Goal: Task Accomplishment & Management: Manage account settings

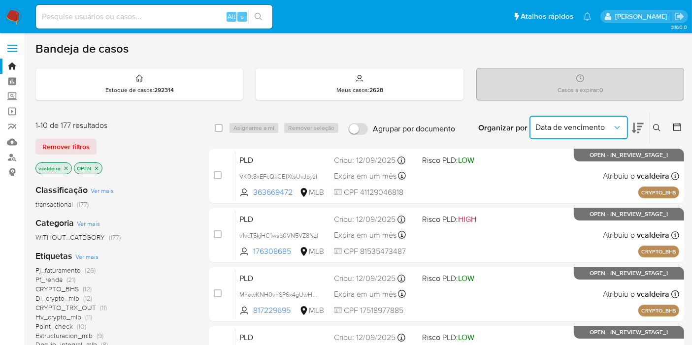
click at [606, 129] on span "Data de vencimento" at bounding box center [573, 128] width 77 height 10
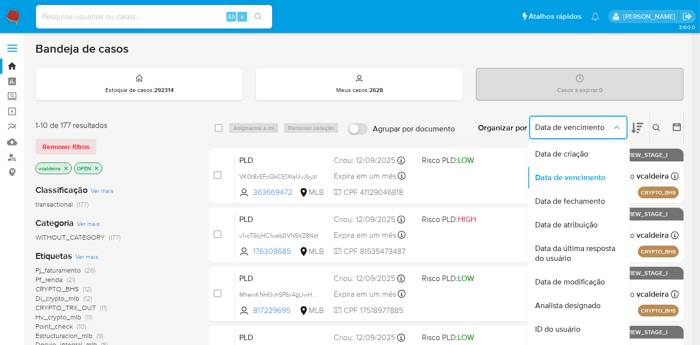
drag, startPoint x: 570, startPoint y: 148, endPoint x: 625, endPoint y: 144, distance: 54.8
click at [570, 149] on span "Data de criação" at bounding box center [561, 154] width 53 height 10
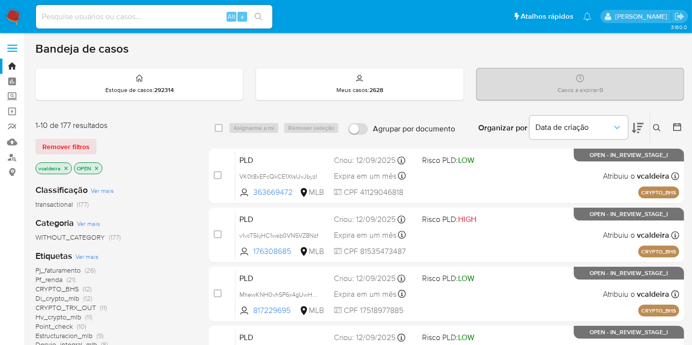
click at [676, 129] on icon at bounding box center [677, 127] width 10 height 10
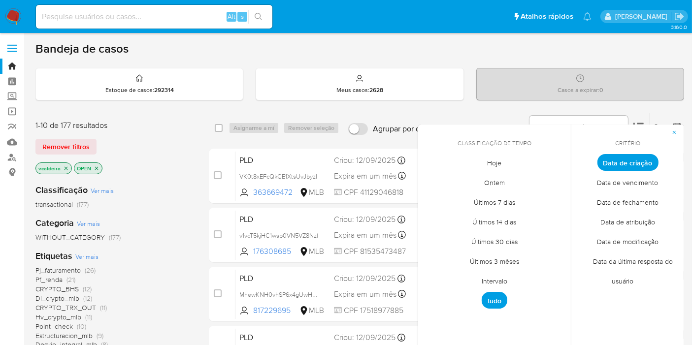
click at [505, 276] on span "Intervalo" at bounding box center [494, 281] width 46 height 20
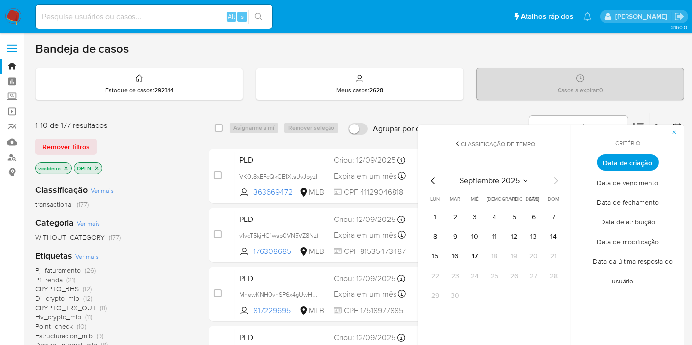
click at [501, 172] on div "septiembre 2025 septiembre 2025 lun lunes mar martes mié miércoles jue jueves v…" at bounding box center [494, 238] width 158 height 156
click at [502, 185] on span "septiembre 2025" at bounding box center [489, 181] width 60 height 10
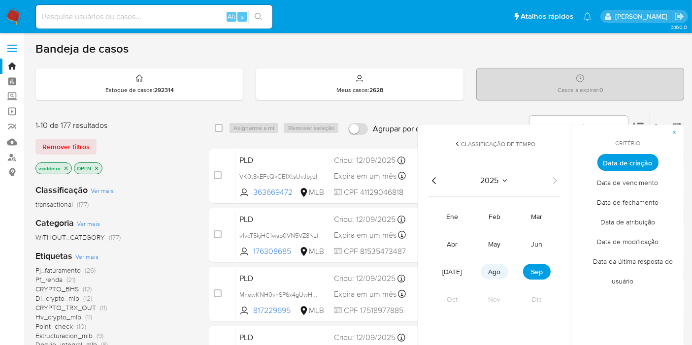
click at [497, 269] on span "ago" at bounding box center [494, 272] width 12 height 10
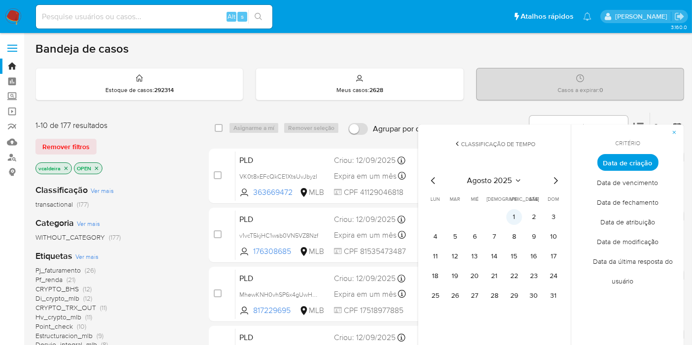
click at [516, 218] on button "1" at bounding box center [514, 217] width 16 height 16
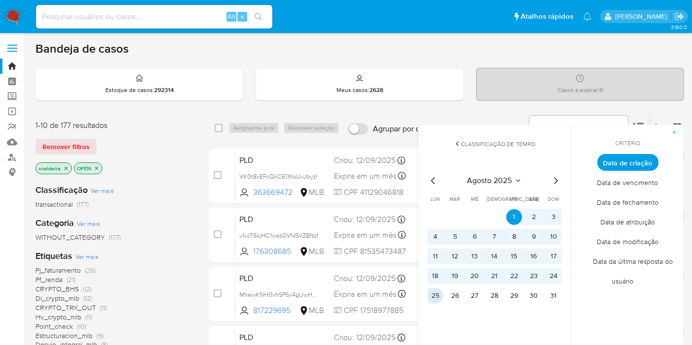
click at [439, 294] on button "25" at bounding box center [435, 296] width 16 height 16
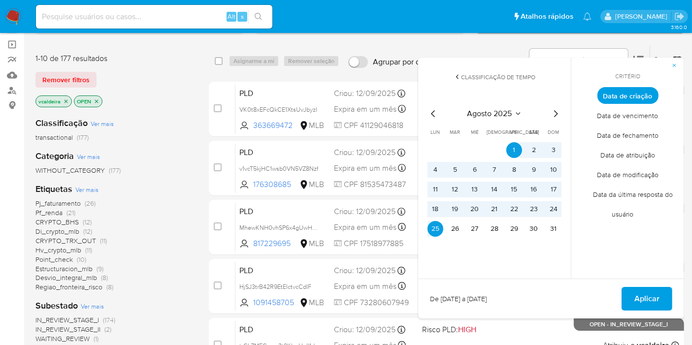
scroll to position [164, 0]
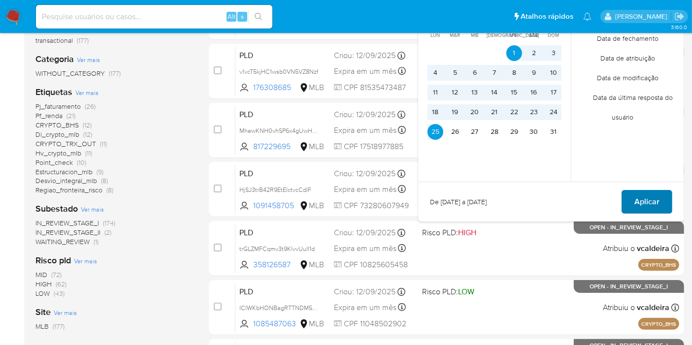
click at [648, 191] on span "Aplicar" at bounding box center [646, 202] width 25 height 22
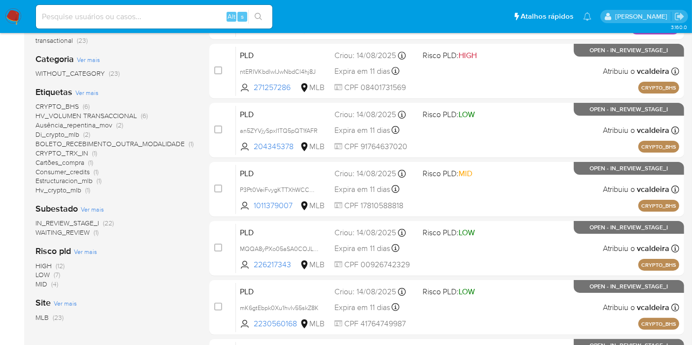
click at [58, 104] on span "CRYPTO_BHS" at bounding box center [56, 106] width 43 height 10
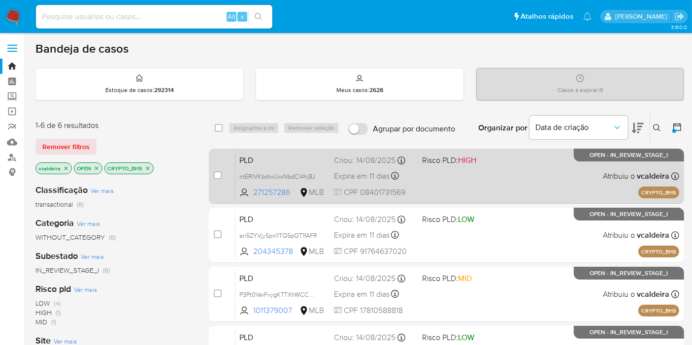
click at [592, 160] on p "OPEN - IN_REVIEW_STAGE_I" at bounding box center [629, 155] width 110 height 13
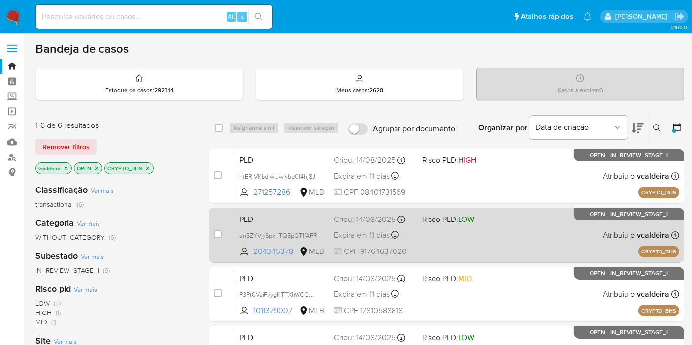
click at [610, 213] on span "OPEN - IN_REVIEW_STAGE_I" at bounding box center [629, 214] width 78 height 5
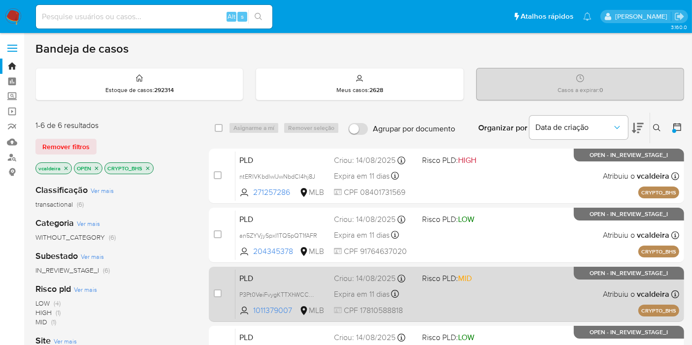
click at [597, 288] on div "PLD P3Pt0VeiFvygKTTXhWCCDOPV 1011379007 MLB Risco PLD: MID Criou: 14/08/2025 Cr…" at bounding box center [457, 294] width 444 height 50
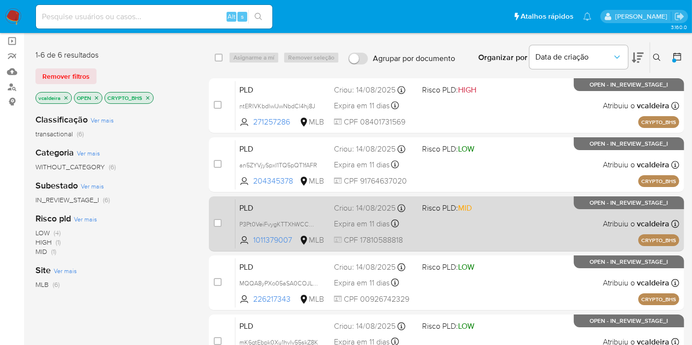
scroll to position [109, 0]
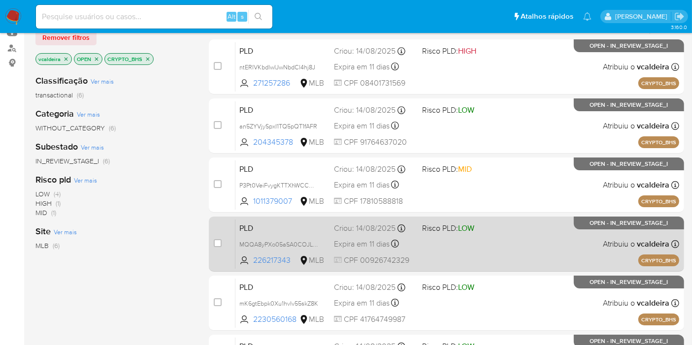
click at [594, 236] on div "PLD MQQA8yPXo05aSA0COJLKfFVh 226217343 MLB Risco PLD: LOW Criou: 14/08/2025 Cri…" at bounding box center [457, 244] width 444 height 50
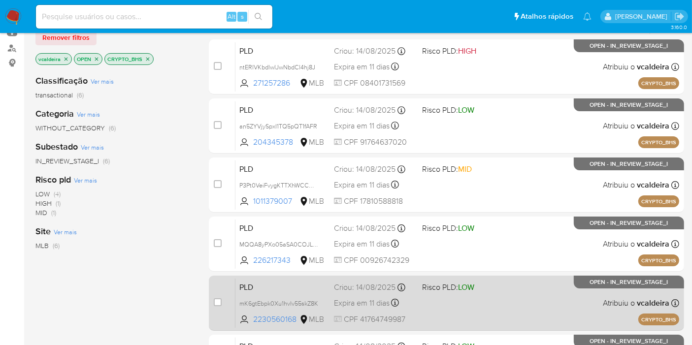
scroll to position [164, 0]
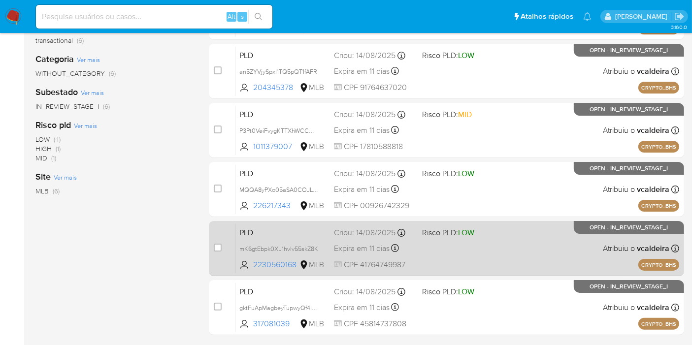
click at [589, 233] on div "PLD mK6gtEbpk0Xu1hvlv55skZ8K 2230560168 MLB Risco PLD: LOW Criou: 14/08/2025 Cr…" at bounding box center [457, 248] width 444 height 50
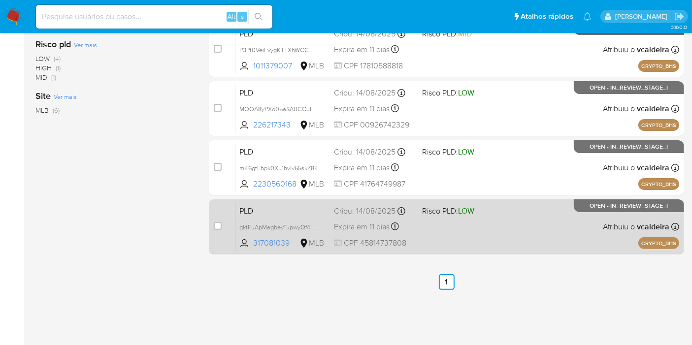
scroll to position [254, 0]
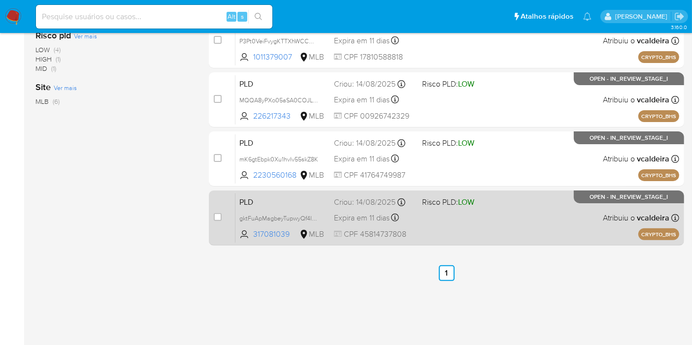
click at [620, 206] on div "PLD gktFuApMagbeyTupwyQf4INa 317081039 MLB Risco PLD: LOW Criou: 14/08/2025 Cri…" at bounding box center [457, 218] width 444 height 50
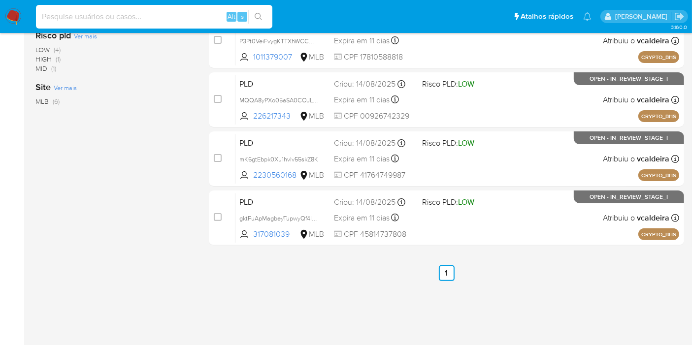
click at [150, 13] on input at bounding box center [154, 16] width 236 height 13
paste input "2266173155"
type input "2266173155"
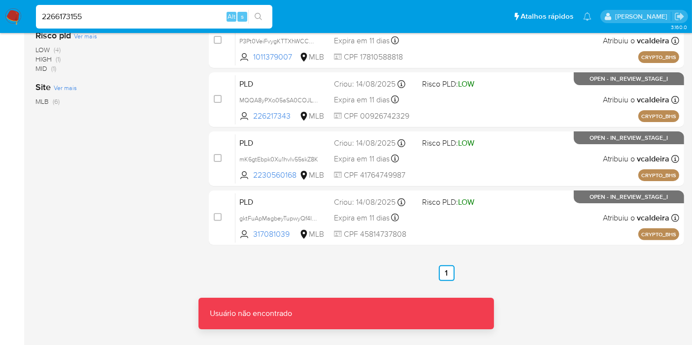
click at [98, 15] on input "2266173155" at bounding box center [154, 16] width 236 height 13
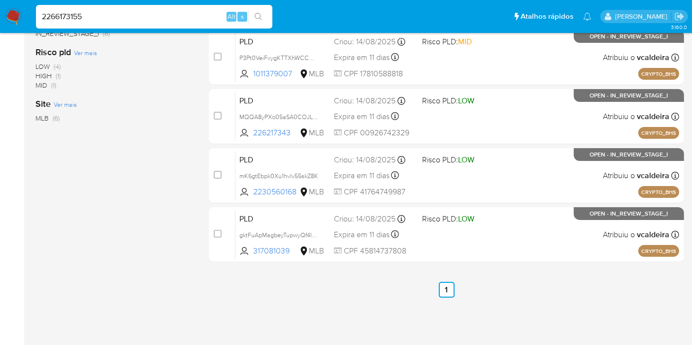
scroll to position [90, 0]
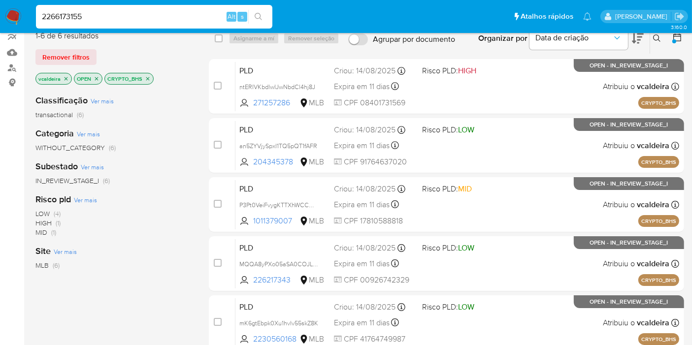
drag, startPoint x: 97, startPoint y: 17, endPoint x: 20, endPoint y: 13, distance: 77.4
click at [22, 13] on nav "Pausado Ver notificaciones 2266173155 Alt s Atalhos rápidos Presiona las siguie…" at bounding box center [346, 16] width 692 height 33
paste input "2266173155"
type input "2266173155"
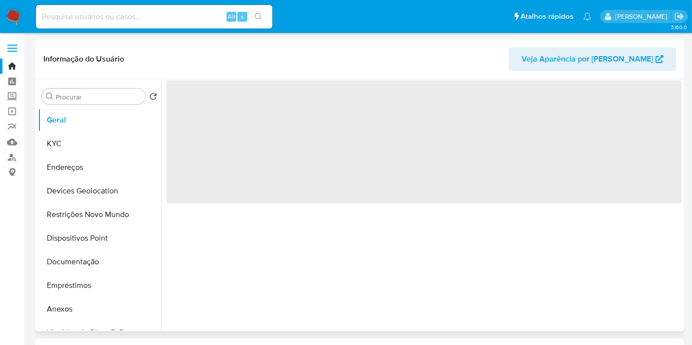
select select "10"
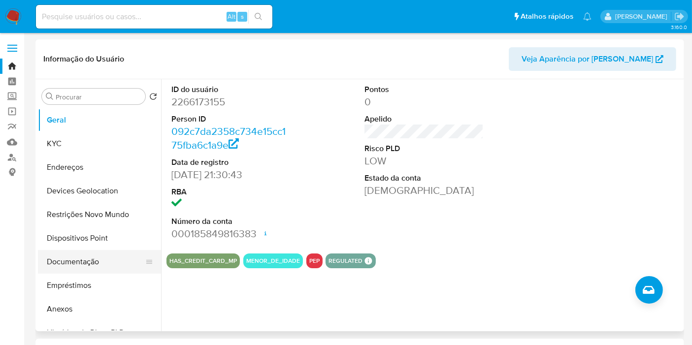
click at [57, 255] on button "Documentação" at bounding box center [95, 262] width 115 height 24
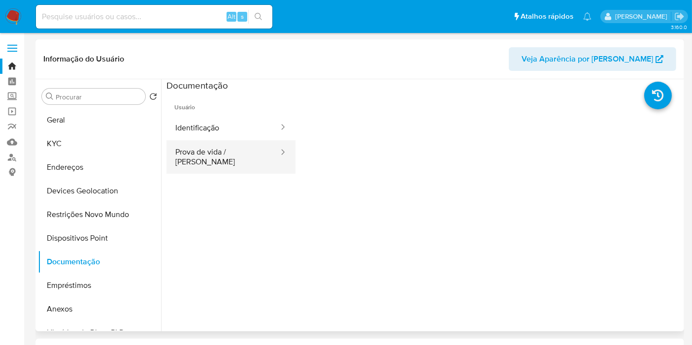
click at [230, 162] on button "Prova de vida / [PERSON_NAME]" at bounding box center [222, 156] width 113 height 33
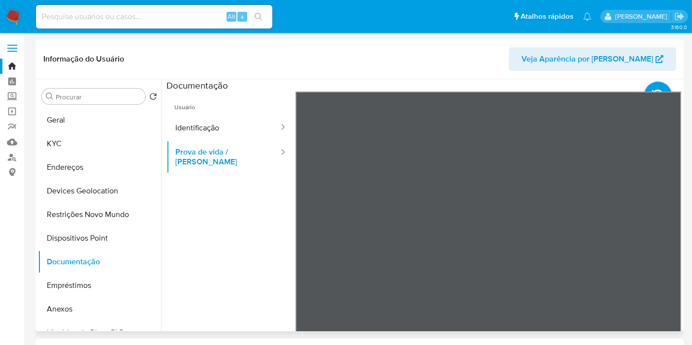
scroll to position [30, 0]
click at [208, 127] on button "Identificação" at bounding box center [222, 127] width 113 height 25
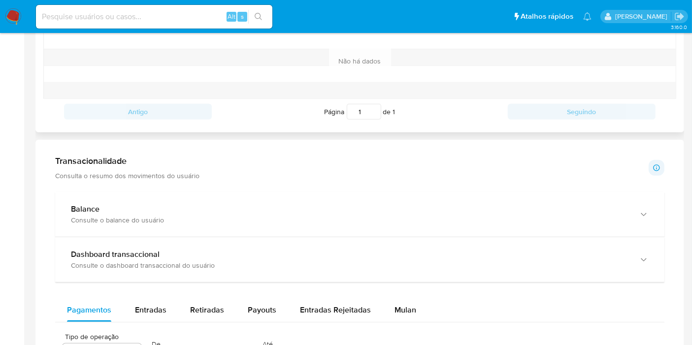
scroll to position [432, 0]
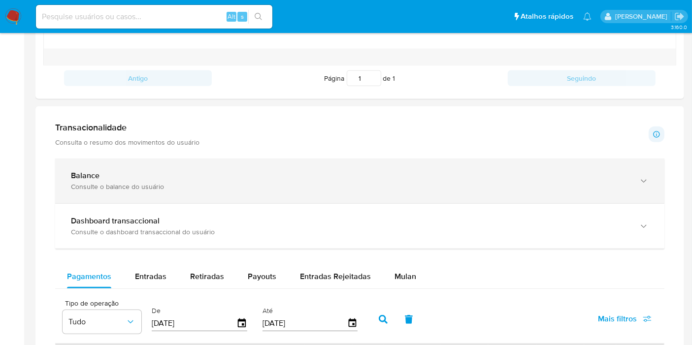
click at [167, 171] on div "Balance" at bounding box center [350, 176] width 558 height 10
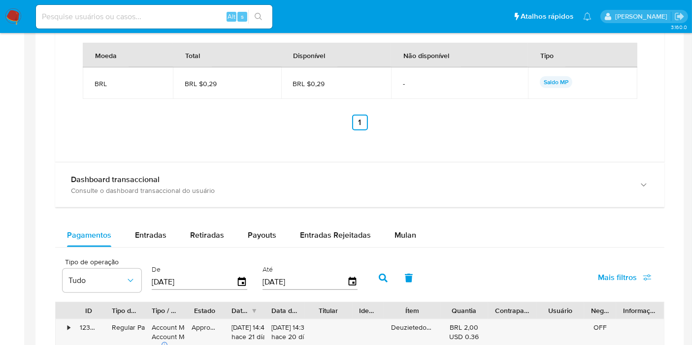
scroll to position [815, 0]
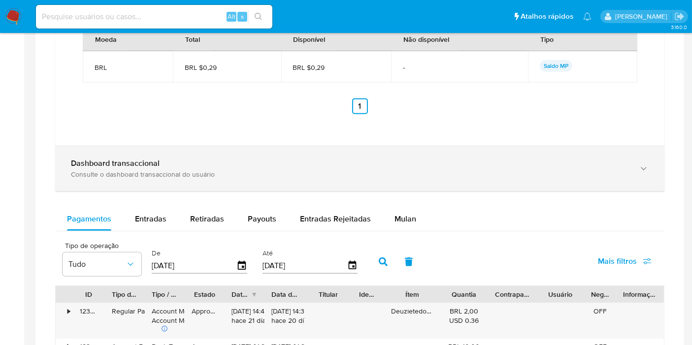
click at [639, 165] on icon "button" at bounding box center [643, 169] width 10 height 10
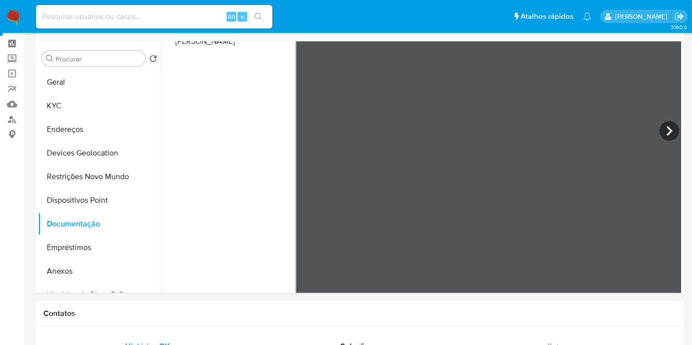
scroll to position [0, 0]
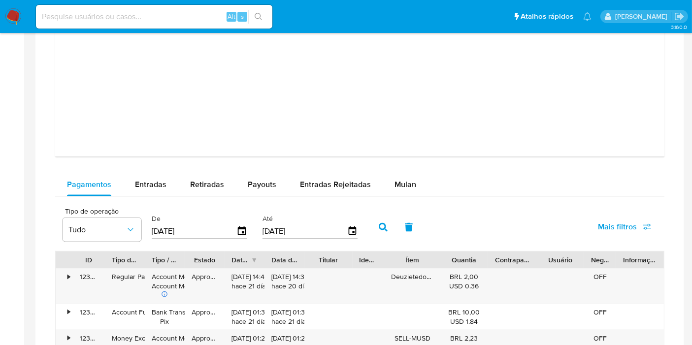
drag, startPoint x: 394, startPoint y: 184, endPoint x: 443, endPoint y: 186, distance: 48.8
click at [395, 184] on span "Mulan" at bounding box center [405, 184] width 22 height 11
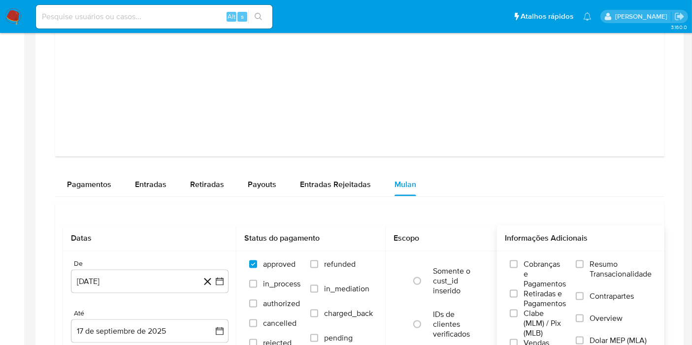
scroll to position [1477, 0]
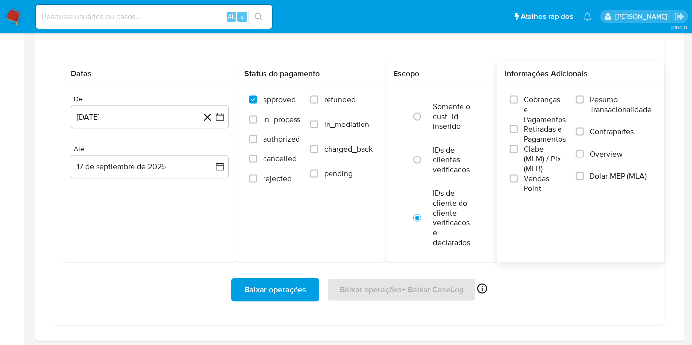
click at [615, 113] on label "Resumo Transacionalidade" at bounding box center [613, 111] width 76 height 32
click at [583, 104] on input "Resumo Transacionalidade" at bounding box center [579, 100] width 8 height 8
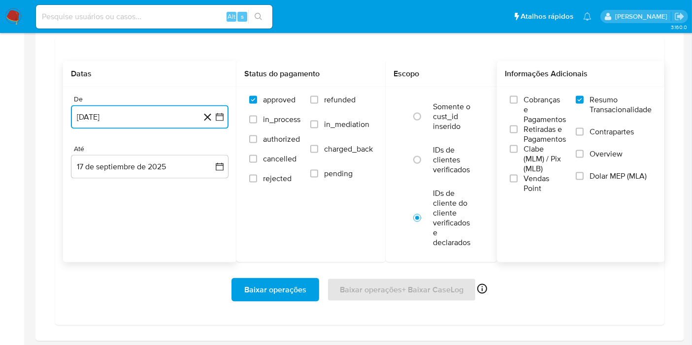
click at [91, 121] on button "17 de agosto de 2024" at bounding box center [150, 117] width 158 height 24
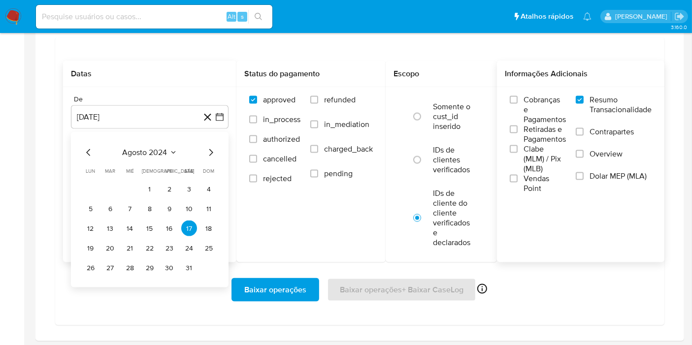
click at [125, 158] on div "agosto 2024 agosto 2024 lun lunes mar martes mié miércoles jue jueves vie viern…" at bounding box center [150, 211] width 134 height 129
click at [129, 153] on span "agosto 2024" at bounding box center [145, 153] width 45 height 10
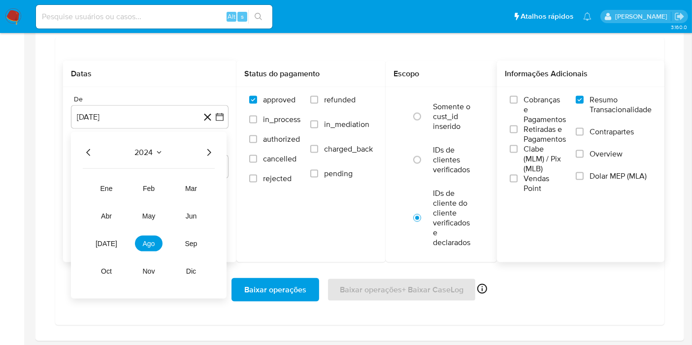
click at [211, 155] on icon "Año siguiente" at bounding box center [209, 153] width 12 height 12
click at [153, 217] on span "may" at bounding box center [148, 216] width 13 height 8
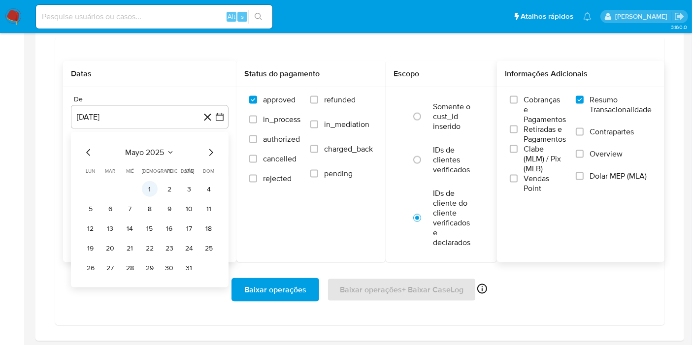
click at [152, 189] on button "1" at bounding box center [150, 189] width 16 height 16
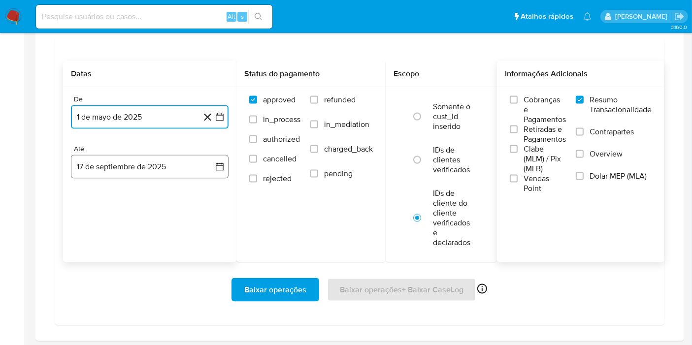
click at [138, 170] on button "17 de septiembre de 2025" at bounding box center [150, 167] width 158 height 24
click at [88, 278] on button "15" at bounding box center [91, 278] width 16 height 16
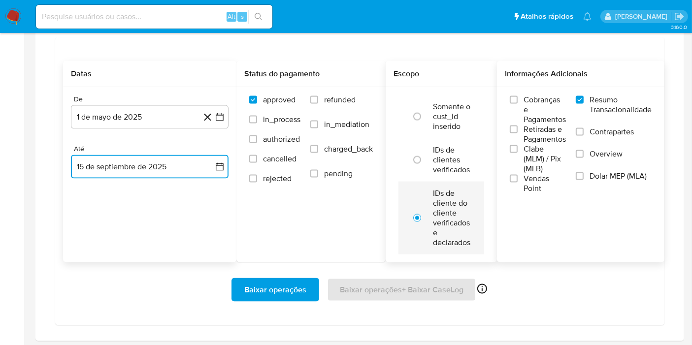
scroll to position [1532, 0]
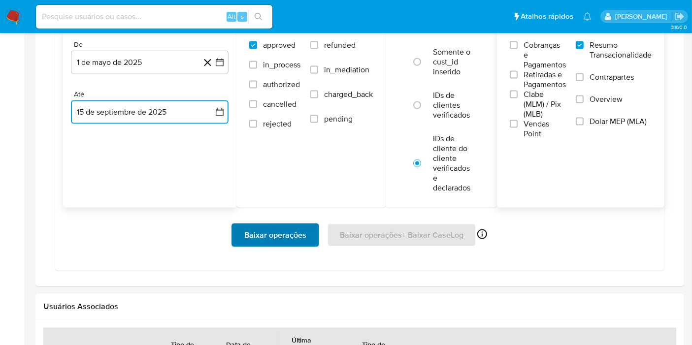
click at [263, 233] on span "Baixar operações" at bounding box center [275, 235] width 62 height 22
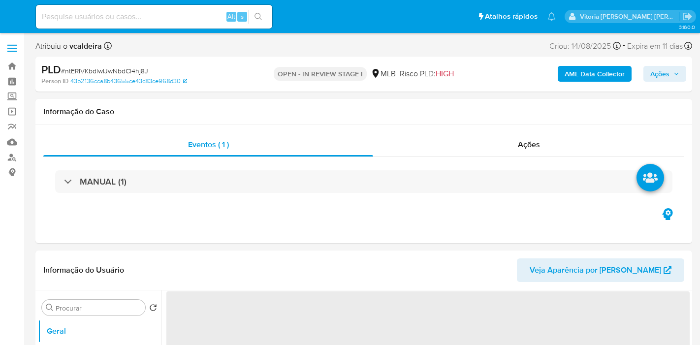
select select "10"
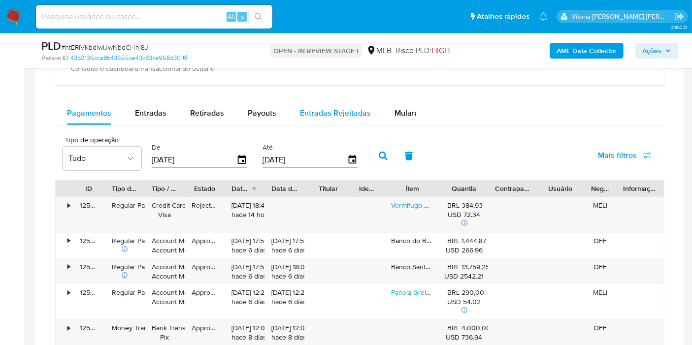
scroll to position [766, 0]
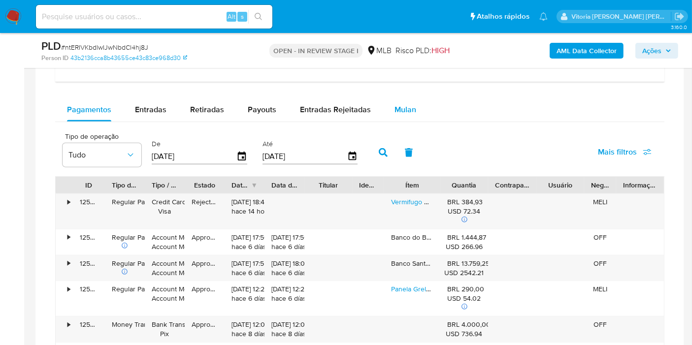
click at [408, 116] on div "Mulan" at bounding box center [405, 110] width 22 height 24
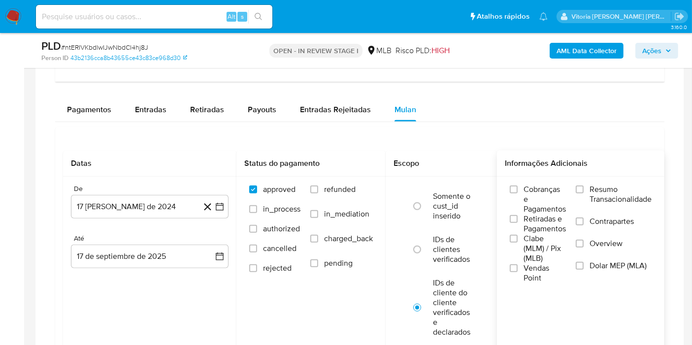
click at [580, 197] on label "Resumo Transacionalidade" at bounding box center [613, 201] width 76 height 32
click at [580, 193] on input "Resumo Transacionalidade" at bounding box center [579, 190] width 8 height 8
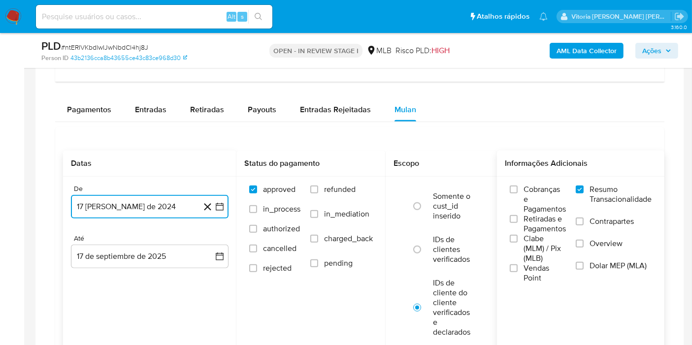
click at [118, 215] on button "[DATE]" at bounding box center [150, 207] width 158 height 24
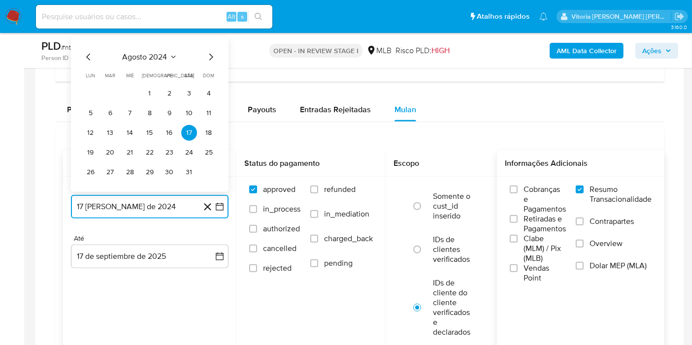
click at [151, 55] on span "agosto 2024" at bounding box center [145, 57] width 45 height 10
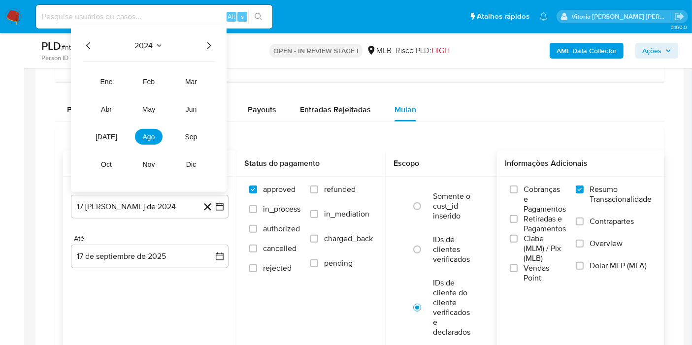
click at [214, 43] on icon "Año siguiente" at bounding box center [209, 46] width 12 height 12
click at [159, 112] on button "may" at bounding box center [149, 109] width 28 height 16
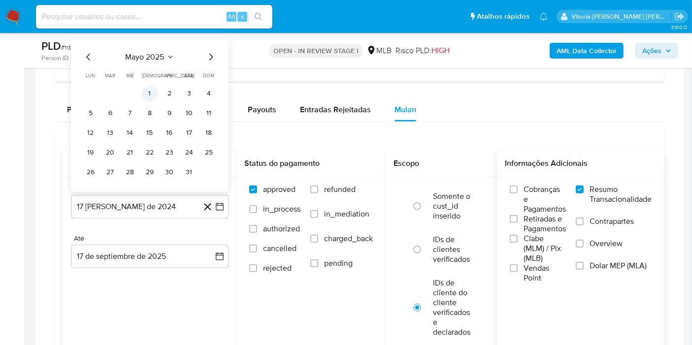
click at [152, 92] on button "1" at bounding box center [150, 94] width 16 height 16
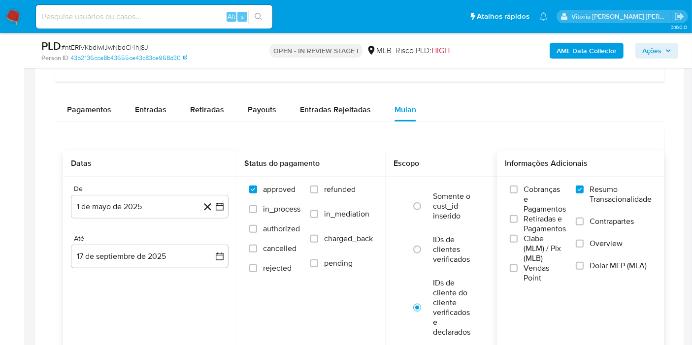
click at [134, 269] on div "De 1 de mayo de 2025 1-05-2025 Até 17 de septiembre de 2025 17-09-2025" at bounding box center [149, 234] width 173 height 115
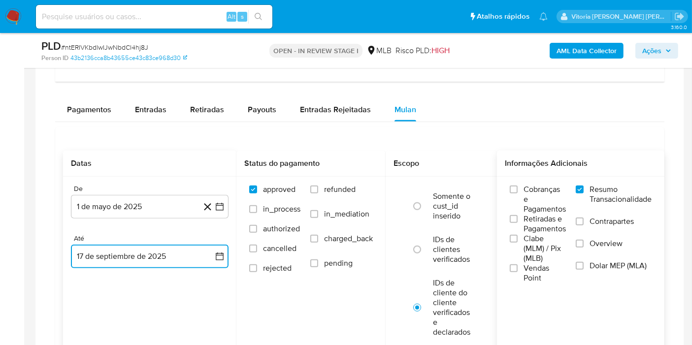
click at [134, 257] on button "17 de septiembre de 2025" at bounding box center [150, 257] width 158 height 24
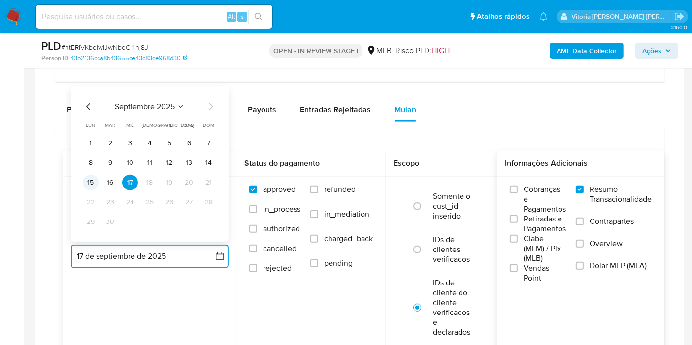
click at [91, 175] on button "15" at bounding box center [91, 183] width 16 height 16
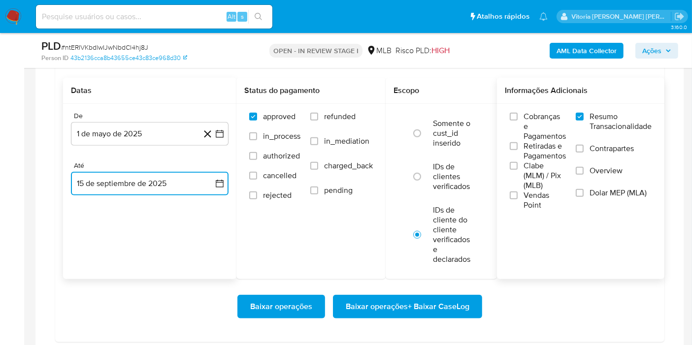
scroll to position [875, 0]
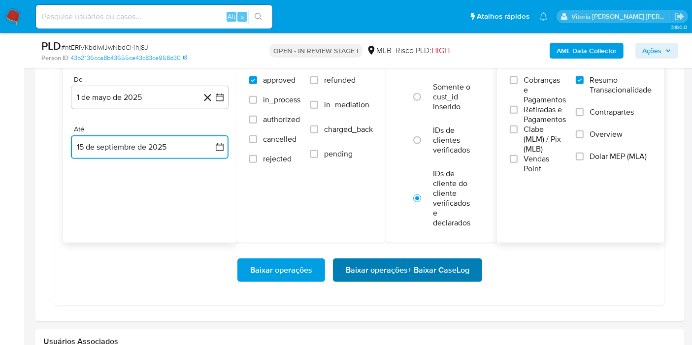
click at [425, 271] on span "Baixar operações + Baixar CaseLog" at bounding box center [408, 270] width 124 height 22
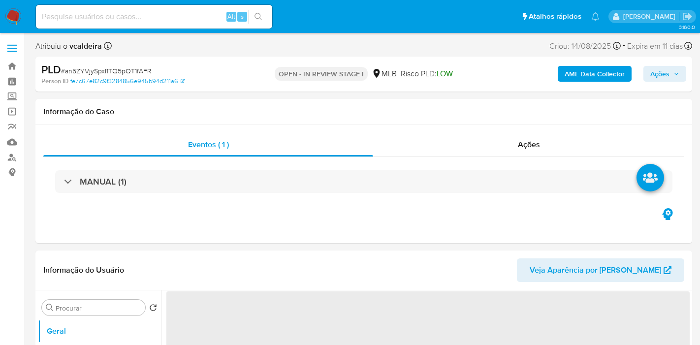
select select "10"
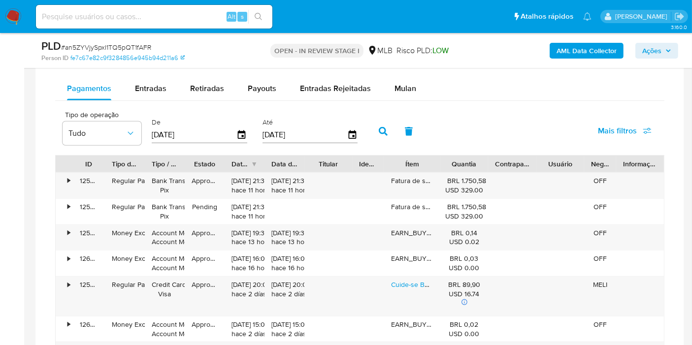
scroll to position [711, 0]
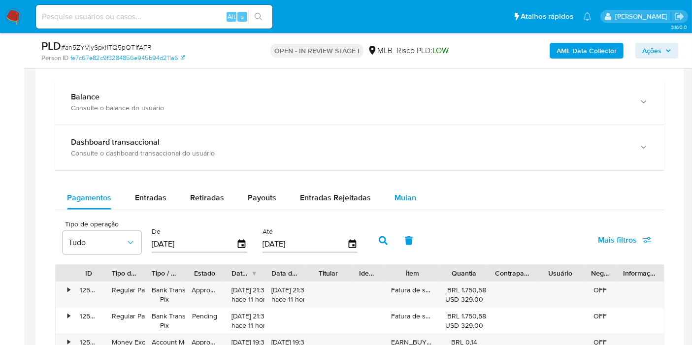
click at [409, 195] on span "Mulan" at bounding box center [405, 197] width 22 height 11
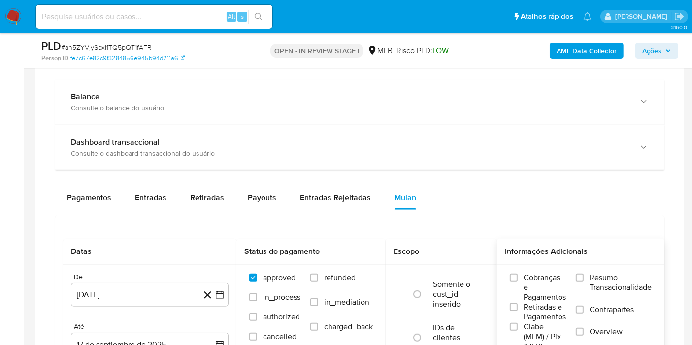
click at [617, 290] on span "Resumo Transacionalidade" at bounding box center [620, 283] width 62 height 20
click at [583, 282] on input "Resumo Transacionalidade" at bounding box center [579, 278] width 8 height 8
click at [160, 299] on button "[DATE]" at bounding box center [150, 295] width 158 height 24
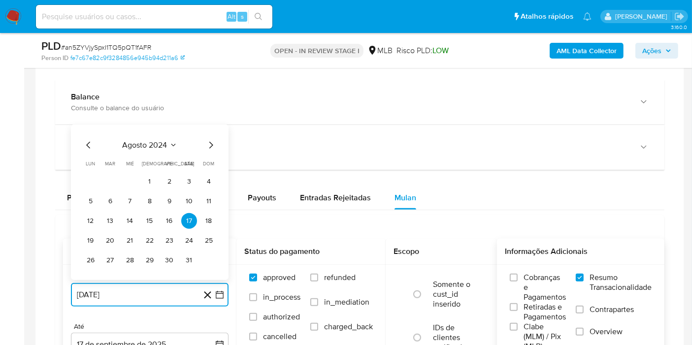
click at [160, 142] on span "agosto 2024" at bounding box center [145, 145] width 45 height 10
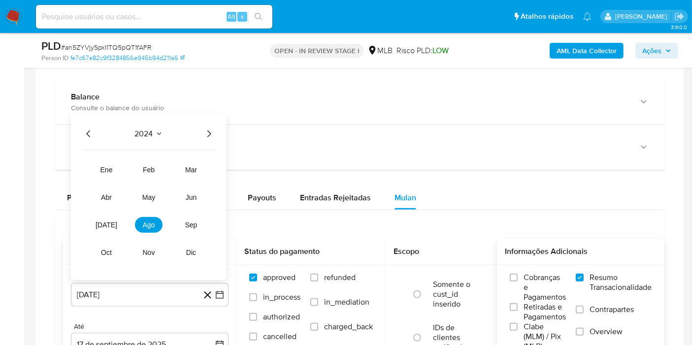
click at [208, 133] on icon "Año siguiente" at bounding box center [209, 134] width 12 height 12
click at [152, 194] on span "may" at bounding box center [148, 197] width 13 height 8
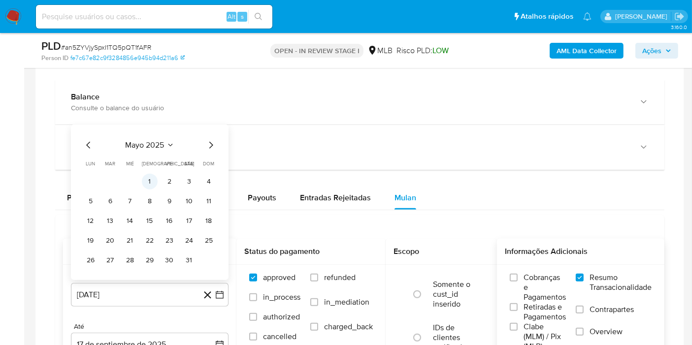
click at [150, 182] on button "1" at bounding box center [150, 182] width 16 height 16
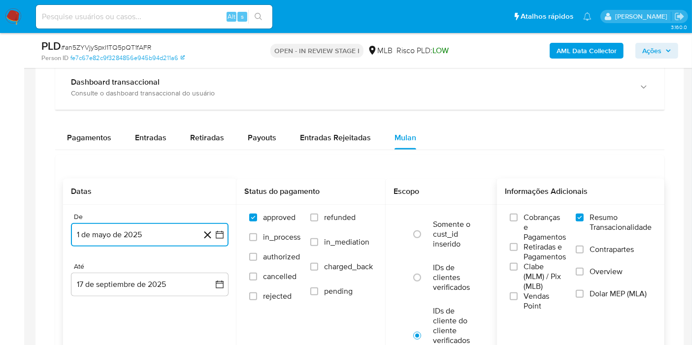
scroll to position [820, 0]
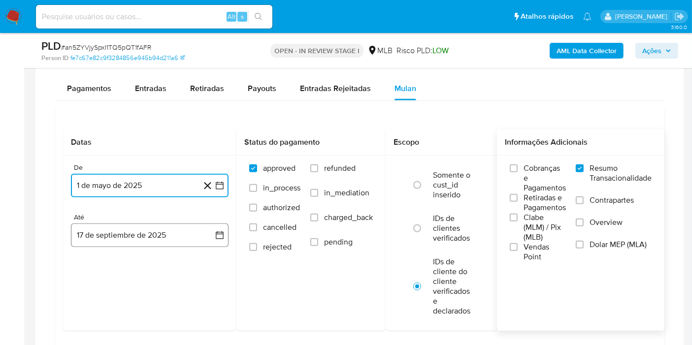
click at [107, 231] on button "17 de septiembre de 2025" at bounding box center [150, 235] width 158 height 24
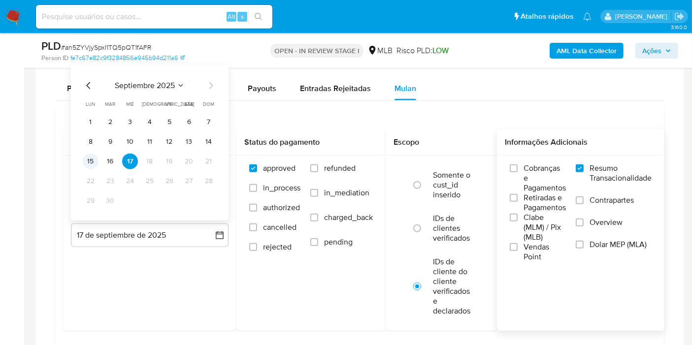
click at [85, 159] on button "15" at bounding box center [91, 162] width 16 height 16
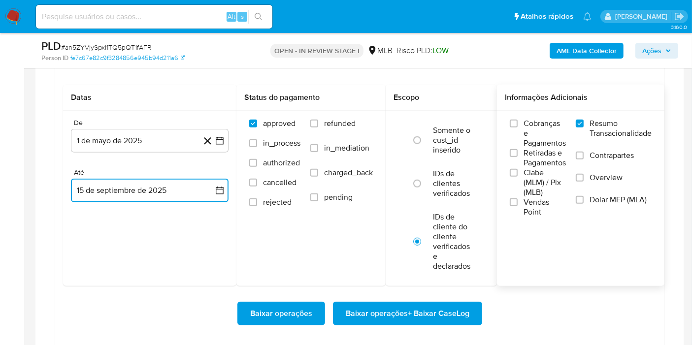
scroll to position [875, 0]
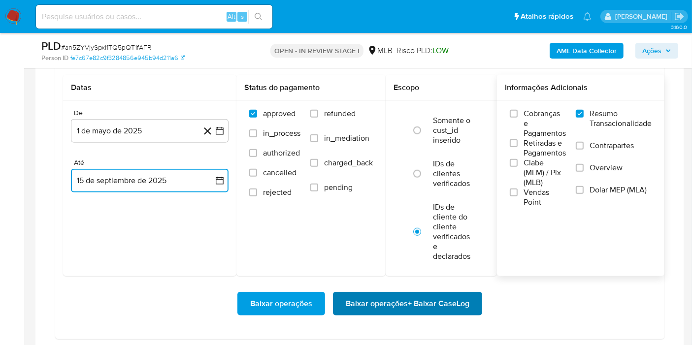
click at [468, 298] on span "Baixar operações + Baixar CaseLog" at bounding box center [408, 304] width 124 height 22
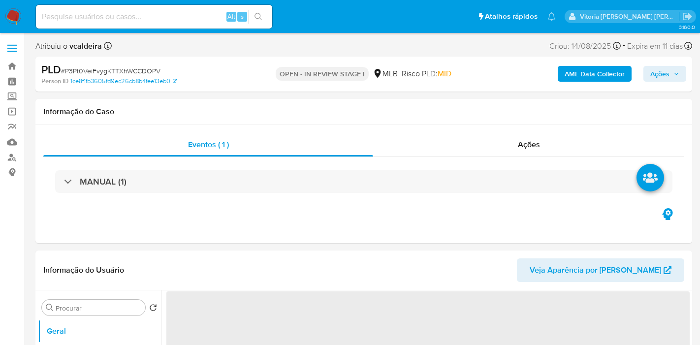
select select "10"
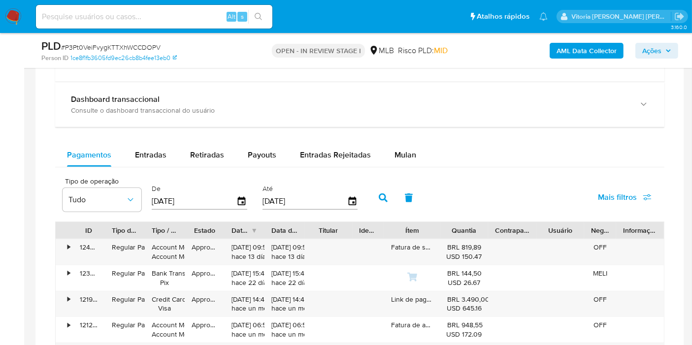
scroll to position [711, 0]
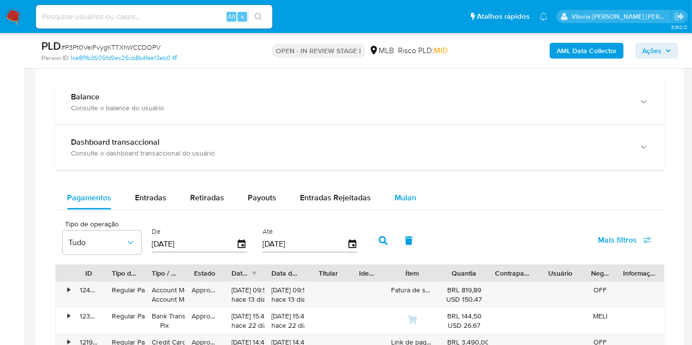
click at [391, 196] on button "Mulan" at bounding box center [405, 198] width 45 height 24
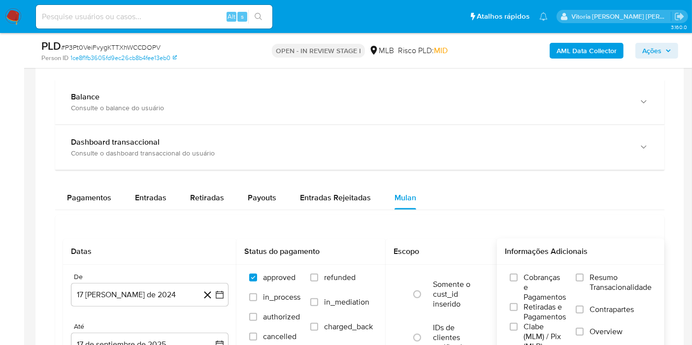
click at [604, 278] on span "Resumo Transacionalidade" at bounding box center [620, 283] width 62 height 20
click at [583, 278] on input "Resumo Transacionalidade" at bounding box center [579, 278] width 8 height 8
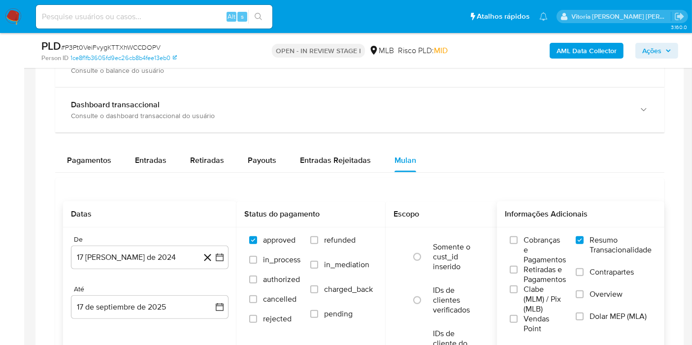
scroll to position [766, 0]
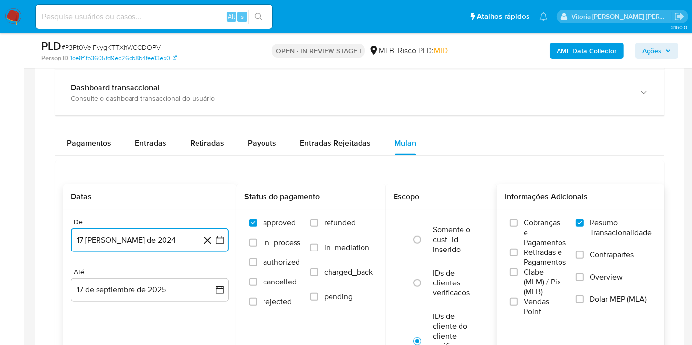
click at [132, 232] on button "[DATE]" at bounding box center [150, 240] width 158 height 24
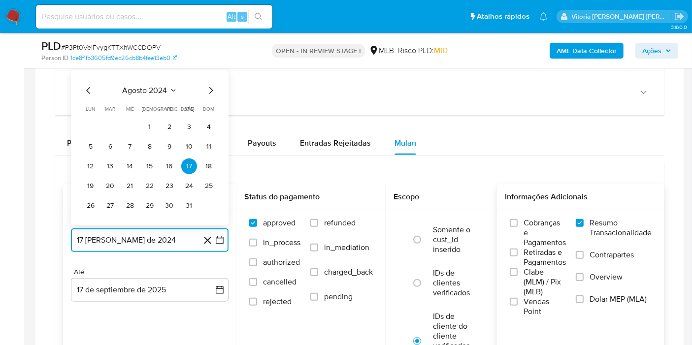
click at [153, 86] on span "agosto 2024" at bounding box center [145, 91] width 45 height 10
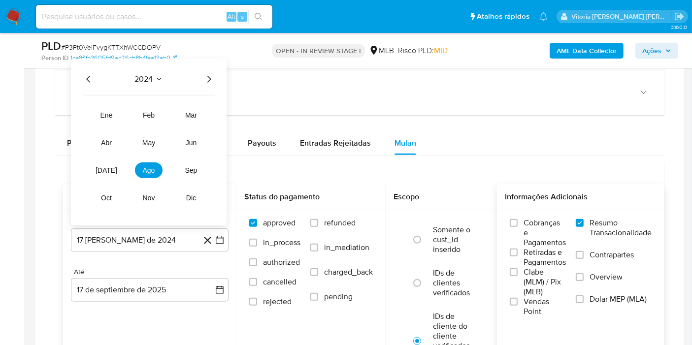
click at [207, 78] on icon "Año siguiente" at bounding box center [209, 79] width 12 height 12
click at [146, 139] on span "may" at bounding box center [148, 143] width 13 height 8
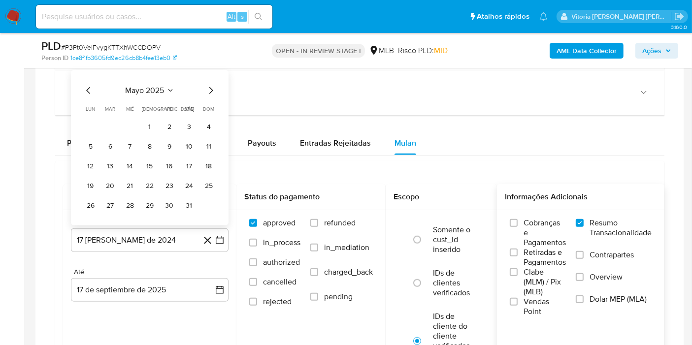
click at [149, 128] on button "1" at bounding box center [150, 127] width 16 height 16
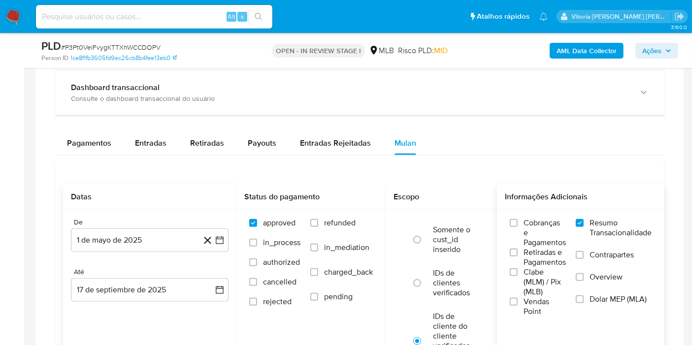
click at [157, 299] on div "De 1 de mayo de 2025 1-05-2025 Até 17 de septiembre de 2025 17-09-2025" at bounding box center [149, 267] width 173 height 115
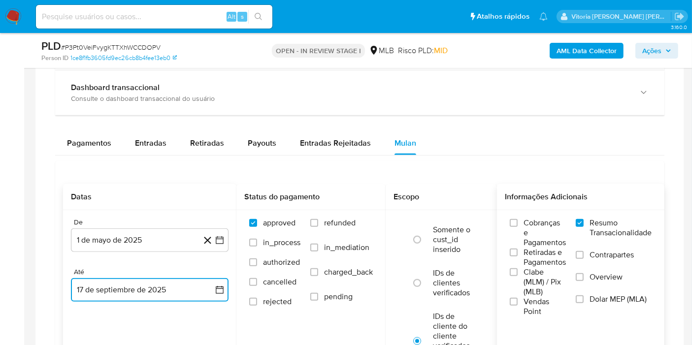
click at [155, 289] on button "17 de septiembre de 2025" at bounding box center [150, 290] width 158 height 24
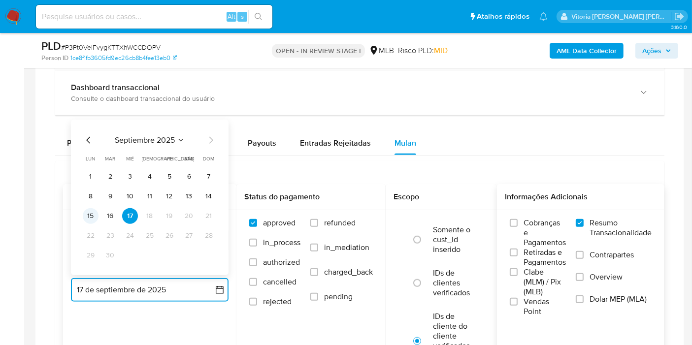
click at [89, 213] on button "15" at bounding box center [91, 216] width 16 height 16
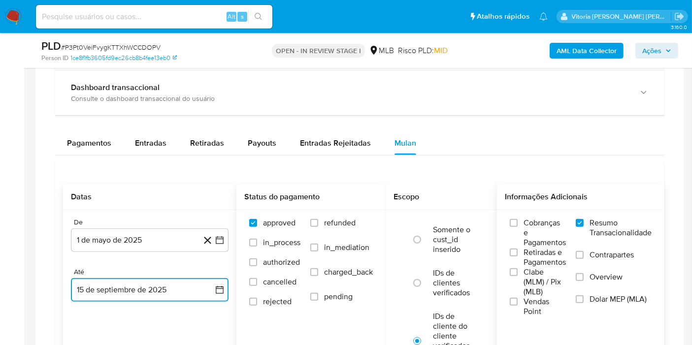
scroll to position [875, 0]
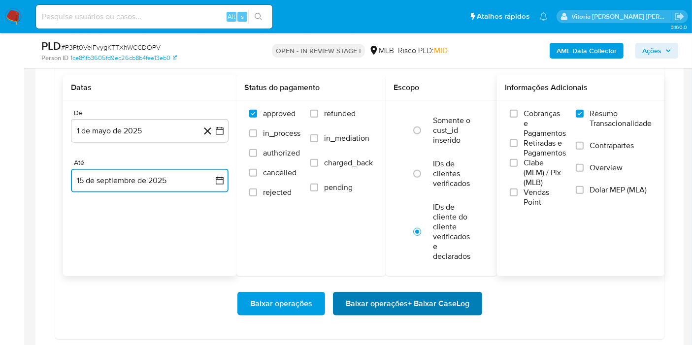
click at [365, 293] on span "Baixar operações + Baixar CaseLog" at bounding box center [408, 304] width 124 height 22
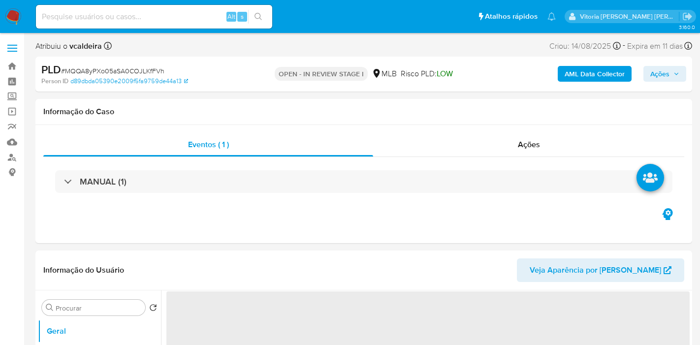
select select "10"
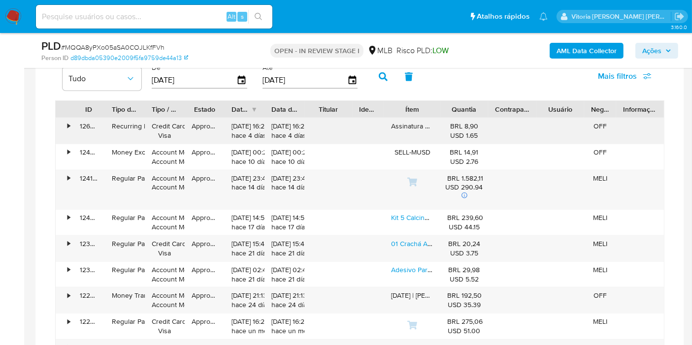
scroll to position [766, 0]
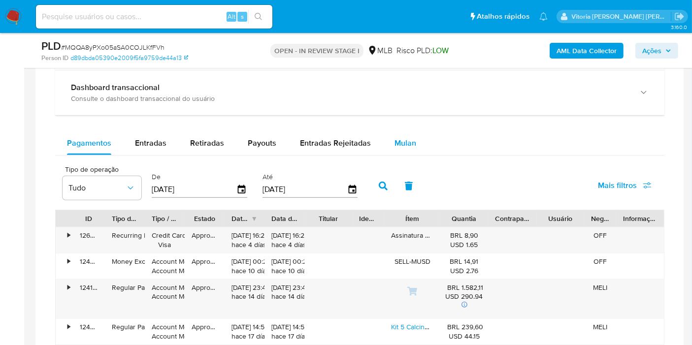
click at [412, 141] on button "Mulan" at bounding box center [405, 143] width 45 height 24
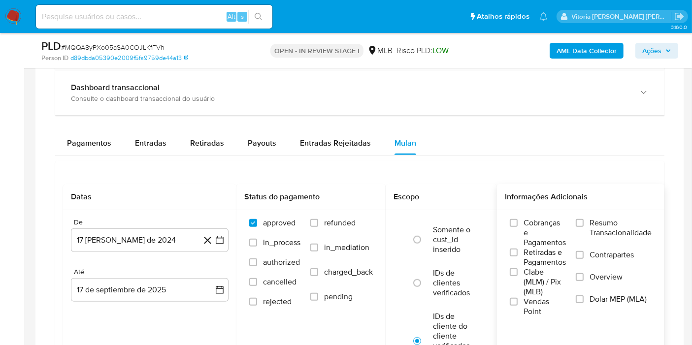
click at [618, 225] on span "Resumo Transacionalidade" at bounding box center [620, 228] width 62 height 20
click at [595, 224] on span "Resumo Transacionalidade" at bounding box center [620, 228] width 62 height 20
click at [583, 224] on input "Resumo Transacionalidade" at bounding box center [579, 223] width 8 height 8
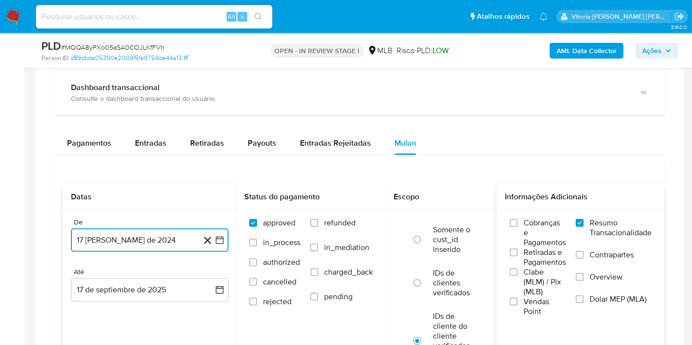
click at [183, 244] on button "17 [PERSON_NAME] de 2024" at bounding box center [150, 240] width 158 height 24
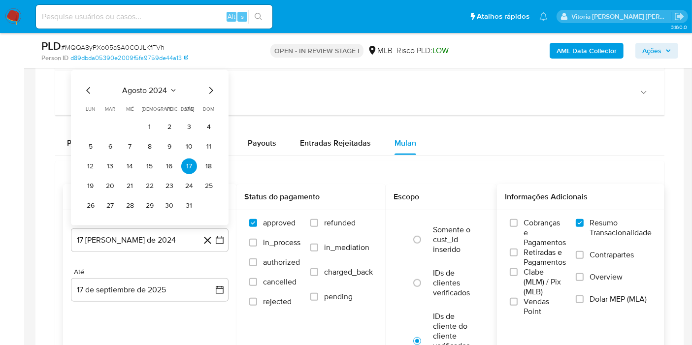
click at [180, 76] on div "agosto 2024 agosto 2024 lun lunes mar martes mié miércoles jue jueves vie viern…" at bounding box center [150, 148] width 158 height 156
click at [163, 86] on span "agosto 2024" at bounding box center [145, 91] width 45 height 10
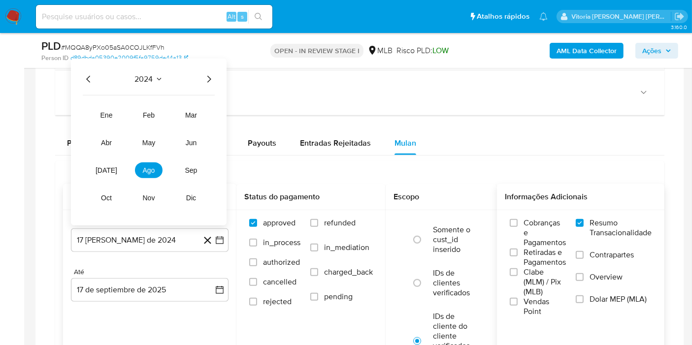
click at [205, 78] on icon "Año siguiente" at bounding box center [209, 79] width 12 height 12
click at [141, 139] on button "may" at bounding box center [149, 143] width 28 height 16
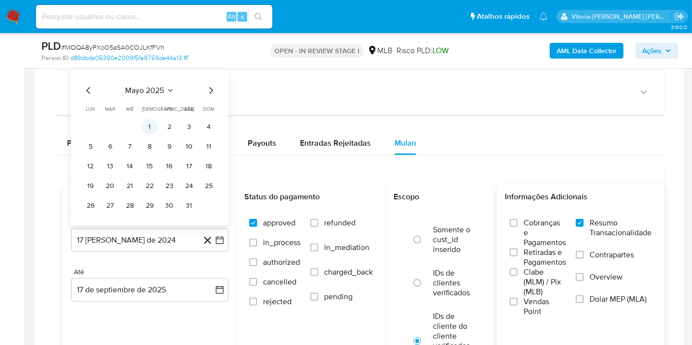
click at [146, 130] on button "1" at bounding box center [150, 127] width 16 height 16
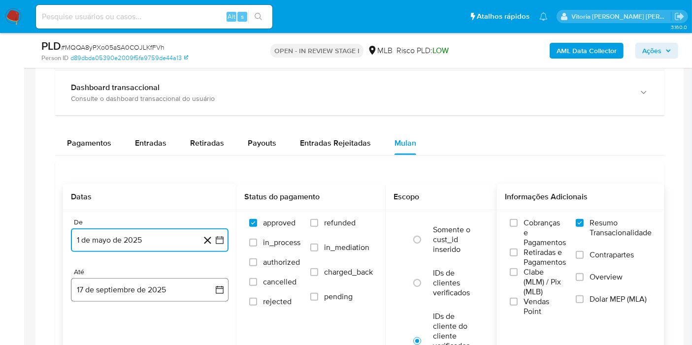
click at [162, 293] on button "17 de septiembre de 2025" at bounding box center [150, 290] width 158 height 24
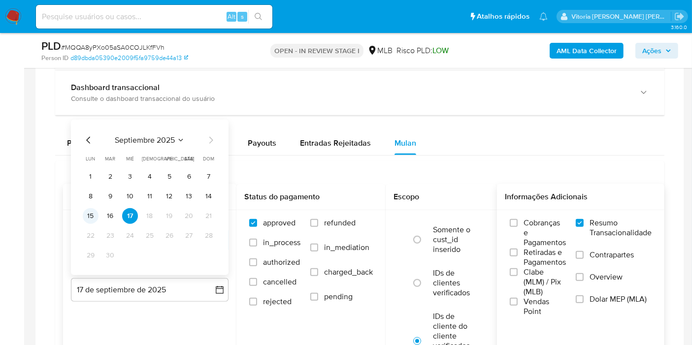
click at [87, 217] on button "15" at bounding box center [91, 216] width 16 height 16
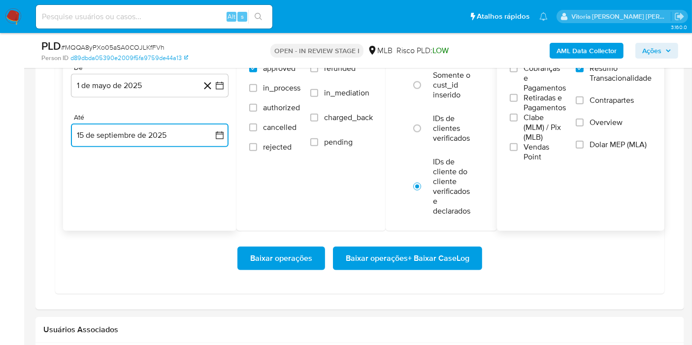
scroll to position [929, 0]
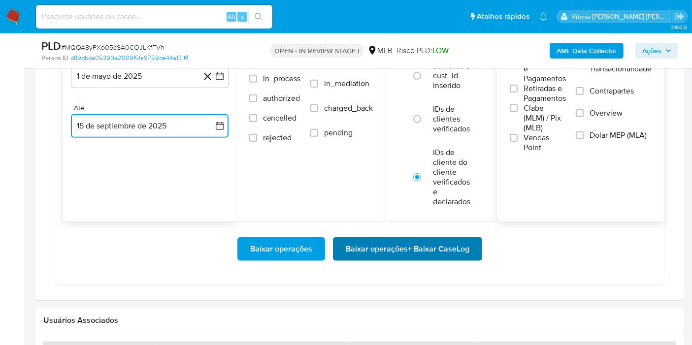
click at [448, 250] on span "Baixar operações + Baixar CaseLog" at bounding box center [408, 249] width 124 height 22
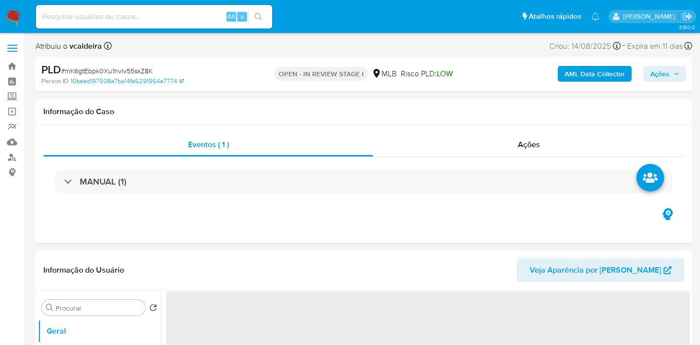
select select "10"
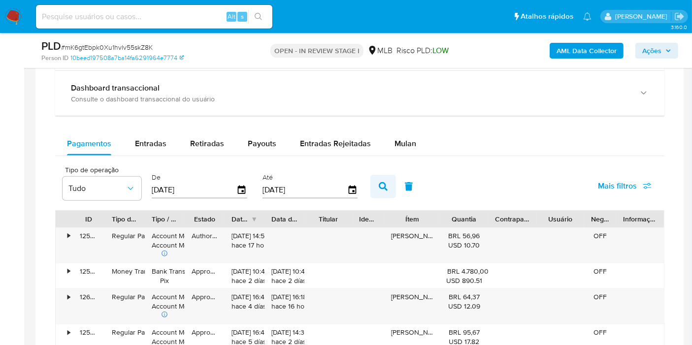
scroll to position [764, 0]
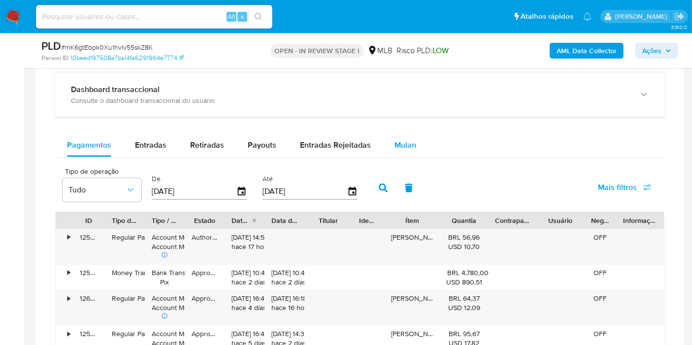
click at [400, 147] on span "Mulan" at bounding box center [405, 144] width 22 height 11
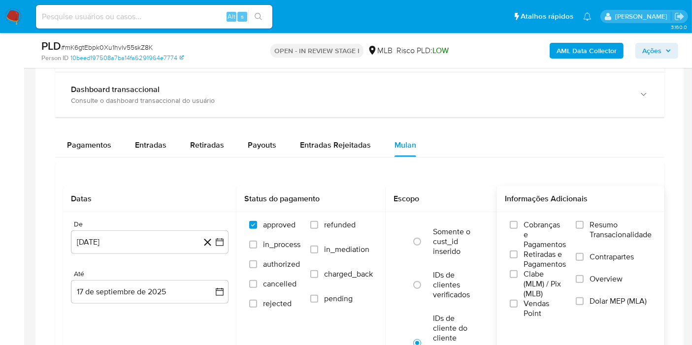
click at [586, 220] on label "Resumo Transacionalidade" at bounding box center [613, 236] width 76 height 32
click at [583, 221] on input "Resumo Transacionalidade" at bounding box center [579, 225] width 8 height 8
click at [151, 254] on div "De 17 de agosto de 2024 17-08-2024 Até 17 de septiembre de 2025 17-09-2025" at bounding box center [149, 269] width 173 height 115
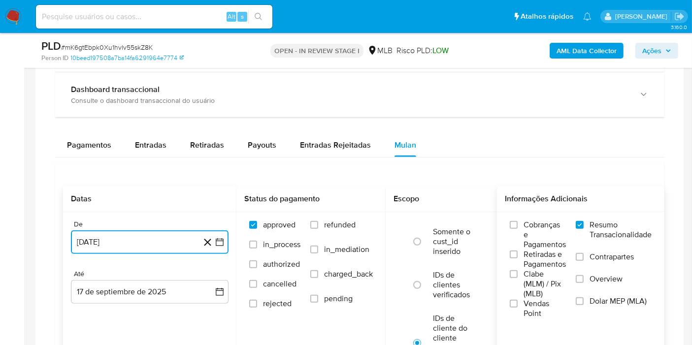
click at [150, 240] on button "17 [PERSON_NAME] de 2024" at bounding box center [150, 242] width 158 height 24
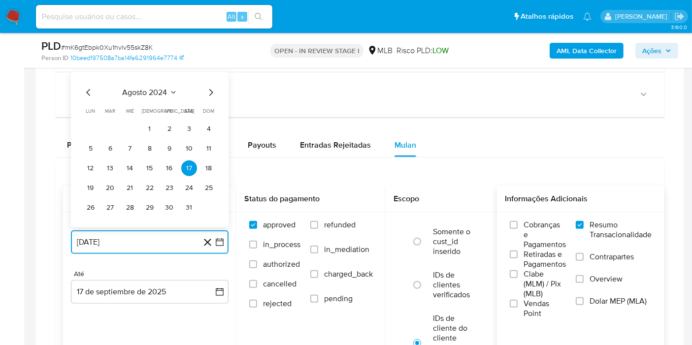
click at [150, 89] on span "agosto 2024" at bounding box center [145, 93] width 45 height 10
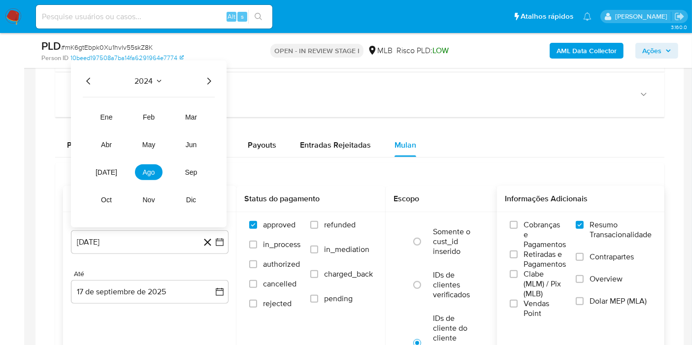
click at [207, 84] on icon "Año siguiente" at bounding box center [209, 81] width 12 height 12
click at [150, 147] on button "may" at bounding box center [149, 145] width 28 height 16
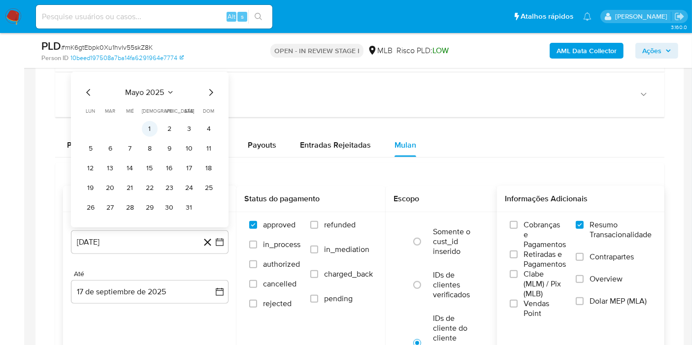
click at [144, 123] on button "1" at bounding box center [150, 129] width 16 height 16
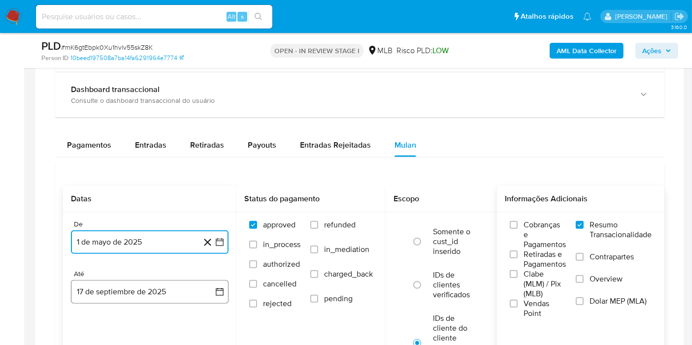
click at [128, 289] on button "17 de septiembre de 2025" at bounding box center [150, 292] width 158 height 24
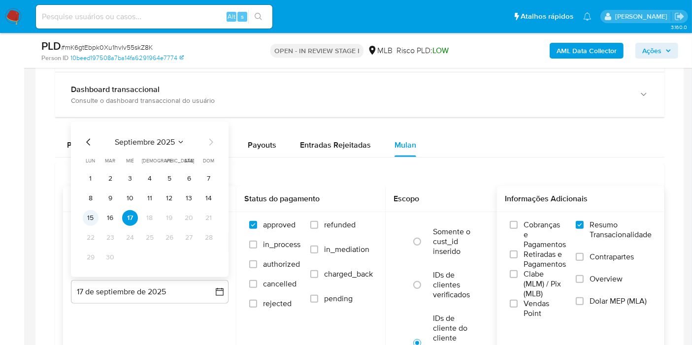
click at [92, 212] on button "15" at bounding box center [91, 218] width 16 height 16
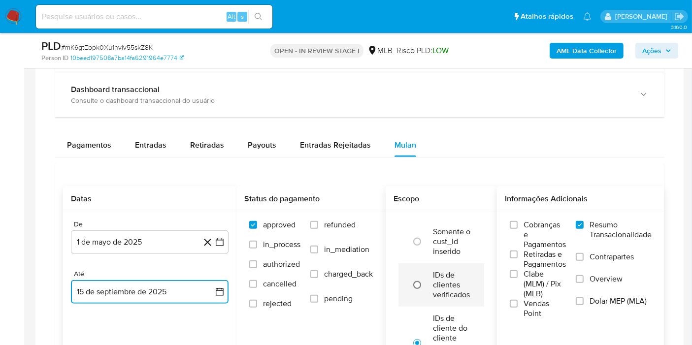
scroll to position [928, 0]
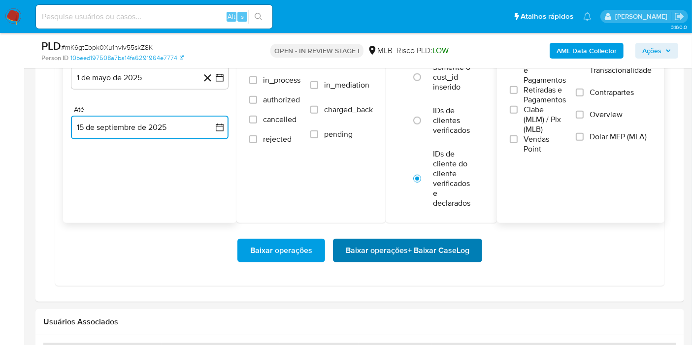
click at [415, 252] on span "Baixar operações + Baixar CaseLog" at bounding box center [408, 251] width 124 height 22
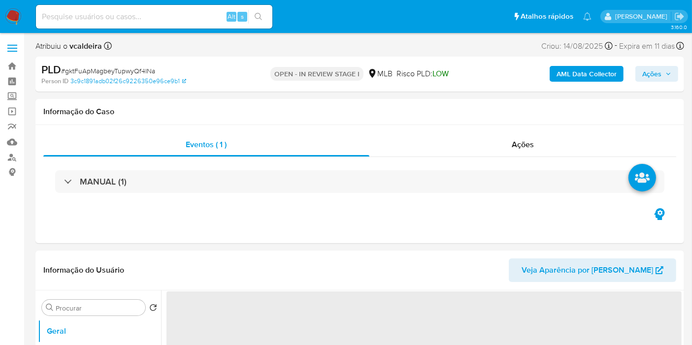
select select "10"
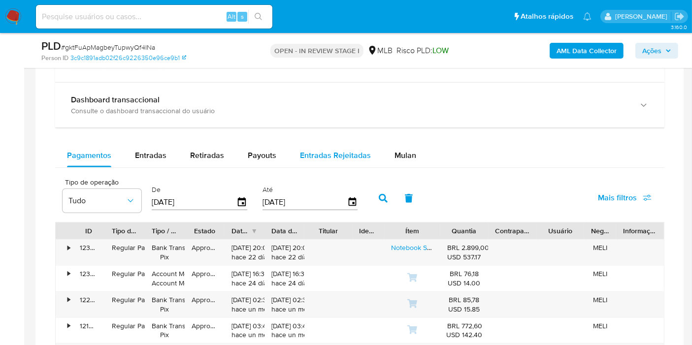
scroll to position [713, 0]
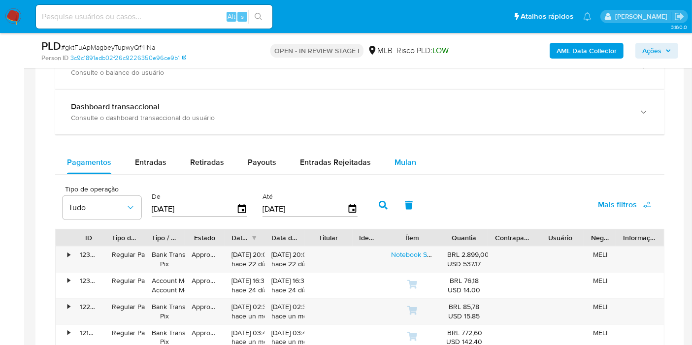
click at [403, 154] on div "Mulan" at bounding box center [405, 163] width 22 height 24
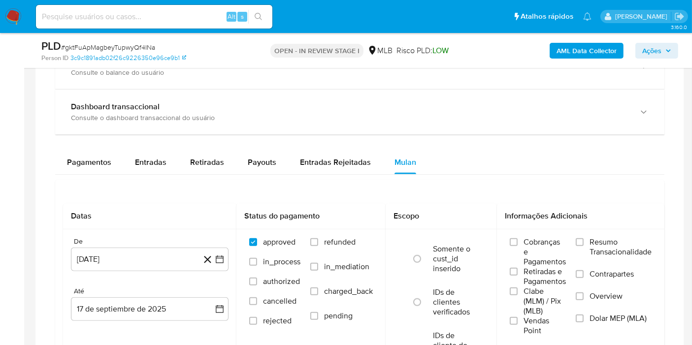
click at [604, 241] on span "Resumo Transacionalidade" at bounding box center [620, 247] width 62 height 20
click at [583, 241] on input "Resumo Transacionalidade" at bounding box center [579, 242] width 8 height 8
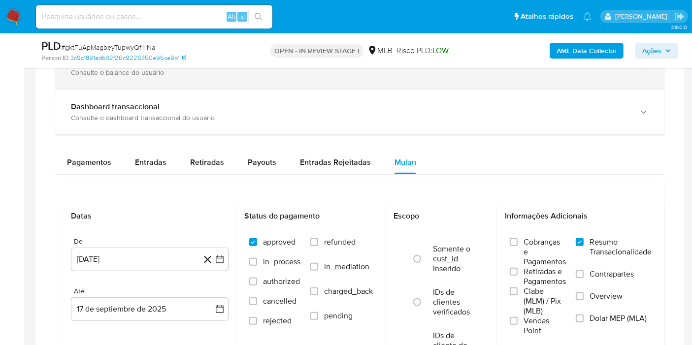
scroll to position [877, 0]
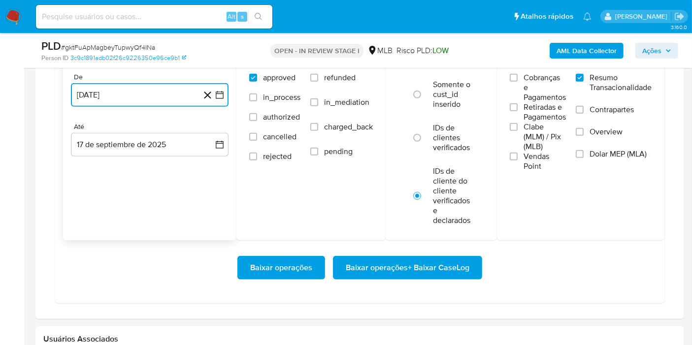
click at [141, 98] on button "17 de agosto de 2024" at bounding box center [150, 95] width 158 height 24
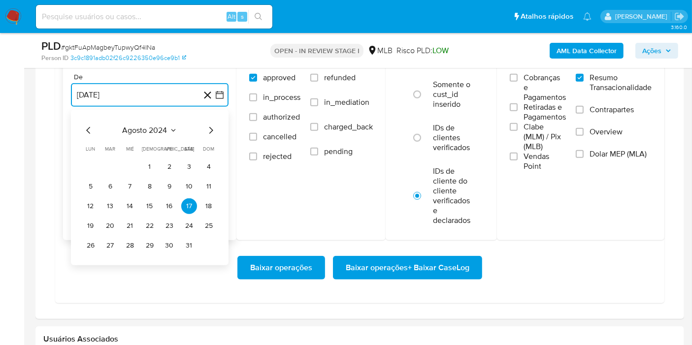
click at [157, 127] on span "agosto 2024" at bounding box center [145, 131] width 45 height 10
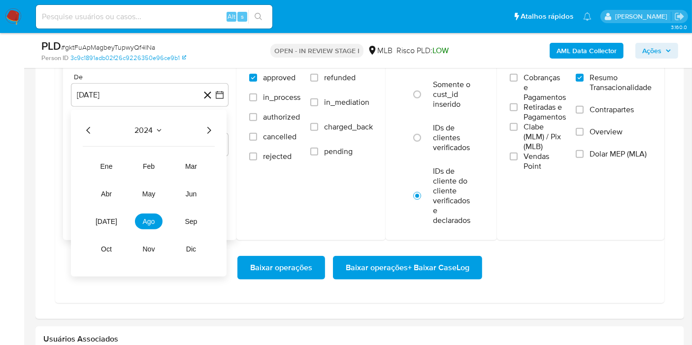
click at [207, 125] on icon "Año siguiente" at bounding box center [209, 131] width 12 height 12
click at [146, 192] on span "may" at bounding box center [148, 194] width 13 height 8
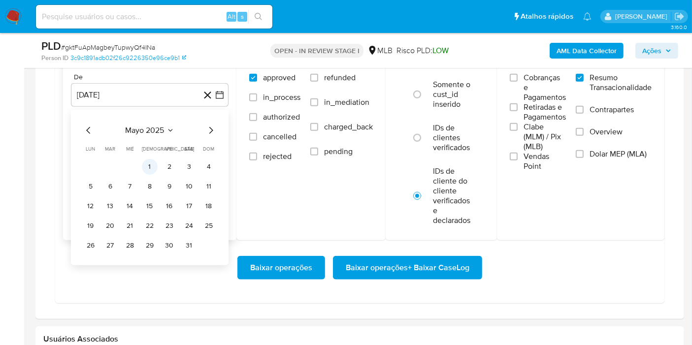
click at [153, 163] on button "1" at bounding box center [150, 167] width 16 height 16
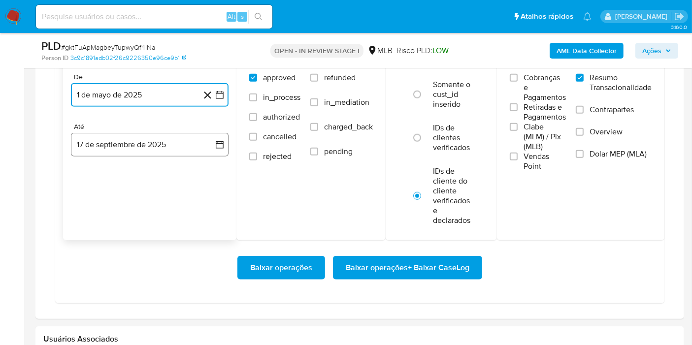
click at [127, 134] on button "17 de septiembre de 2025" at bounding box center [150, 145] width 158 height 24
click at [95, 254] on button "15" at bounding box center [91, 256] width 16 height 16
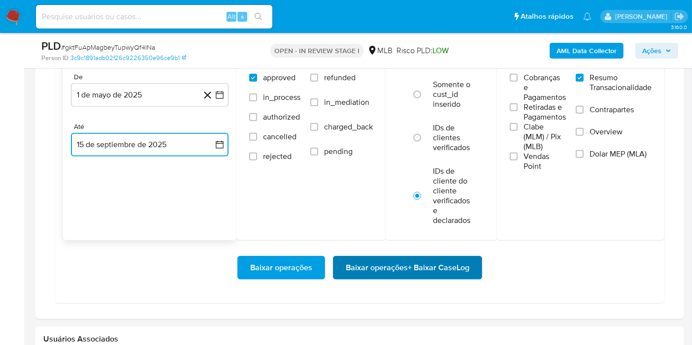
click at [402, 263] on span "Baixar operações + Baixar CaseLog" at bounding box center [408, 268] width 124 height 22
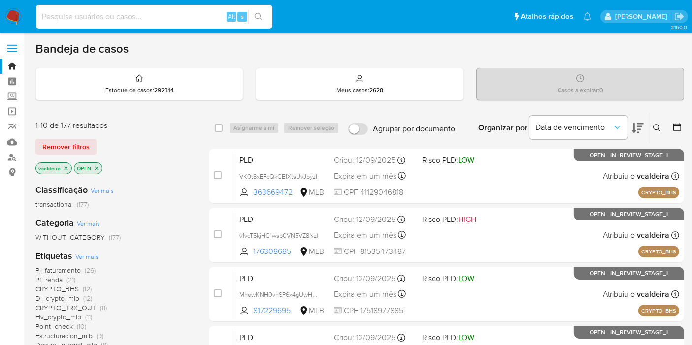
click at [123, 16] on input at bounding box center [154, 16] width 236 height 13
paste input "e8SV62gqn7g8kRsJOllqMLKU"
type input "e8SV62gqn7g8kRsJOllqMLKU"
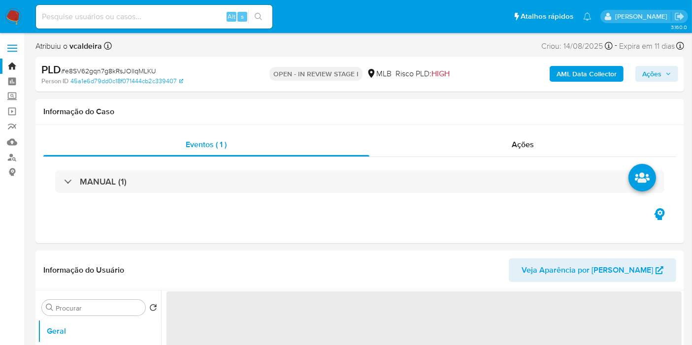
select select "10"
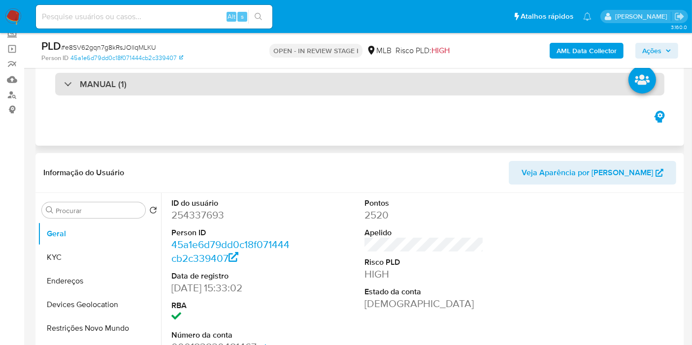
scroll to position [109, 0]
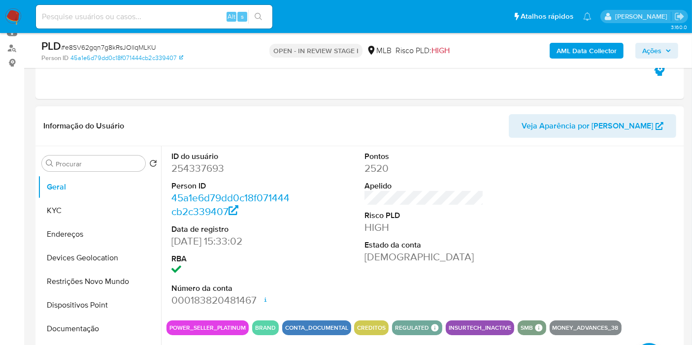
click at [201, 162] on dd "254337693" at bounding box center [230, 168] width 119 height 14
click at [195, 171] on dd "254337693" at bounding box center [230, 168] width 119 height 14
copy dd "254337693"
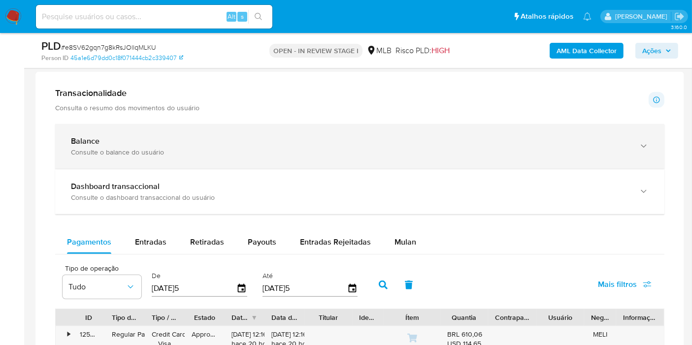
scroll to position [656, 0]
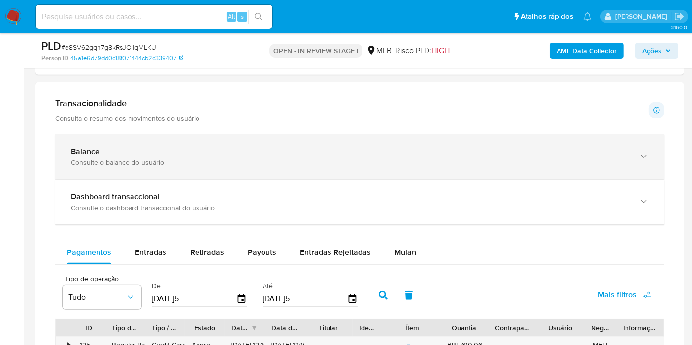
click at [191, 151] on div "Balance" at bounding box center [350, 152] width 558 height 10
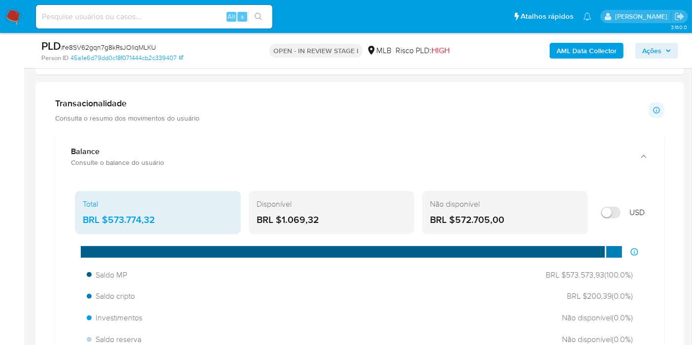
drag, startPoint x: 516, startPoint y: 213, endPoint x: 454, endPoint y: 208, distance: 62.2
click at [454, 214] on div "BRL $572.705,00" at bounding box center [505, 220] width 150 height 13
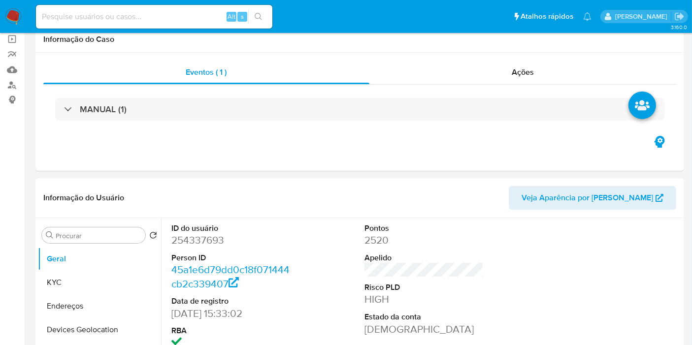
scroll to position [0, 0]
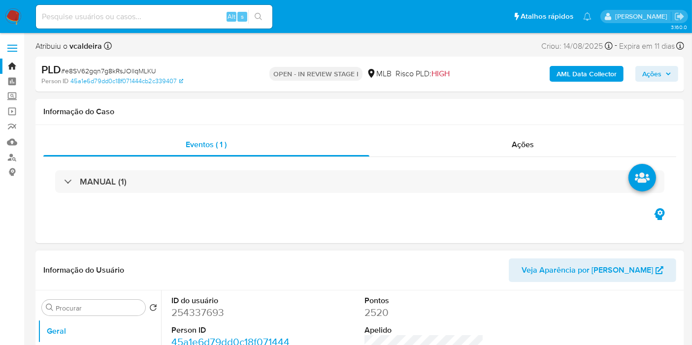
click at [177, 309] on dd "254337693" at bounding box center [230, 313] width 119 height 14
copy dd "254337693"
click at [104, 339] on button "Geral" at bounding box center [95, 331] width 115 height 24
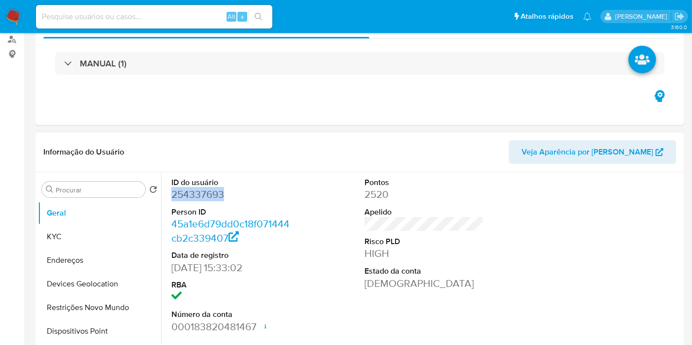
scroll to position [164, 0]
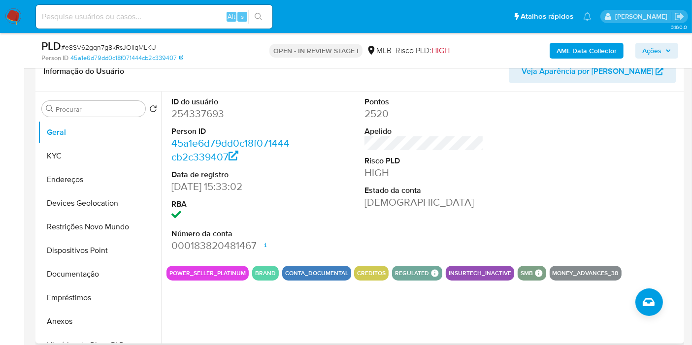
click at [489, 203] on div "ID do usuário 254337693 Person ID 45a1e6d79dd0c18f071444cb2c339407 Data de regi…" at bounding box center [423, 175] width 515 height 166
click at [546, 160] on div "ID do usuário 254337693 Person ID 45a1e6d79dd0c18f071444cb2c339407 Data de regi…" at bounding box center [423, 175] width 515 height 166
click at [57, 157] on button "KYC" at bounding box center [95, 156] width 115 height 24
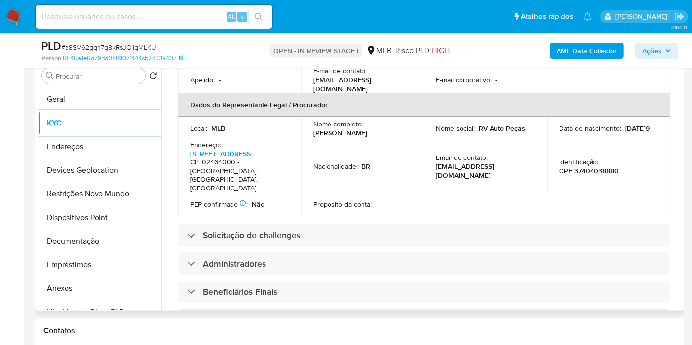
scroll to position [383, 0]
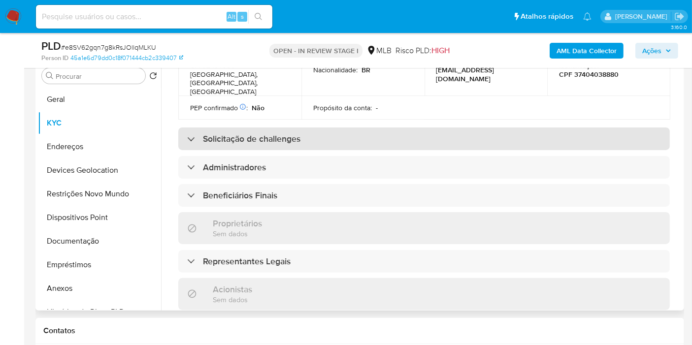
click at [252, 133] on h3 "Solicitação de challenges" at bounding box center [251, 138] width 97 height 11
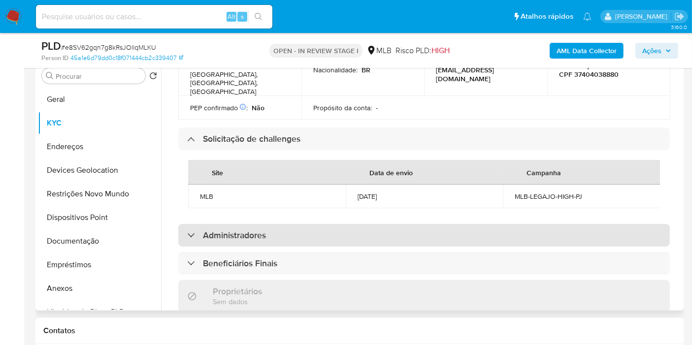
click at [213, 230] on h3 "Administradores" at bounding box center [234, 235] width 63 height 11
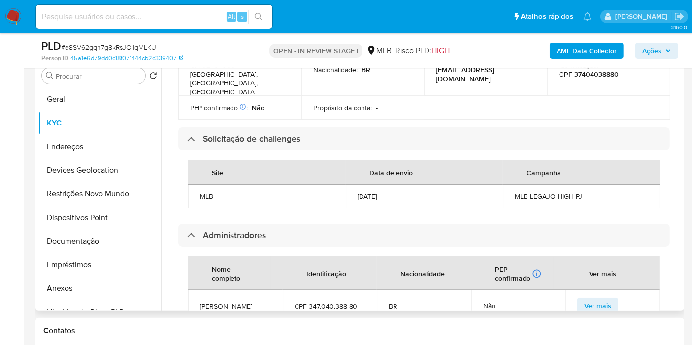
click at [683, 127] on div "Procurar Retornar ao pedido padrão Geral KYC Endereços Devices Geolocation Rest…" at bounding box center [359, 185] width 648 height 252
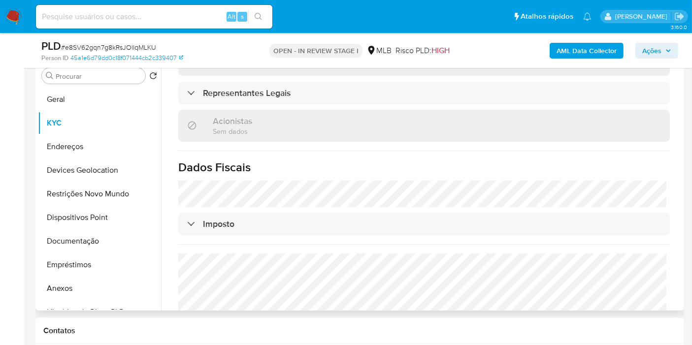
scroll to position [680, 0]
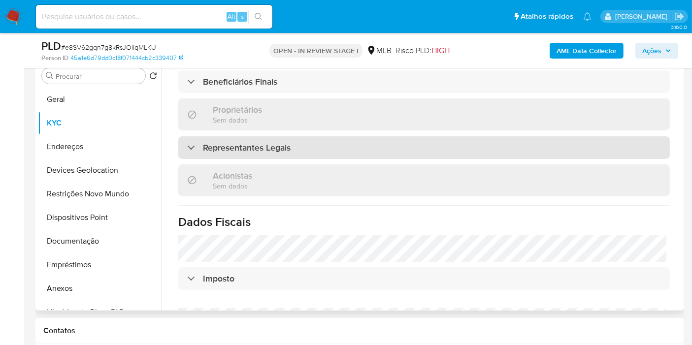
click at [242, 142] on h3 "Representantes Legais" at bounding box center [247, 147] width 88 height 11
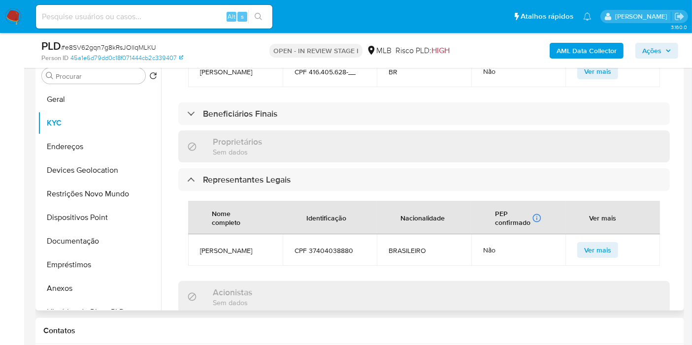
scroll to position [626, 0]
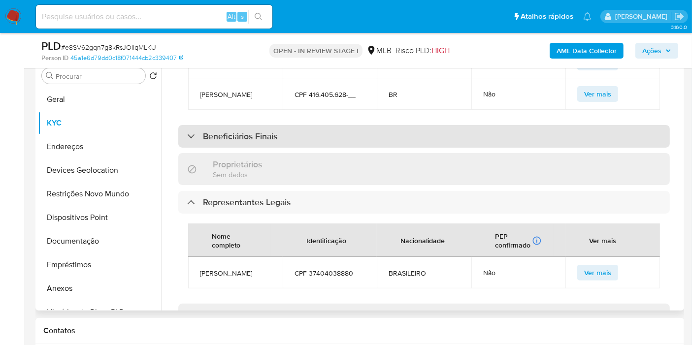
click at [245, 131] on h3 "Beneficiários Finais" at bounding box center [240, 136] width 74 height 11
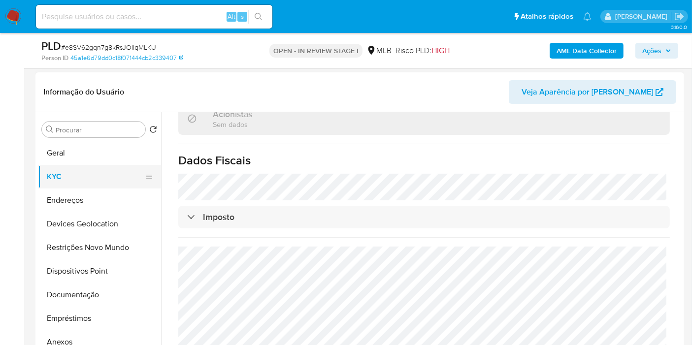
scroll to position [142, 0]
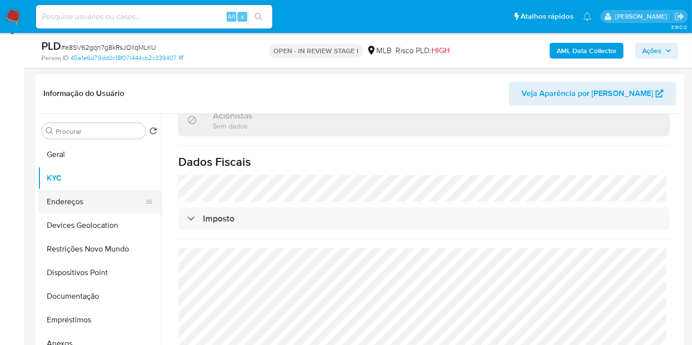
click at [47, 205] on button "Endereços" at bounding box center [95, 202] width 115 height 24
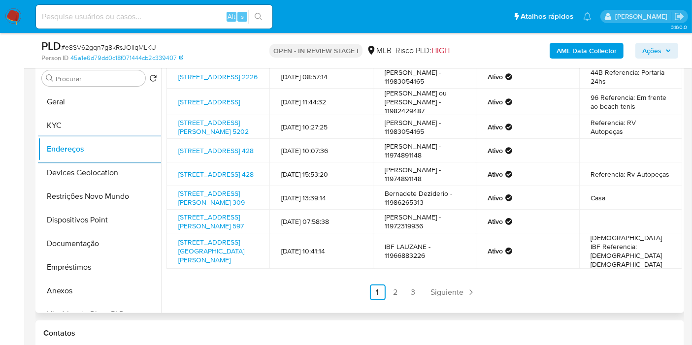
scroll to position [133, 0]
click at [390, 293] on link "2" at bounding box center [395, 293] width 16 height 16
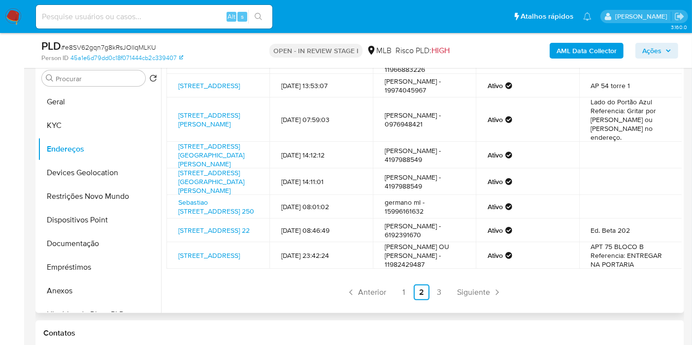
click at [439, 293] on link "3" at bounding box center [439, 293] width 16 height 16
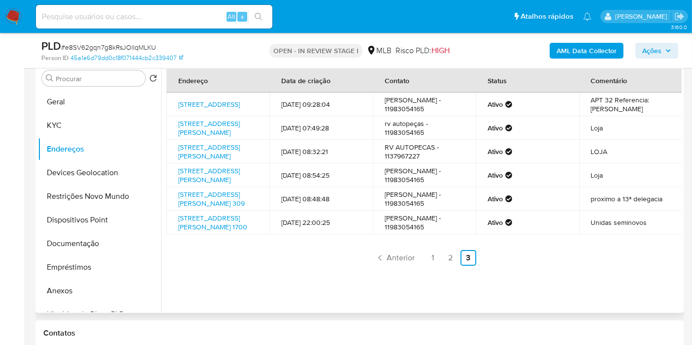
scroll to position [0, 0]
click at [64, 171] on button "Devices Geolocation" at bounding box center [95, 173] width 115 height 24
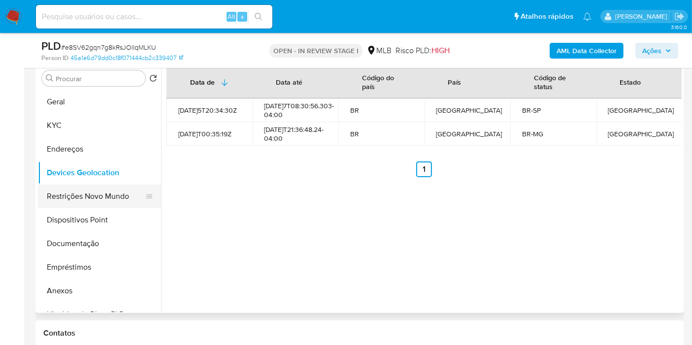
click at [104, 194] on button "Restrições Novo Mundo" at bounding box center [95, 197] width 115 height 24
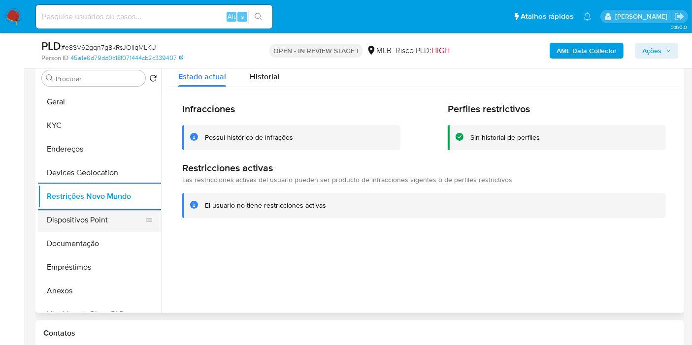
click at [96, 223] on button "Dispositivos Point" at bounding box center [95, 220] width 115 height 24
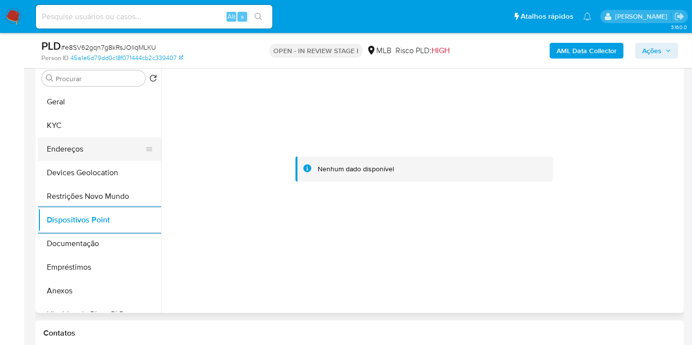
click at [76, 151] on button "Endereços" at bounding box center [95, 149] width 115 height 24
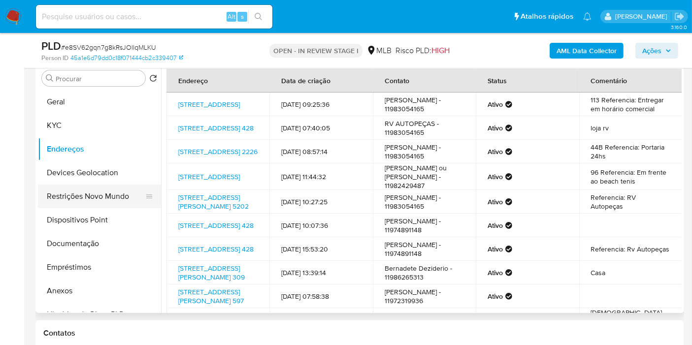
click at [82, 185] on button "Restrições Novo Mundo" at bounding box center [95, 197] width 115 height 24
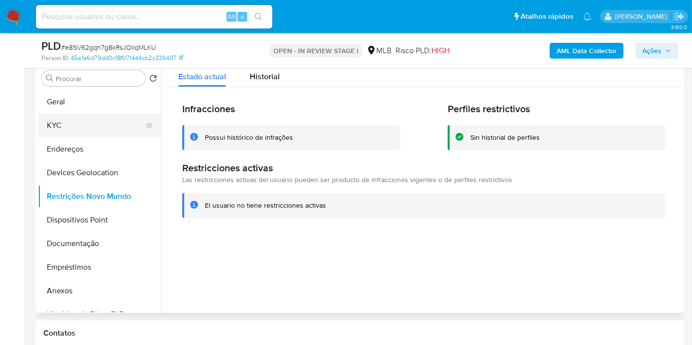
click at [64, 119] on button "KYC" at bounding box center [95, 126] width 115 height 24
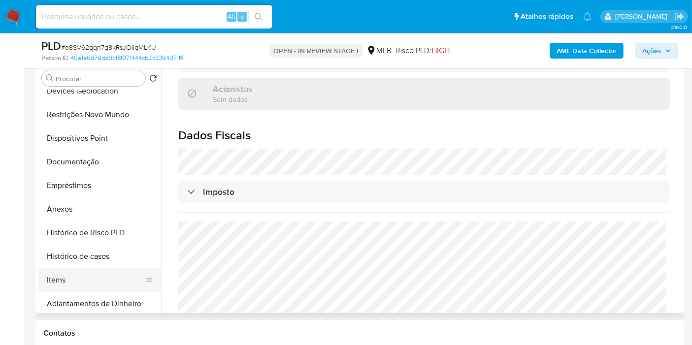
scroll to position [164, 0]
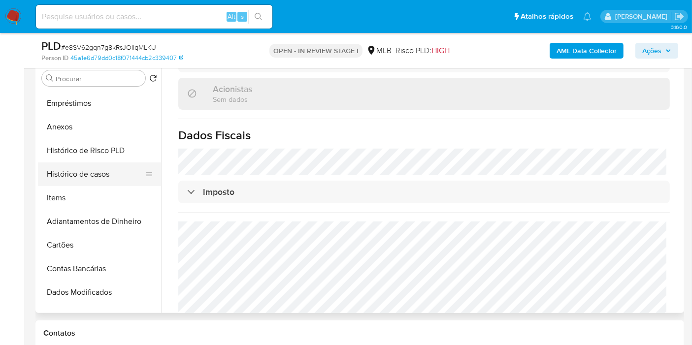
click at [80, 171] on button "Histórico de casos" at bounding box center [95, 174] width 115 height 24
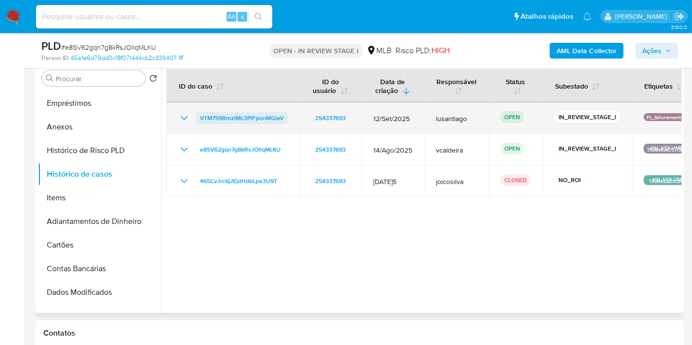
click at [254, 116] on span "VTM7S9RmztMc3PlFponMGleV" at bounding box center [242, 118] width 84 height 12
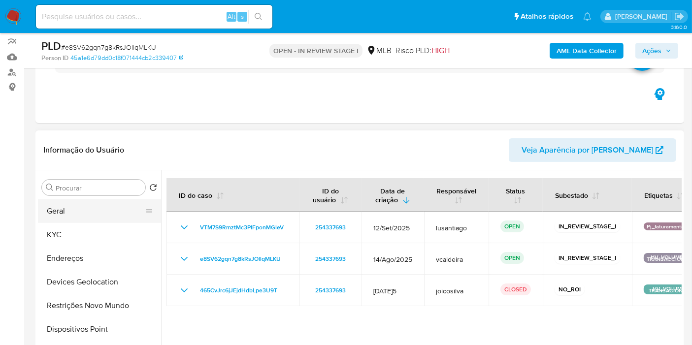
click at [97, 204] on button "Geral" at bounding box center [95, 211] width 115 height 24
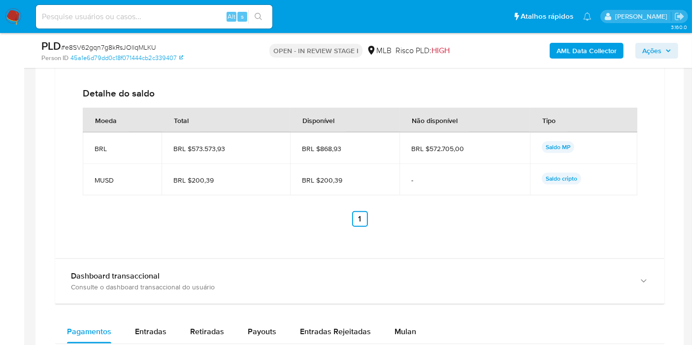
scroll to position [1070, 0]
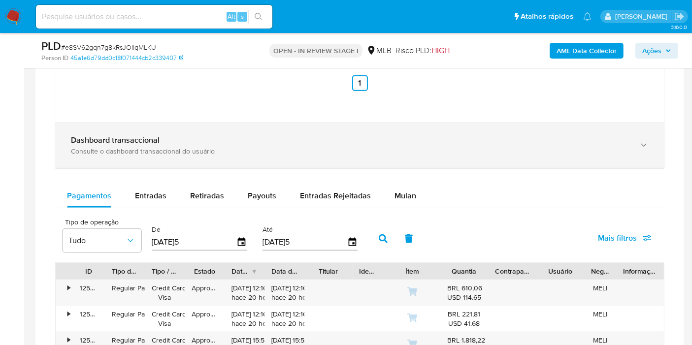
click at [144, 136] on b "Dashboard transaccional" at bounding box center [115, 139] width 89 height 11
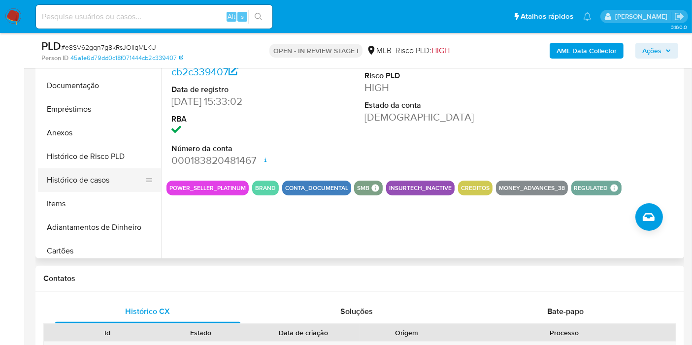
scroll to position [109, 0]
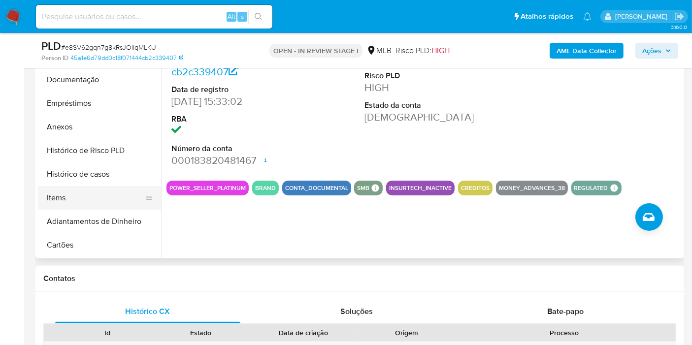
click at [69, 192] on button "Items" at bounding box center [95, 198] width 115 height 24
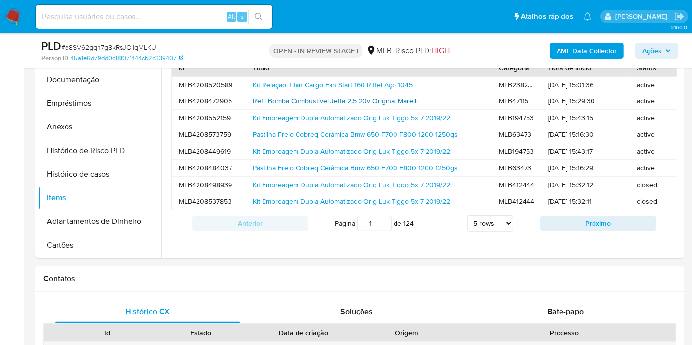
click at [311, 99] on link "Refil Bomba Combustível Jetta 2.5 20v Original Marelli" at bounding box center [335, 101] width 165 height 10
click at [307, 148] on link "Kit Embreagem Dupla Automatizado Orig Luk Tiggo 5x 7 2019/22" at bounding box center [351, 151] width 197 height 10
click at [652, 53] on span "Ações" at bounding box center [651, 51] width 19 height 16
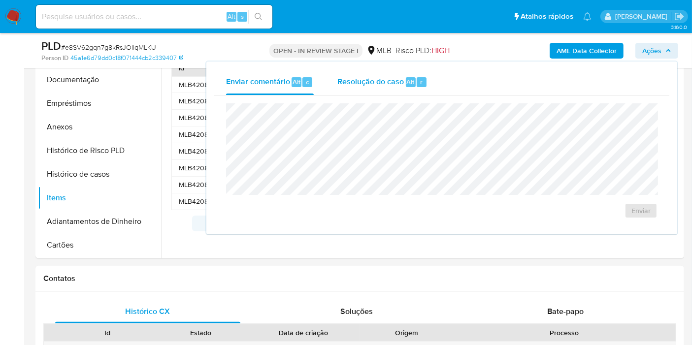
click at [400, 80] on span "Resolução do caso" at bounding box center [370, 81] width 66 height 11
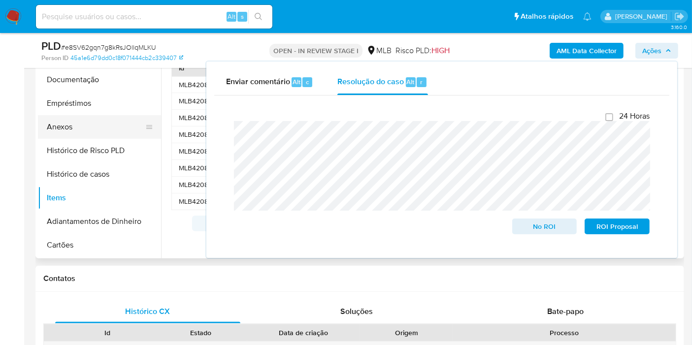
click at [69, 109] on button "Empréstimos" at bounding box center [99, 104] width 123 height 24
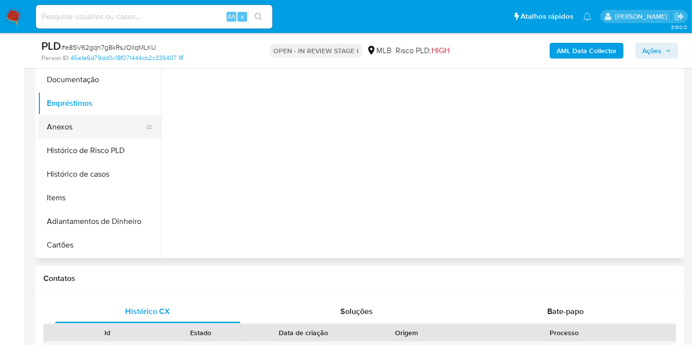
click at [62, 125] on button "Anexos" at bounding box center [95, 127] width 115 height 24
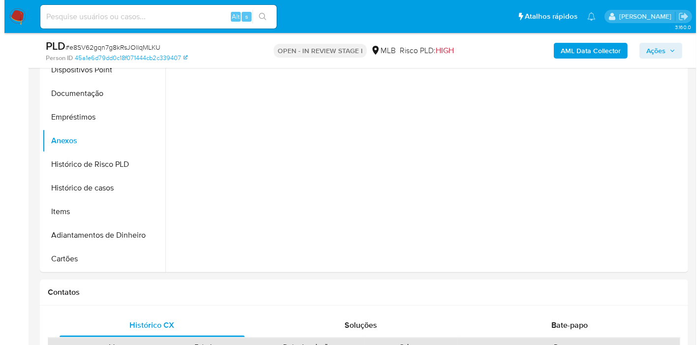
scroll to position [194, 0]
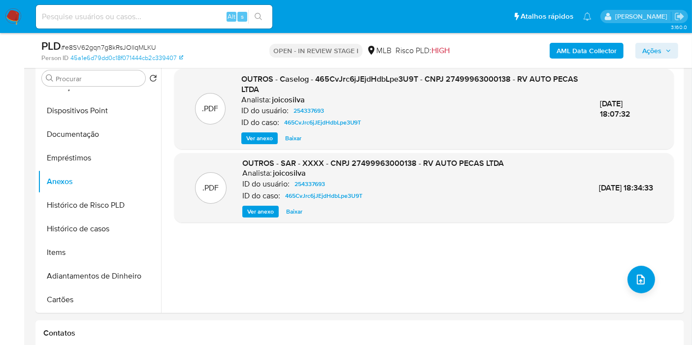
click at [575, 54] on b "AML Data Collector" at bounding box center [586, 51] width 60 height 16
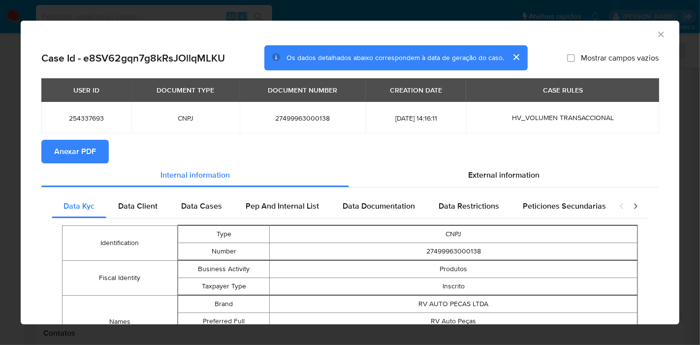
click at [79, 160] on span "Anexar PDF" at bounding box center [75, 152] width 42 height 22
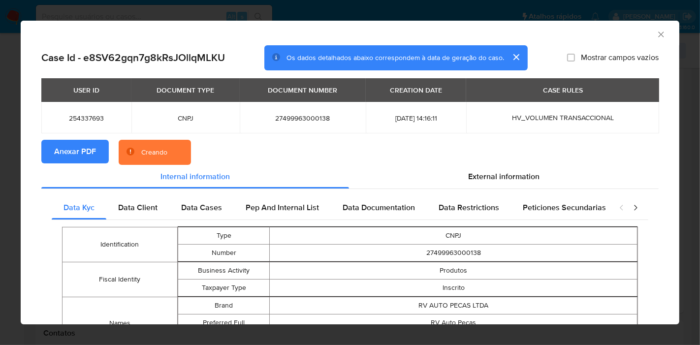
click at [656, 38] on icon "Fechar a janela" at bounding box center [661, 35] width 10 height 10
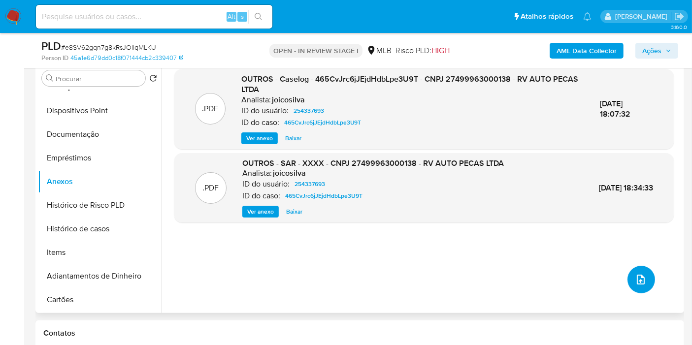
click at [634, 288] on button "upload-file" at bounding box center [641, 280] width 28 height 28
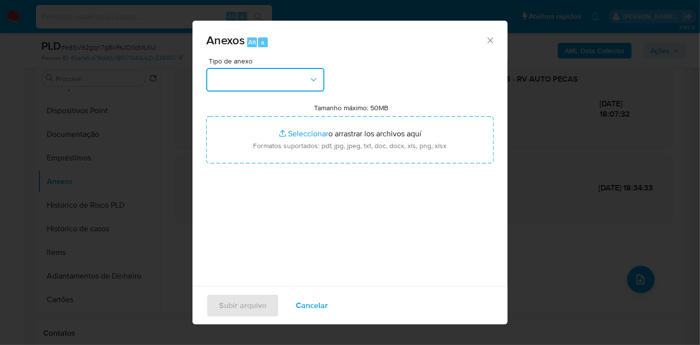
click at [314, 85] on button "button" at bounding box center [265, 80] width 118 height 24
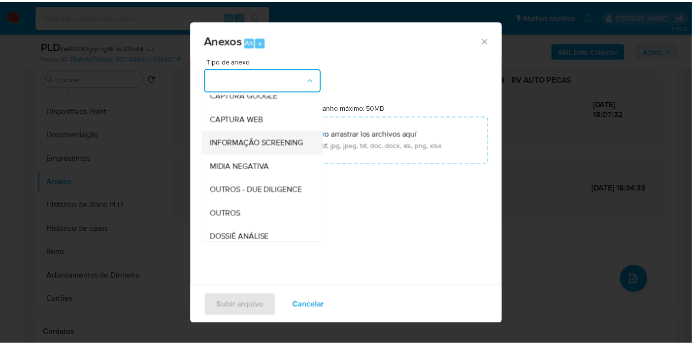
scroll to position [109, 0]
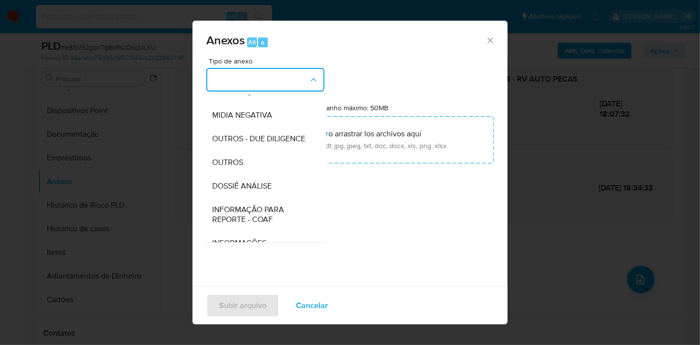
drag, startPoint x: 267, startPoint y: 198, endPoint x: 273, endPoint y: 192, distance: 8.0
click at [269, 198] on div "DOSSIÊ ANÁLISE" at bounding box center [262, 186] width 100 height 24
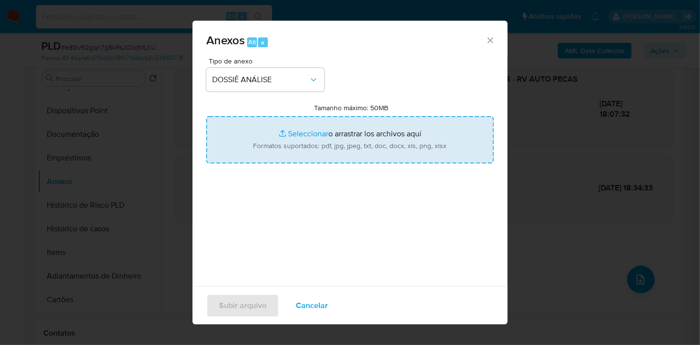
type input "C:\fakepath\DECLÍNIO - e8SV62gqn7g8kRsJOllqMLKU - CNPJ 27499963000138 - RV AUTO…"
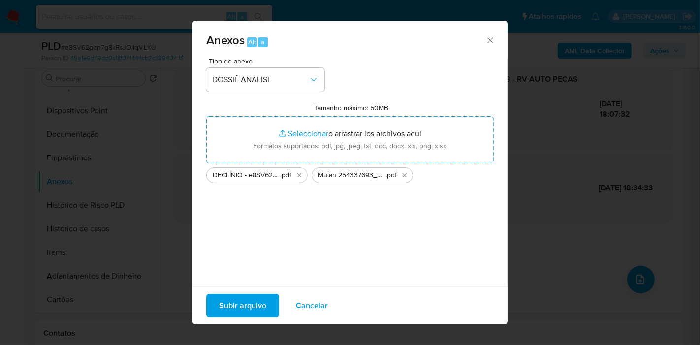
click at [243, 301] on span "Subir arquivo" at bounding box center [242, 306] width 47 height 22
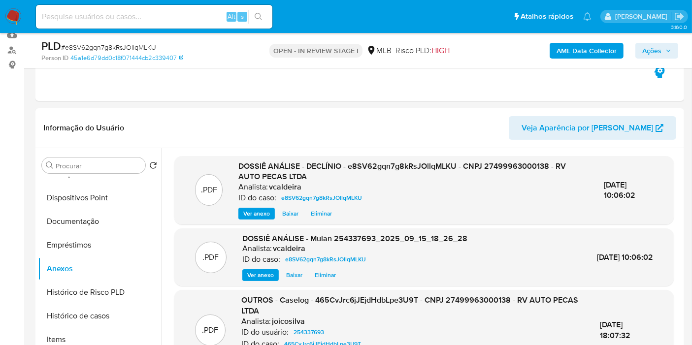
scroll to position [55, 0]
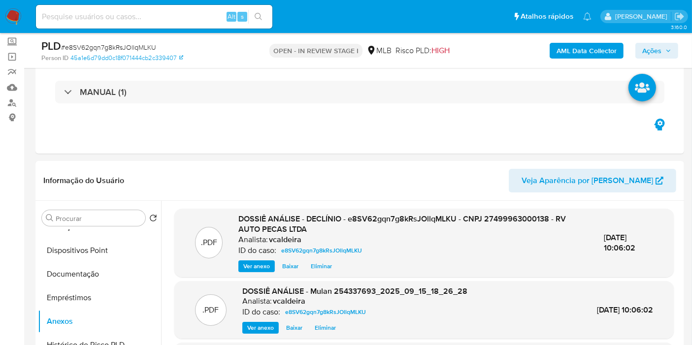
click at [568, 53] on b "AML Data Collector" at bounding box center [586, 51] width 60 height 16
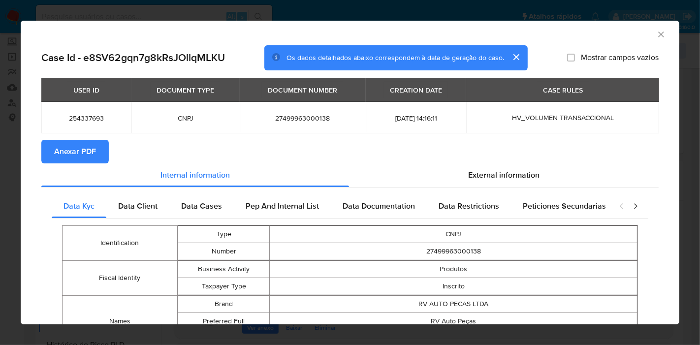
click at [98, 157] on button "Anexar PDF" at bounding box center [74, 152] width 67 height 24
click at [656, 31] on icon "Fechar a janela" at bounding box center [661, 35] width 10 height 10
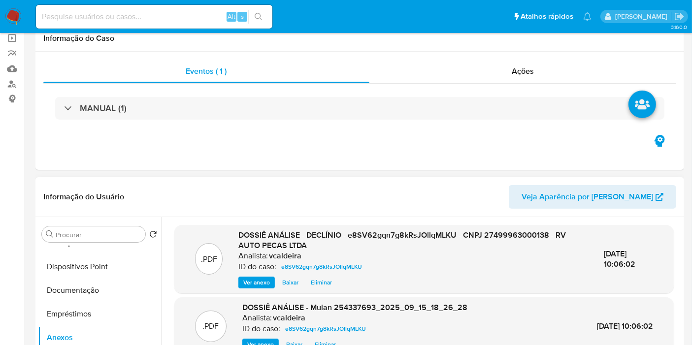
scroll to position [164, 0]
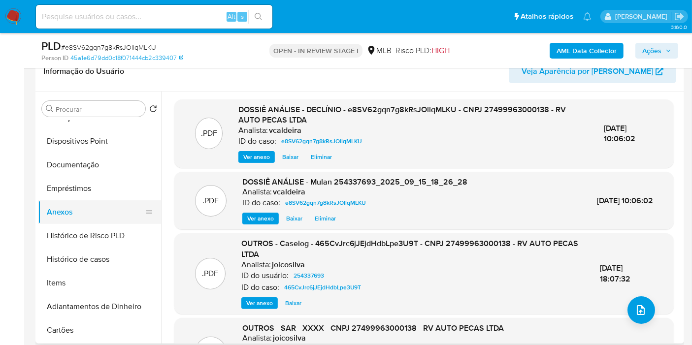
drag, startPoint x: 66, startPoint y: 182, endPoint x: 55, endPoint y: 200, distance: 21.4
click at [67, 182] on button "Empréstimos" at bounding box center [99, 189] width 123 height 24
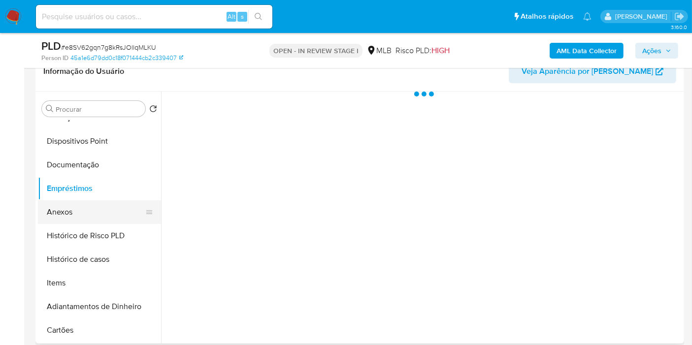
click at [53, 207] on button "Anexos" at bounding box center [95, 212] width 115 height 24
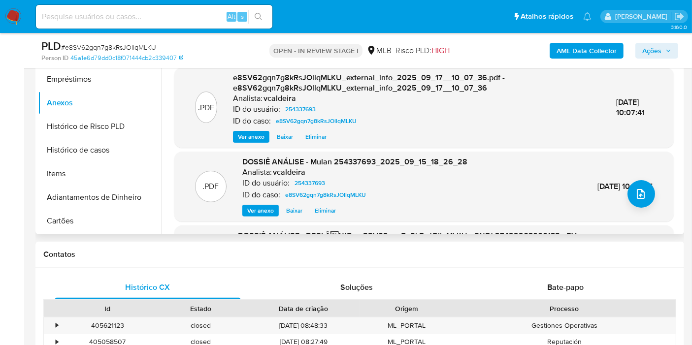
scroll to position [5, 0]
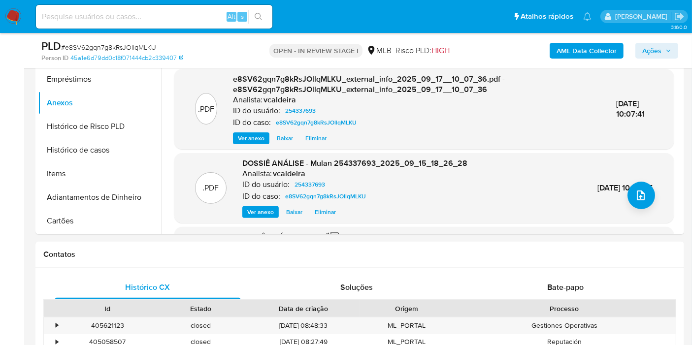
click at [667, 48] on icon "button" at bounding box center [668, 51] width 6 height 6
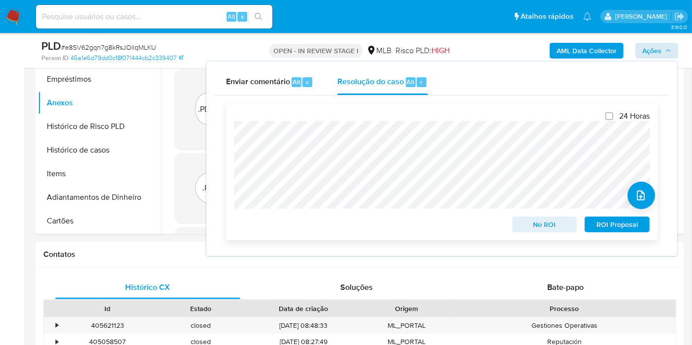
click at [542, 222] on span "No ROI" at bounding box center [544, 225] width 51 height 14
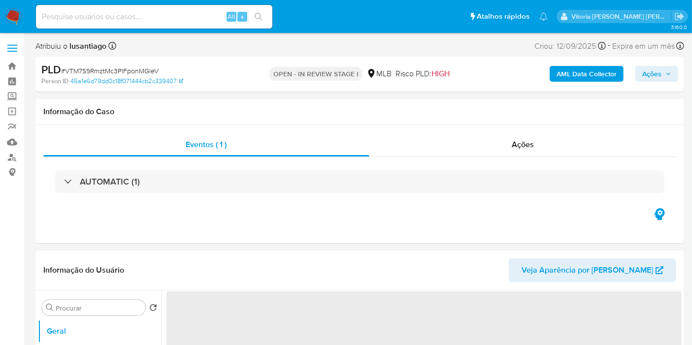
select select "10"
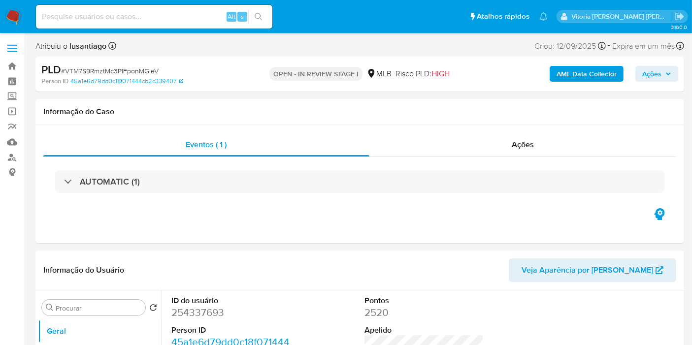
click at [11, 10] on img at bounding box center [13, 16] width 17 height 17
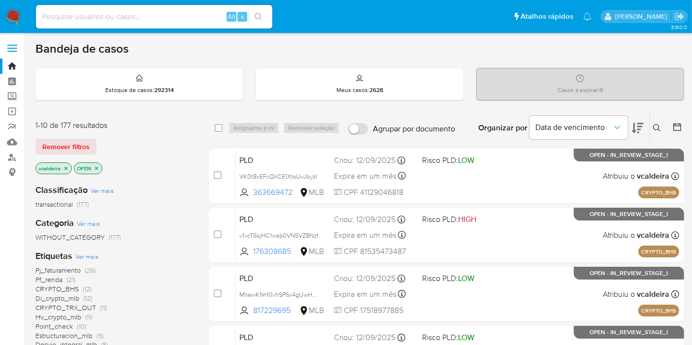
click at [655, 126] on icon at bounding box center [657, 128] width 8 height 8
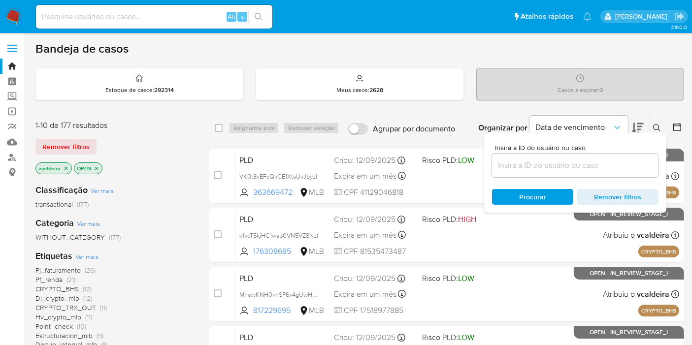
click at [527, 162] on input at bounding box center [575, 165] width 166 height 13
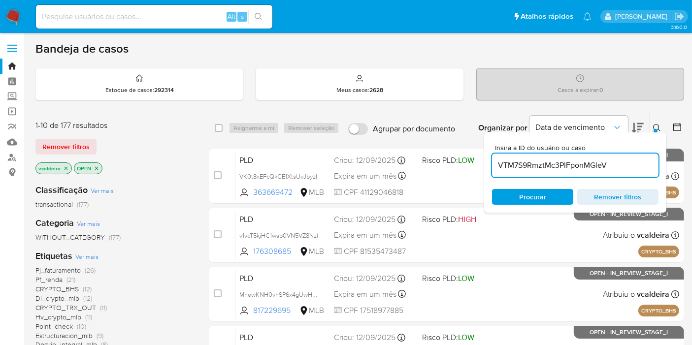
type input "VTM7S9RmztMc3PlFponMGleV"
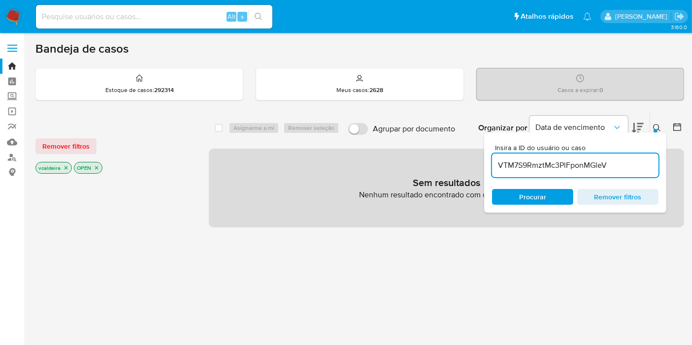
click at [64, 165] on p "vcaldeira" at bounding box center [53, 167] width 35 height 11
click at [64, 169] on icon "close-filter" at bounding box center [66, 168] width 6 height 6
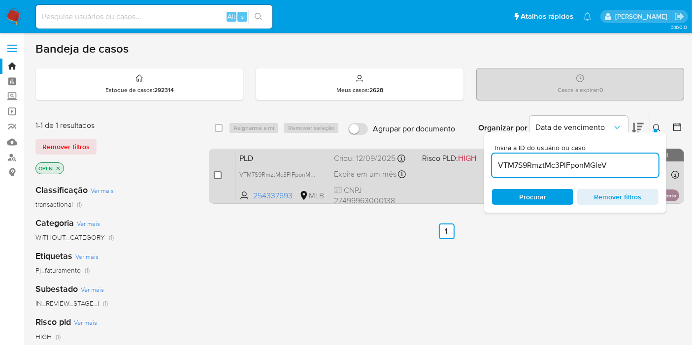
click at [217, 177] on input "checkbox" at bounding box center [218, 175] width 8 height 8
checkbox input "true"
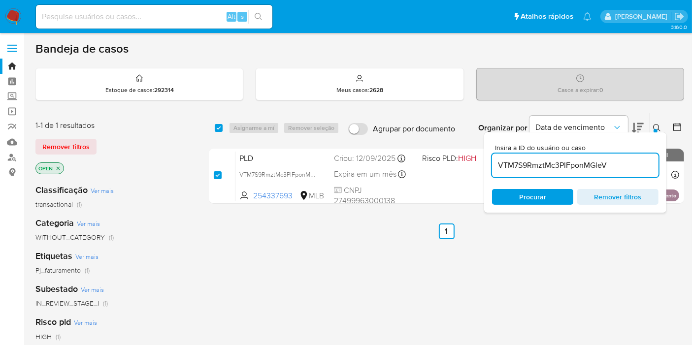
checkbox input "true"
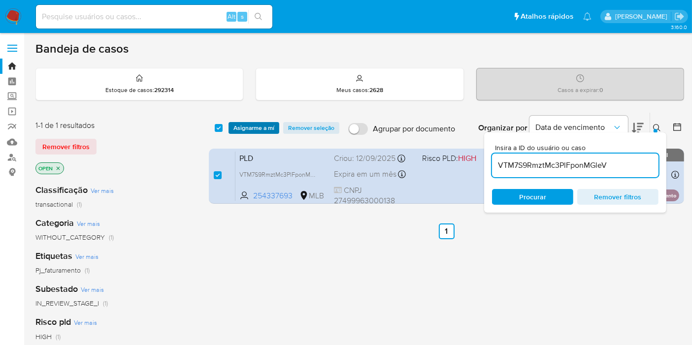
click at [255, 130] on span "Asignarme a mí" at bounding box center [253, 128] width 41 height 10
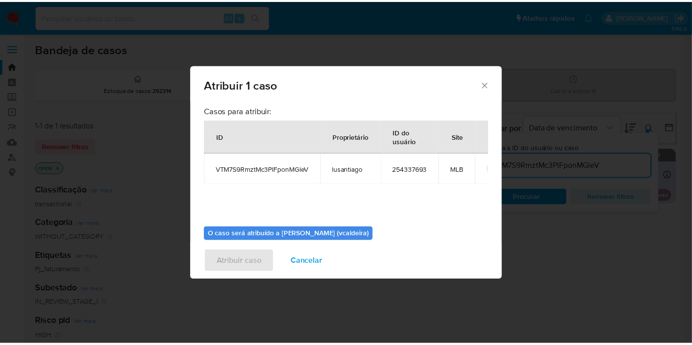
scroll to position [50, 0]
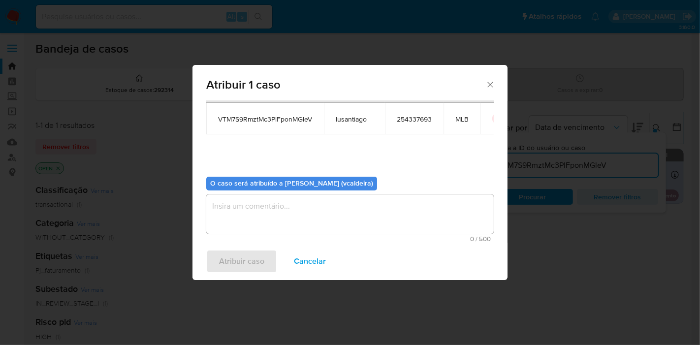
click at [267, 222] on textarea "assign-modal" at bounding box center [349, 213] width 287 height 39
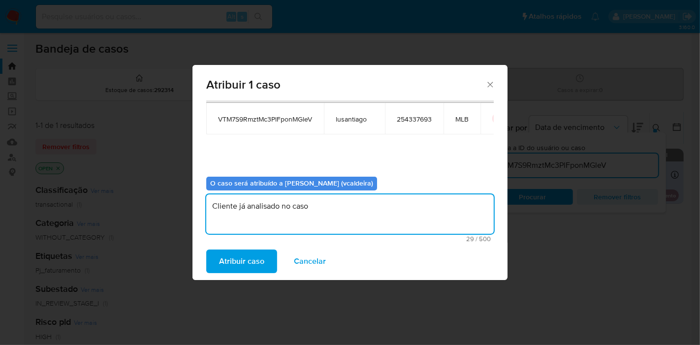
paste textarea "e8SV62gqn7g8kRsJOllqMLKU"
drag, startPoint x: 423, startPoint y: 212, endPoint x: 170, endPoint y: 198, distance: 253.4
click at [170, 198] on div "Atribuir 1 caso Casos para atribuir: ID Proprietário ID do usuário Site VTM7S9R…" at bounding box center [350, 172] width 700 height 345
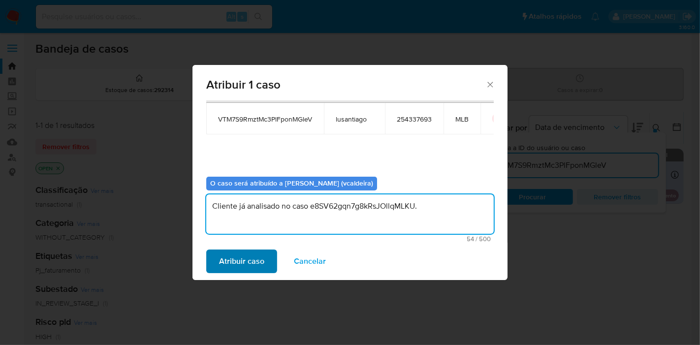
type textarea "Cliente já analisado no caso e8SV62gqn7g8kRsJOllqMLKU."
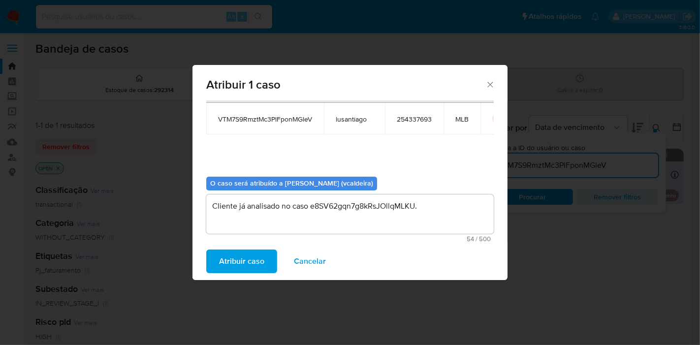
click at [253, 266] on span "Atribuir caso" at bounding box center [241, 262] width 45 height 22
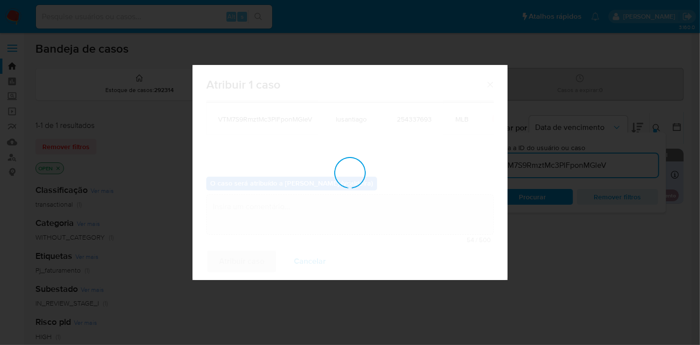
checkbox input "false"
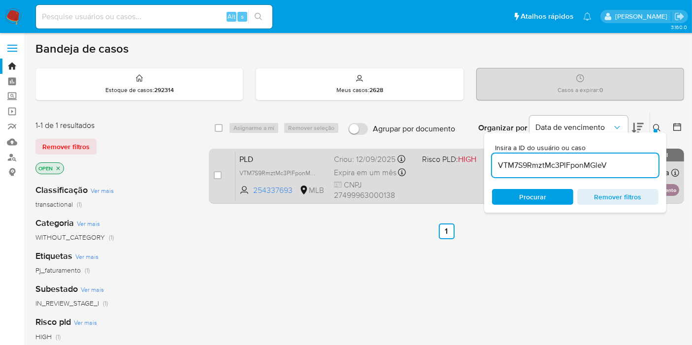
click at [276, 164] on div "PLD VTM7S9RmztMc3PlFponMGleV 254337693 MLB Risco PLD: HIGH Criou: [DATE] Criou:…" at bounding box center [457, 176] width 444 height 50
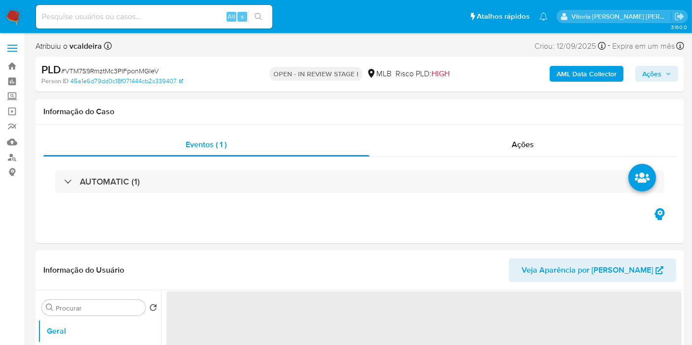
click at [661, 75] on span "Ações" at bounding box center [651, 74] width 19 height 16
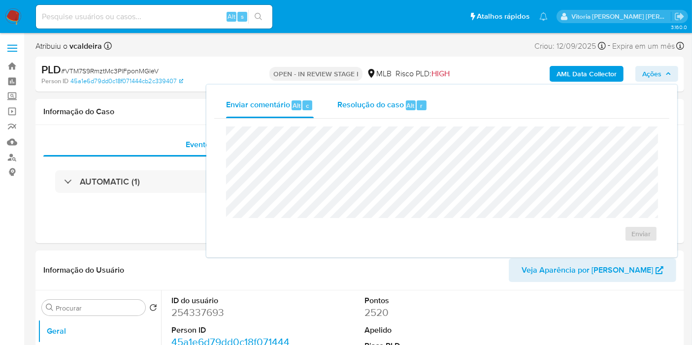
click at [382, 110] on div "Resolução do caso Alt r" at bounding box center [382, 106] width 90 height 26
select select "10"
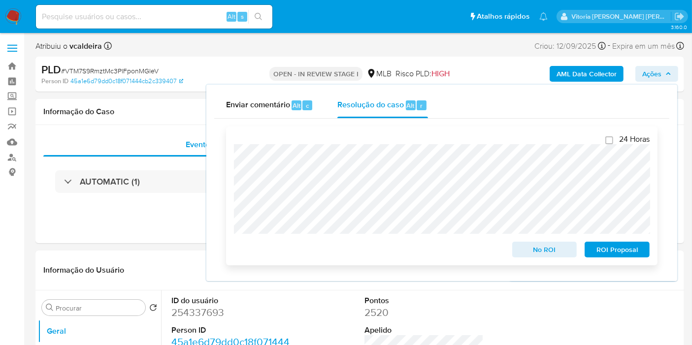
click at [554, 255] on span "No ROI" at bounding box center [544, 250] width 51 height 14
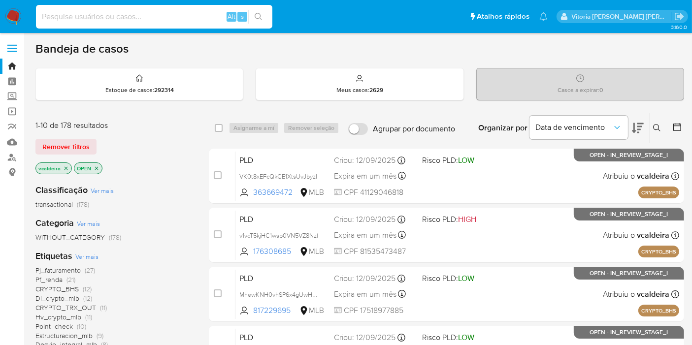
click at [129, 16] on input at bounding box center [154, 16] width 236 height 13
paste input "LAeGjv9Ig5gicvW3Gj1kB1jk"
type input "LAeGjv9Ig5gicvW3Gj1kB1jk"
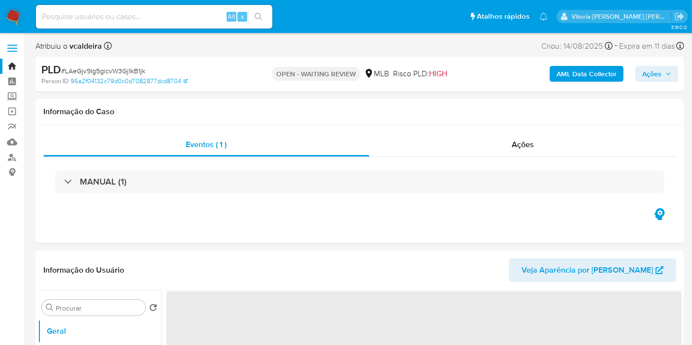
select select "10"
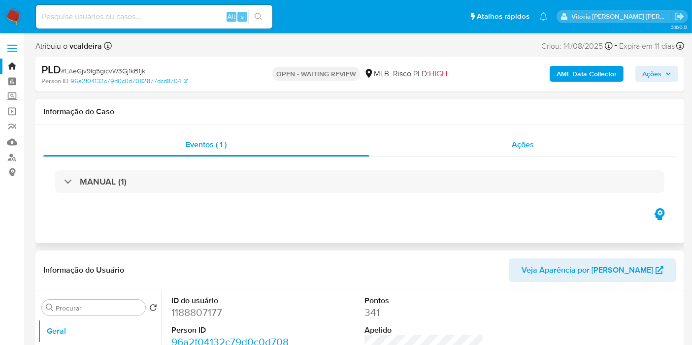
drag, startPoint x: 523, startPoint y: 144, endPoint x: 513, endPoint y: 145, distance: 10.0
click at [522, 144] on span "Ações" at bounding box center [522, 144] width 22 height 11
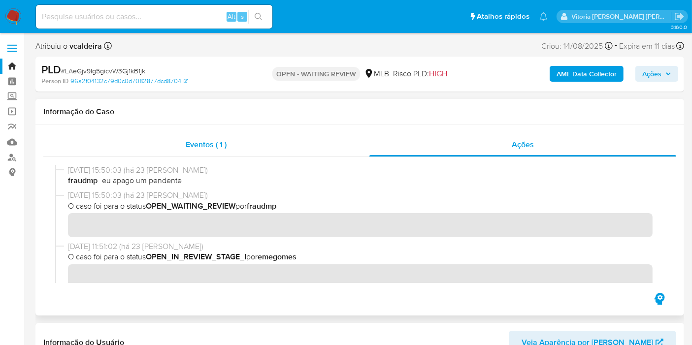
click at [203, 143] on span "Eventos ( 1 )" at bounding box center [206, 144] width 41 height 11
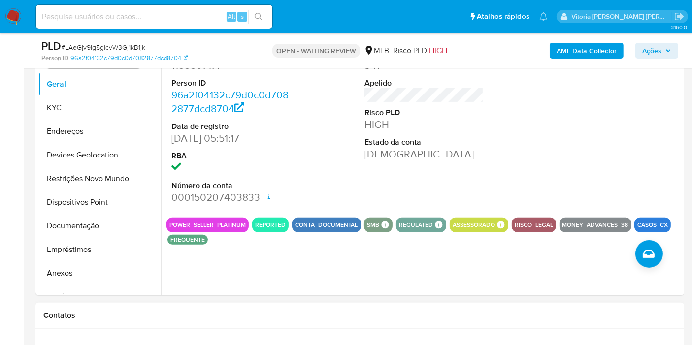
scroll to position [437, 0]
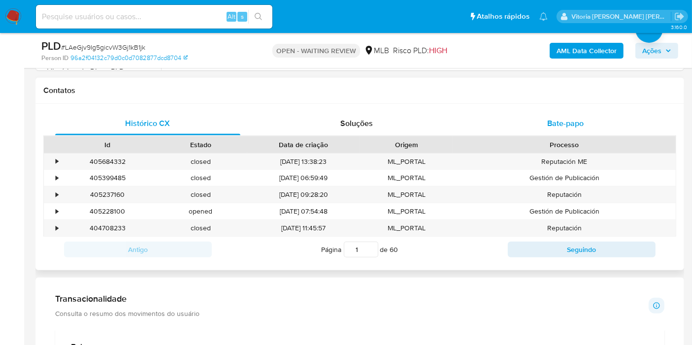
click at [565, 120] on span "Bate-papo" at bounding box center [565, 123] width 36 height 11
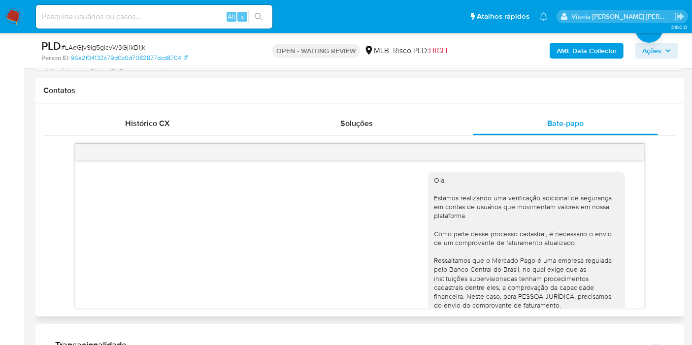
scroll to position [187, 0]
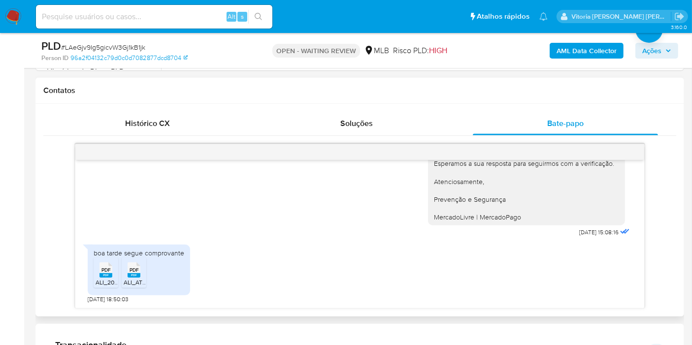
click at [90, 276] on div "boa tarde segue comprovante PDF PDF ALI_2024.pdf PDF PDF ALI_ATUAL.pdf" at bounding box center [139, 270] width 102 height 51
click at [98, 276] on div "PDF PDF" at bounding box center [106, 268] width 21 height 19
click at [133, 273] on rect at bounding box center [134, 275] width 13 height 4
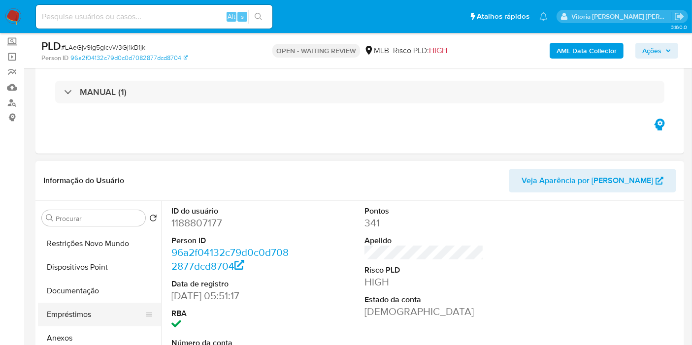
scroll to position [109, 0]
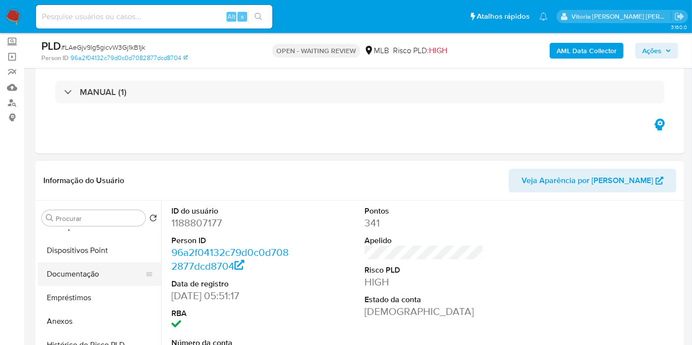
click at [82, 279] on button "Documentação" at bounding box center [95, 274] width 115 height 24
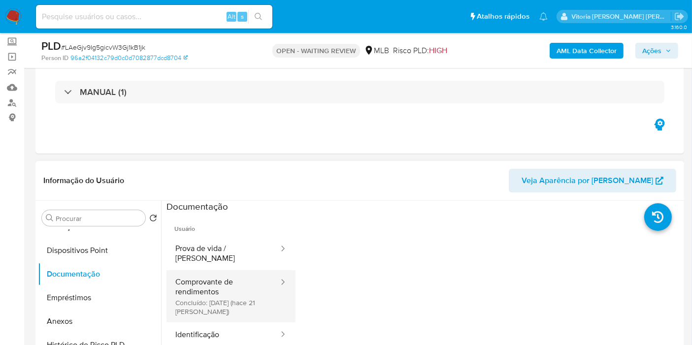
click at [204, 293] on button "Comprovante de rendimentos Concluído: [DATE] (hace 21 [PERSON_NAME])" at bounding box center [222, 296] width 113 height 52
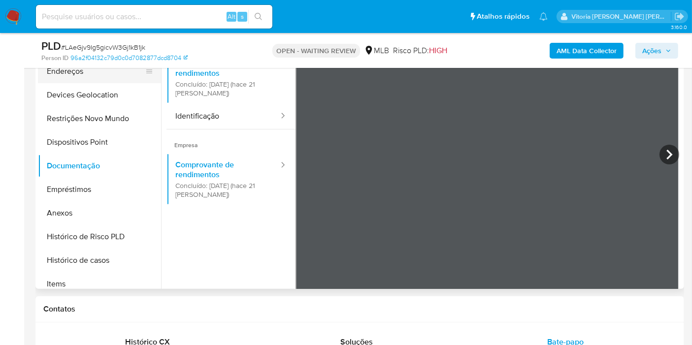
scroll to position [0, 0]
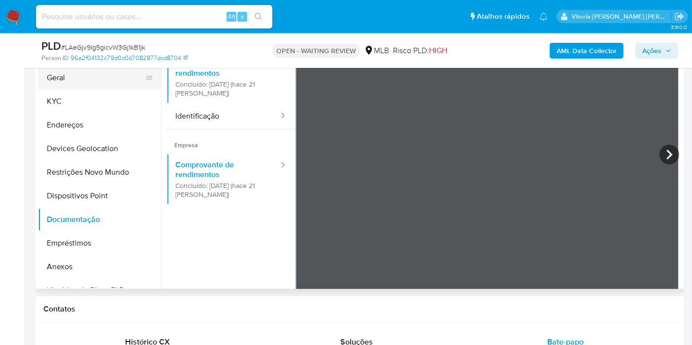
click at [65, 80] on button "Geral" at bounding box center [95, 78] width 115 height 24
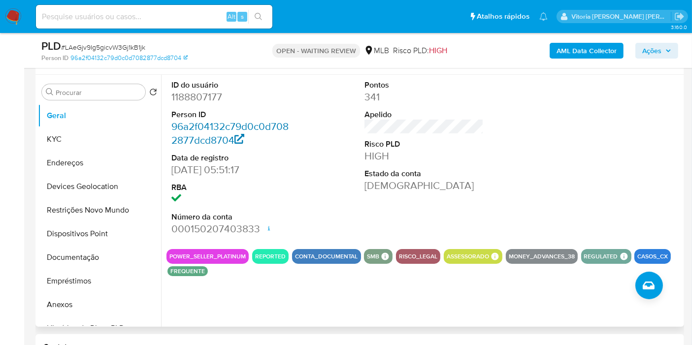
scroll to position [164, 0]
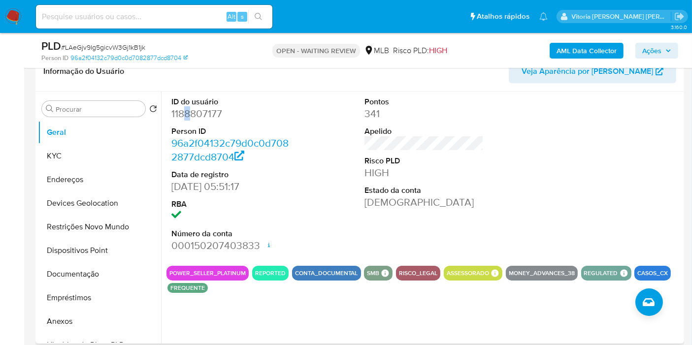
click at [187, 116] on dd "1188807177" at bounding box center [230, 114] width 119 height 14
drag, startPoint x: 187, startPoint y: 116, endPoint x: 176, endPoint y: 111, distance: 11.2
click at [176, 111] on dd "1188807177" at bounding box center [230, 114] width 119 height 14
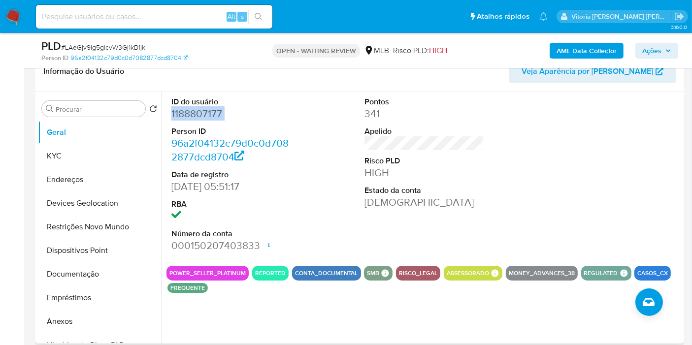
click at [176, 111] on dd "1188807177" at bounding box center [230, 114] width 119 height 14
copy dd "1188807177"
click at [188, 112] on dd "1188807177" at bounding box center [230, 114] width 119 height 14
click at [189, 111] on dd "1188807177" at bounding box center [230, 114] width 119 height 14
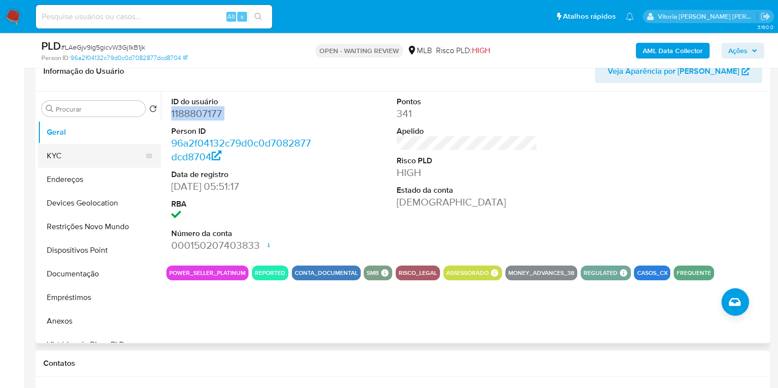
click at [105, 163] on button "KYC" at bounding box center [95, 156] width 115 height 24
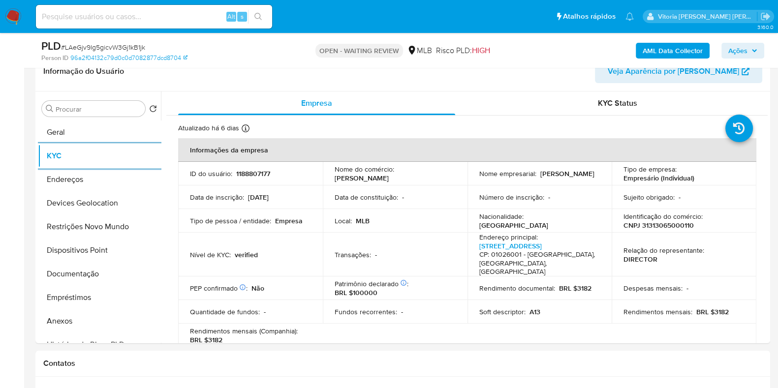
click at [38, 144] on button "KYC" at bounding box center [99, 156] width 123 height 24
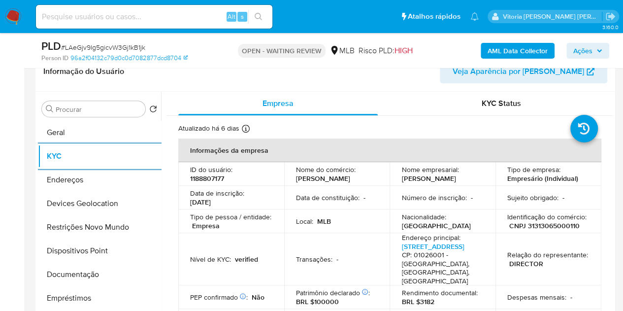
click at [562, 229] on p "CNPJ 31313065000110" at bounding box center [544, 225] width 70 height 9
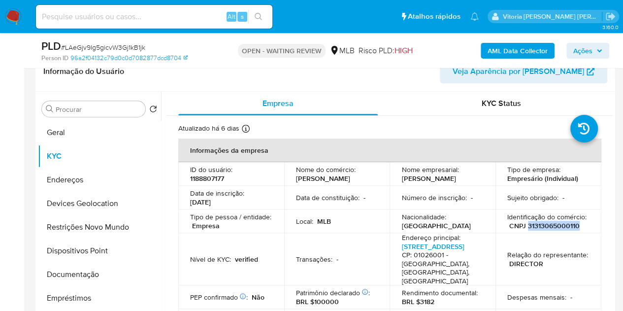
click at [562, 229] on p "CNPJ 31313065000110" at bounding box center [544, 225] width 70 height 9
copy p "31313065000110"
click at [85, 274] on button "Documentação" at bounding box center [95, 274] width 115 height 24
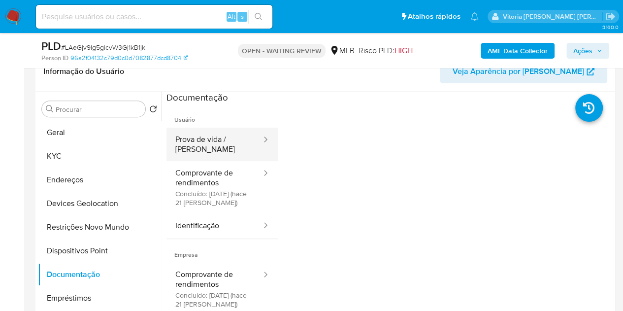
click at [228, 153] on button "Prova de vida / [PERSON_NAME]" at bounding box center [214, 144] width 96 height 33
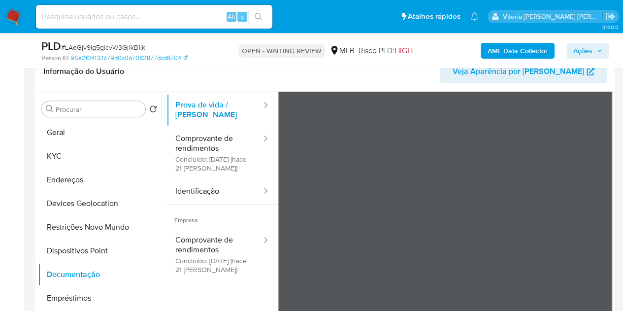
scroll to position [49, 0]
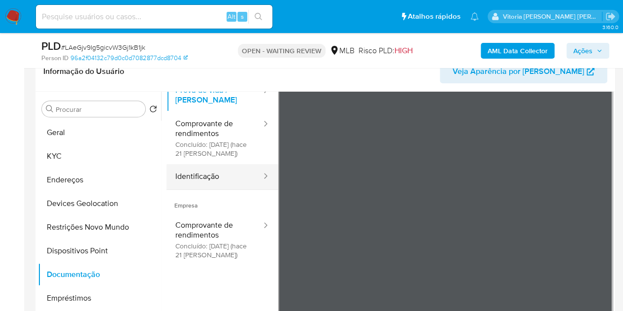
click at [209, 189] on button "Identificação" at bounding box center [214, 176] width 96 height 25
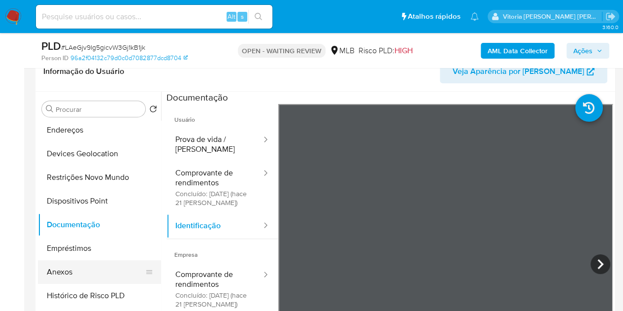
scroll to position [98, 0]
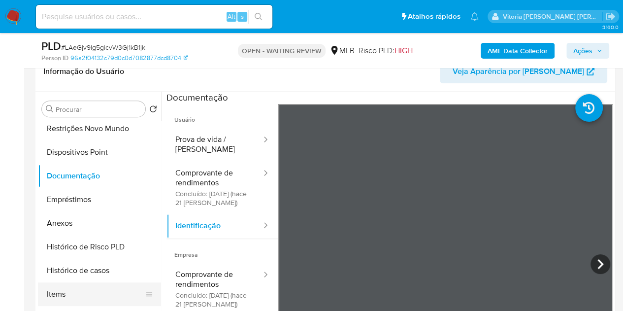
click at [55, 293] on button "Items" at bounding box center [95, 294] width 115 height 24
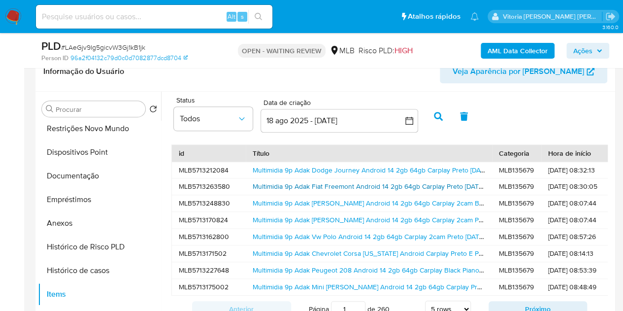
click at [387, 188] on link "Multimidia 9p Adak Fiat Freemont Android 14 2gb 64gb Carplay Preto [DATE] - [DA…" at bounding box center [431, 186] width 357 height 10
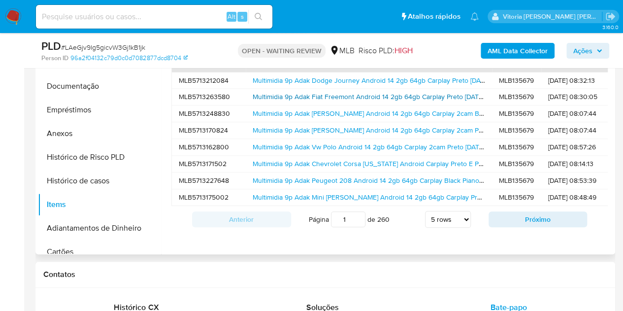
scroll to position [262, 0]
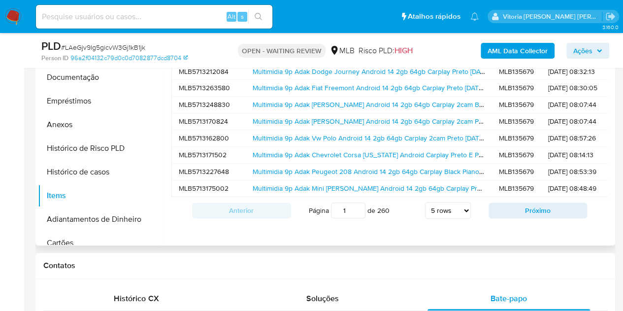
click at [552, 223] on div "Anterior Página 1 de 260 5 rows 10 rows 20 rows 25 rows 50 rows 100 rows Próximo" at bounding box center [389, 210] width 436 height 27
click at [551, 218] on button "Próximo" at bounding box center [537, 210] width 99 height 16
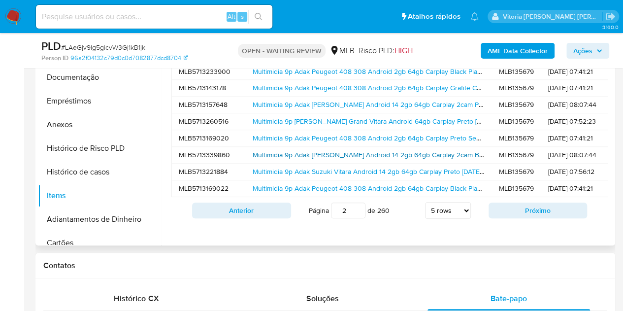
click at [267, 151] on link "Multimidia 9p Adak [PERSON_NAME] Android 14 2gb 64gb Carplay 2cam Black Piano […" at bounding box center [485, 155] width 465 height 10
click at [540, 218] on button "Próximo" at bounding box center [537, 210] width 99 height 16
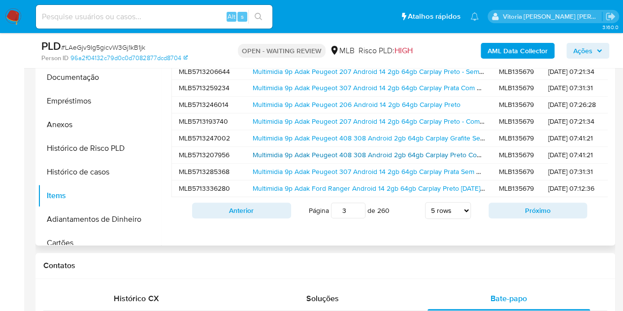
click at [307, 156] on link "Multimidia 9p Adak Peugeot 408 308 Android 2gb 64gb Carplay Preto Com Comando D…" at bounding box center [401, 155] width 296 height 10
click at [505, 218] on button "Próximo" at bounding box center [537, 210] width 99 height 16
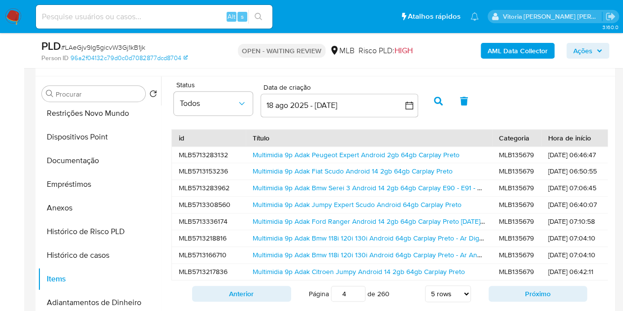
scroll to position [164, 0]
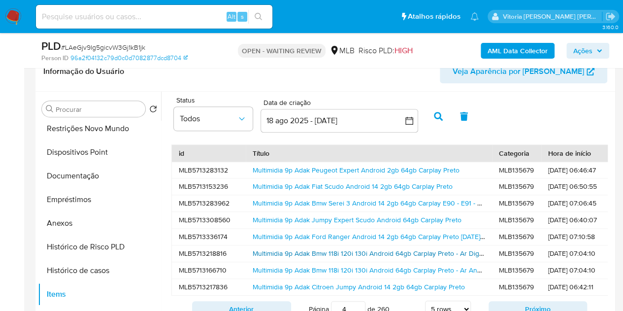
click at [308, 254] on link "Multimidia 9p Adak Bmw 118i 120i 130i Android 64gb Carplay Preto - Ar Digital 2…" at bounding box center [431, 253] width 356 height 10
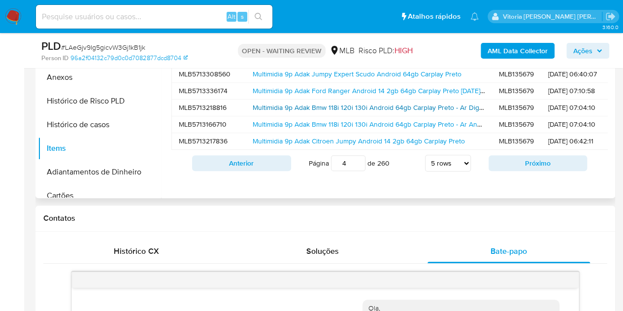
scroll to position [262, 0]
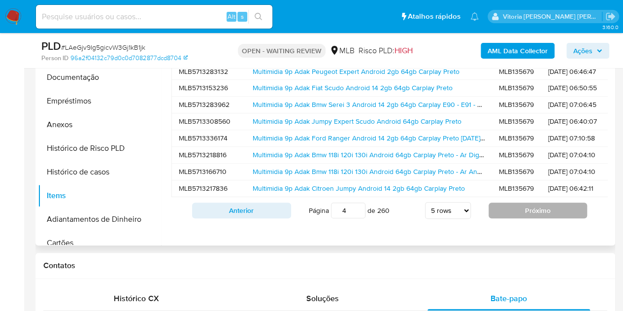
click at [512, 212] on button "Próximo" at bounding box center [537, 210] width 99 height 16
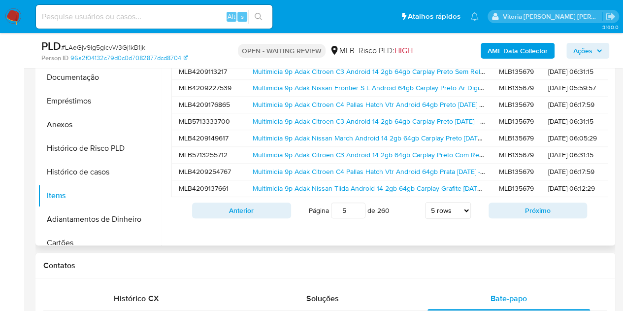
scroll to position [213, 0]
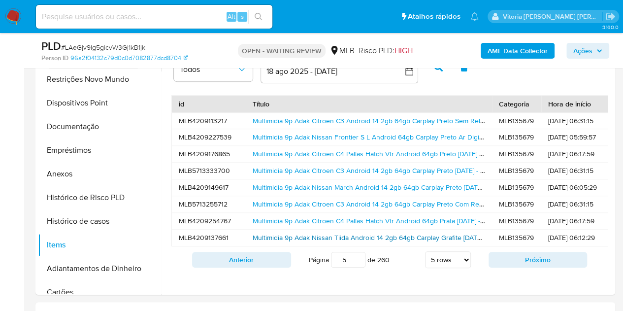
click at [279, 234] on link "Multimidia 9p Adak Nissan Tiida Android 14 2gb 64gb Carplay Grafite 2010 - 2011…" at bounding box center [405, 237] width 305 height 10
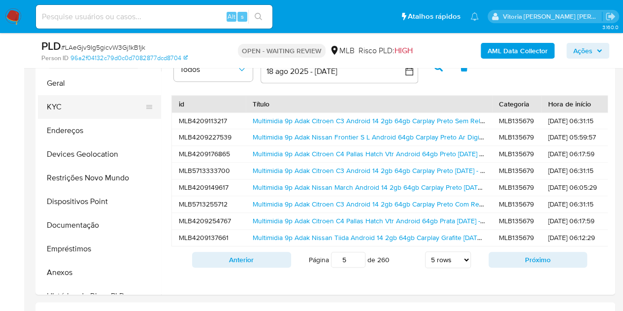
click at [56, 106] on button "KYC" at bounding box center [95, 107] width 115 height 24
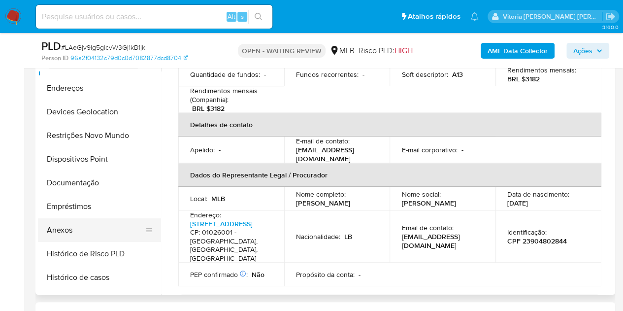
scroll to position [98, 0]
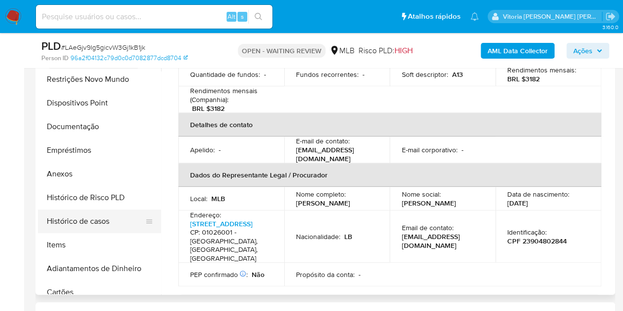
click at [70, 218] on button "Histórico de casos" at bounding box center [95, 221] width 115 height 24
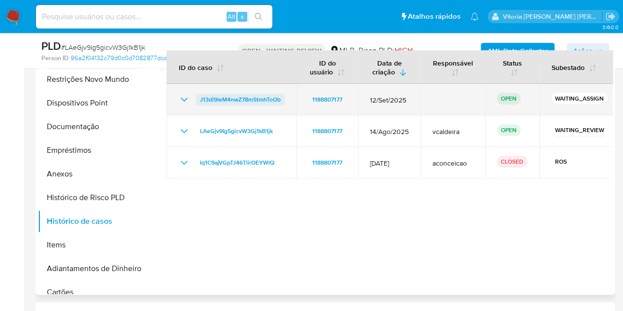
click at [236, 103] on span "J13di9IeM4nwZ78m5tmhToOb" at bounding box center [240, 100] width 81 height 12
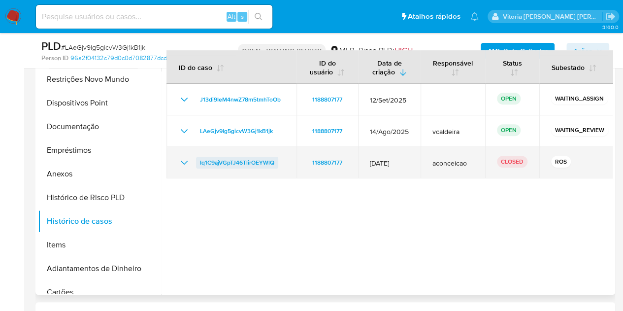
click at [262, 168] on td "Iq1C9ajVGpTJ46TlirOEYWlQ" at bounding box center [231, 163] width 130 height 32
click at [260, 161] on span "Iq1C9ajVGpTJ46TlirOEYWlQ" at bounding box center [237, 163] width 74 height 12
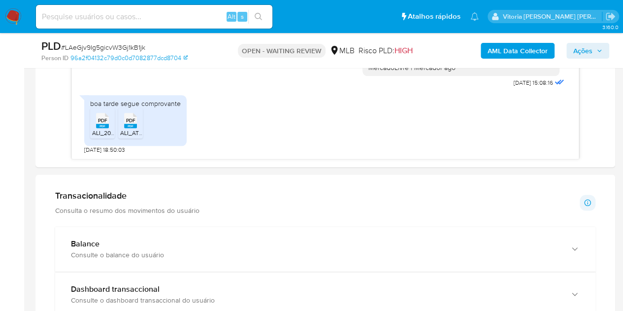
scroll to position [705, 0]
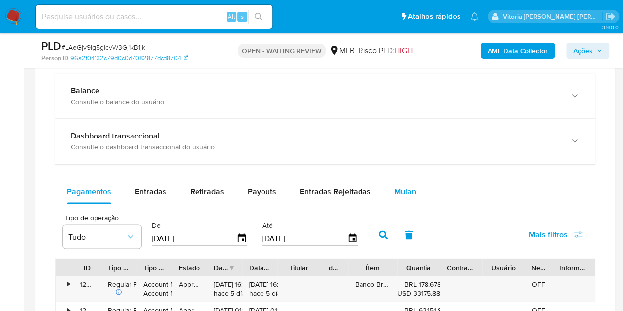
click at [416, 192] on button "Mulan" at bounding box center [405, 192] width 45 height 24
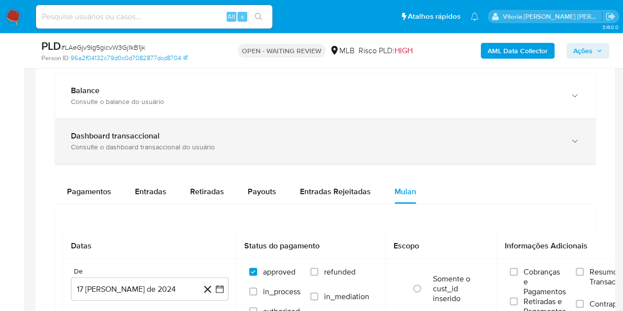
click at [233, 138] on div "Dashboard transaccional" at bounding box center [315, 136] width 489 height 10
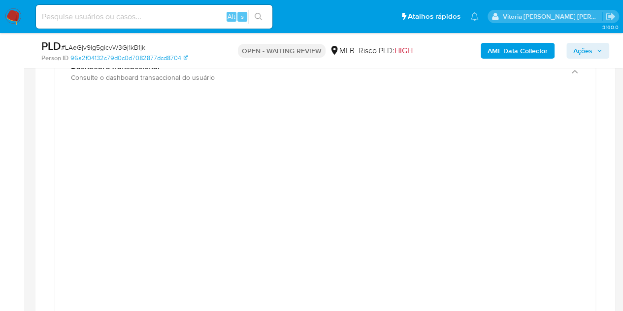
scroll to position [656, 0]
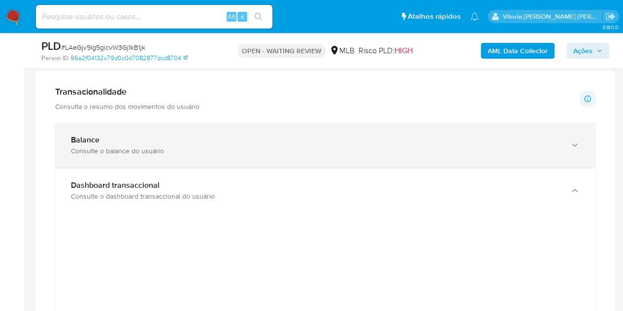
click at [100, 150] on div "Consulte o balance do usuário" at bounding box center [315, 150] width 489 height 9
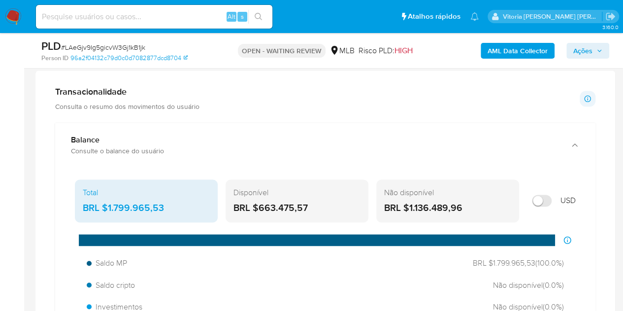
drag, startPoint x: 319, startPoint y: 205, endPoint x: 260, endPoint y: 205, distance: 59.1
click at [260, 205] on div "BRL $663.475,57" at bounding box center [296, 207] width 127 height 13
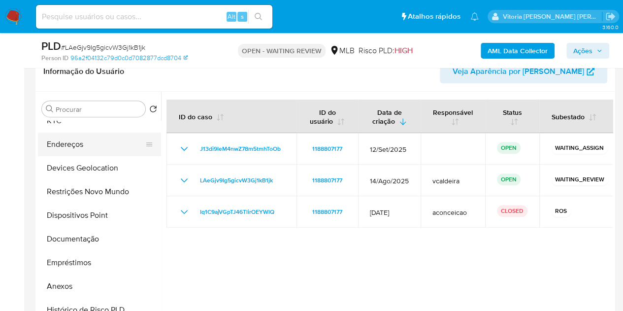
scroll to position [0, 0]
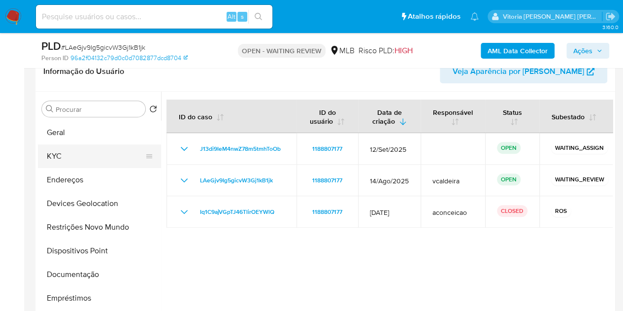
click at [63, 159] on button "KYC" at bounding box center [95, 156] width 115 height 24
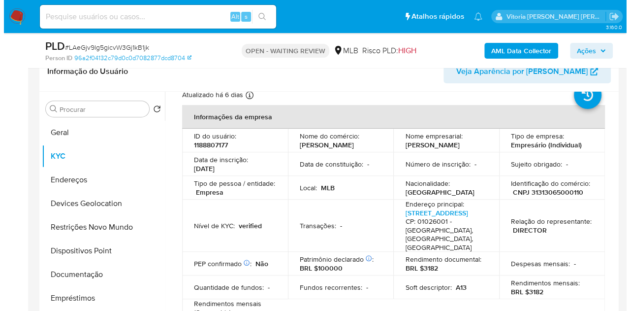
scroll to position [10, 0]
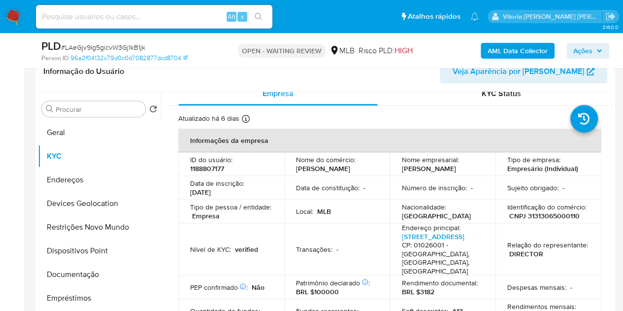
click at [555, 214] on p "CNPJ 31313065000110" at bounding box center [544, 215] width 70 height 9
copy p "31313065000110"
click at [543, 52] on b "AML Data Collector" at bounding box center [517, 51] width 60 height 16
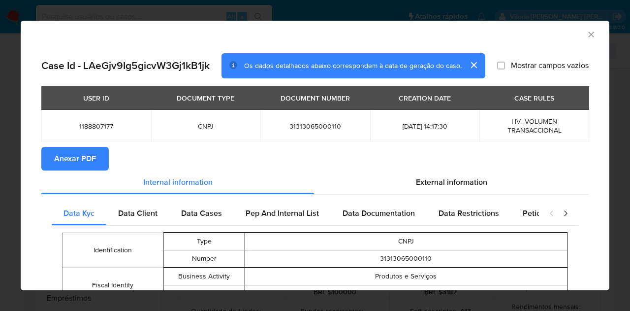
click at [85, 157] on span "Anexar PDF" at bounding box center [75, 159] width 42 height 22
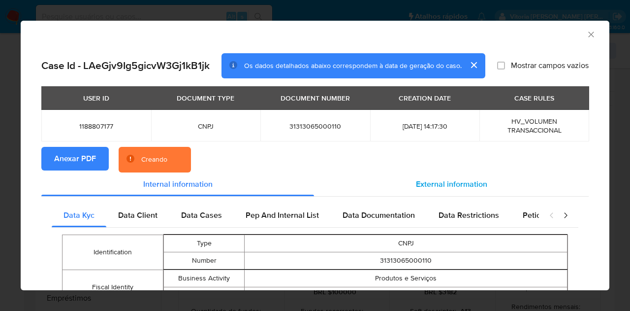
click at [455, 190] on div "External information" at bounding box center [451, 184] width 275 height 24
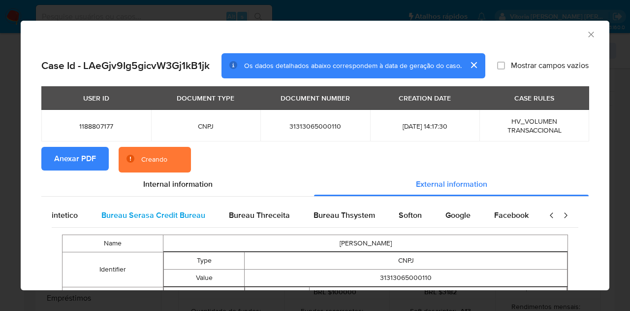
scroll to position [0, 207]
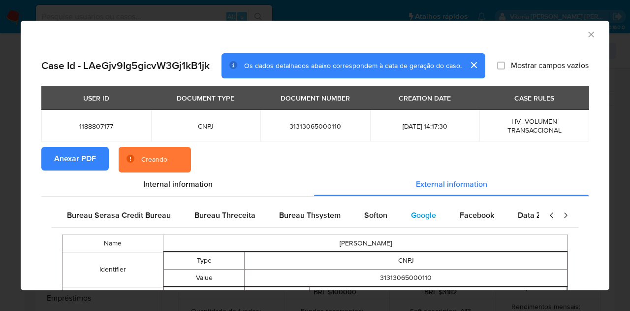
click at [421, 220] on span "Google" at bounding box center [423, 214] width 25 height 11
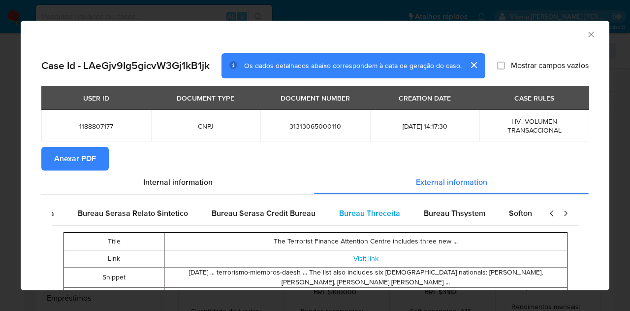
scroll to position [0, 0]
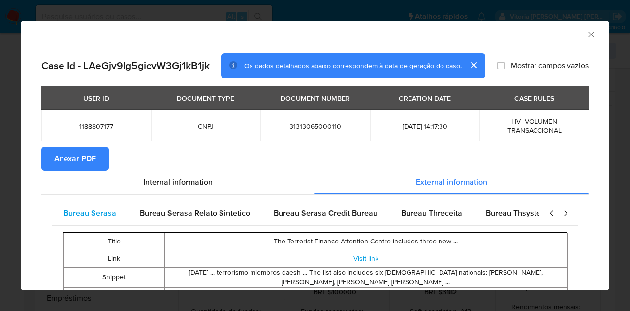
click at [112, 209] on span "Bureau Serasa" at bounding box center [90, 212] width 53 height 11
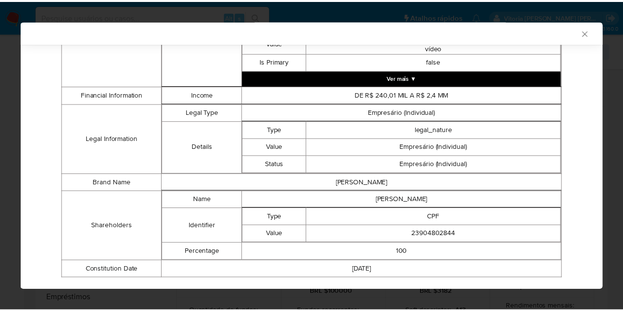
scroll to position [441, 0]
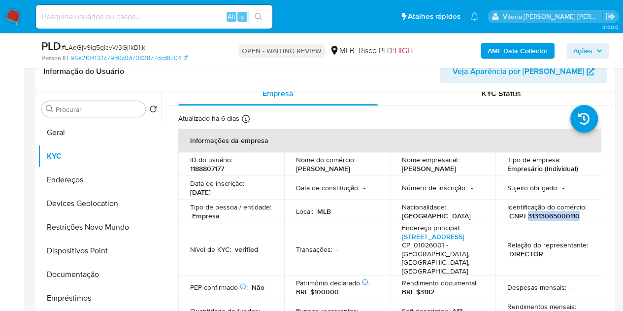
click at [12, 17] on img at bounding box center [13, 16] width 17 height 17
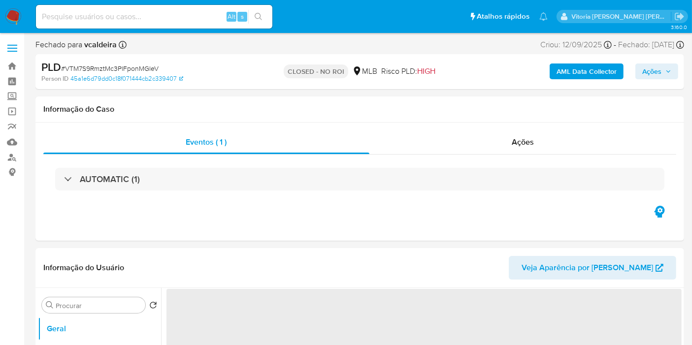
select select "10"
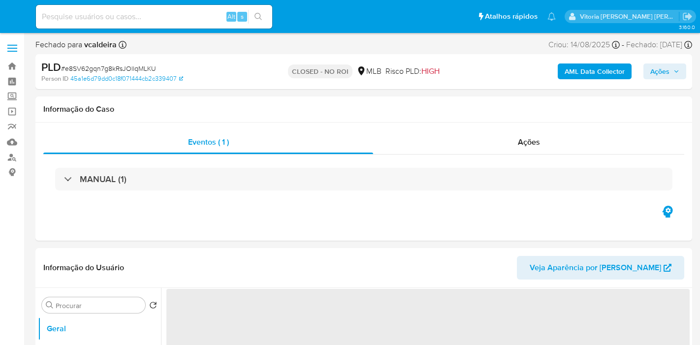
select select "10"
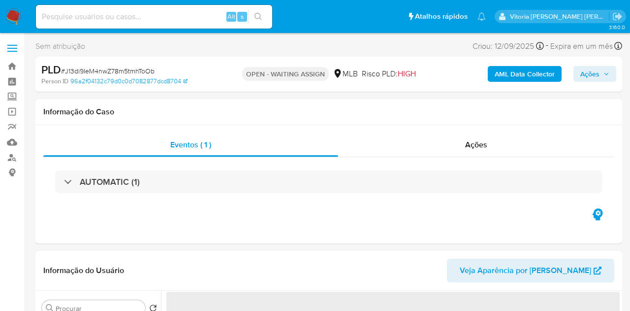
select select "10"
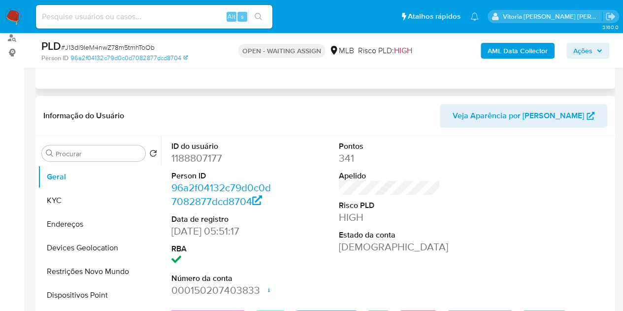
scroll to position [49, 0]
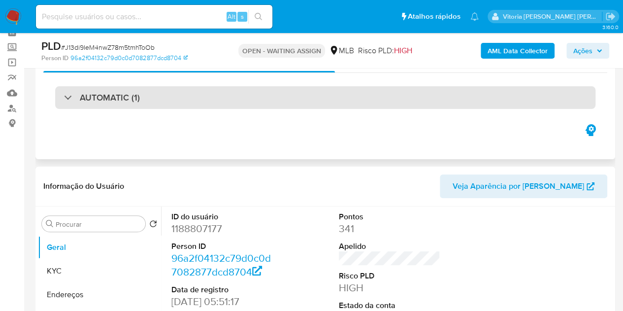
click at [127, 100] on h3 "AUTOMATIC (1)" at bounding box center [110, 97] width 60 height 11
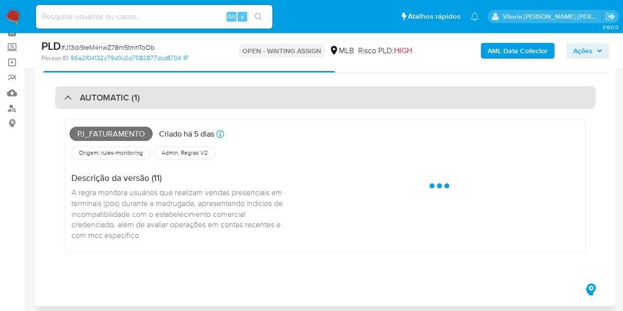
click at [127, 98] on h3 "AUTOMATIC (1)" at bounding box center [110, 97] width 60 height 11
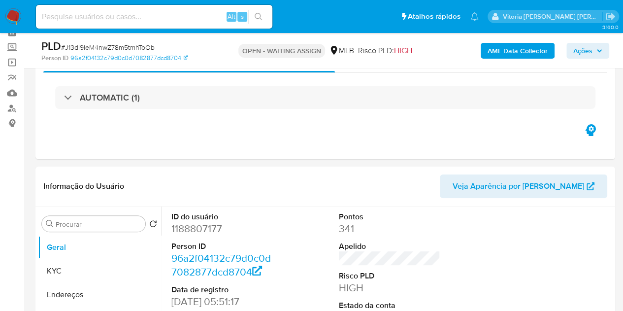
click at [11, 14] on img at bounding box center [13, 16] width 17 height 17
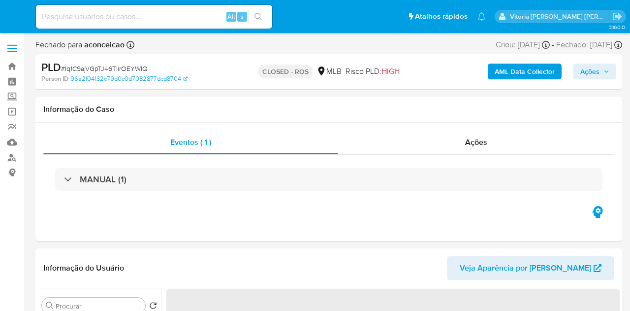
select select "10"
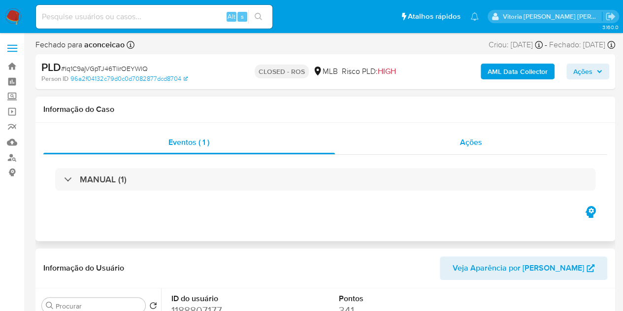
click at [469, 147] on span "Ações" at bounding box center [471, 141] width 22 height 11
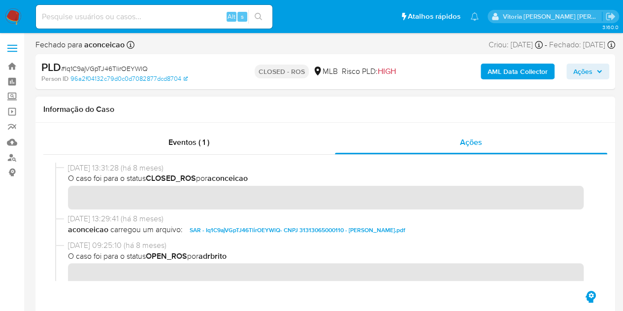
drag, startPoint x: 104, startPoint y: 168, endPoint x: 69, endPoint y: 160, distance: 36.4
click at [69, 160] on div at bounding box center [325, 222] width 564 height 134
drag, startPoint x: 102, startPoint y: 169, endPoint x: 66, endPoint y: 166, distance: 36.5
click at [66, 166] on div "27/01/2025 13:31:28 (há 8 meses) O caso foi para o status CLOSED_ROS por aconce…" at bounding box center [325, 187] width 540 height 51
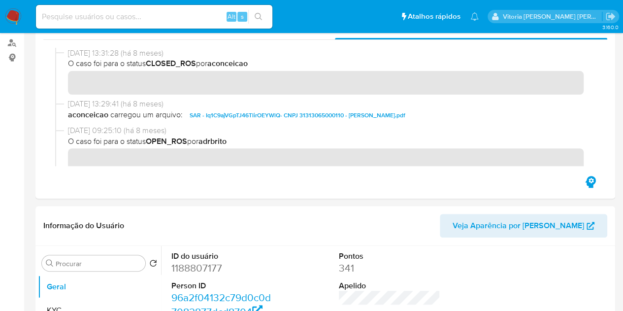
scroll to position [197, 0]
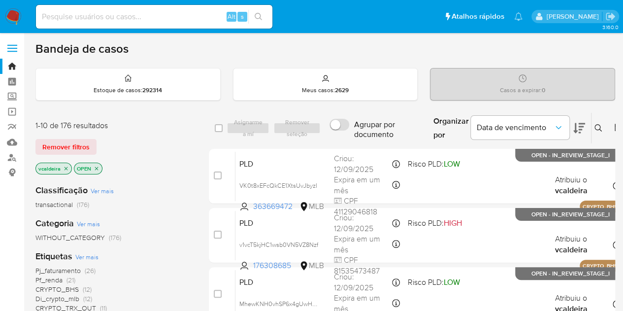
click at [591, 128] on button at bounding box center [599, 128] width 16 height 12
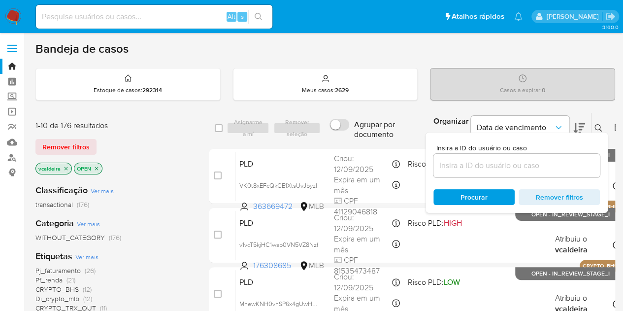
click at [486, 170] on input at bounding box center [516, 165] width 166 height 13
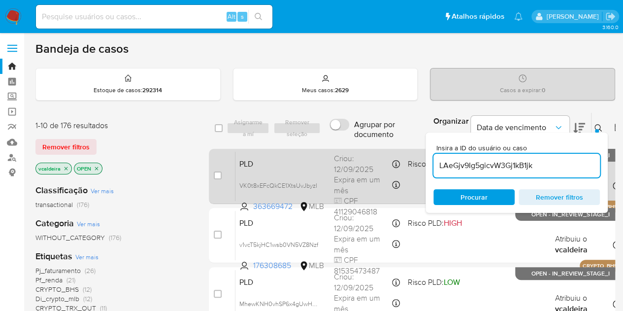
type input "LAeGjv9Ig5gicvW3Gj1kB1jk"
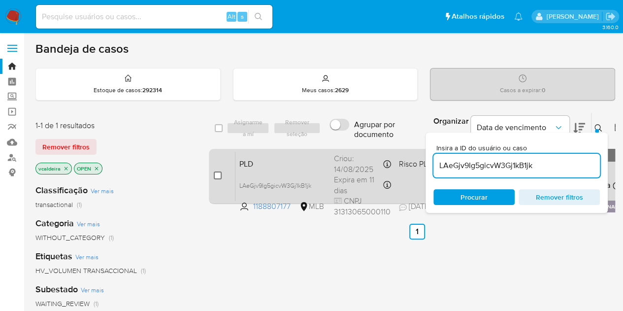
click at [218, 175] on input "checkbox" at bounding box center [218, 175] width 8 height 8
checkbox input "true"
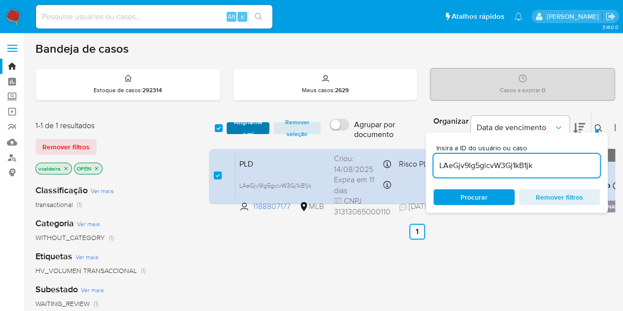
click at [255, 128] on span "Asignarme a mí" at bounding box center [247, 128] width 33 height 10
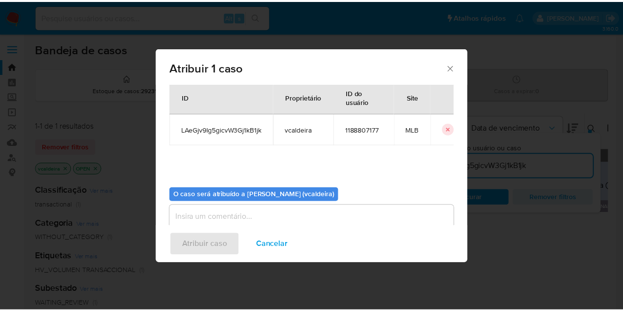
scroll to position [50, 0]
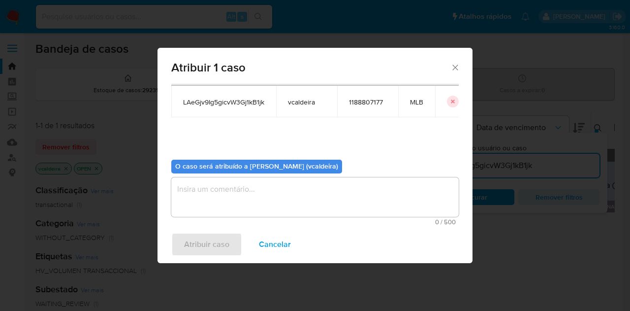
click at [263, 197] on textarea "assign-modal" at bounding box center [314, 196] width 287 height 39
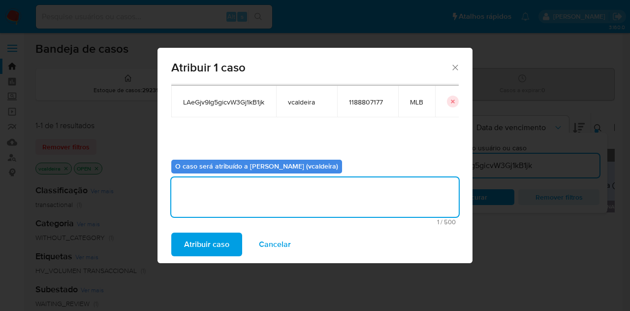
click at [193, 237] on span "Atribuir caso" at bounding box center [206, 244] width 45 height 22
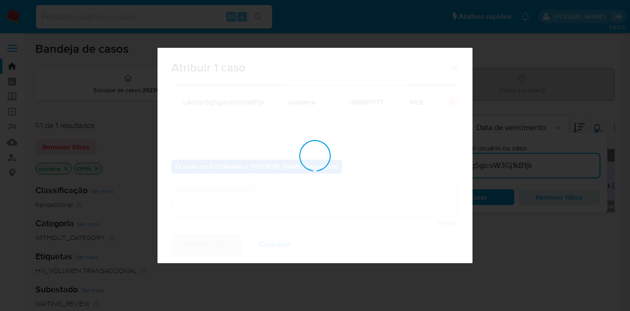
checkbox input "false"
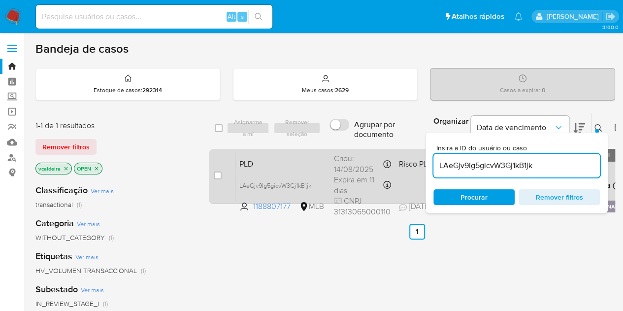
click at [298, 158] on span "PLD" at bounding box center [282, 163] width 87 height 13
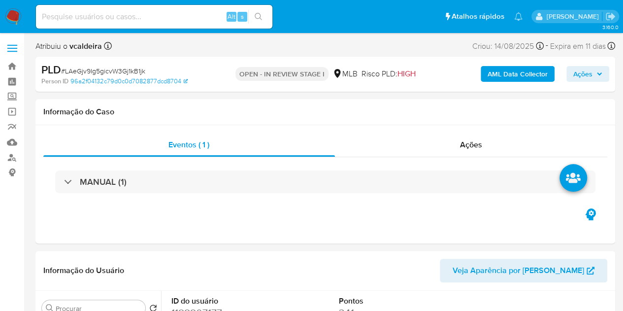
select select "10"
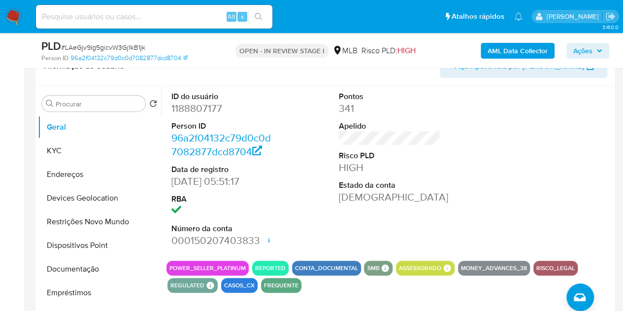
scroll to position [165, 0]
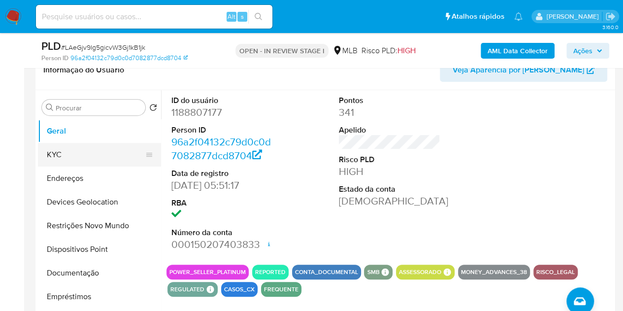
click at [50, 154] on button "KYC" at bounding box center [95, 155] width 115 height 24
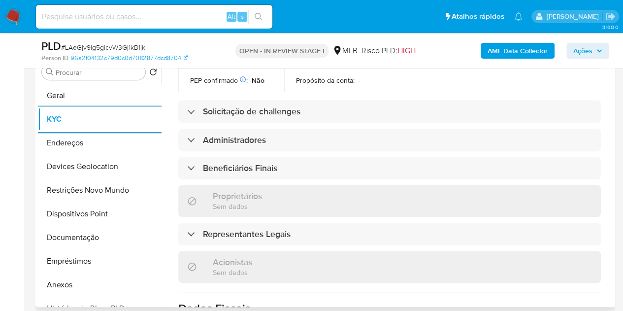
scroll to position [443, 0]
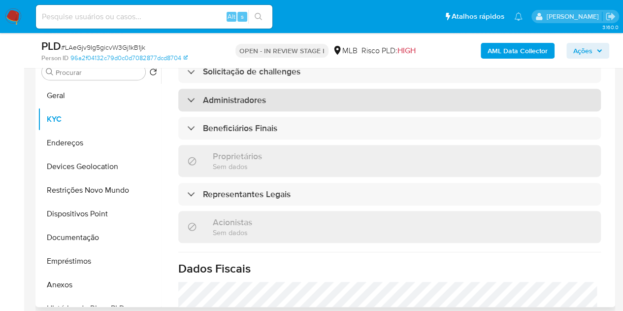
click at [256, 95] on h3 "Administradores" at bounding box center [234, 100] width 63 height 11
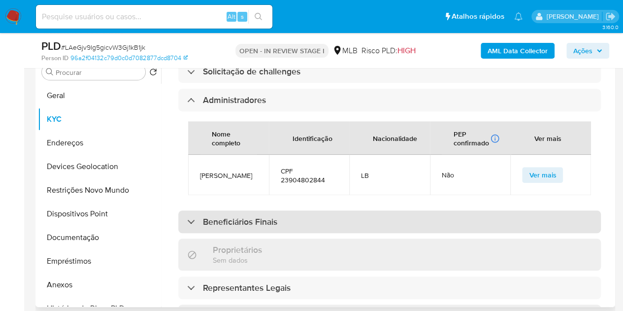
click at [217, 216] on h3 "Beneficiários Finais" at bounding box center [240, 221] width 74 height 11
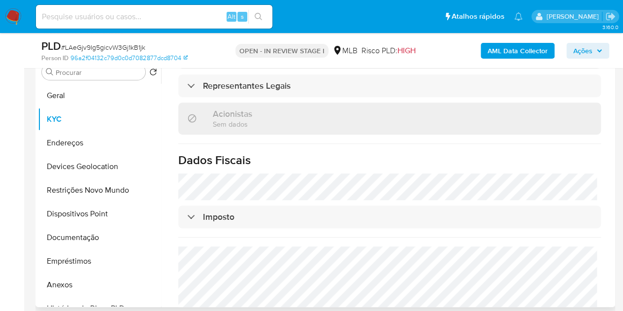
scroll to position [689, 0]
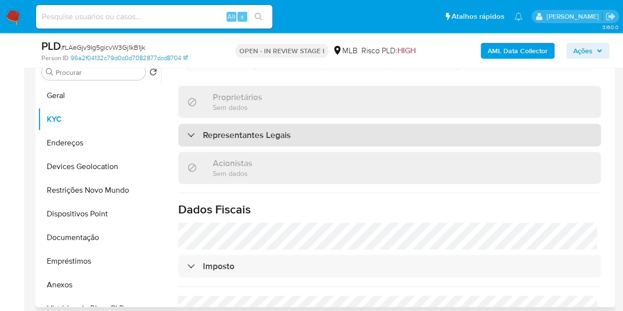
click at [260, 129] on h3 "Representantes Legais" at bounding box center [247, 134] width 88 height 11
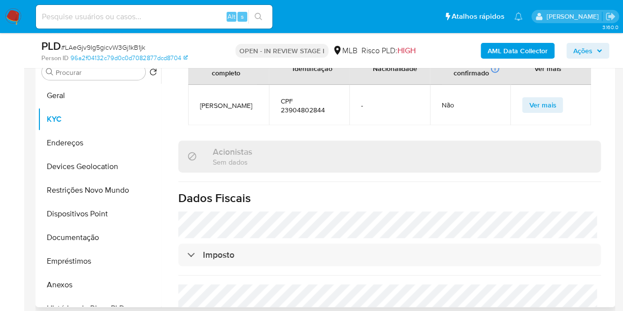
scroll to position [881, 0]
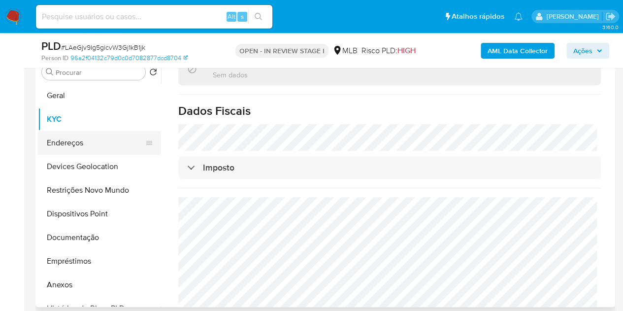
click at [75, 145] on button "Endereços" at bounding box center [95, 143] width 115 height 24
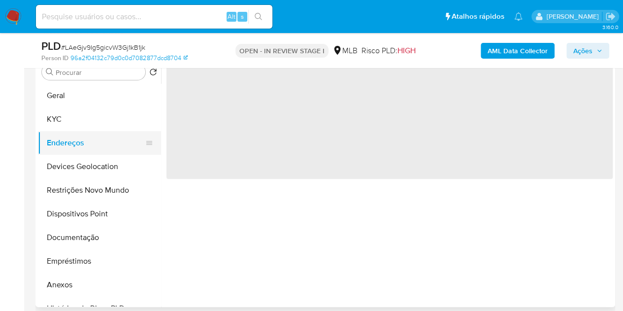
scroll to position [0, 0]
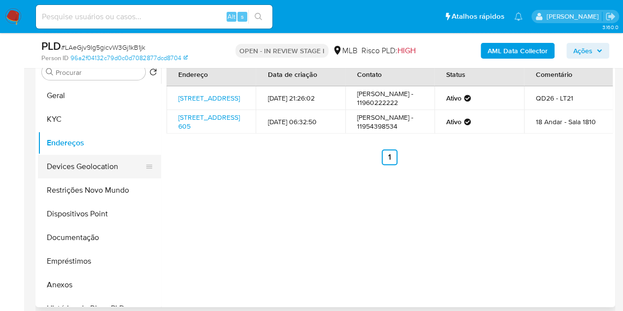
click at [71, 165] on button "Devices Geolocation" at bounding box center [95, 167] width 115 height 24
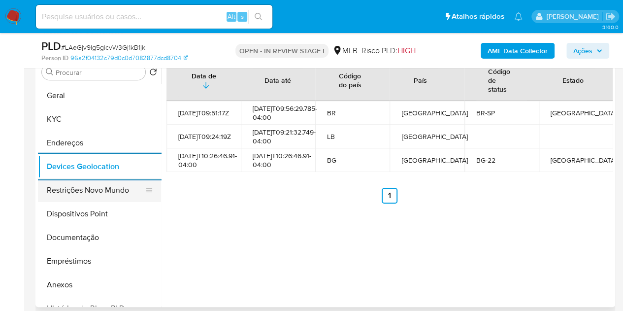
click at [51, 181] on button "Restrições Novo Mundo" at bounding box center [95, 190] width 115 height 24
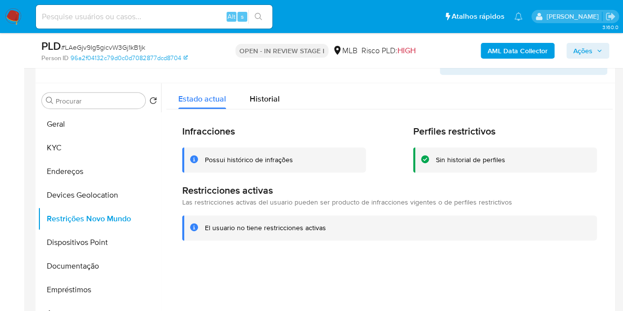
scroll to position [152, 0]
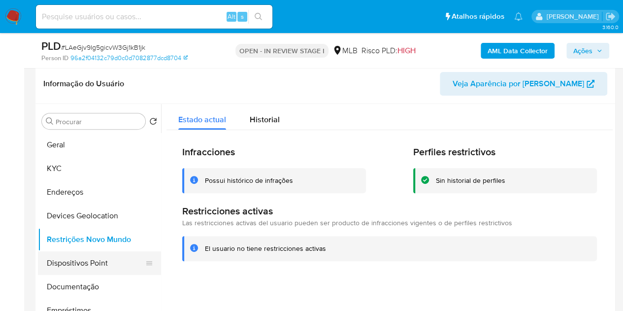
click at [90, 260] on button "Dispositivos Point" at bounding box center [95, 263] width 115 height 24
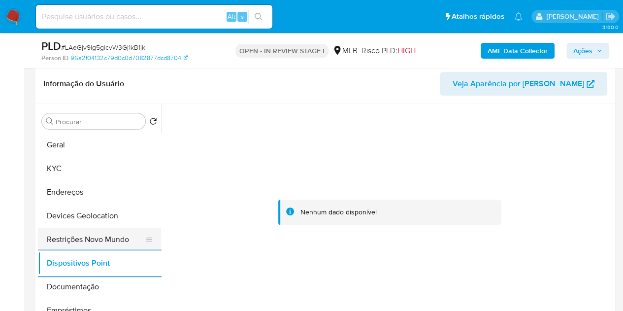
click at [108, 240] on button "Restrições Novo Mundo" at bounding box center [95, 239] width 115 height 24
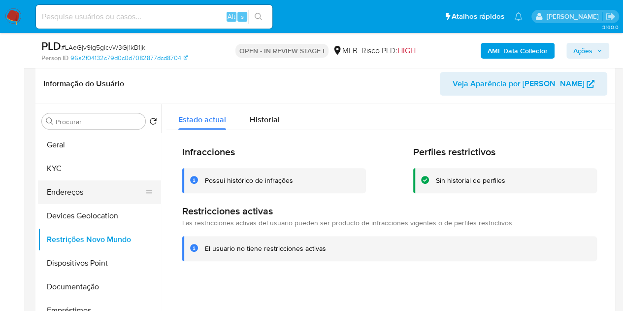
click at [80, 191] on button "Endereços" at bounding box center [95, 192] width 115 height 24
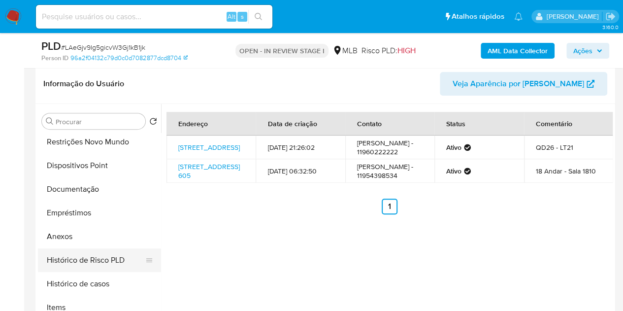
scroll to position [98, 0]
click at [70, 278] on button "Histórico de casos" at bounding box center [95, 283] width 115 height 24
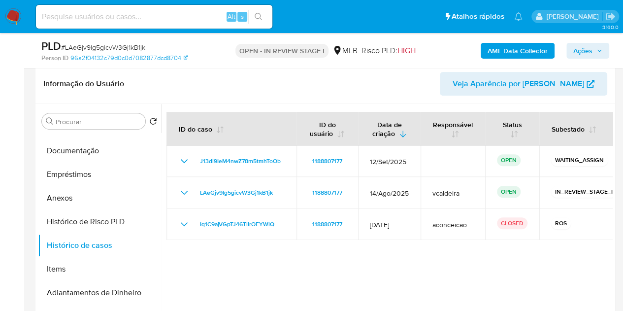
scroll to position [148, 0]
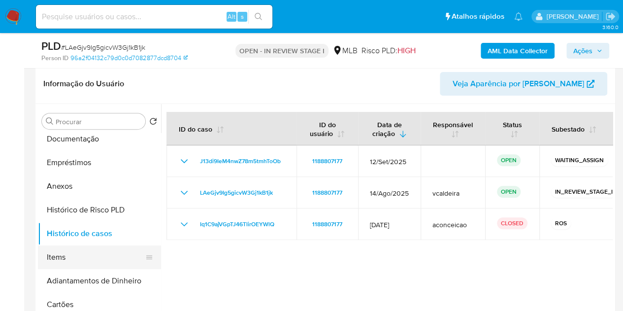
click at [64, 249] on button "Items" at bounding box center [95, 257] width 115 height 24
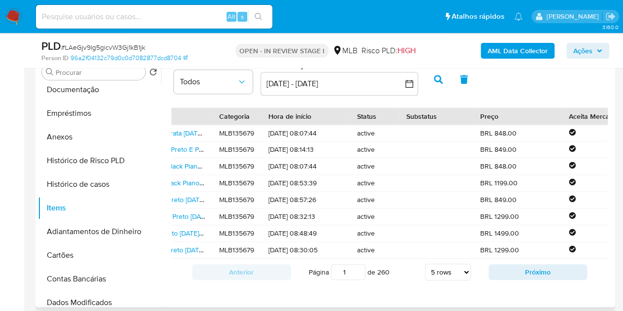
scroll to position [0, 295]
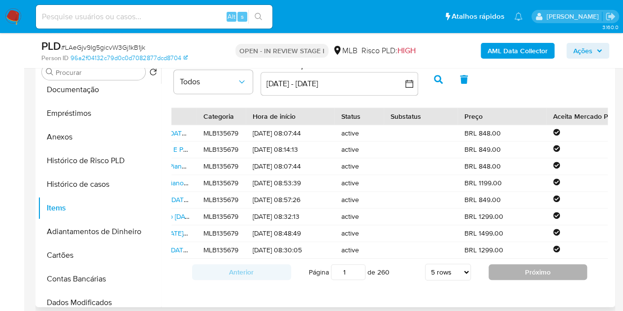
click at [517, 279] on button "Próximo" at bounding box center [537, 272] width 99 height 16
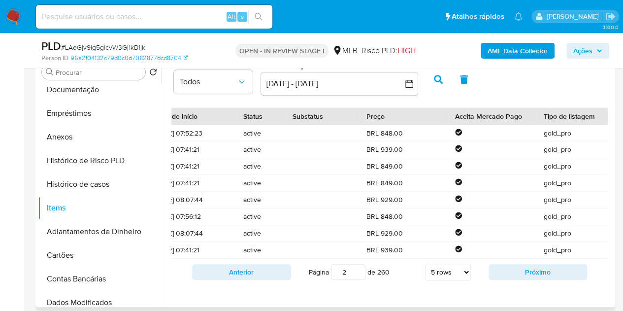
scroll to position [0, 394]
click at [504, 274] on button "Próximo" at bounding box center [537, 272] width 99 height 16
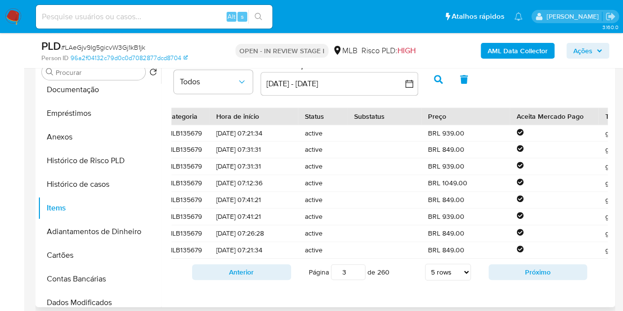
scroll to position [0, 345]
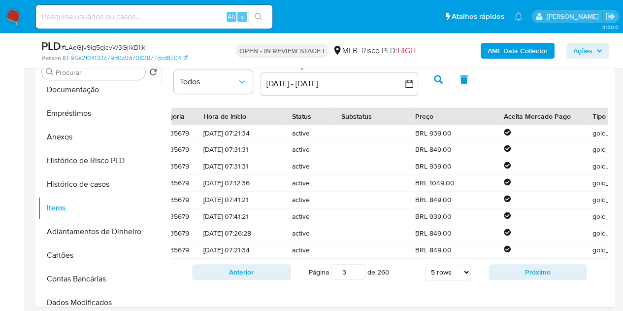
click at [574, 52] on span "Ações" at bounding box center [582, 51] width 19 height 16
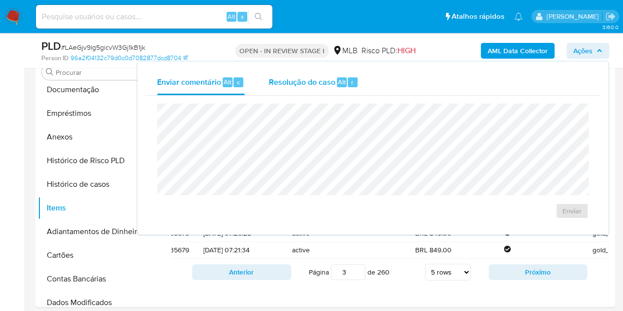
click at [342, 91] on div "Resolução do caso Alt r" at bounding box center [313, 82] width 90 height 26
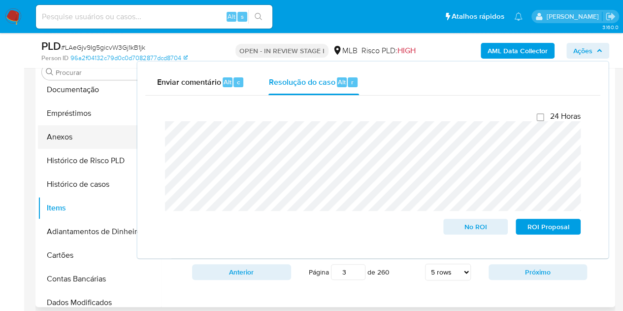
scroll to position [0, 0]
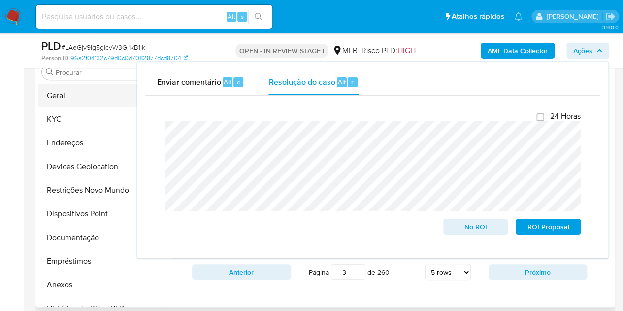
click at [74, 96] on button "Geral" at bounding box center [95, 96] width 115 height 24
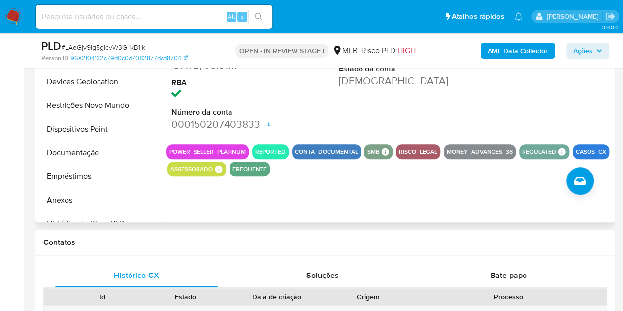
scroll to position [299, 0]
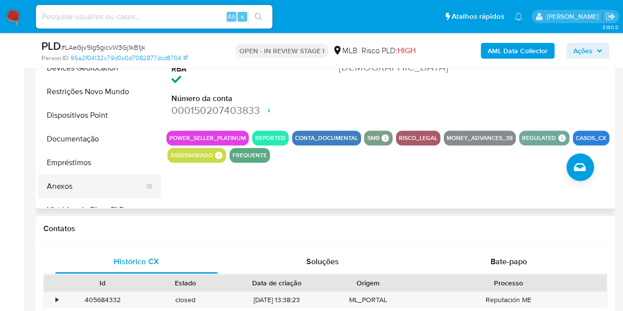
click at [70, 186] on button "Anexos" at bounding box center [95, 186] width 115 height 24
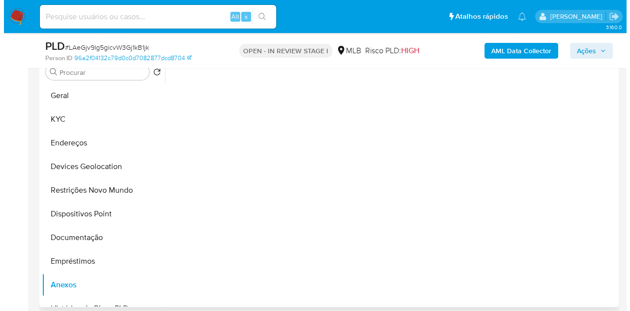
scroll to position [201, 0]
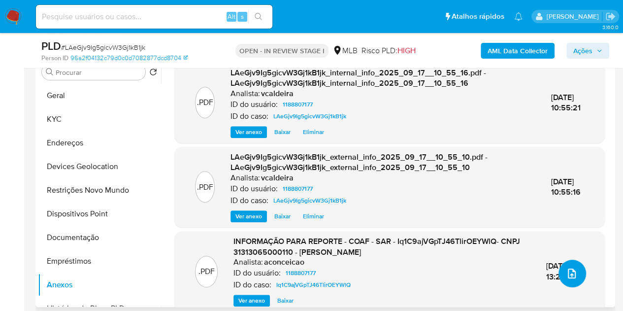
click at [573, 269] on button "upload-file" at bounding box center [572, 273] width 28 height 28
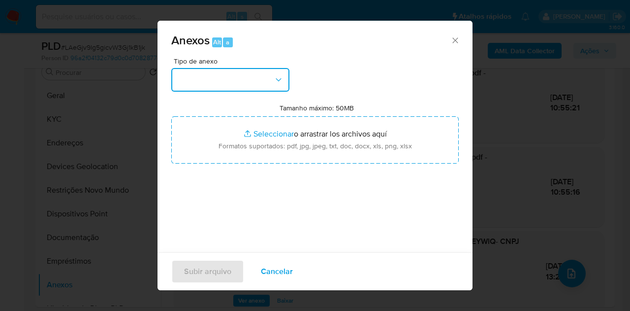
click at [281, 76] on icon "button" at bounding box center [279, 80] width 10 height 10
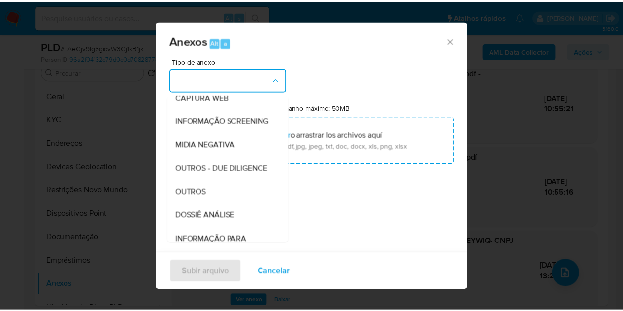
scroll to position [148, 0]
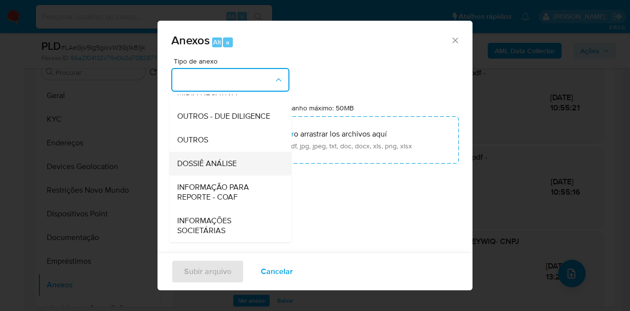
click at [215, 168] on span "DOSSIÊ ANÁLISE" at bounding box center [207, 164] width 60 height 10
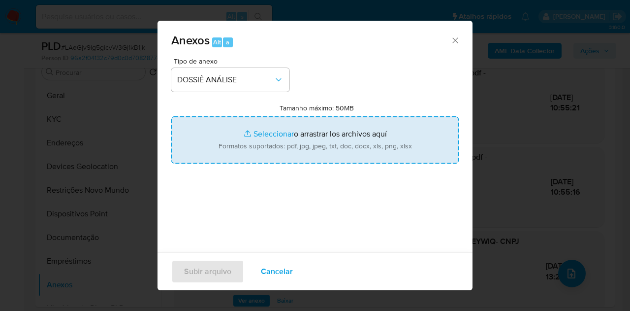
type input "C:\fakepath\2º SAR XXX_XX - CNPJ 31313065000110 - ALI YOUSSEF.pdf"
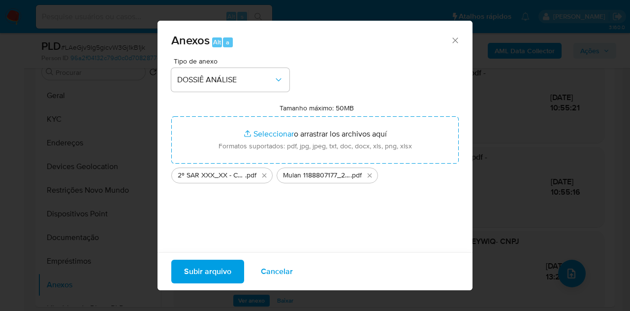
click at [216, 273] on span "Subir arquivo" at bounding box center [207, 271] width 47 height 22
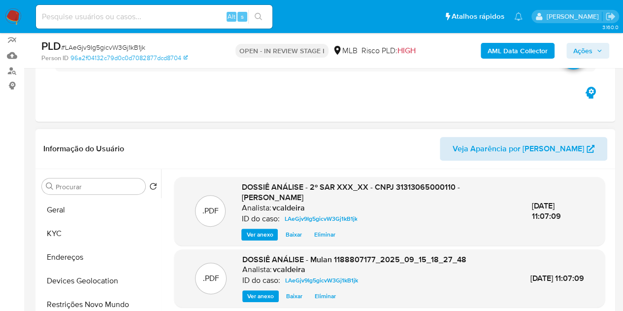
scroll to position [102, 0]
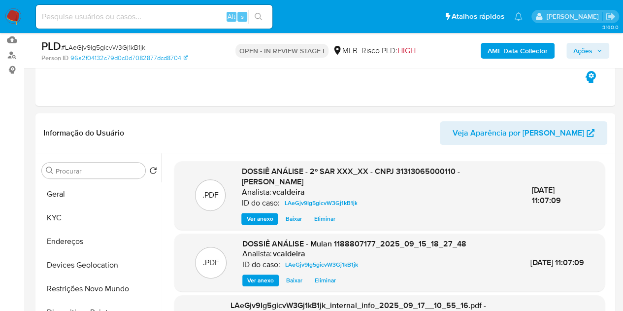
click at [568, 50] on button "Ações" at bounding box center [587, 51] width 43 height 16
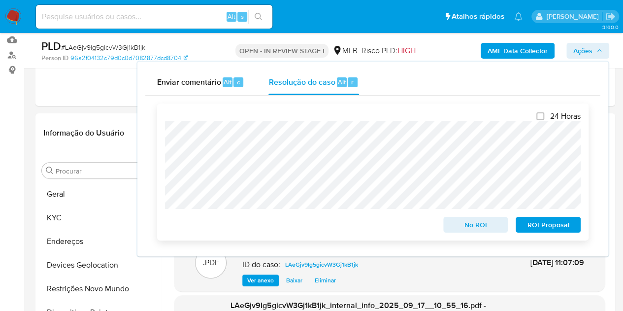
click at [527, 224] on span "ROI Proposal" at bounding box center [547, 225] width 51 height 14
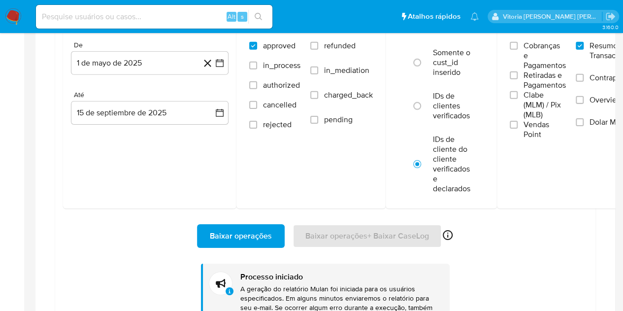
scroll to position [83, 0]
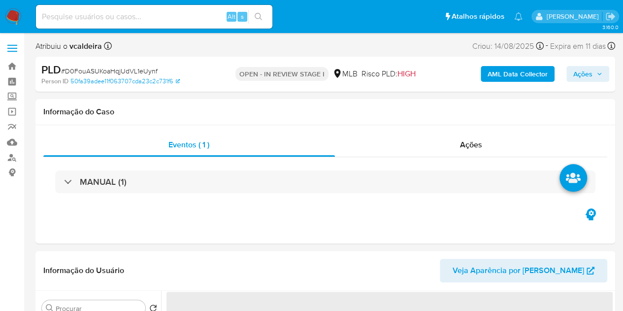
select select "10"
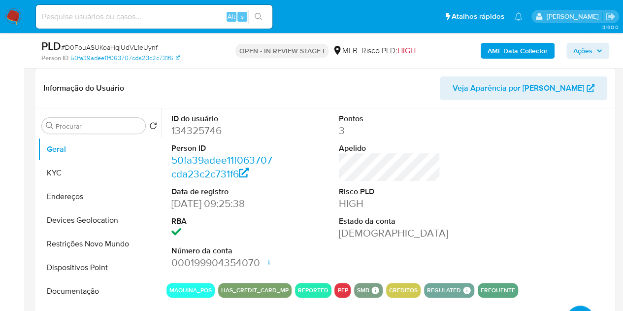
scroll to position [148, 0]
click at [197, 132] on dd "134325746" at bounding box center [222, 130] width 102 height 14
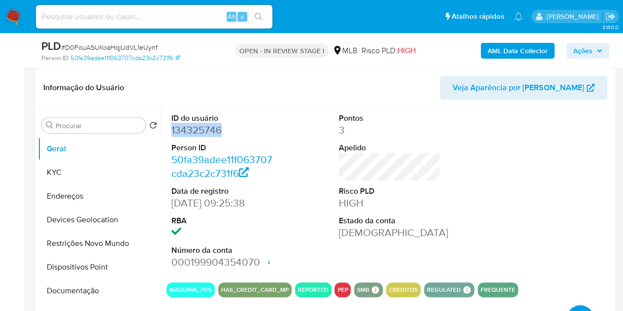
click at [197, 132] on dd "134325746" at bounding box center [222, 130] width 102 height 14
copy dd "134325746"
click at [212, 128] on dd "134325746" at bounding box center [222, 130] width 102 height 14
drag, startPoint x: 76, startPoint y: 167, endPoint x: 89, endPoint y: 139, distance: 30.8
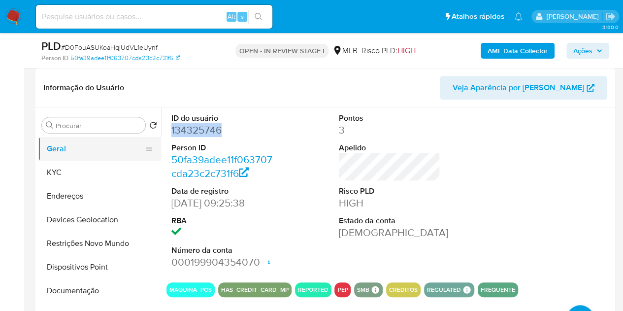
click at [76, 167] on button "KYC" at bounding box center [99, 172] width 123 height 24
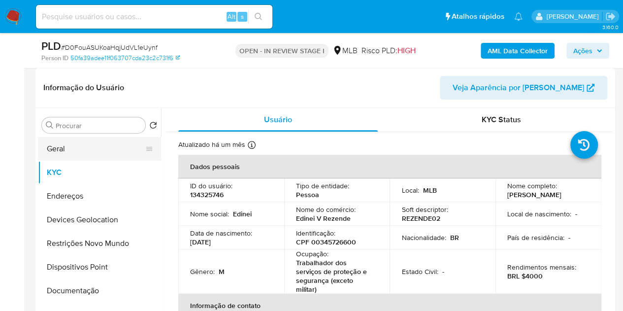
click at [88, 152] on button "Geral" at bounding box center [95, 149] width 115 height 24
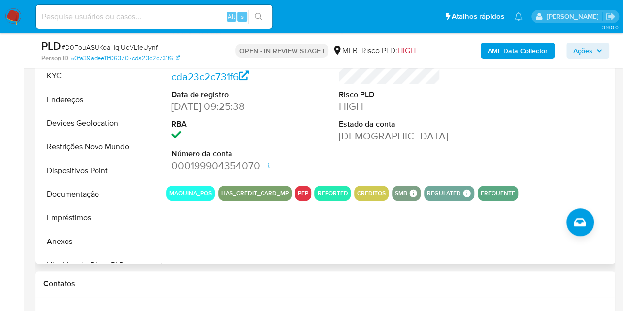
scroll to position [246, 0]
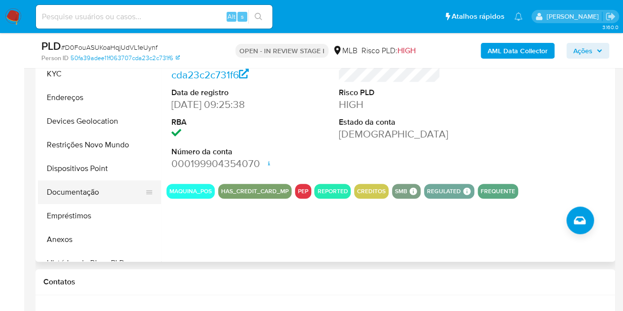
click at [98, 198] on button "Documentação" at bounding box center [95, 192] width 115 height 24
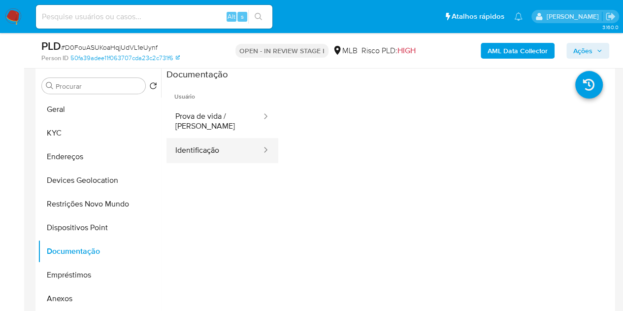
scroll to position [98, 0]
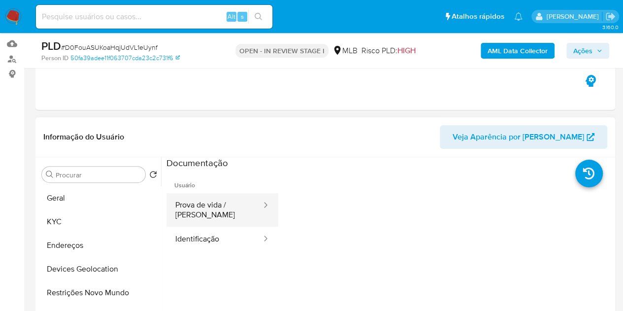
click at [221, 210] on button "Prova de vida / Selfie" at bounding box center [214, 209] width 96 height 33
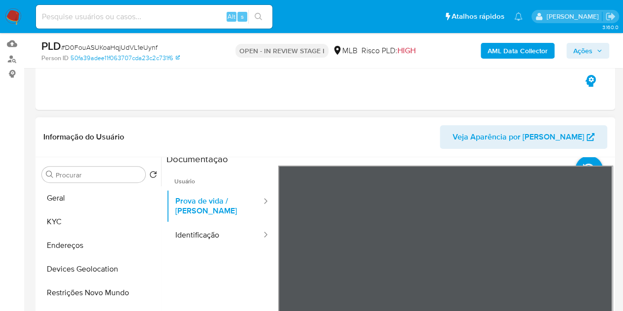
scroll to position [0, 0]
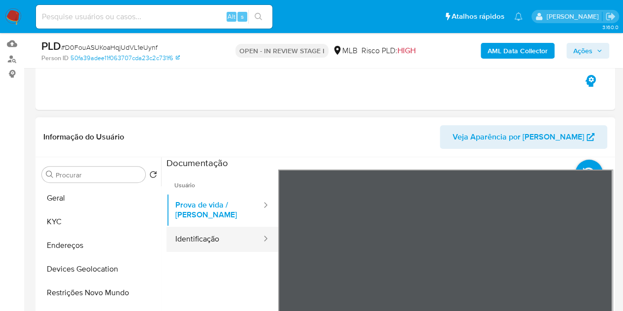
click at [213, 246] on button "Identificação" at bounding box center [214, 238] width 96 height 25
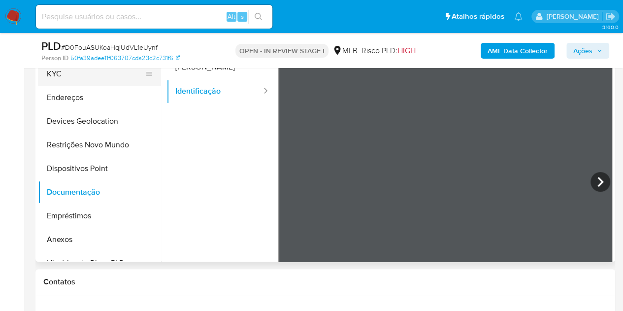
click at [85, 79] on button "KYC" at bounding box center [95, 74] width 115 height 24
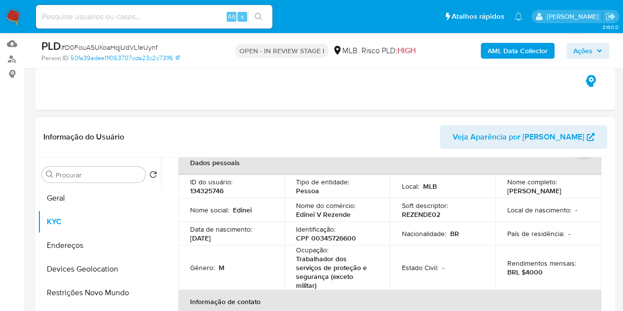
scroll to position [98, 0]
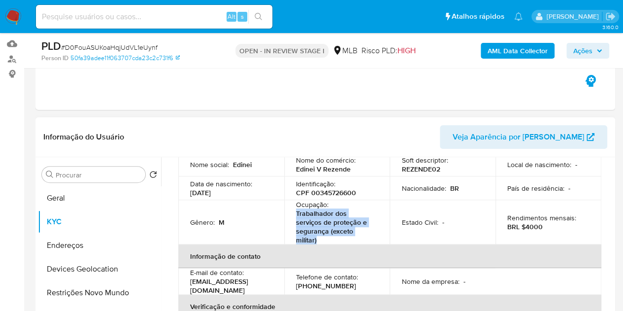
drag, startPoint x: 345, startPoint y: 230, endPoint x: 291, endPoint y: 213, distance: 56.4
click at [291, 213] on td "Ocupação : Trabalhador dos serviços de proteção e segurança (exceto militar)" at bounding box center [337, 222] width 106 height 44
copy p "Trabalhador dos serviços de proteção e segurança (exceto militar)"
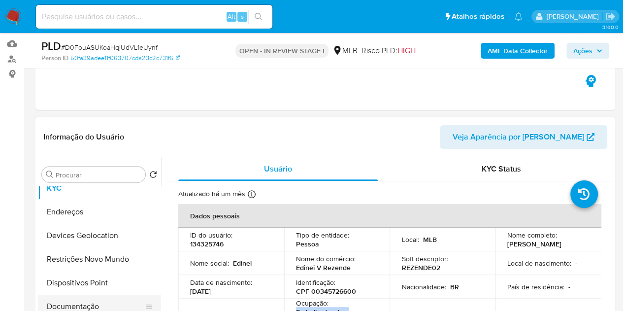
scroll to position [49, 0]
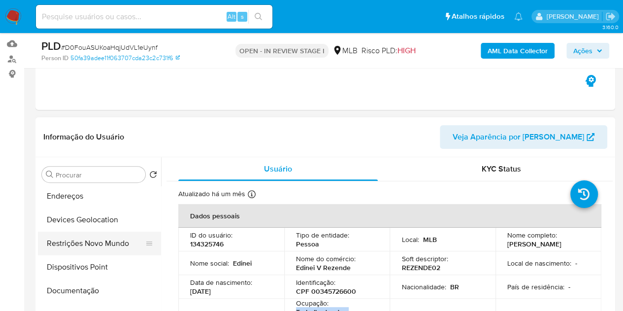
click at [68, 243] on button "Restrições Novo Mundo" at bounding box center [95, 243] width 115 height 24
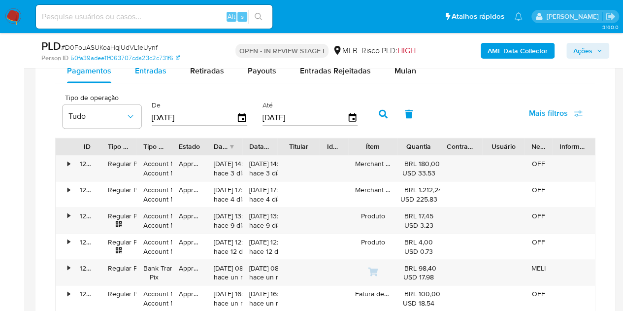
scroll to position [689, 0]
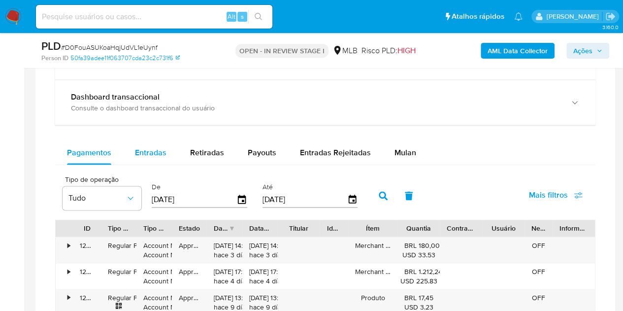
click at [155, 147] on span "Entradas" at bounding box center [151, 152] width 32 height 11
select select "10"
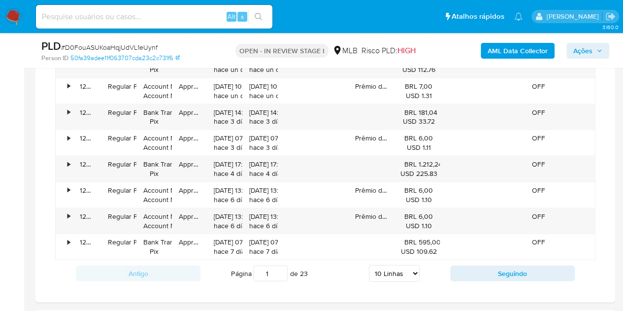
scroll to position [1034, 0]
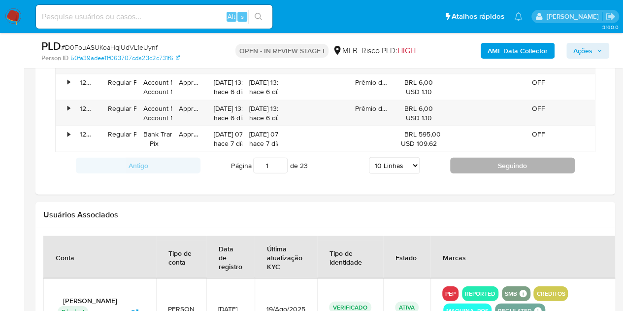
click at [511, 170] on button "Seguindo" at bounding box center [512, 166] width 125 height 16
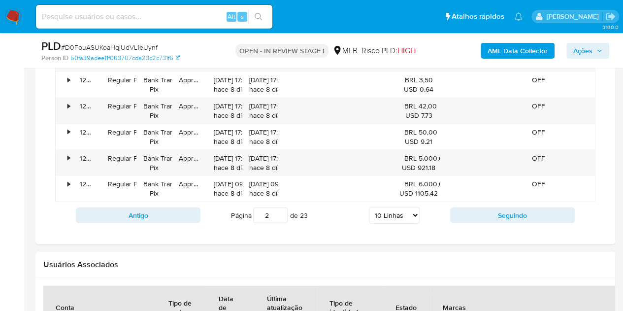
scroll to position [985, 0]
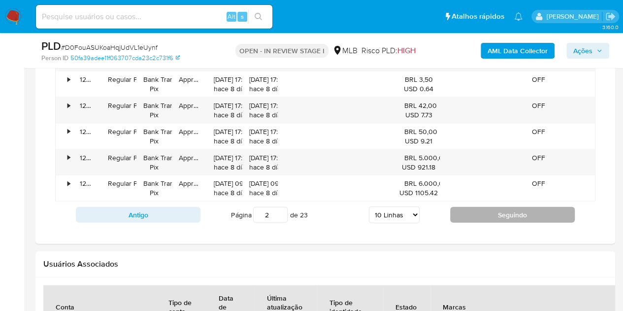
click at [492, 208] on button "Seguindo" at bounding box center [512, 215] width 125 height 16
type input "3"
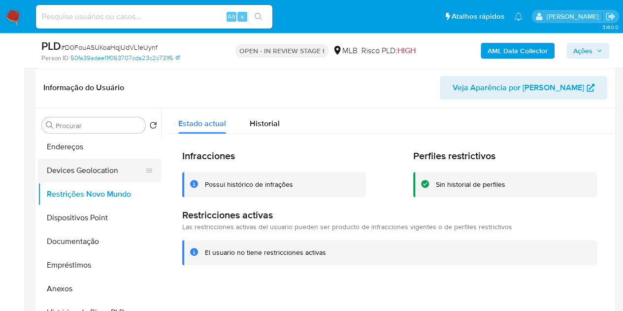
scroll to position [0, 0]
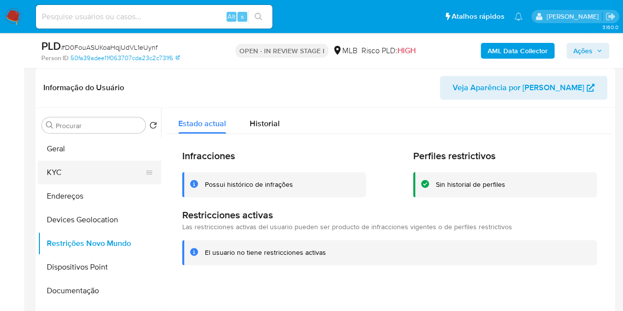
click at [70, 177] on button "KYC" at bounding box center [95, 172] width 115 height 24
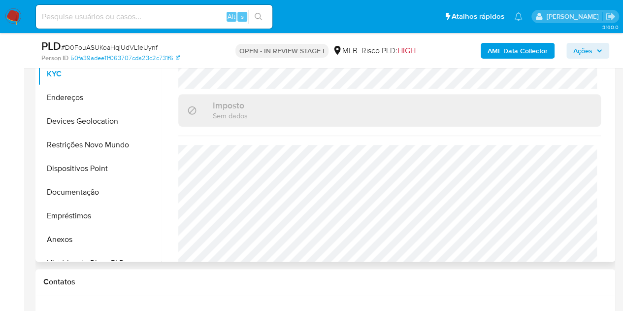
scroll to position [148, 0]
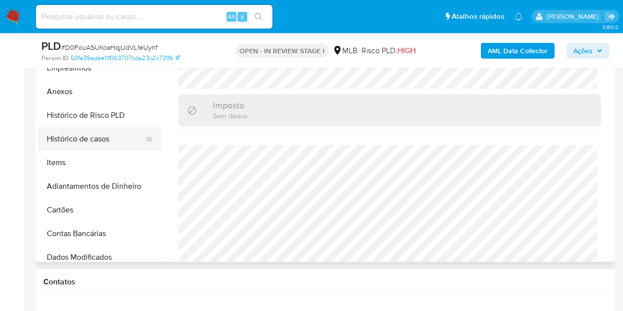
click at [108, 137] on button "Histórico de casos" at bounding box center [95, 139] width 115 height 24
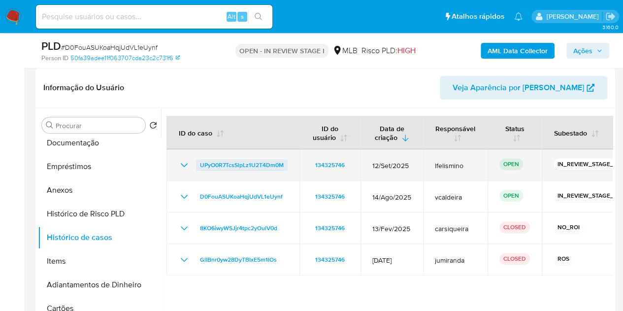
click at [261, 165] on span "UPyO0R7TcsSlpLz1U2T4Dm0M" at bounding box center [242, 165] width 84 height 12
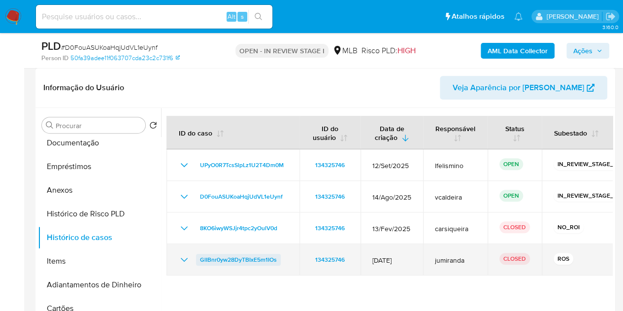
click at [239, 257] on span "GlIBnr0yw28DyTBIxE5m1IOs" at bounding box center [238, 260] width 77 height 12
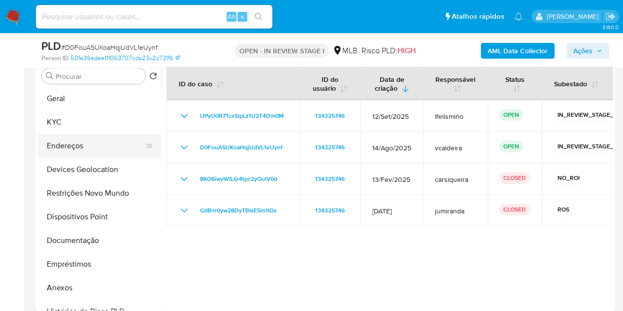
scroll to position [0, 0]
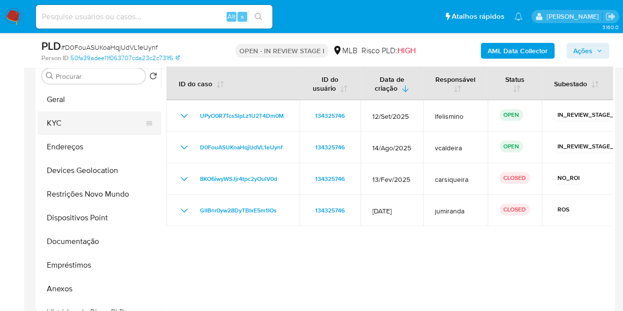
click at [77, 129] on button "KYC" at bounding box center [95, 123] width 115 height 24
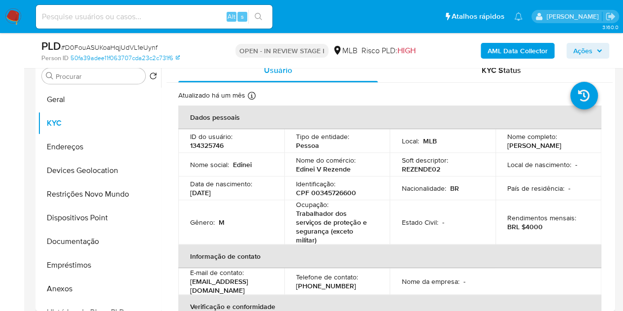
click at [536, 144] on p "Edinei Vieira de Rezende" at bounding box center [534, 145] width 54 height 9
copy div "Nome completo : Edinei Vieira de Rezende"
click at [523, 144] on p "Edinei Vieira de Rezende" at bounding box center [534, 145] width 54 height 9
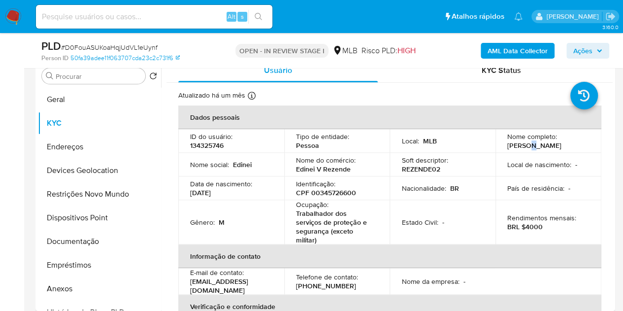
click at [523, 144] on p "Edinei Vieira de Rezende" at bounding box center [534, 145] width 54 height 9
click at [556, 139] on div "Nome completo : Edinei Vieira de Rezende" at bounding box center [548, 141] width 82 height 18
drag, startPoint x: 573, startPoint y: 144, endPoint x: 452, endPoint y: 102, distance: 127.8
click at [497, 145] on td "Nome completo : Edinei Vieira de Rezende" at bounding box center [548, 141] width 106 height 24
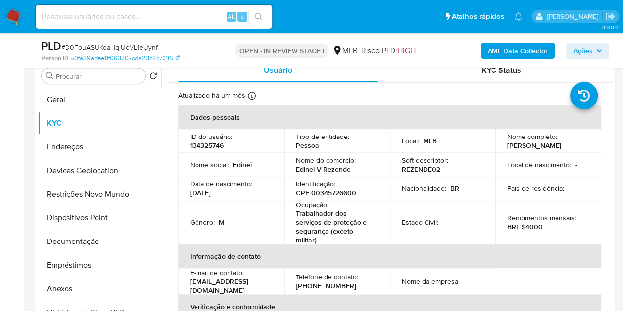
click at [507, 45] on b "AML Data Collector" at bounding box center [517, 51] width 60 height 16
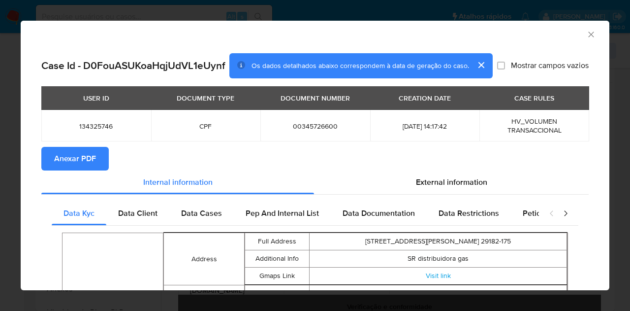
click at [61, 169] on span "Anexar PDF" at bounding box center [75, 159] width 42 height 22
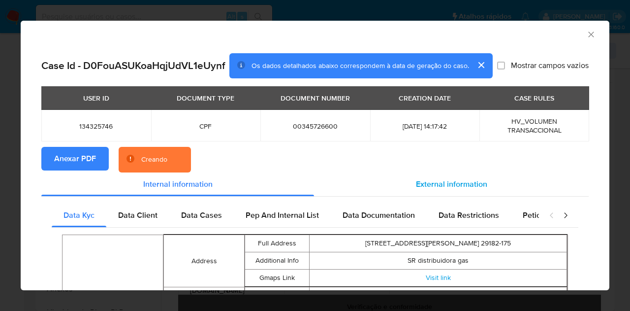
click at [448, 190] on span "External information" at bounding box center [451, 183] width 71 height 11
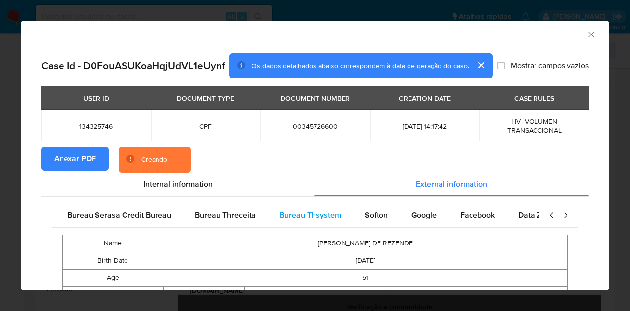
scroll to position [0, 207]
click at [424, 227] on div "Google" at bounding box center [423, 215] width 49 height 24
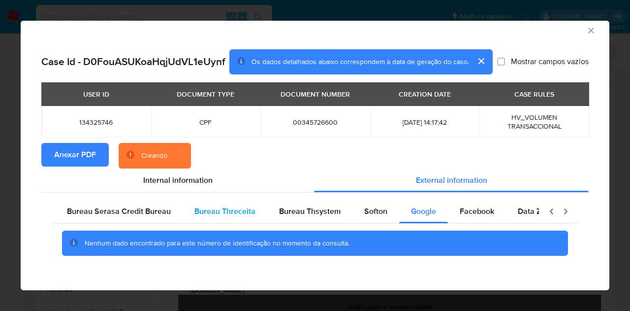
scroll to position [0, 0]
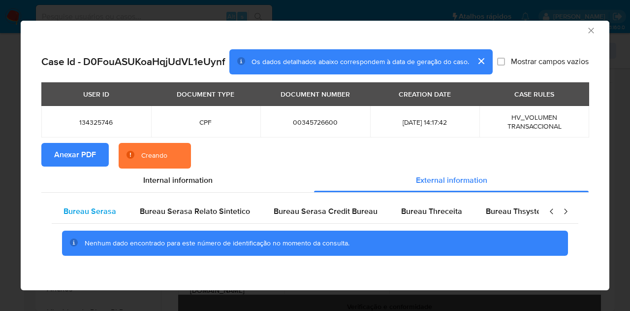
click at [103, 212] on span "Bureau Serasa" at bounding box center [90, 210] width 53 height 11
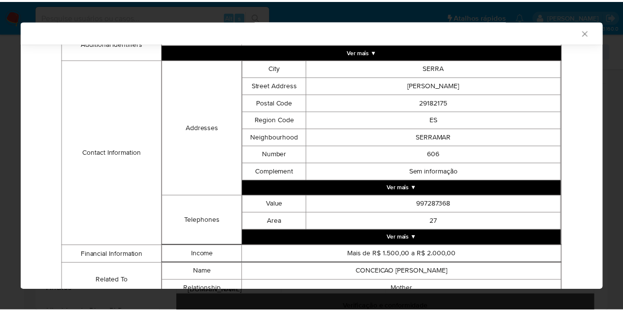
scroll to position [305, 0]
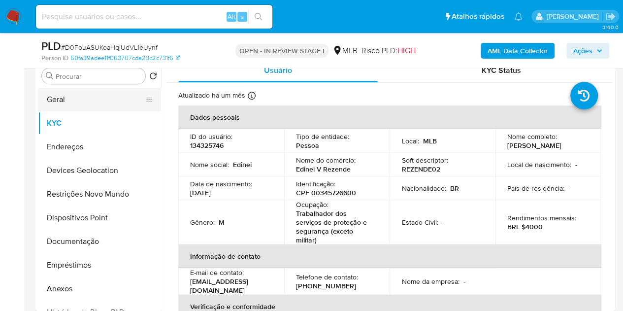
click at [69, 88] on button "Geral" at bounding box center [95, 100] width 115 height 24
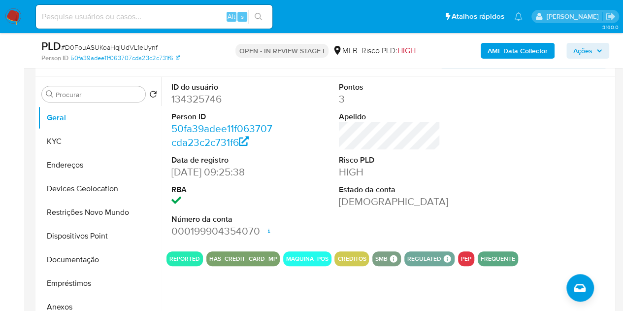
scroll to position [173, 0]
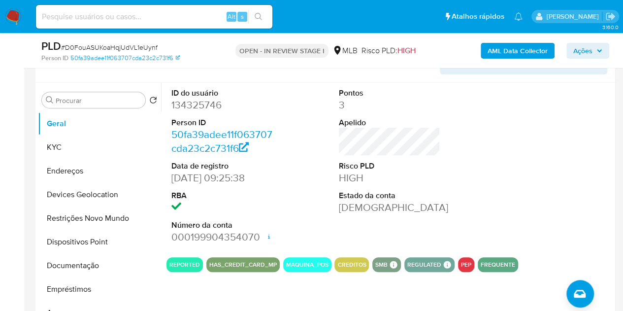
click at [445, 179] on div "ID do usuário 134325746 Person ID 50fa39adee11f063707cda23c2c731f6 Data de regi…" at bounding box center [389, 166] width 446 height 166
click at [90, 138] on button "KYC" at bounding box center [95, 147] width 115 height 24
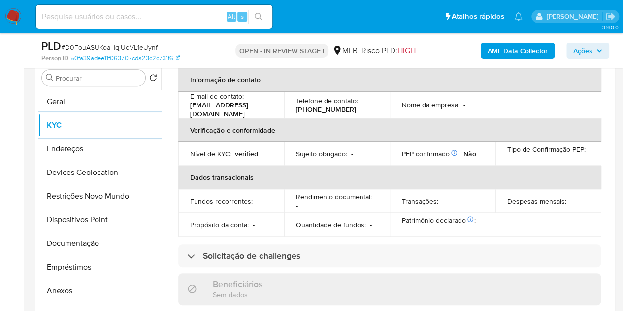
scroll to position [197, 0]
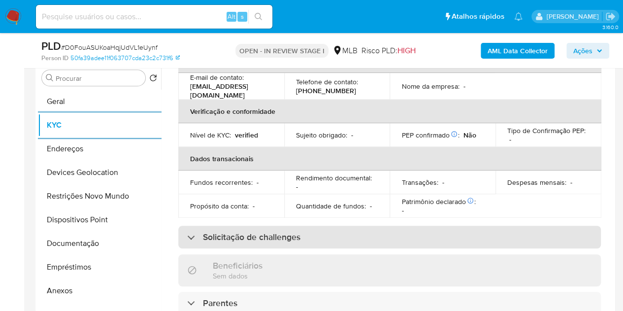
click at [282, 231] on h3 "Solicitação de challenges" at bounding box center [251, 236] width 97 height 11
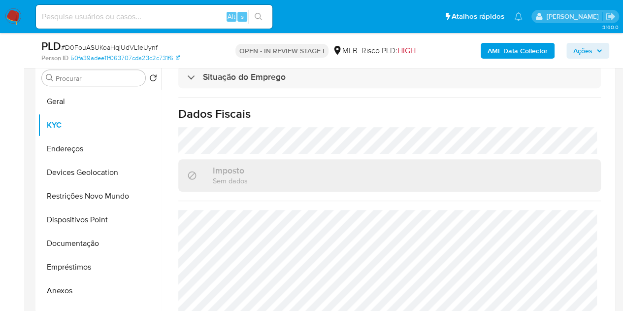
scroll to position [540, 0]
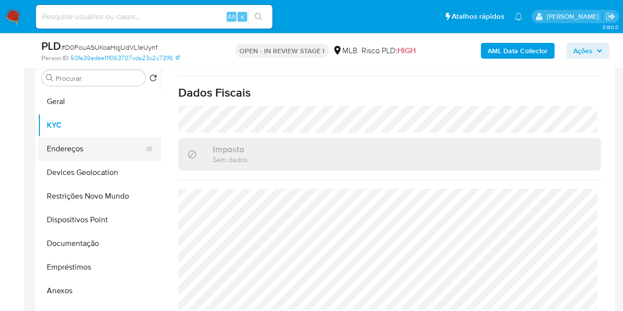
click at [64, 153] on button "Endereços" at bounding box center [95, 149] width 115 height 24
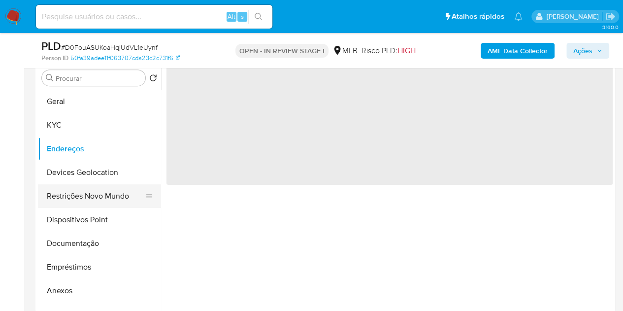
scroll to position [0, 0]
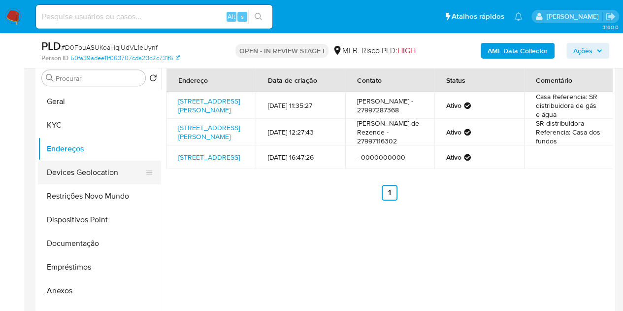
click at [81, 163] on button "Devices Geolocation" at bounding box center [95, 172] width 115 height 24
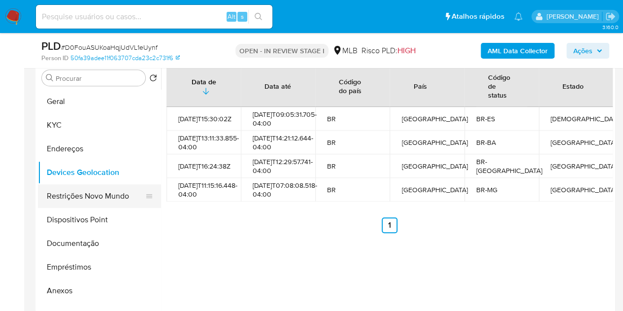
click at [105, 194] on button "Restrições Novo Mundo" at bounding box center [95, 196] width 115 height 24
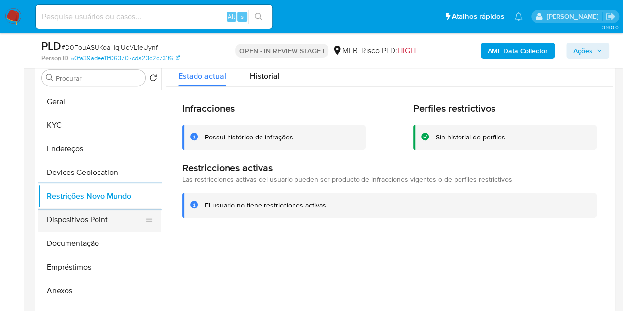
click at [90, 218] on button "Dispositivos Point" at bounding box center [95, 220] width 115 height 24
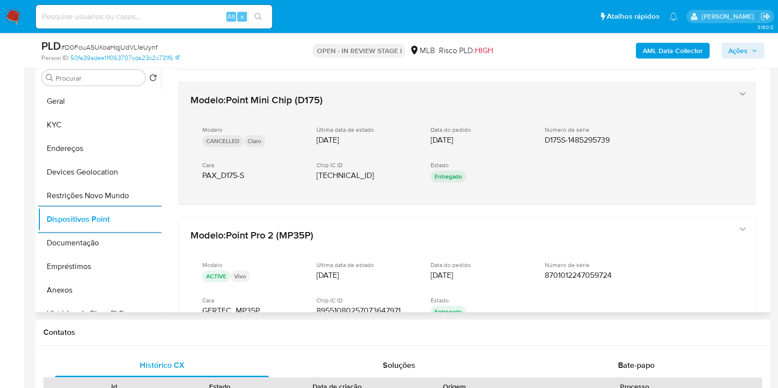
scroll to position [211, 0]
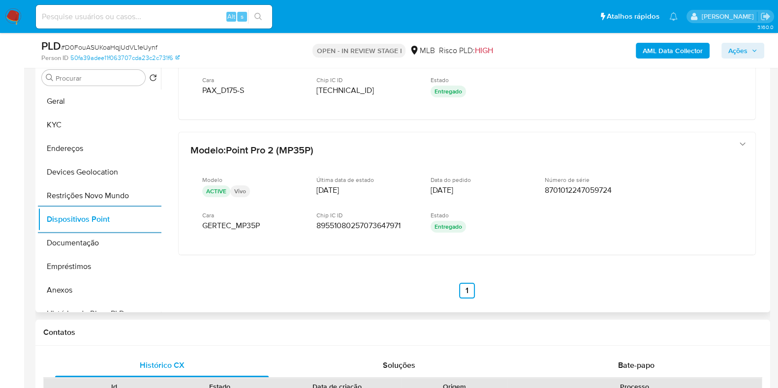
click at [301, 281] on div "Modelo : Point Pro 2 (MP35P) Modelo ACTIVE Vivo Última data de estado 31/10/202…" at bounding box center [467, 79] width 602 height 461
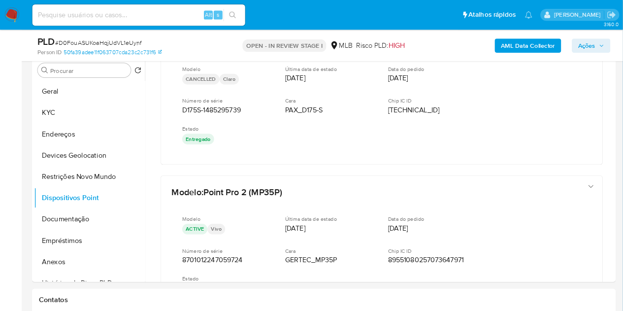
scroll to position [211, 0]
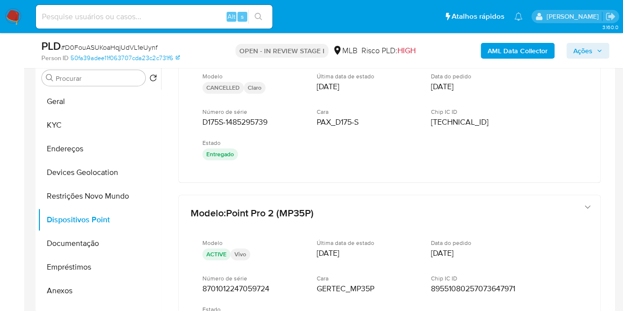
drag, startPoint x: 586, startPoint y: 49, endPoint x: 567, endPoint y: 54, distance: 20.4
click at [586, 50] on span "Ações" at bounding box center [582, 51] width 19 height 16
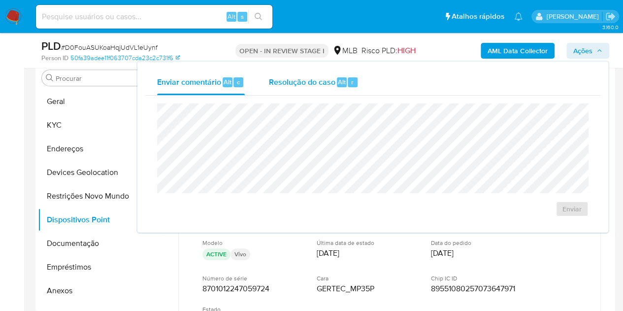
click at [316, 88] on div "Resolução do caso Alt r" at bounding box center [313, 82] width 90 height 26
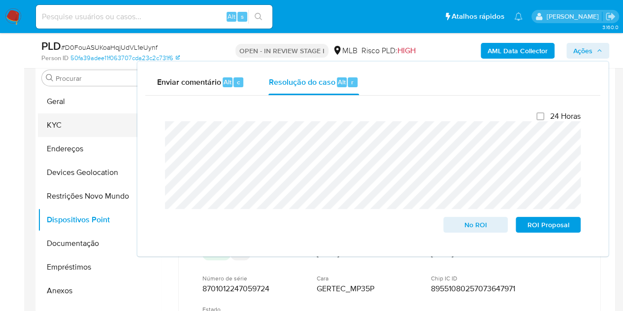
click at [47, 124] on button "KYC" at bounding box center [95, 125] width 115 height 24
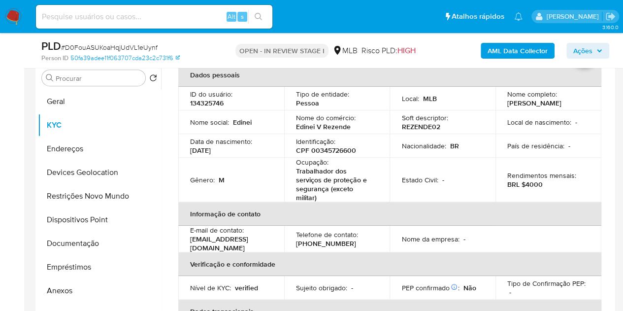
scroll to position [98, 0]
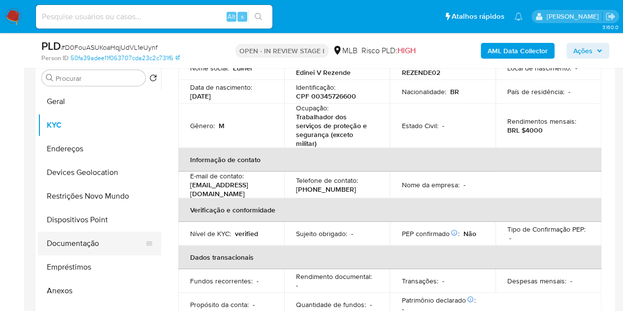
click at [88, 244] on button "Documentação" at bounding box center [95, 243] width 115 height 24
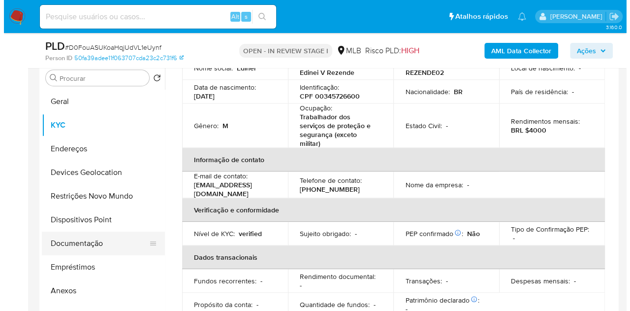
scroll to position [0, 0]
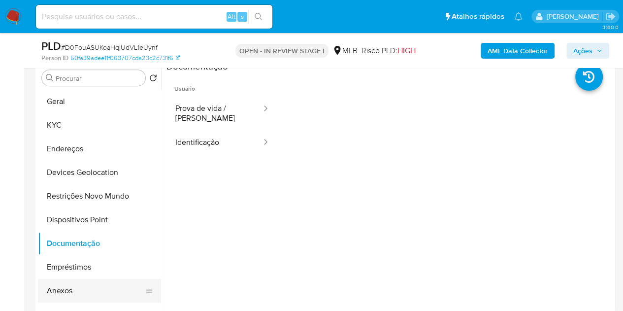
click at [68, 290] on button "Anexos" at bounding box center [95, 291] width 115 height 24
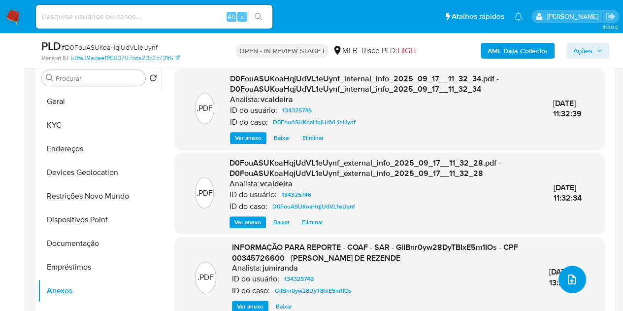
click at [560, 276] on button "upload-file" at bounding box center [572, 279] width 28 height 28
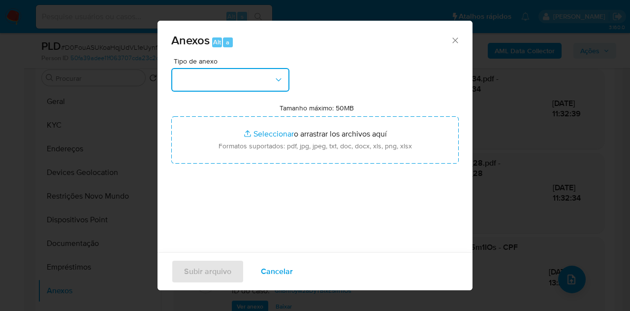
click at [278, 77] on icon "button" at bounding box center [279, 80] width 10 height 10
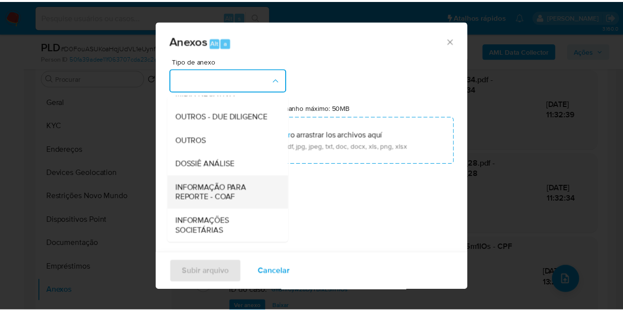
scroll to position [148, 0]
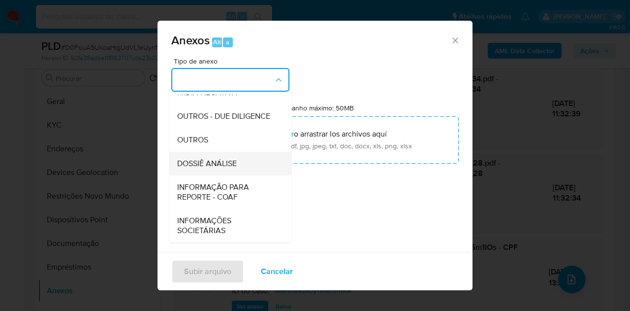
click at [222, 168] on span "DOSSIÊ ANÁLISE" at bounding box center [207, 164] width 60 height 10
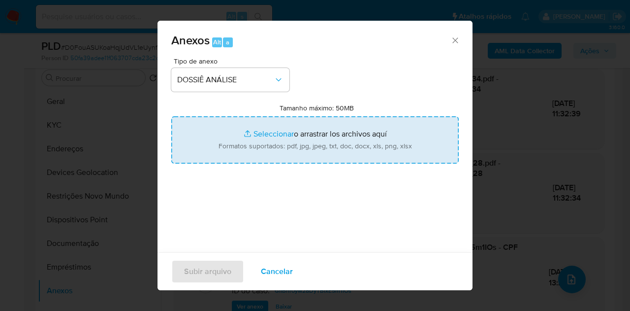
type input "C:\fakepath\Mulan 134325746_2025_09_15_18_27_03.pdf"
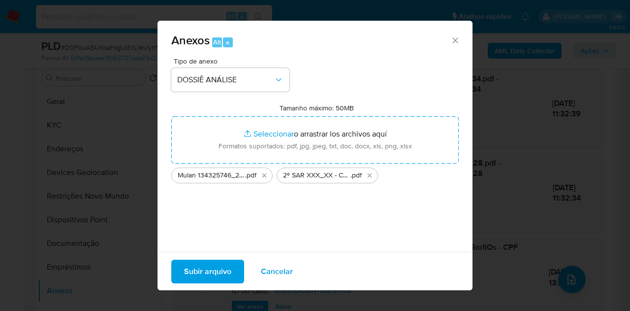
click at [196, 274] on span "Subir arquivo" at bounding box center [207, 271] width 47 height 22
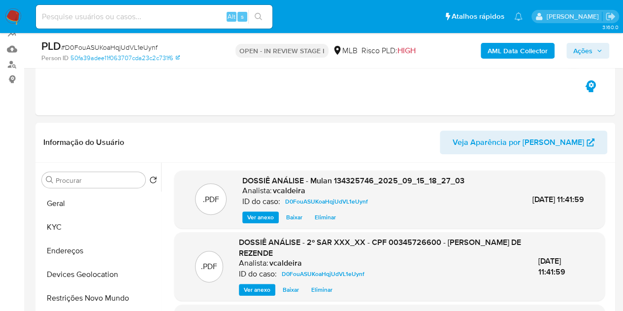
scroll to position [146, 0]
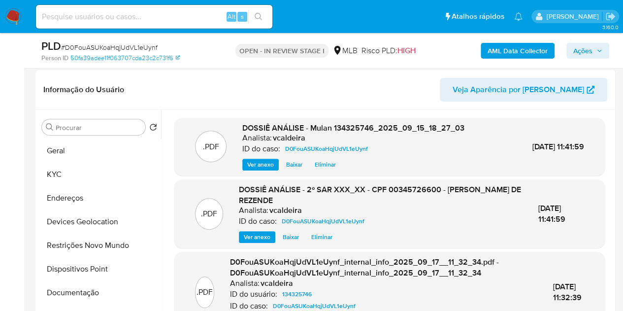
click at [575, 51] on span "Ações" at bounding box center [582, 51] width 19 height 16
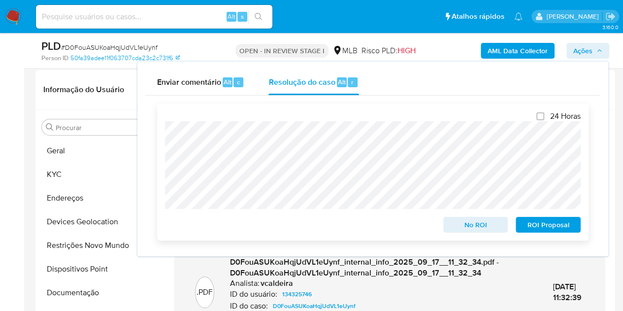
click at [553, 231] on span "ROI Proposal" at bounding box center [547, 225] width 51 height 14
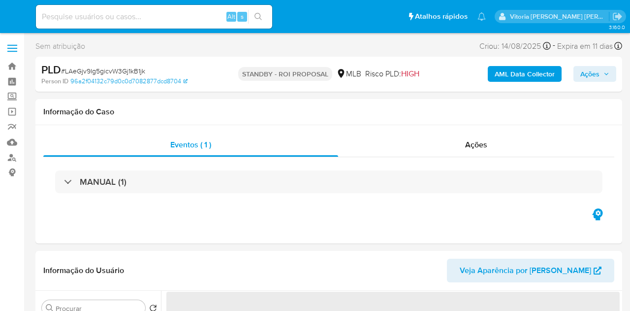
select select "10"
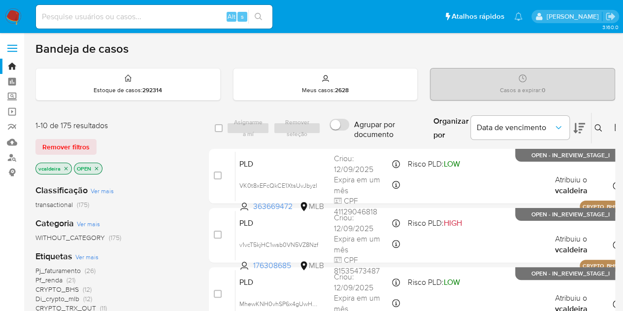
click at [599, 132] on button at bounding box center [599, 128] width 16 height 12
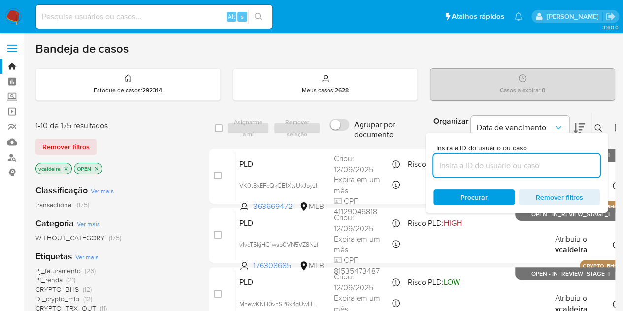
click at [482, 171] on input at bounding box center [516, 165] width 166 height 13
type input "J13di9IeM4nwZ78m5tmhToOb"
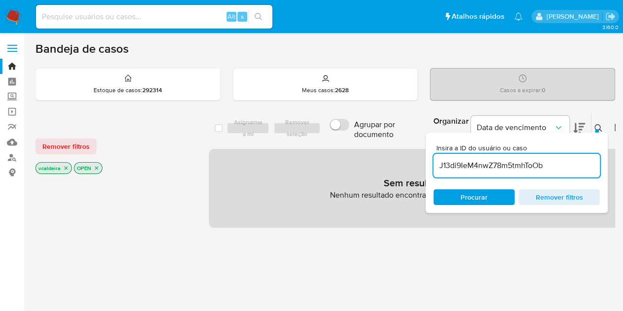
click at [64, 165] on icon "close-filter" at bounding box center [66, 168] width 6 height 6
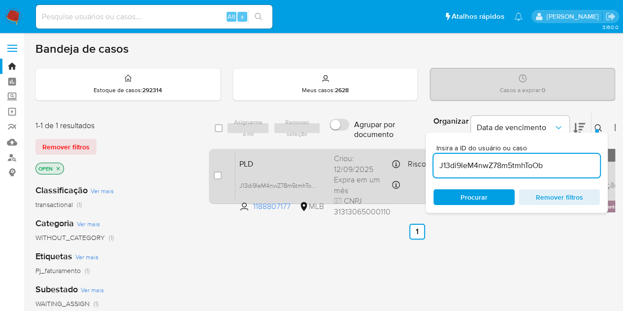
click at [220, 181] on div "case-item-checkbox" at bounding box center [218, 176] width 8 height 12
click at [219, 175] on input "checkbox" at bounding box center [218, 175] width 8 height 8
checkbox input "true"
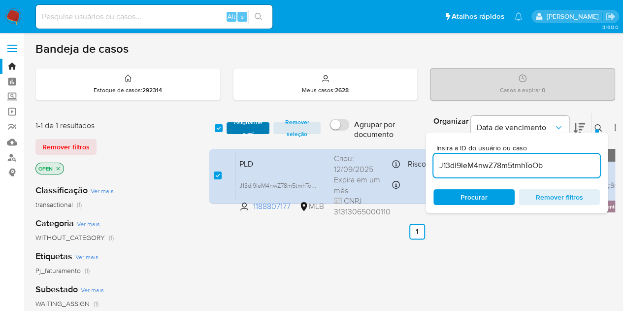
click at [244, 128] on span "Asignarme a mí" at bounding box center [247, 128] width 33 height 10
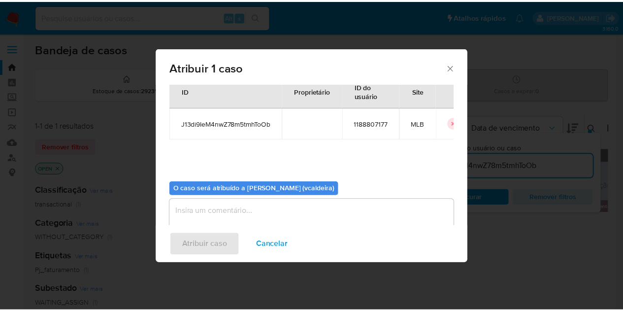
scroll to position [50, 0]
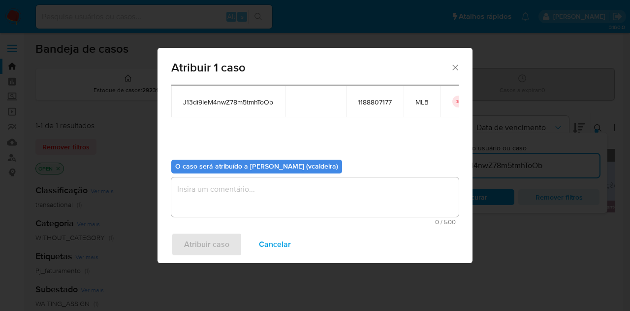
click at [257, 206] on textarea "assign-modal" at bounding box center [314, 196] width 287 height 39
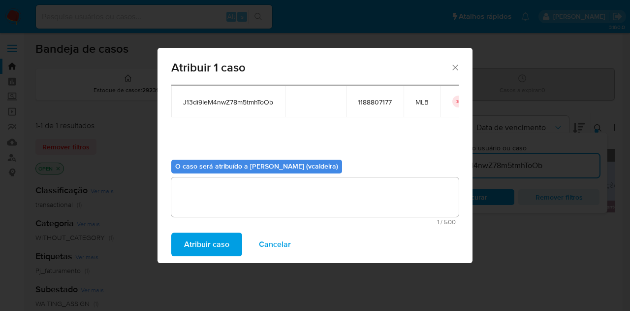
click at [221, 243] on span "Atribuir caso" at bounding box center [206, 244] width 45 height 22
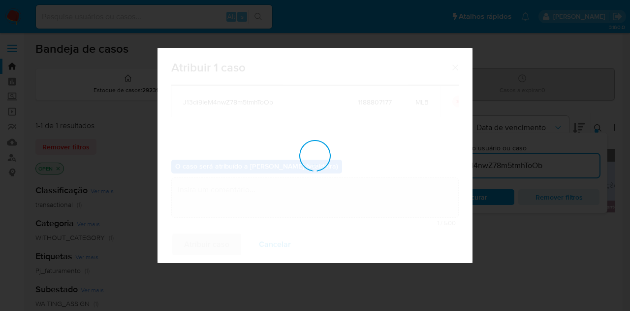
checkbox input "false"
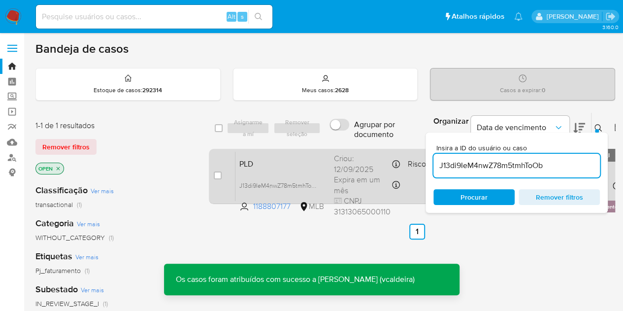
click at [305, 166] on span "PLD" at bounding box center [282, 163] width 87 height 13
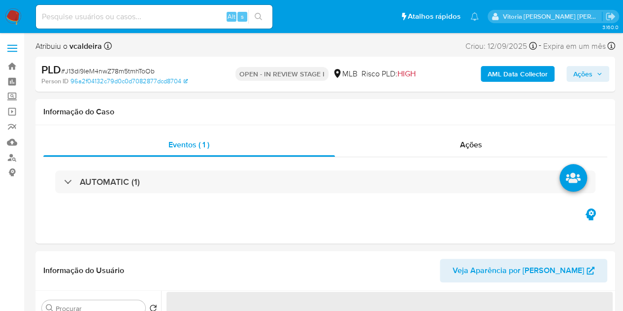
click at [598, 66] on button "Ações" at bounding box center [587, 74] width 43 height 16
select select "10"
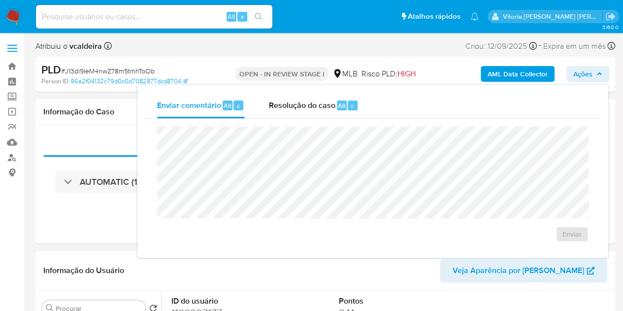
drag, startPoint x: 306, startPoint y: 107, endPoint x: 296, endPoint y: 125, distance: 20.5
click at [303, 110] on span "Resolução do caso" at bounding box center [301, 104] width 66 height 11
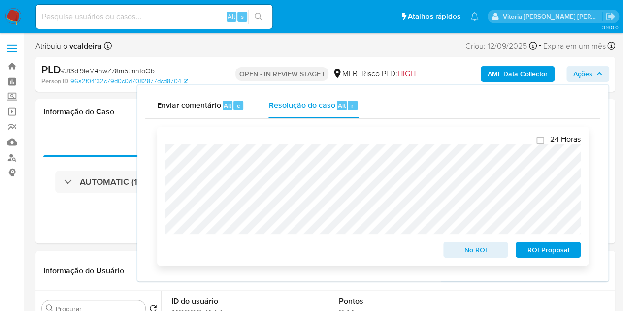
click at [464, 252] on span "No ROI" at bounding box center [475, 250] width 51 height 14
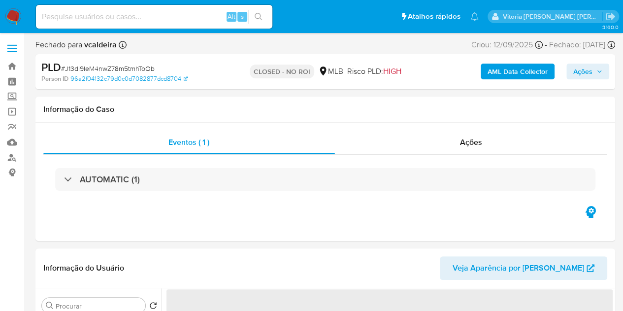
select select "10"
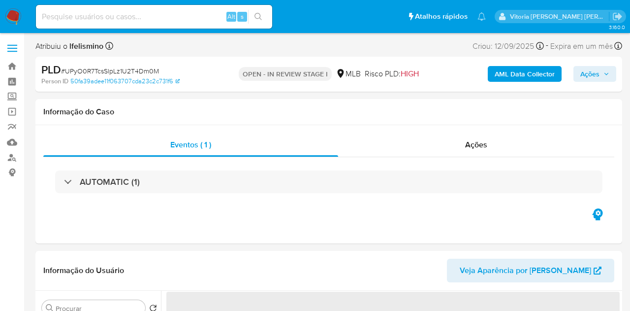
select select "10"
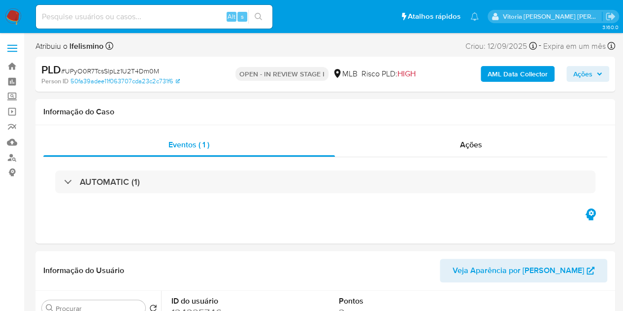
click at [587, 78] on span "Ações" at bounding box center [582, 74] width 19 height 16
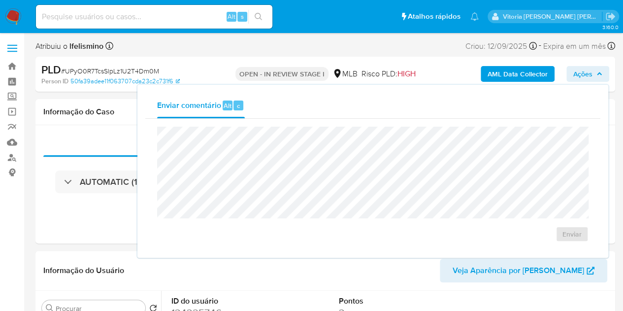
drag, startPoint x: 602, startPoint y: 65, endPoint x: 498, endPoint y: 137, distance: 126.7
click at [602, 67] on button "Ações" at bounding box center [587, 74] width 43 height 16
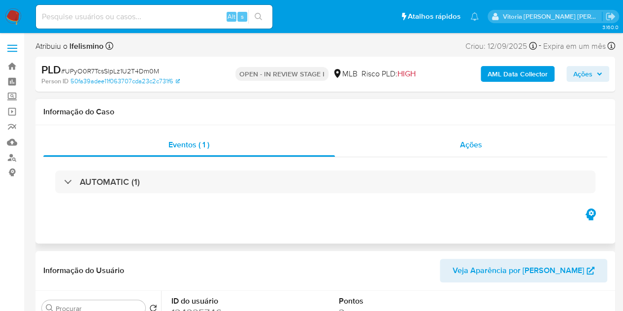
click at [470, 150] on div "Ações" at bounding box center [471, 145] width 273 height 24
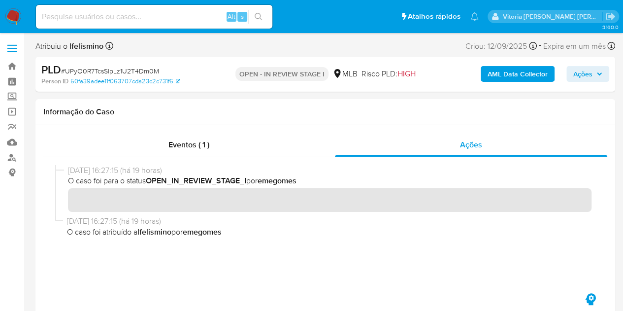
click at [575, 70] on span "Ações" at bounding box center [582, 74] width 19 height 16
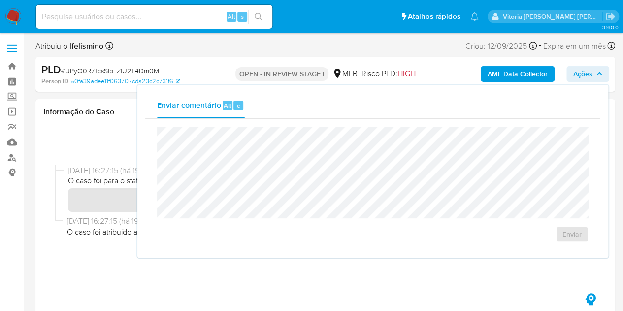
click at [14, 16] on img at bounding box center [13, 16] width 17 height 17
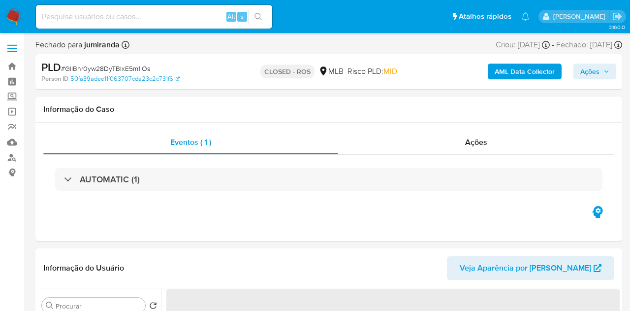
select select "10"
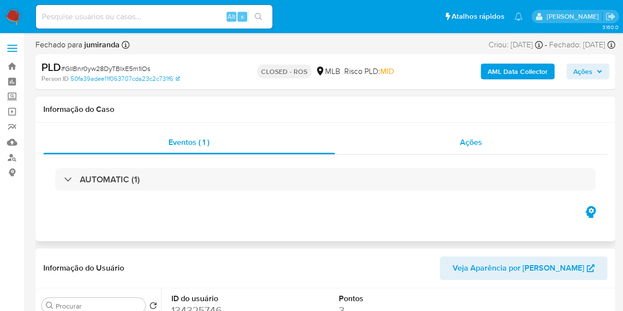
click at [475, 147] on span "Ações" at bounding box center [471, 141] width 22 height 11
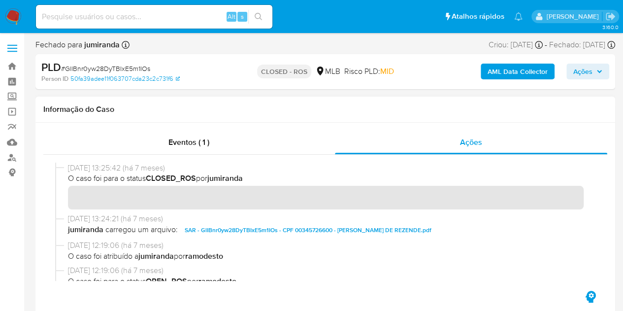
drag, startPoint x: 109, startPoint y: 169, endPoint x: 63, endPoint y: 170, distance: 45.8
click at [63, 170] on div "[DATE] 13:25:42 (há 7 meses) O caso foi para o status CLOSED_ROS por jumiranda" at bounding box center [325, 187] width 540 height 51
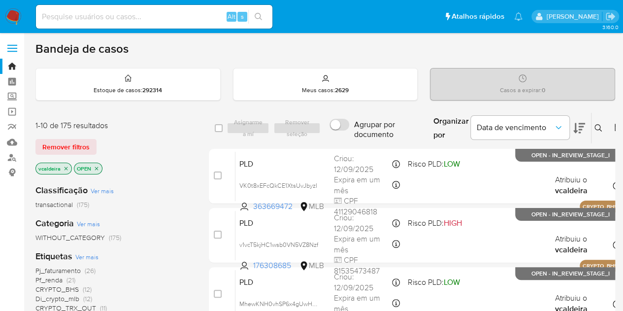
click at [598, 125] on icon at bounding box center [598, 128] width 8 height 8
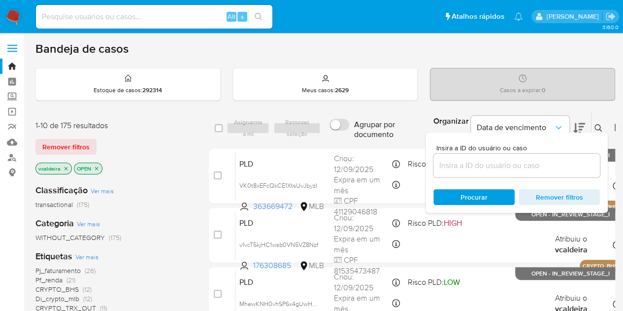
click at [494, 163] on input at bounding box center [516, 165] width 166 height 13
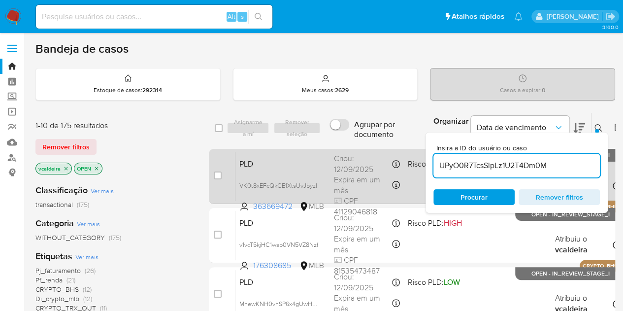
type input "UPyO0R7TcsSlpLz1U2T4Dm0M"
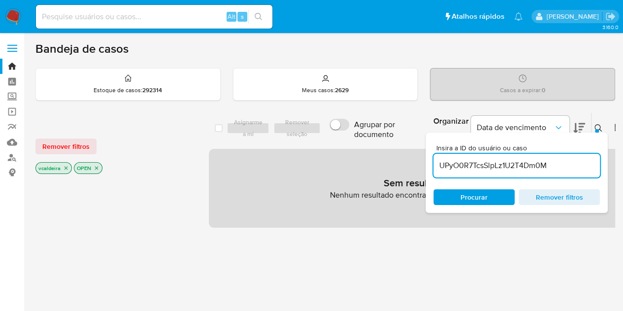
click at [65, 167] on icon "close-filter" at bounding box center [65, 167] width 3 height 3
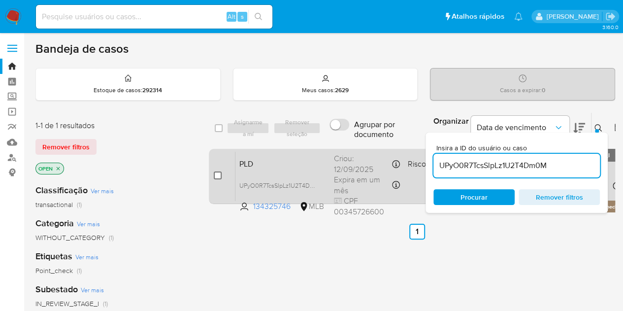
click at [221, 176] on input "checkbox" at bounding box center [218, 175] width 8 height 8
checkbox input "true"
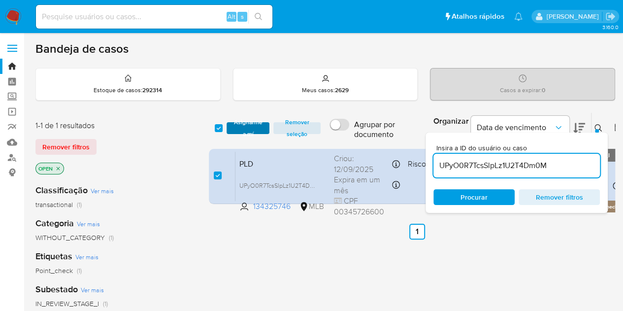
click at [247, 133] on span "Asignarme a mí" at bounding box center [247, 128] width 33 height 10
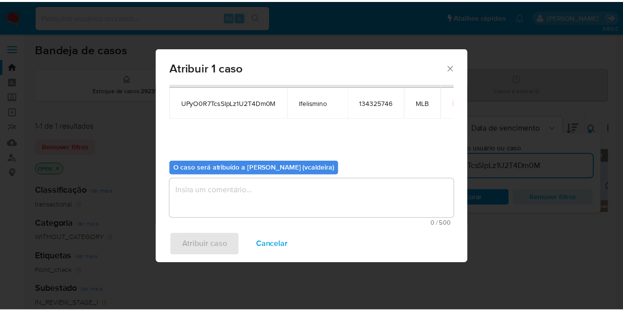
scroll to position [50, 0]
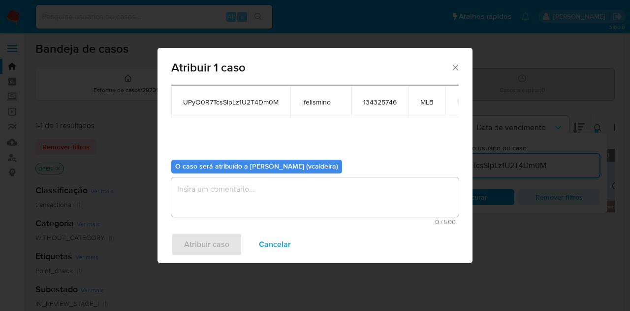
drag, startPoint x: 256, startPoint y: 191, endPoint x: 262, endPoint y: 197, distance: 9.1
click at [256, 191] on textarea "assign-modal" at bounding box center [314, 196] width 287 height 39
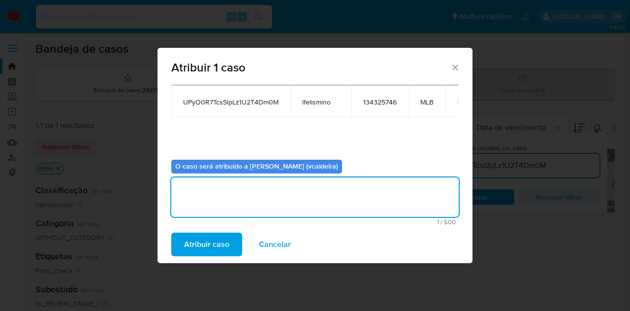
click at [225, 238] on span "Atribuir caso" at bounding box center [206, 244] width 45 height 22
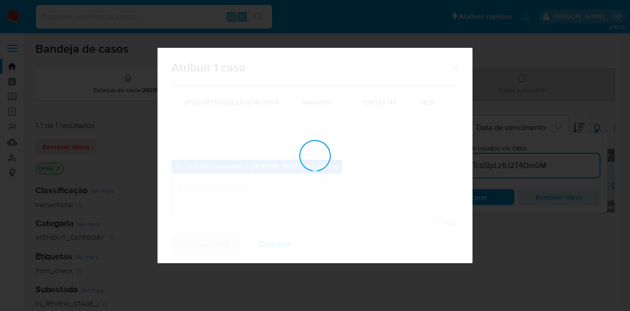
checkbox input "false"
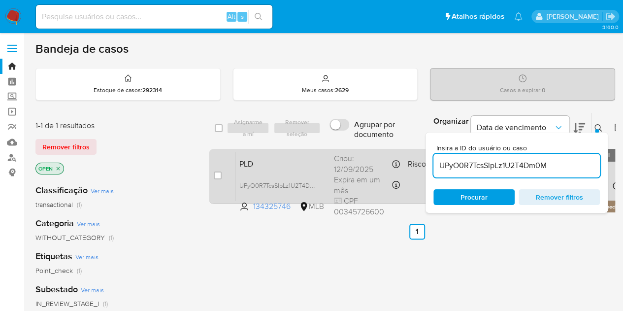
click at [280, 157] on span "PLD" at bounding box center [282, 163] width 87 height 13
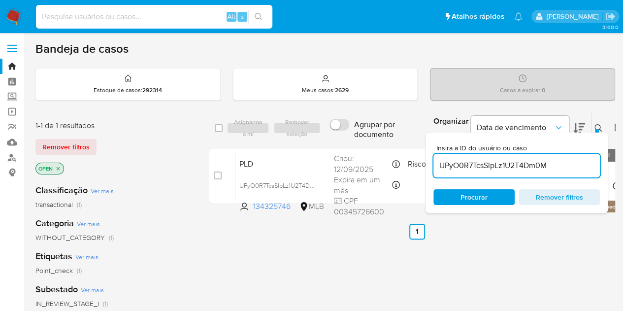
click at [80, 18] on input at bounding box center [154, 16] width 236 height 13
paste input "YDF01qbTDwKmFYXqI8GsSzGI"
type input "YDF01qbTDwKmFYXqI8GsSzGI"
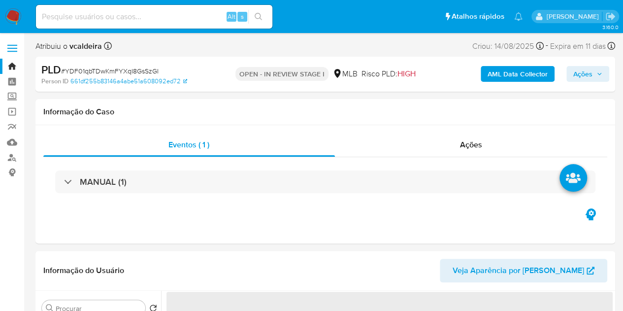
select select "10"
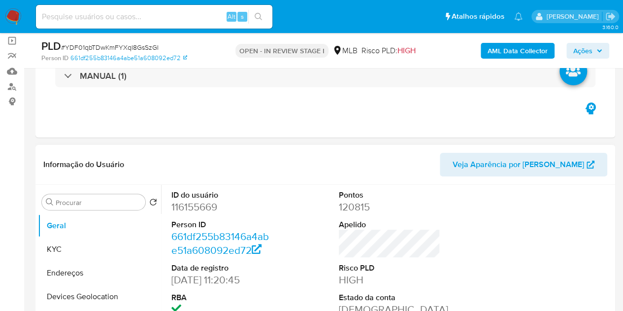
scroll to position [148, 0]
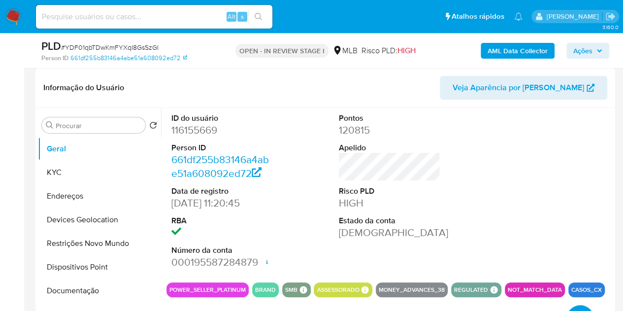
click at [198, 129] on dd "116155669" at bounding box center [222, 130] width 102 height 14
copy dd "116155669"
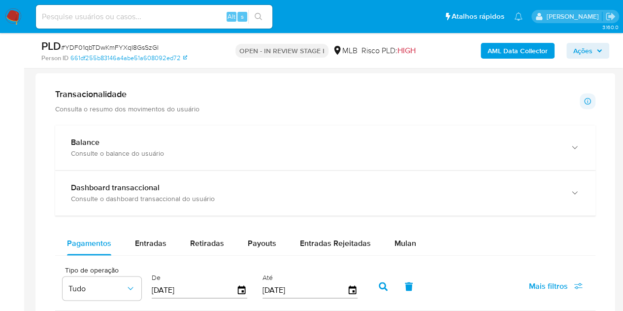
scroll to position [738, 0]
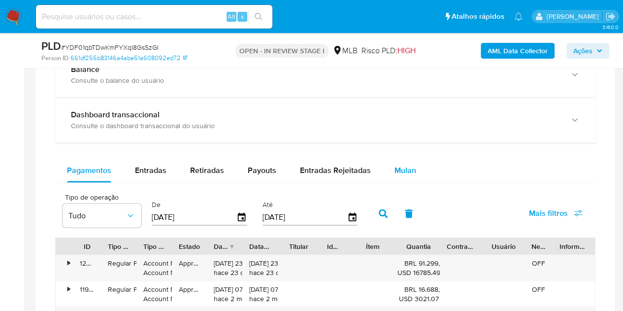
click at [389, 174] on button "Mulan" at bounding box center [405, 171] width 45 height 24
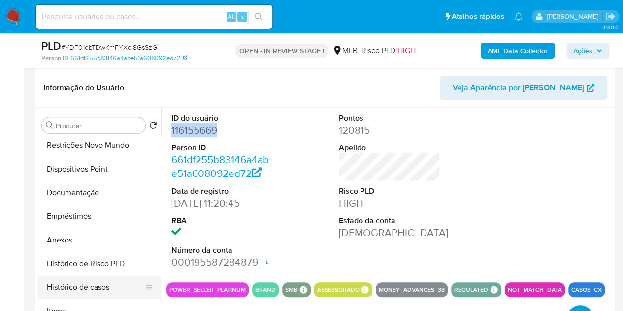
scroll to position [98, 0]
click at [88, 281] on button "Histórico de casos" at bounding box center [95, 287] width 115 height 24
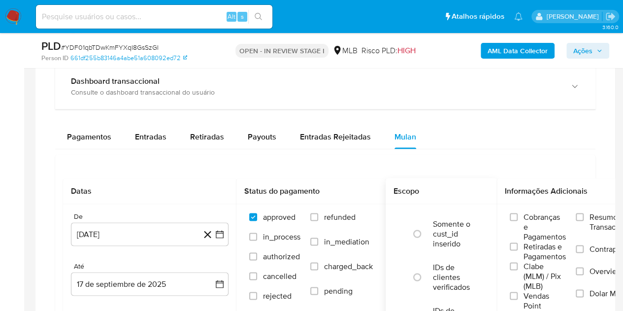
scroll to position [788, 0]
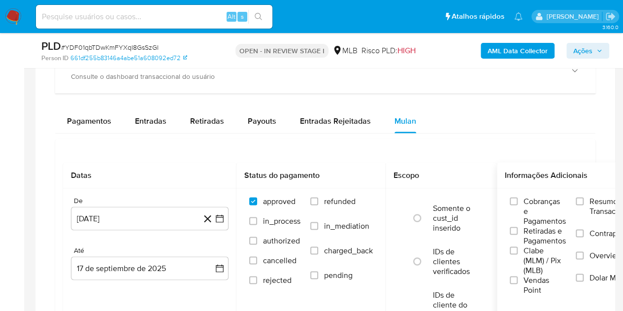
click at [595, 206] on span "Resumo Transacionalidade" at bounding box center [620, 206] width 62 height 20
click at [583, 205] on input "Resumo Transacionalidade" at bounding box center [579, 201] width 8 height 8
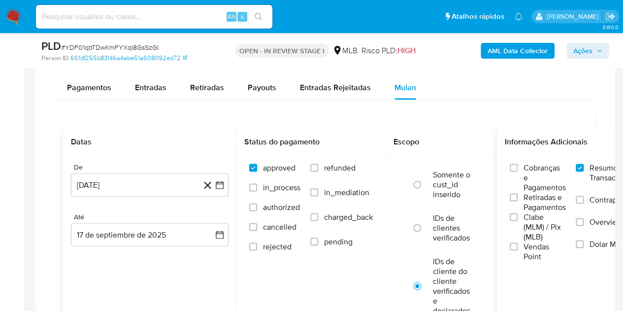
scroll to position [837, 0]
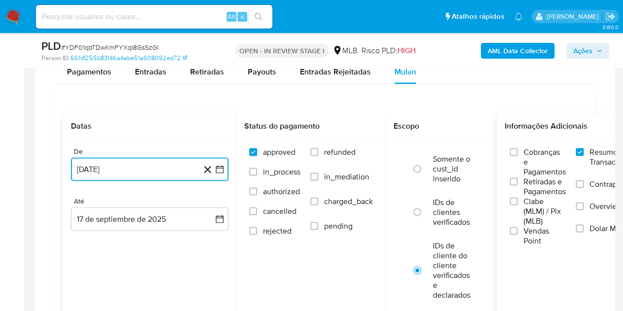
click at [142, 168] on button "17 de agosto de 2024" at bounding box center [150, 169] width 158 height 24
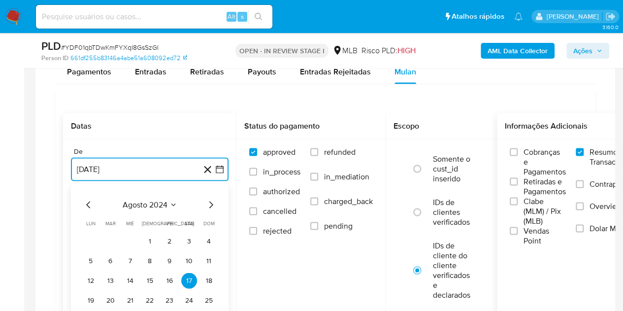
click at [148, 200] on span "agosto 2024" at bounding box center [145, 204] width 45 height 10
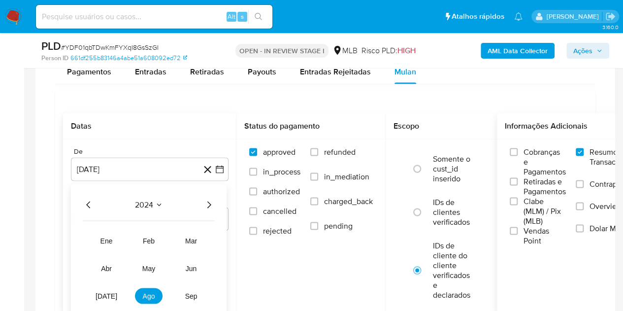
click at [207, 203] on icon "Año siguiente" at bounding box center [209, 204] width 12 height 12
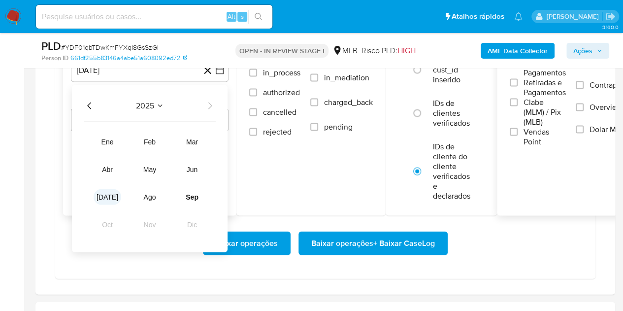
click at [104, 194] on span "jul" at bounding box center [107, 197] width 22 height 8
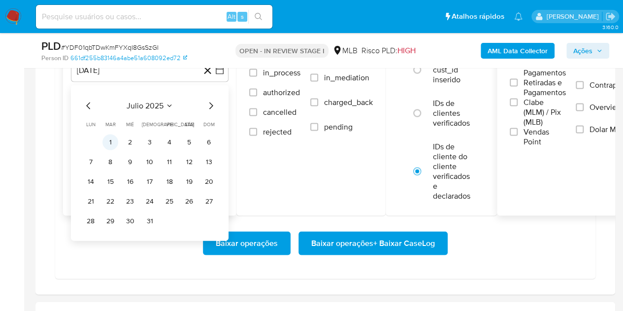
click at [117, 136] on button "1" at bounding box center [110, 142] width 16 height 16
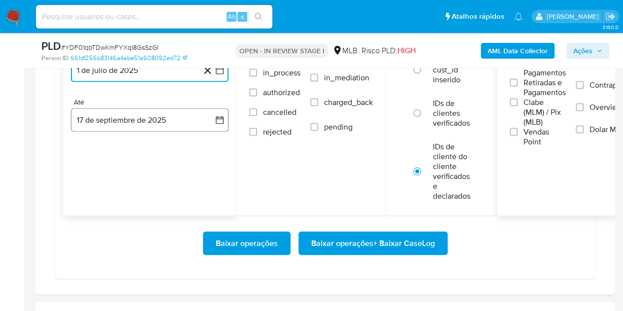
click at [118, 115] on button "17 de septiembre de 2025" at bounding box center [150, 120] width 158 height 24
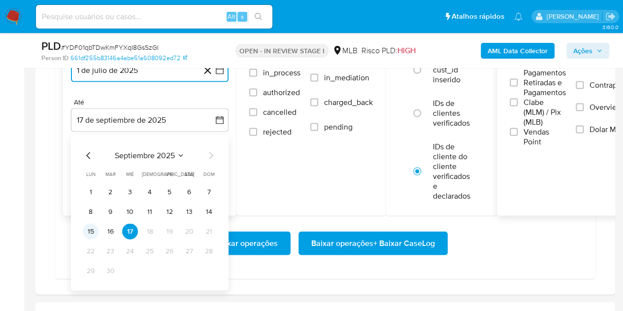
click at [96, 229] on button "15" at bounding box center [91, 231] width 16 height 16
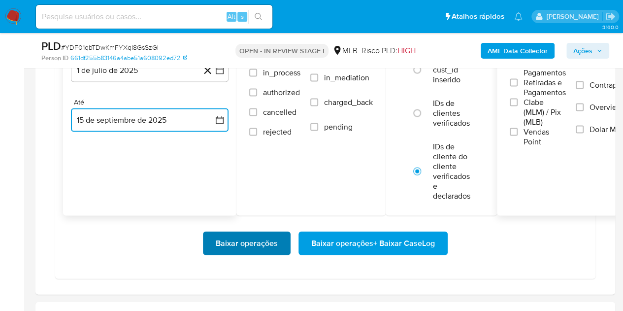
click at [223, 247] on span "Baixar operações" at bounding box center [247, 243] width 62 height 22
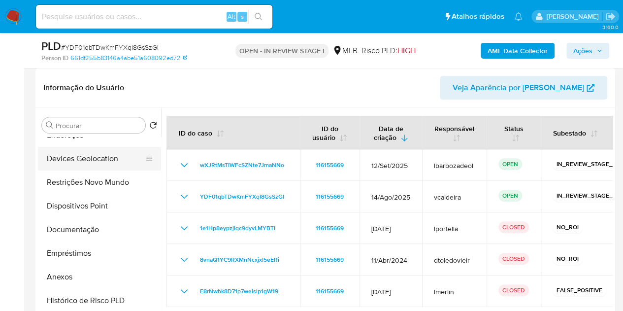
scroll to position [0, 0]
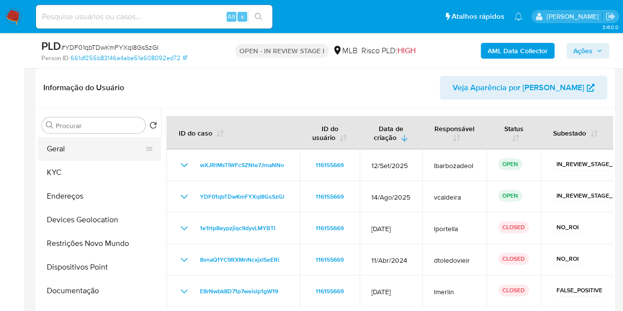
click at [76, 150] on button "Geral" at bounding box center [95, 149] width 115 height 24
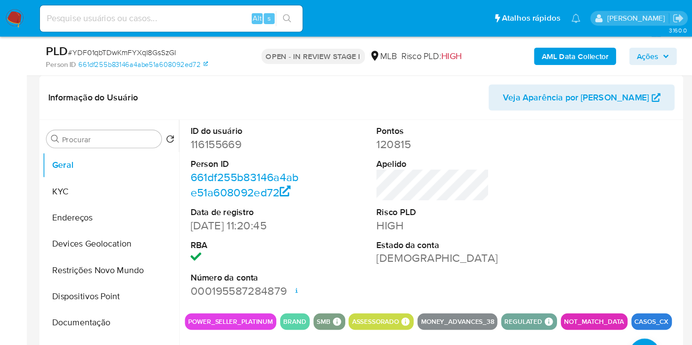
scroll to position [148, 0]
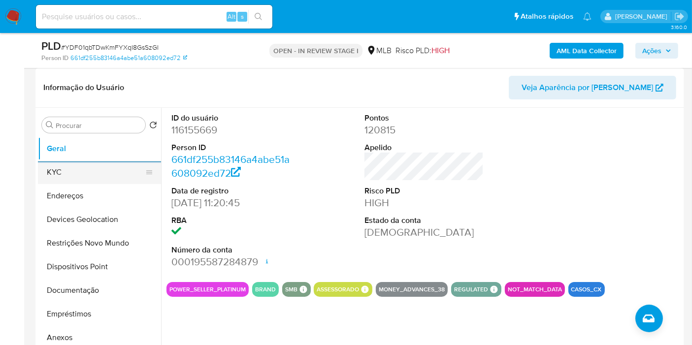
click at [97, 176] on button "KYC" at bounding box center [95, 172] width 115 height 24
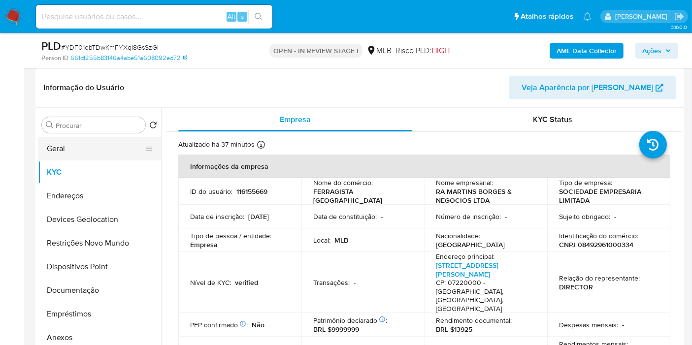
click at [49, 140] on button "Geral" at bounding box center [95, 149] width 115 height 24
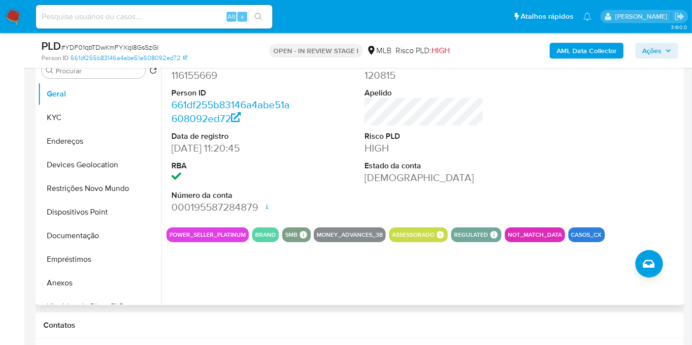
scroll to position [312, 0]
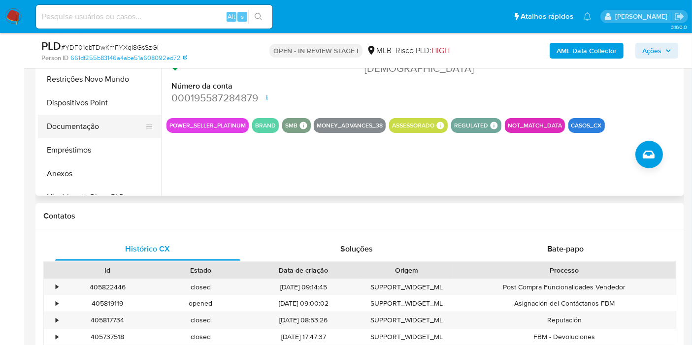
click at [91, 123] on button "Documentação" at bounding box center [95, 127] width 115 height 24
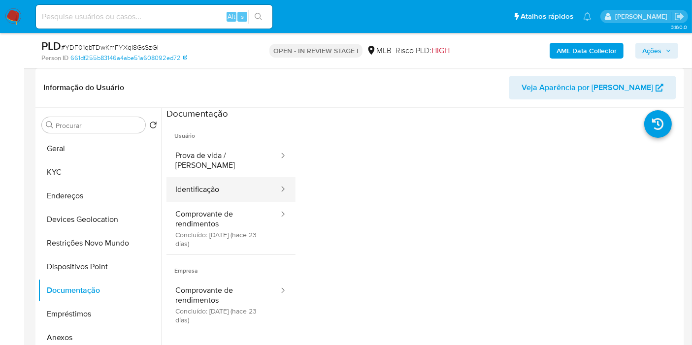
scroll to position [148, 0]
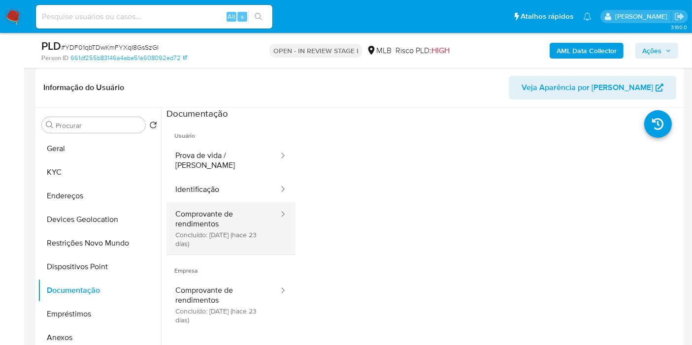
drag, startPoint x: 247, startPoint y: 233, endPoint x: 269, endPoint y: 225, distance: 23.4
click at [247, 233] on button "Comprovante de rendimentos Concluído: 25/08/2025 (hace 23 días)" at bounding box center [222, 228] width 113 height 52
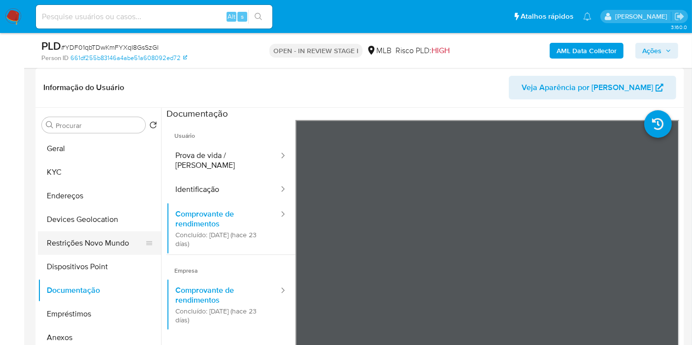
click at [94, 237] on button "Restrições Novo Mundo" at bounding box center [95, 243] width 115 height 24
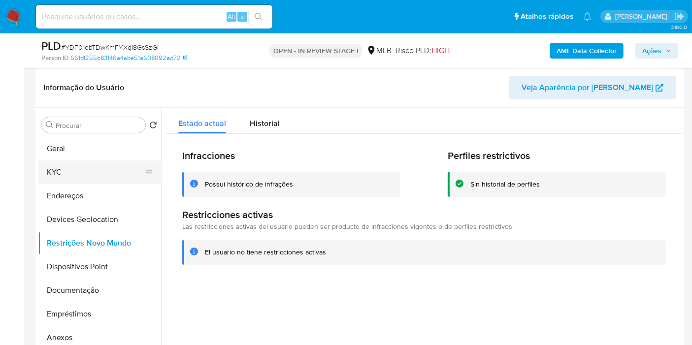
click at [71, 169] on button "KYC" at bounding box center [95, 172] width 115 height 24
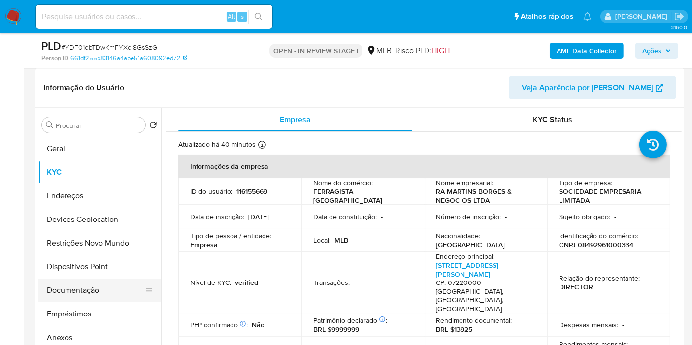
click at [57, 283] on button "Documentação" at bounding box center [95, 291] width 115 height 24
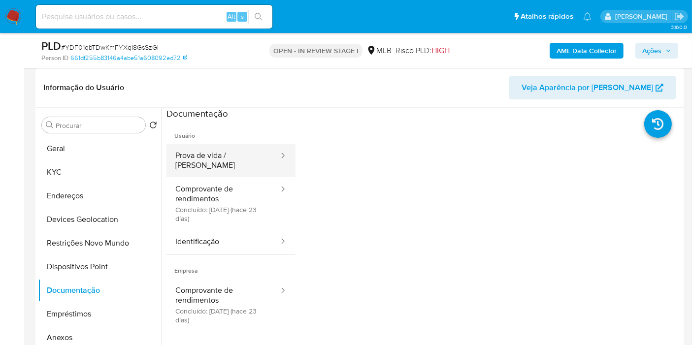
click at [236, 158] on button "Prova de vida / [PERSON_NAME]" at bounding box center [222, 160] width 113 height 33
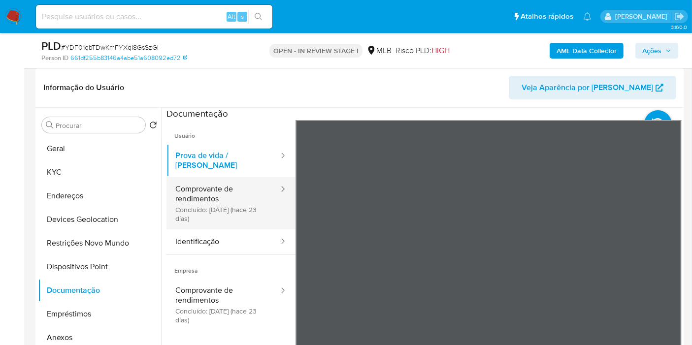
click at [209, 192] on button "Comprovante de rendimentos Concluído: 25/08/2025 (hace 23 días)" at bounding box center [222, 203] width 113 height 52
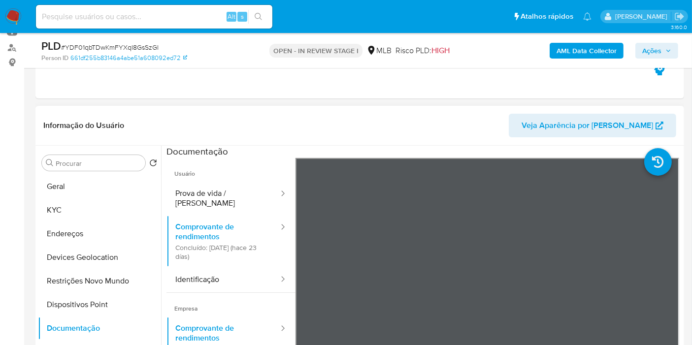
scroll to position [93, 0]
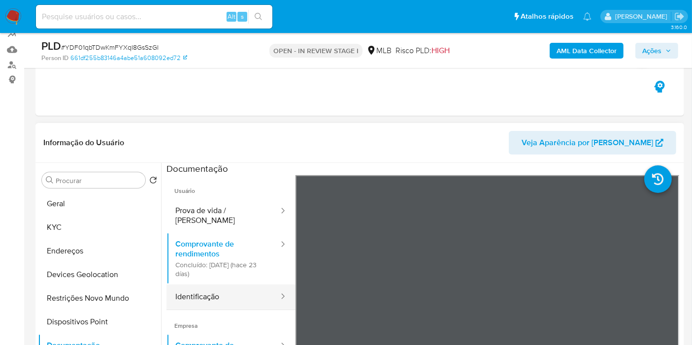
click at [223, 285] on button "Identificação" at bounding box center [222, 297] width 113 height 25
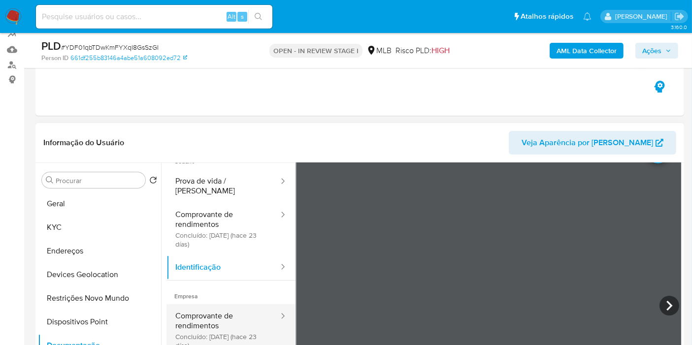
scroll to position [55, 0]
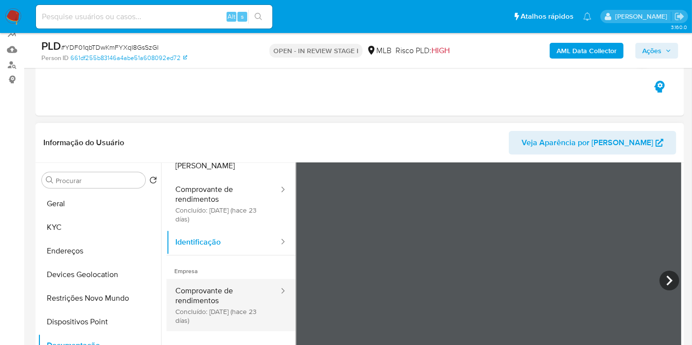
click at [221, 279] on button "Comprovante de rendimentos Concluído: 25/08/2025 (hace 23 días)" at bounding box center [222, 305] width 113 height 52
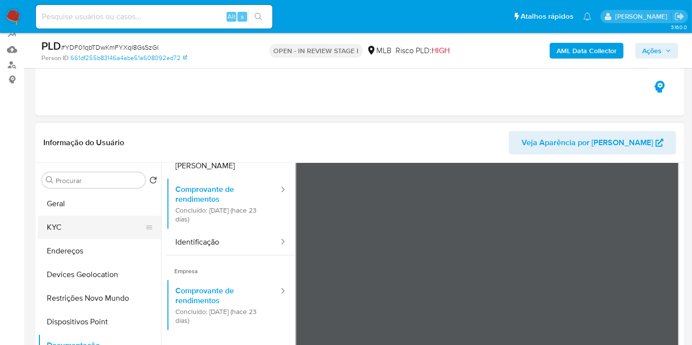
click at [90, 216] on button "KYC" at bounding box center [95, 228] width 115 height 24
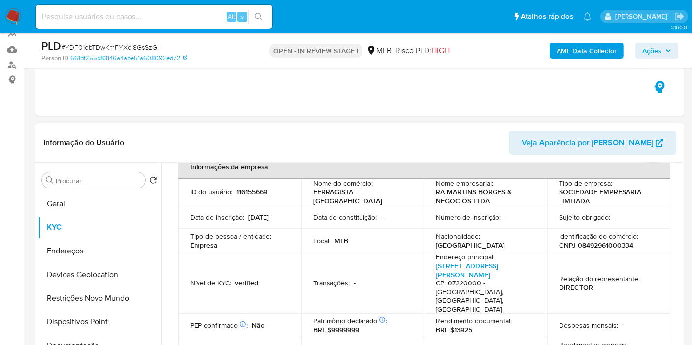
click at [578, 244] on p "CNPJ 08492961000334" at bounding box center [596, 245] width 74 height 9
copy p "08492961000334"
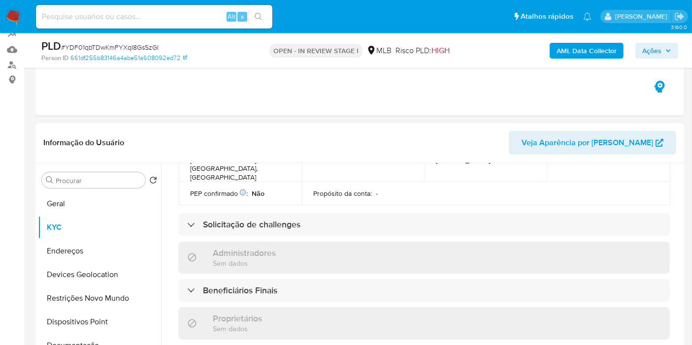
scroll to position [492, 0]
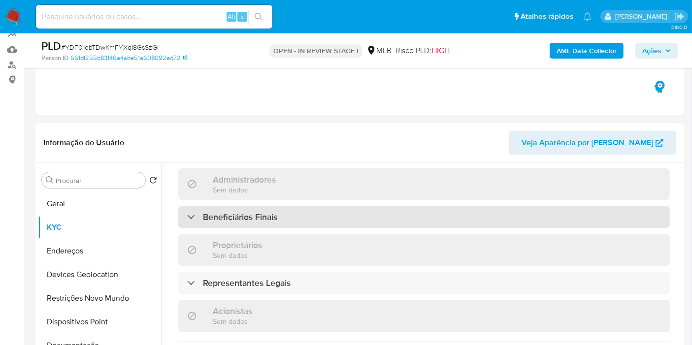
click at [277, 212] on h3 "Beneficiários Finais" at bounding box center [240, 217] width 74 height 11
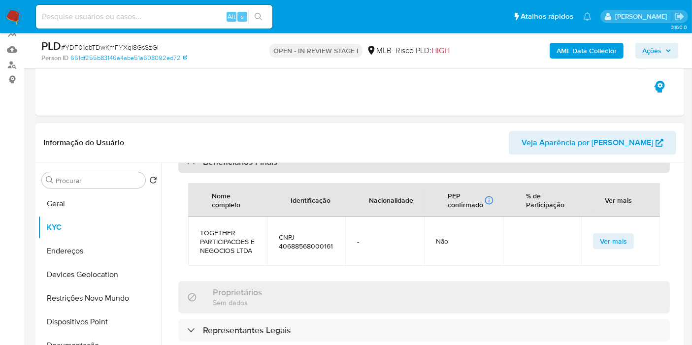
scroll to position [602, 0]
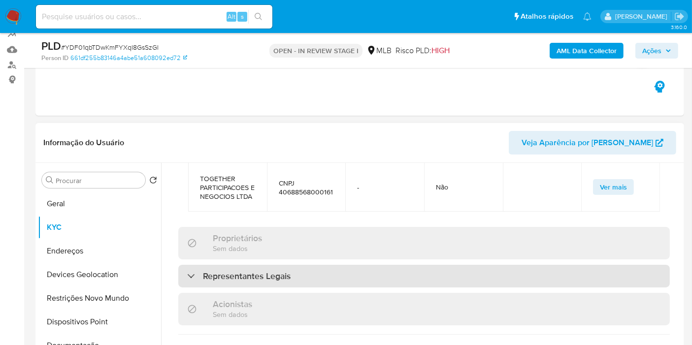
click at [245, 271] on h3 "Representantes Legais" at bounding box center [247, 276] width 88 height 11
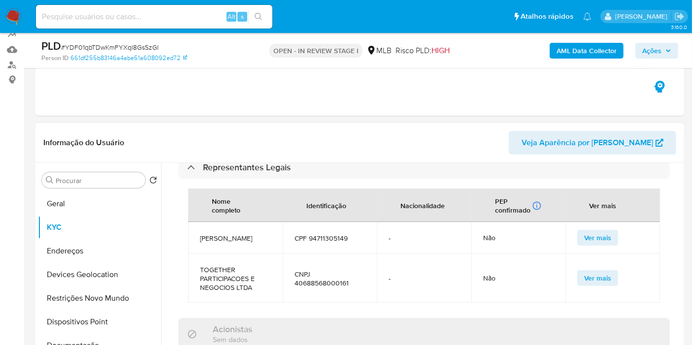
scroll to position [711, 0]
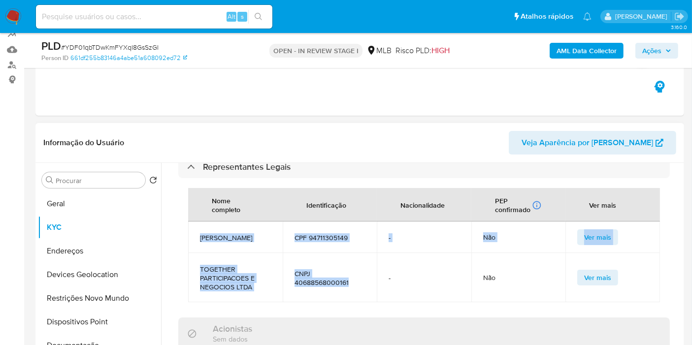
drag, startPoint x: 350, startPoint y: 280, endPoint x: 212, endPoint y: 212, distance: 153.7
click at [196, 229] on tbody "RAFAEL ARANTES MARTINS BORGES CPF 94711305149 - Não Ver mais TOGETHER PARTICIPA…" at bounding box center [424, 262] width 472 height 81
copy tbody "RAFAEL ARANTES MARTINS BORGES CPF 94711305149 - Não Ver mais TOGETHER PARTICIPA…"
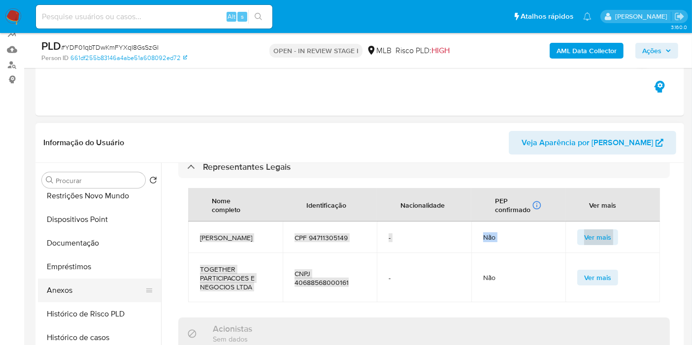
scroll to position [109, 0]
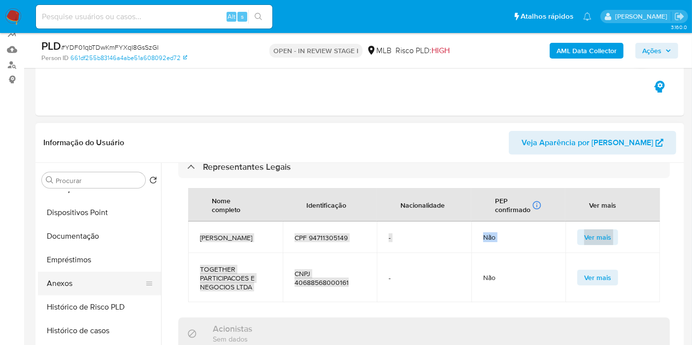
click at [73, 292] on button "Anexos" at bounding box center [95, 284] width 115 height 24
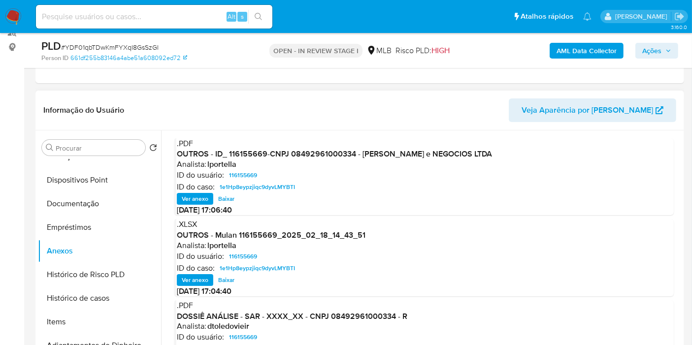
scroll to position [93, 0]
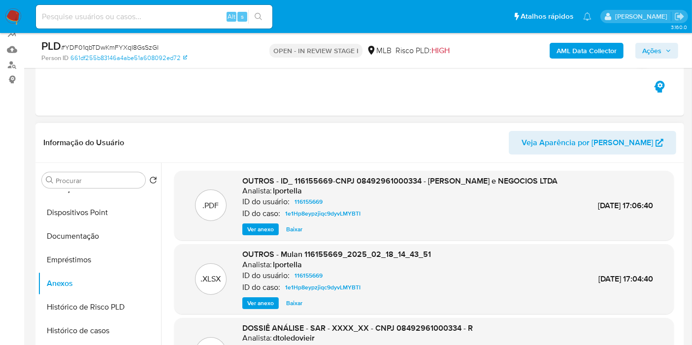
click at [257, 234] on span "Ver anexo" at bounding box center [260, 229] width 27 height 10
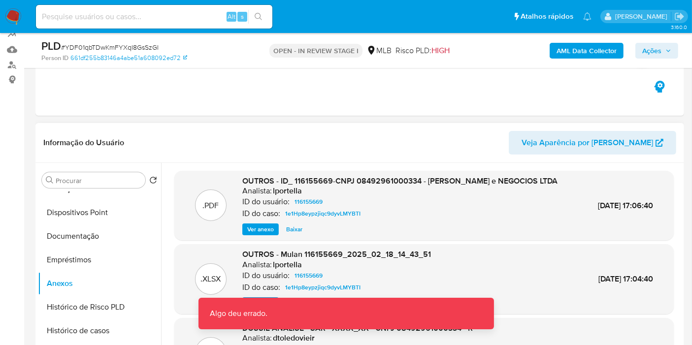
click at [265, 234] on span "Ver anexo" at bounding box center [260, 229] width 27 height 10
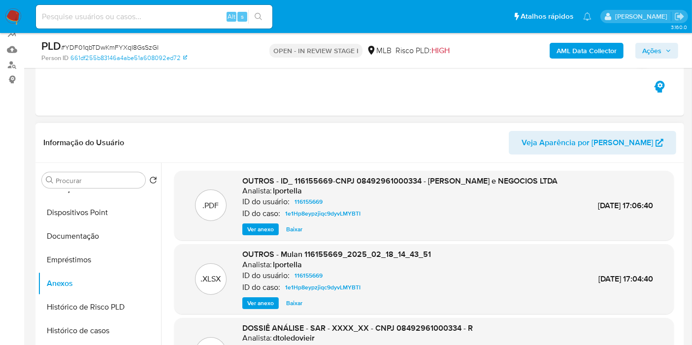
click at [287, 234] on span "Baixar" at bounding box center [294, 229] width 16 height 10
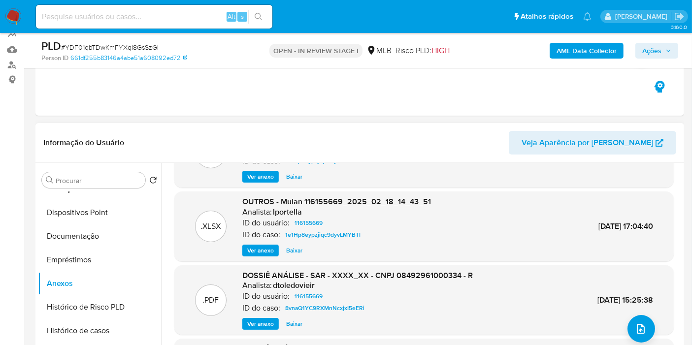
scroll to position [104, 0]
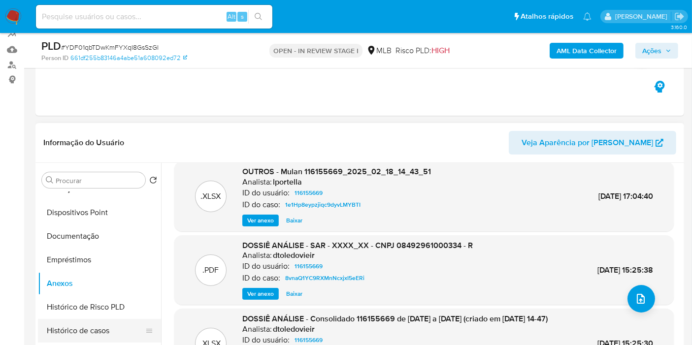
click at [90, 310] on button "Histórico de casos" at bounding box center [95, 331] width 115 height 24
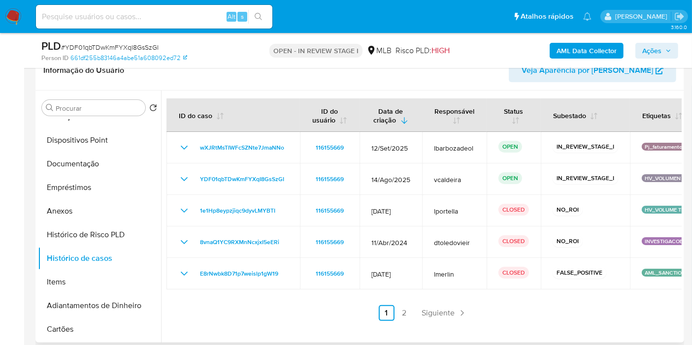
scroll to position [202, 0]
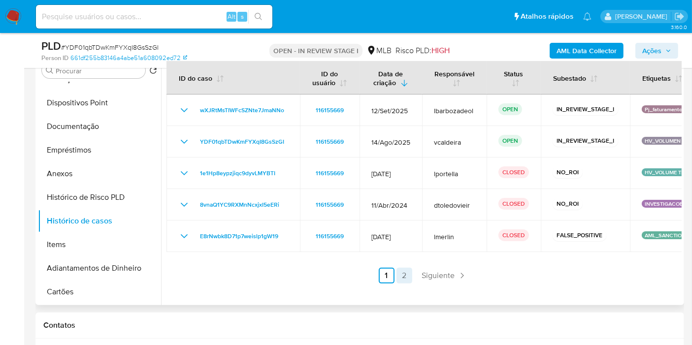
click at [402, 274] on link "2" at bounding box center [404, 276] width 16 height 16
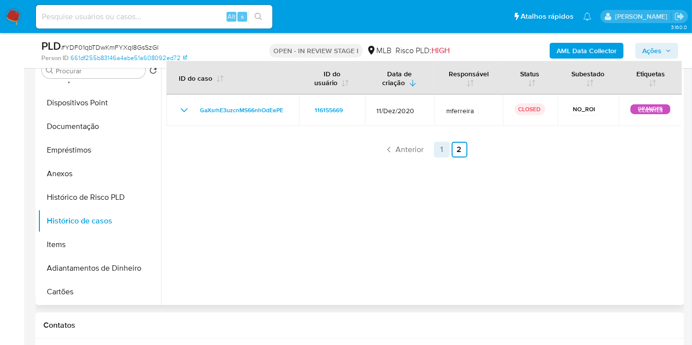
click at [436, 150] on link "1" at bounding box center [442, 150] width 16 height 16
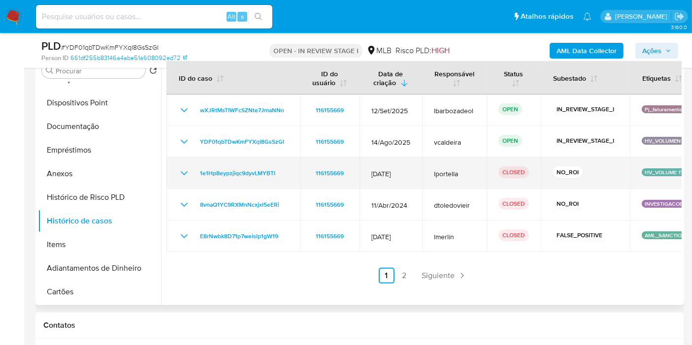
click at [186, 172] on icon "Mostrar/Ocultar" at bounding box center [184, 173] width 7 height 4
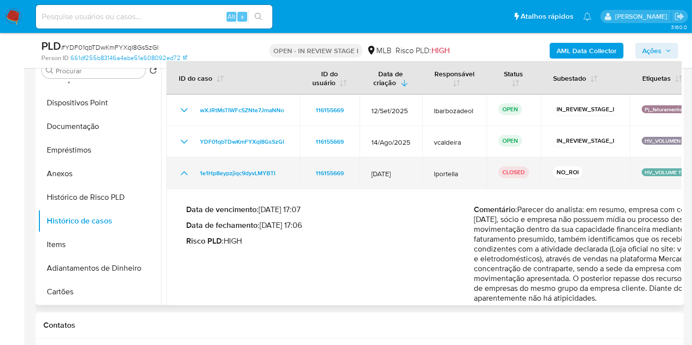
click at [184, 172] on icon "Mostrar/Ocultar" at bounding box center [184, 173] width 12 height 12
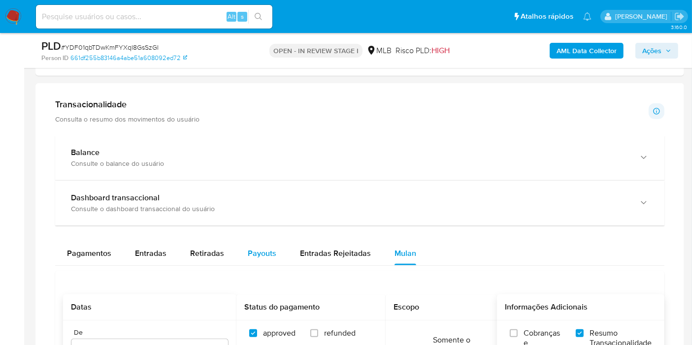
scroll to position [695, 0]
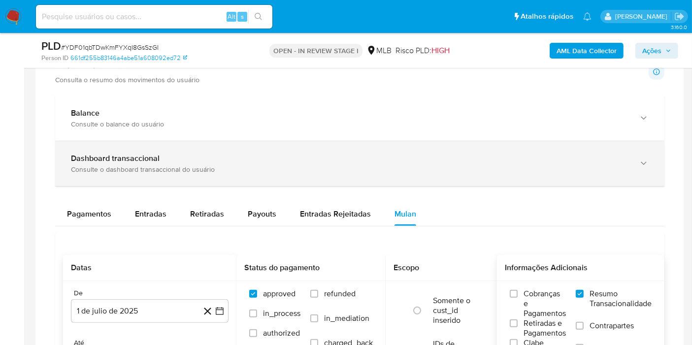
click at [213, 156] on div "Dashboard transaccional" at bounding box center [350, 159] width 558 height 10
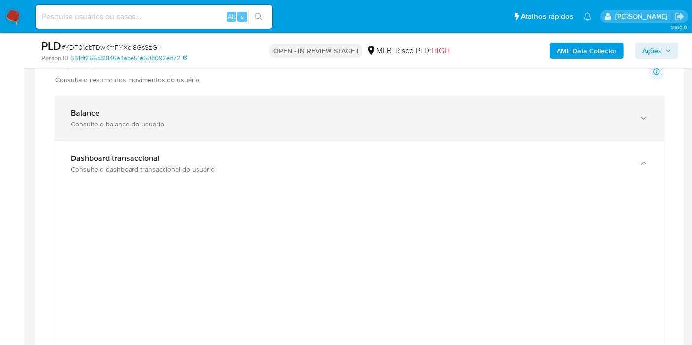
click at [232, 122] on div "Consulte o balance do usuário" at bounding box center [350, 124] width 558 height 9
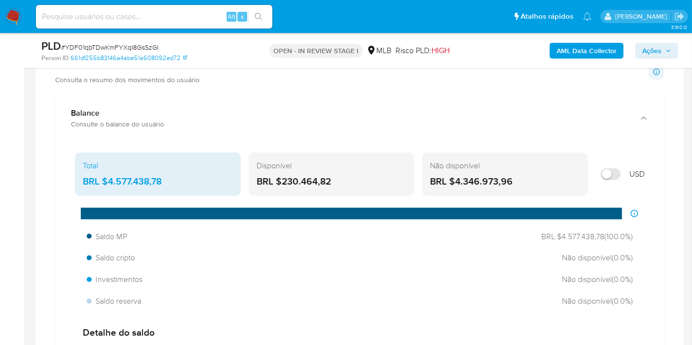
drag, startPoint x: 323, startPoint y: 178, endPoint x: 280, endPoint y: 194, distance: 46.4
click at [280, 189] on div "Disponível BRL $230.464,82" at bounding box center [332, 174] width 166 height 43
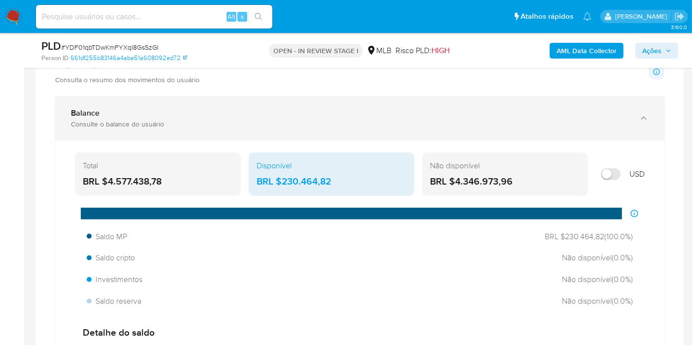
click at [360, 131] on div "Balance Consulte o balance do usuário" at bounding box center [359, 118] width 609 height 45
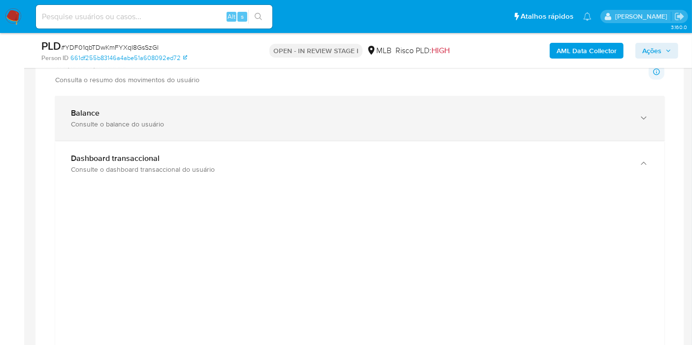
click at [303, 129] on div "Balance Consulte o balance do usuário" at bounding box center [359, 118] width 609 height 45
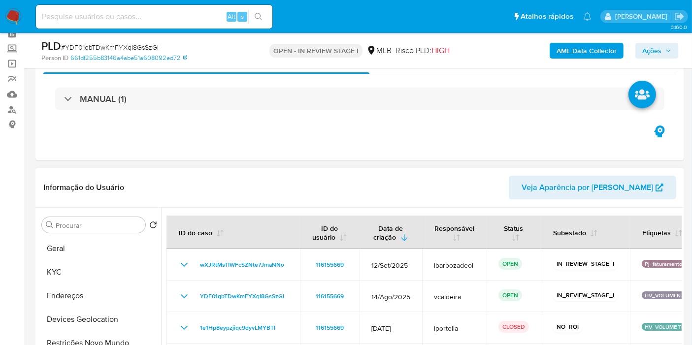
scroll to position [38, 0]
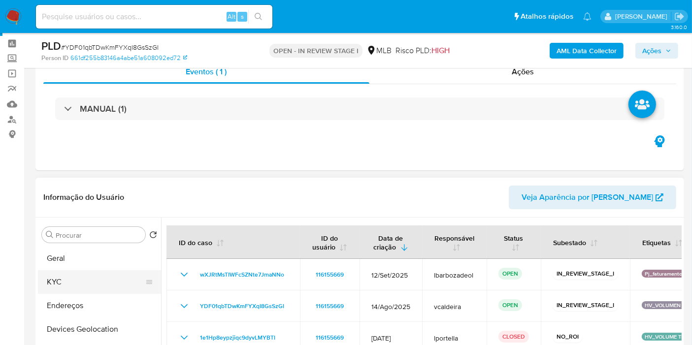
click at [77, 282] on button "KYC" at bounding box center [95, 282] width 115 height 24
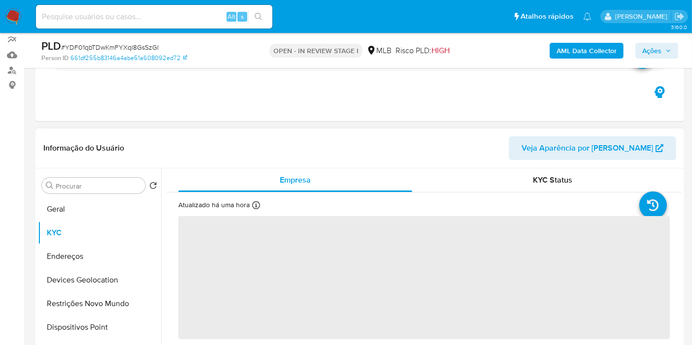
scroll to position [148, 0]
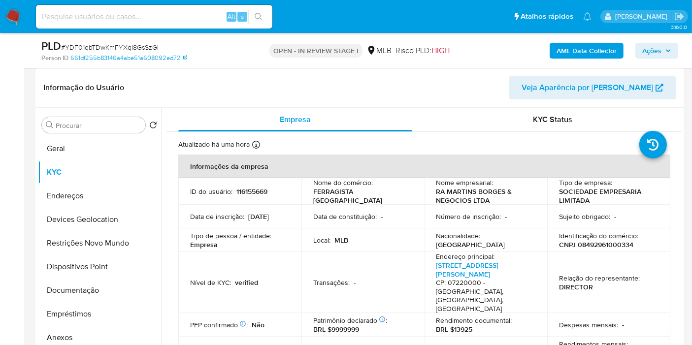
click at [249, 191] on p "116155669" at bounding box center [251, 191] width 31 height 9
copy p "116155669"
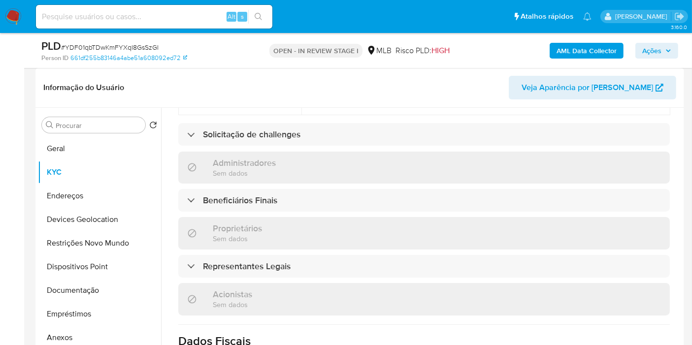
scroll to position [437, 0]
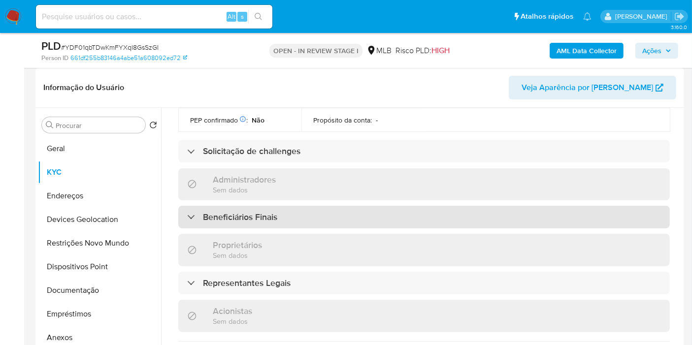
click at [250, 206] on div "Beneficiários Finais" at bounding box center [423, 217] width 491 height 23
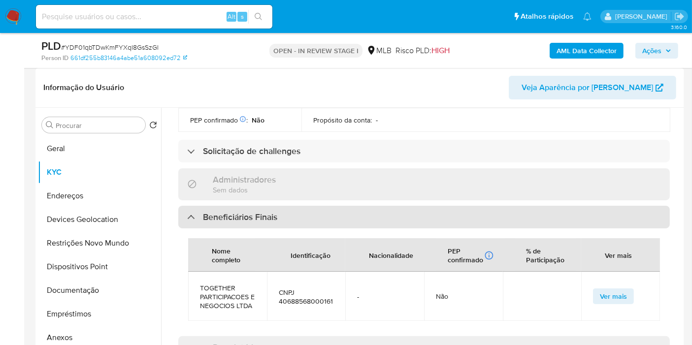
click at [255, 212] on h3 "Beneficiários Finais" at bounding box center [240, 217] width 74 height 11
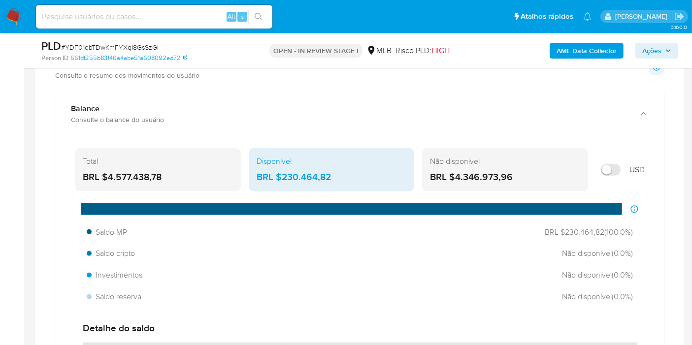
scroll to position [695, 0]
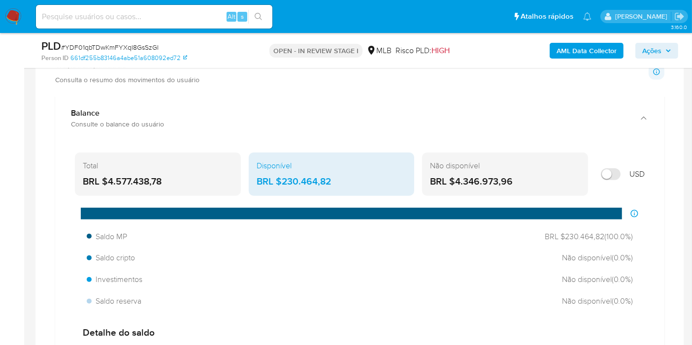
drag, startPoint x: 165, startPoint y: 177, endPoint x: 109, endPoint y: 175, distance: 56.2
click at [109, 175] on div "BRL $4.577.438,78" at bounding box center [158, 181] width 150 height 13
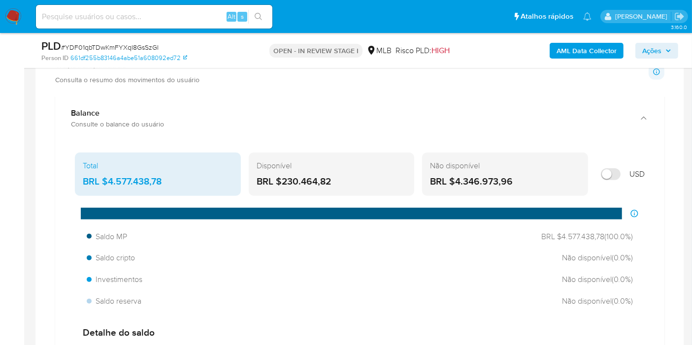
drag, startPoint x: 512, startPoint y: 181, endPoint x: 463, endPoint y: 176, distance: 49.4
click at [455, 184] on div "BRL $4.346.973,96" at bounding box center [505, 181] width 150 height 13
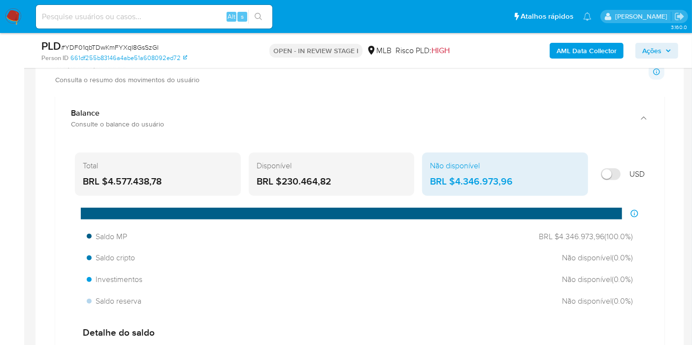
drag, startPoint x: 167, startPoint y: 178, endPoint x: 105, endPoint y: 181, distance: 62.6
click at [105, 181] on div "BRL $4.577.438,78" at bounding box center [158, 181] width 150 height 13
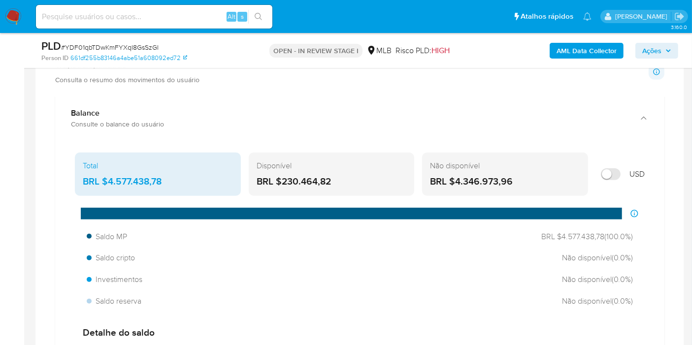
drag, startPoint x: 329, startPoint y: 178, endPoint x: 281, endPoint y: 189, distance: 49.0
click at [281, 189] on div "Disponível BRL $230.464,82" at bounding box center [332, 174] width 166 height 43
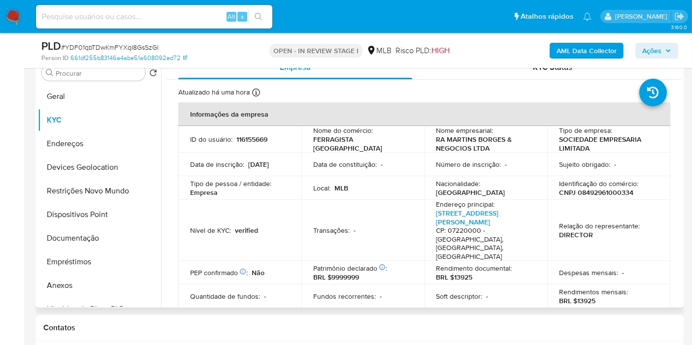
scroll to position [148, 0]
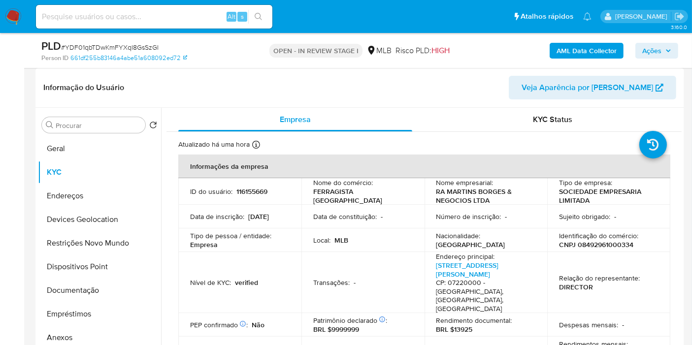
click at [601, 243] on p "CNPJ 08492961000334" at bounding box center [596, 244] width 74 height 9
copy p "08492961000334"
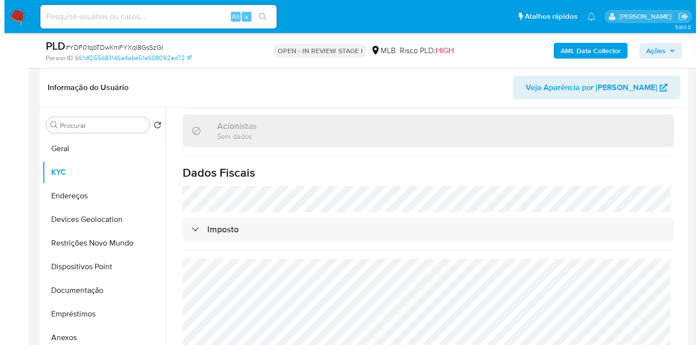
scroll to position [631, 0]
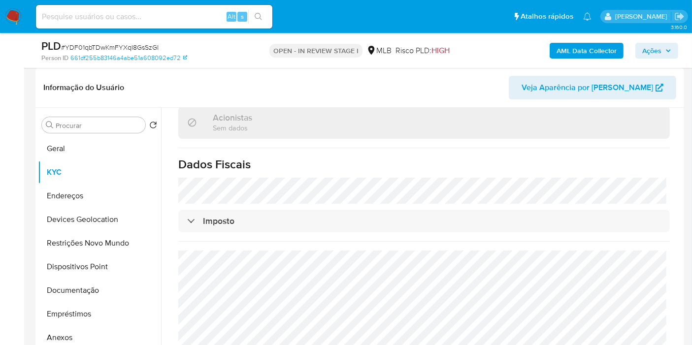
click at [593, 46] on b "AML Data Collector" at bounding box center [586, 51] width 60 height 16
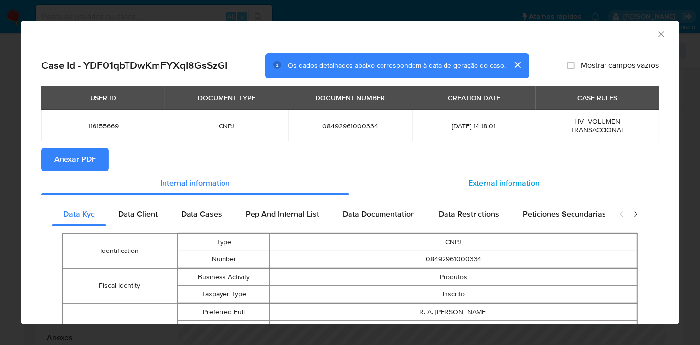
drag, startPoint x: 495, startPoint y: 182, endPoint x: 288, endPoint y: 122, distance: 215.3
click at [495, 180] on span "External information" at bounding box center [503, 182] width 71 height 11
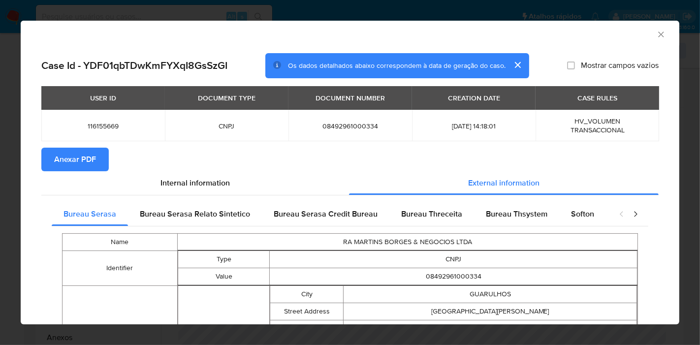
click at [62, 169] on span "Anexar PDF" at bounding box center [75, 160] width 42 height 22
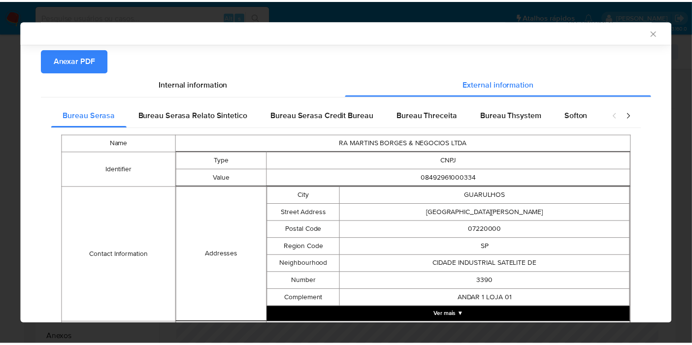
scroll to position [326, 0]
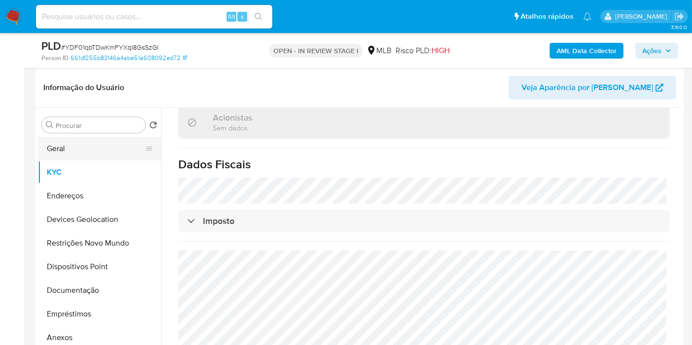
click at [58, 143] on button "Geral" at bounding box center [95, 149] width 115 height 24
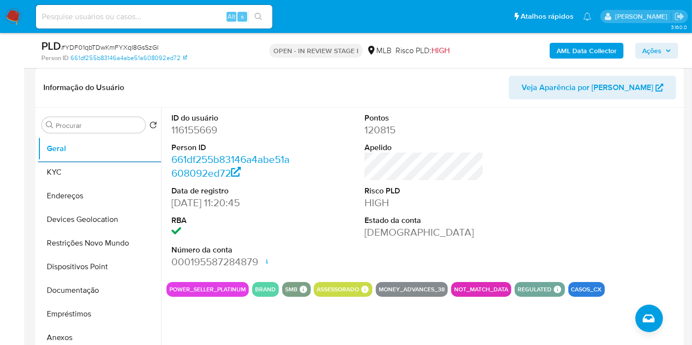
scroll to position [22, 0]
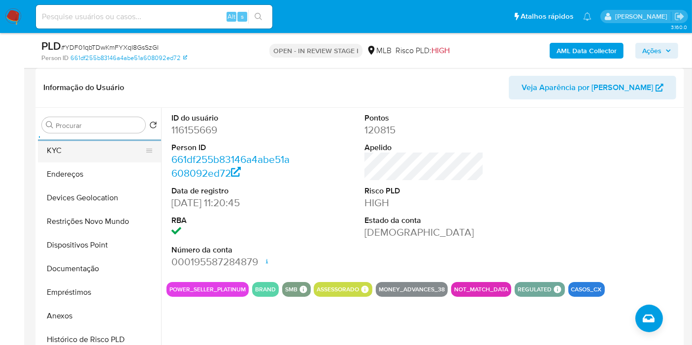
click at [66, 145] on button "KYC" at bounding box center [95, 151] width 115 height 24
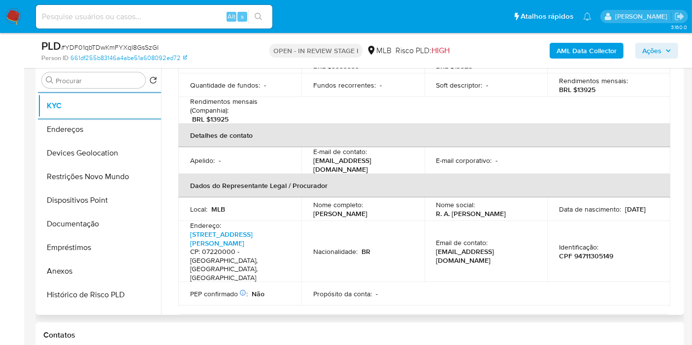
scroll to position [383, 0]
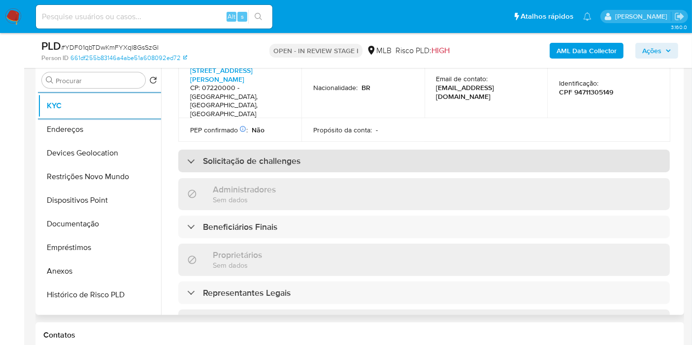
click at [283, 156] on h3 "Solicitação de challenges" at bounding box center [251, 161] width 97 height 11
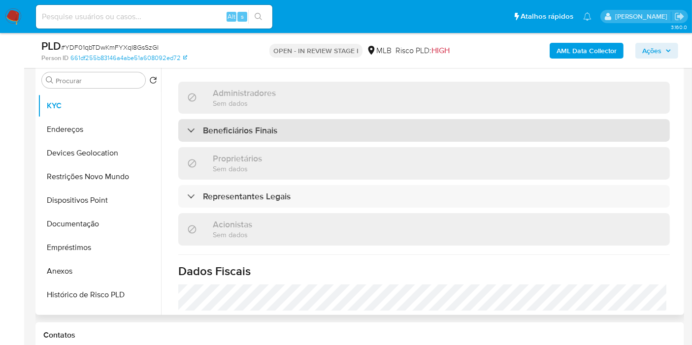
click at [264, 126] on div "Beneficiários Finais" at bounding box center [423, 130] width 491 height 23
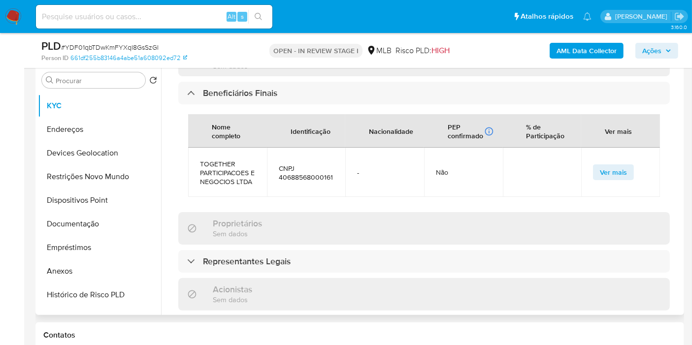
scroll to position [602, 0]
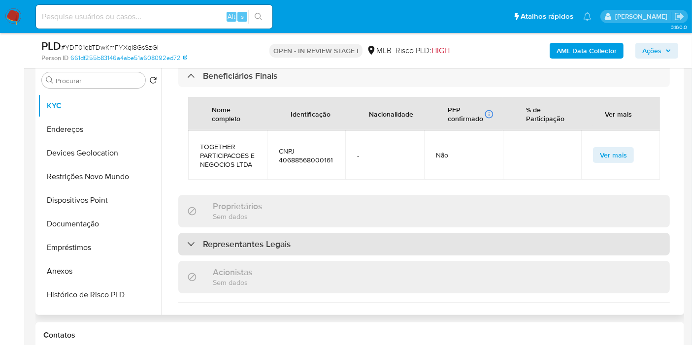
click at [240, 248] on div "Representantes Legais" at bounding box center [423, 244] width 491 height 23
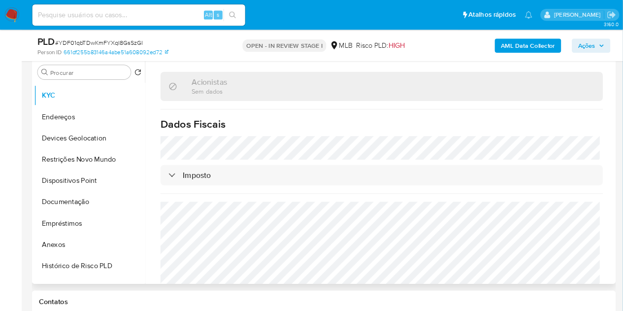
scroll to position [917, 0]
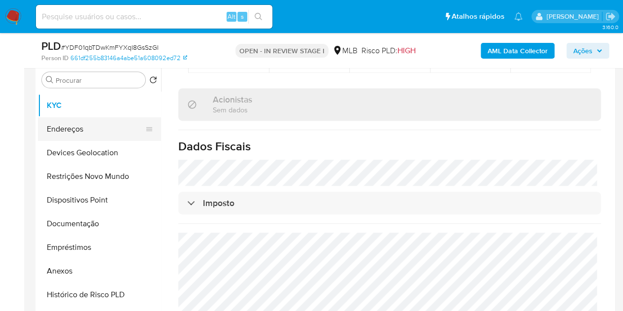
click at [95, 127] on button "Endereços" at bounding box center [95, 129] width 115 height 24
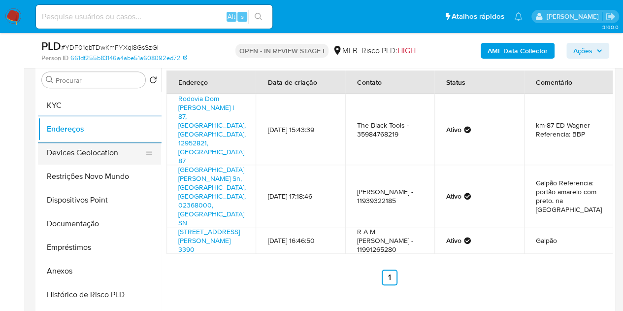
click at [56, 158] on button "Devices Geolocation" at bounding box center [95, 153] width 115 height 24
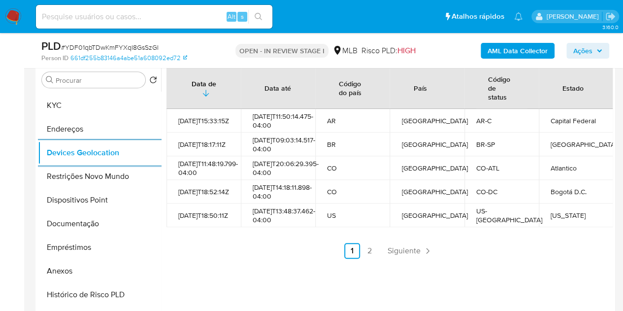
click at [375, 258] on ul "Anterior 1 2 Siguiente" at bounding box center [389, 251] width 446 height 16
click at [373, 258] on link "2" at bounding box center [370, 251] width 16 height 16
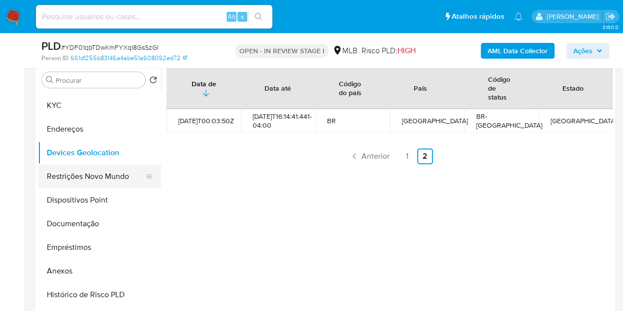
click at [98, 184] on button "Restrições Novo Mundo" at bounding box center [95, 176] width 115 height 24
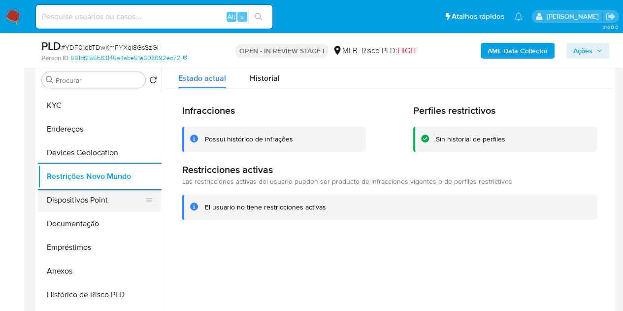
click at [100, 205] on button "Dispositivos Point" at bounding box center [95, 200] width 115 height 24
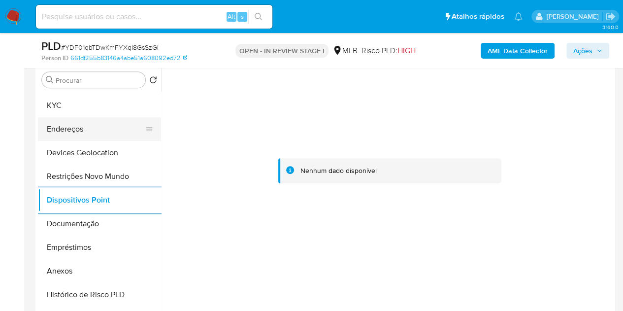
click at [64, 136] on button "Endereços" at bounding box center [95, 129] width 115 height 24
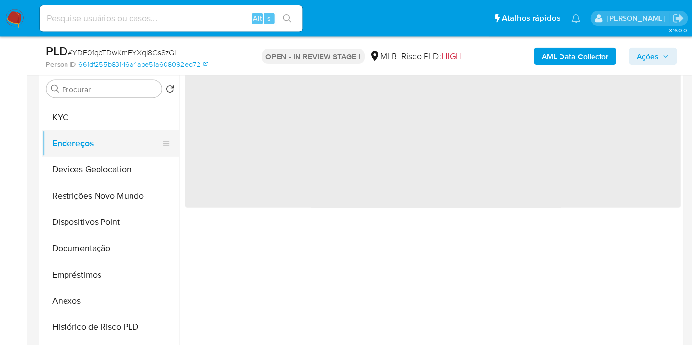
scroll to position [22, 0]
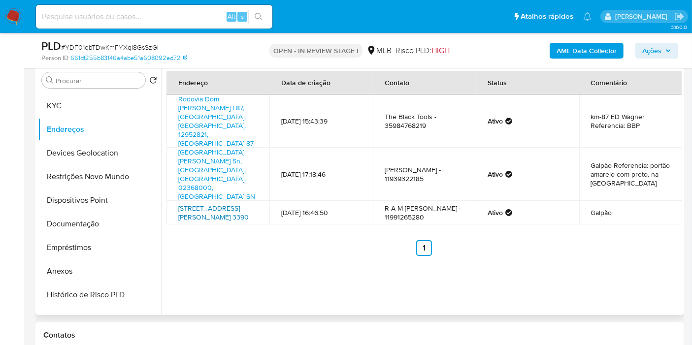
click at [213, 203] on link "Avenida Santos Dumont 3390, Guarulhos, São Paulo, 07220000, Brasil 3390" at bounding box center [213, 212] width 70 height 19
click at [69, 104] on button "KYC" at bounding box center [95, 106] width 115 height 24
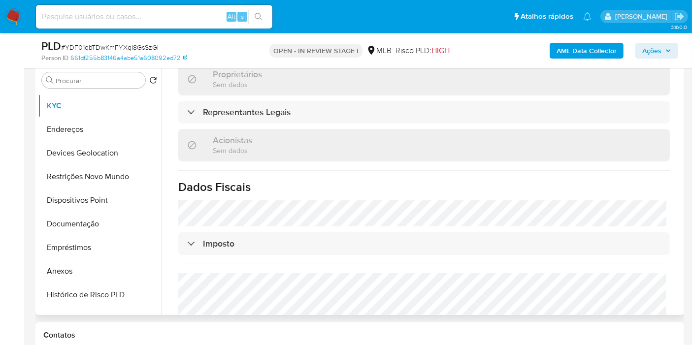
scroll to position [602, 0]
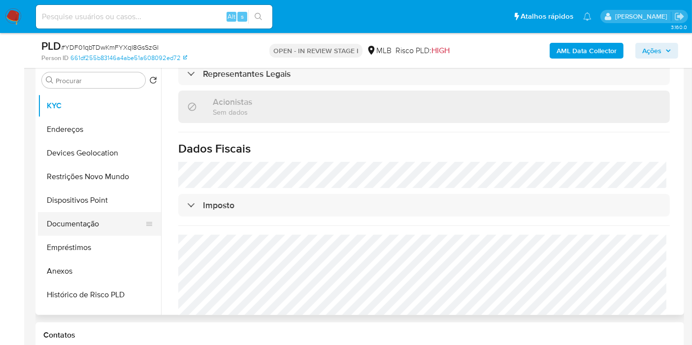
click at [85, 224] on button "Documentação" at bounding box center [95, 224] width 115 height 24
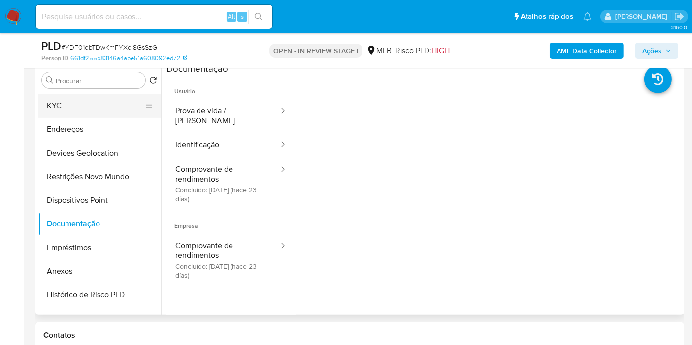
click at [44, 102] on button "KYC" at bounding box center [95, 106] width 115 height 24
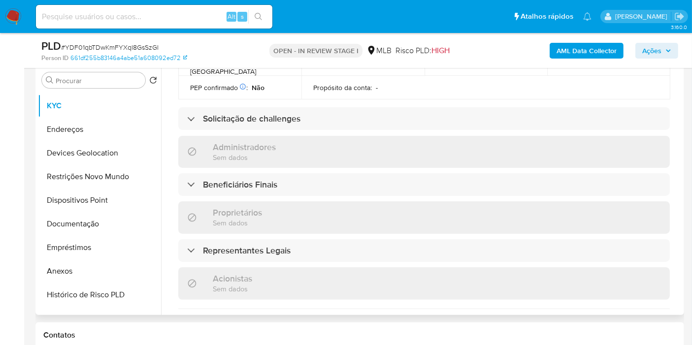
scroll to position [412, 0]
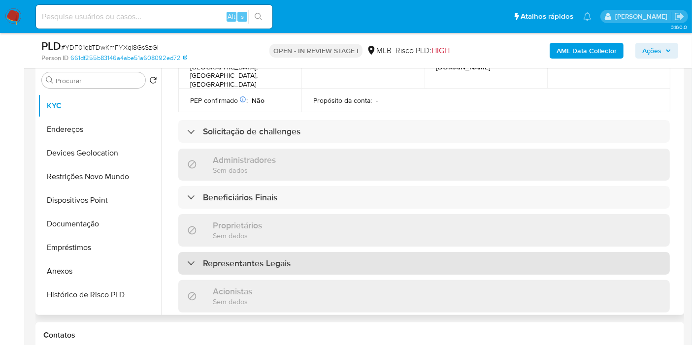
click at [245, 258] on h3 "Representantes Legais" at bounding box center [247, 263] width 88 height 11
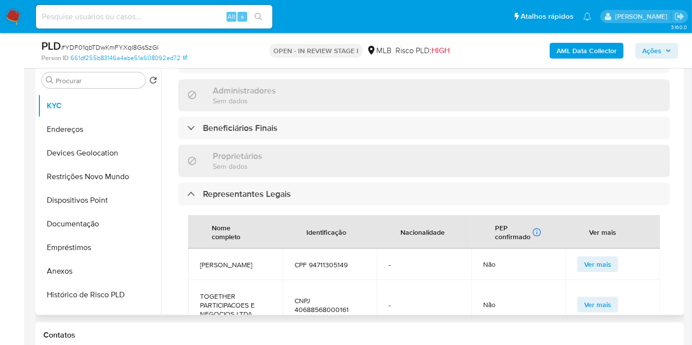
scroll to position [521, 0]
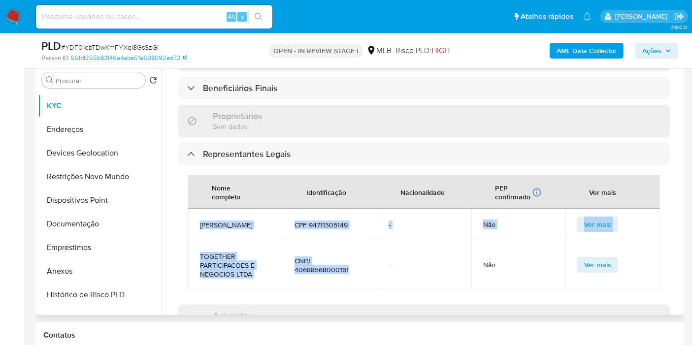
drag, startPoint x: 352, startPoint y: 258, endPoint x: 190, endPoint y: 203, distance: 171.4
click at [190, 209] on tbody "RAFAEL ARANTES MARTINS BORGES CPF 94711305149 - Não Ver mais TOGETHER PARTICIPA…" at bounding box center [424, 249] width 472 height 81
copy tbody "RAFAEL ARANTES MARTINS BORGES CPF 94711305149 - Não Ver mais TOGETHER PARTICIPA…"
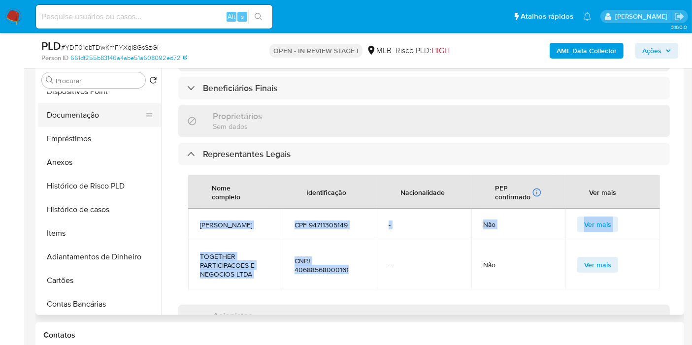
scroll to position [131, 0]
click at [71, 234] on button "Items" at bounding box center [95, 233] width 115 height 24
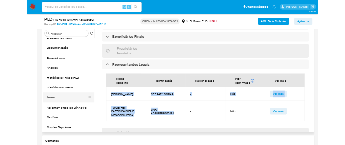
scroll to position [0, 0]
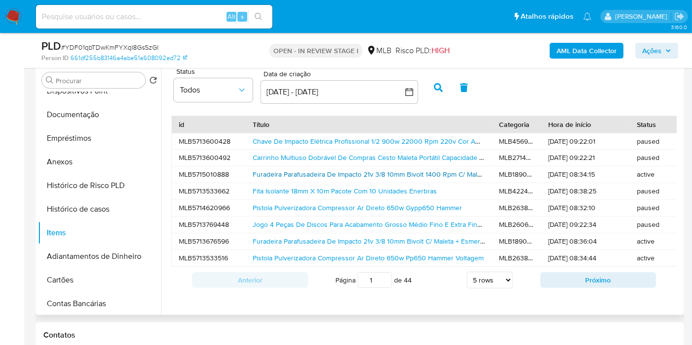
click at [357, 170] on link "Furadeira Parafusadeira De Impacto 21v 3/8 10mm Bivolt 1400 Rpm C/ Maleta + Esm…" at bounding box center [443, 174] width 380 height 10
click at [279, 238] on link "Furadeira Parafusadeira De Impacto 21v 3/8 10mm Bivolt C/ Maleta + Esmerilhadei…" at bounding box center [438, 241] width 370 height 10
click at [90, 204] on button "Histórico de casos" at bounding box center [95, 209] width 115 height 24
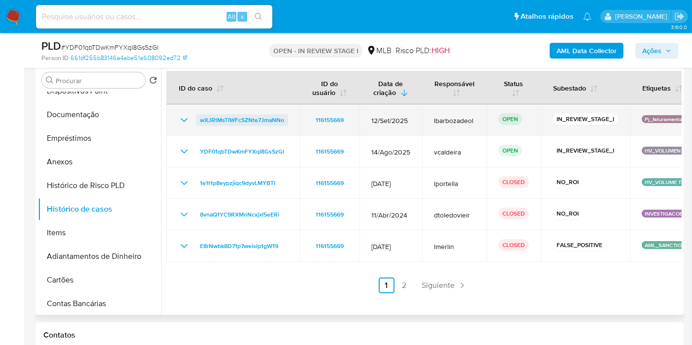
click at [245, 121] on span "wXJRtMsTIWFcSZNte7JmaNNo" at bounding box center [242, 120] width 84 height 12
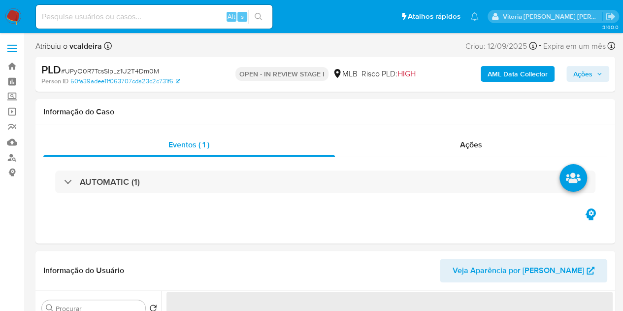
select select "10"
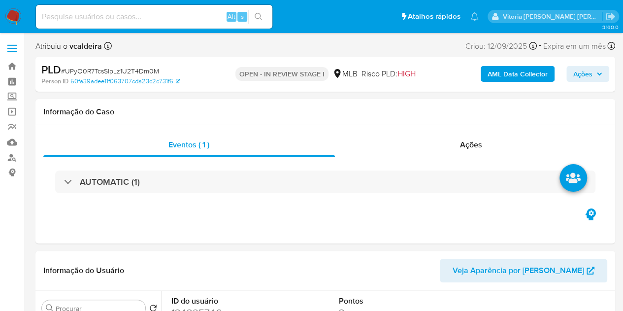
click at [573, 73] on span "Ações" at bounding box center [582, 74] width 19 height 16
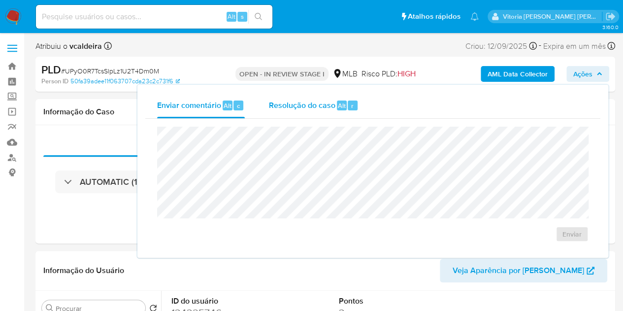
click at [281, 106] on span "Resolução do caso" at bounding box center [301, 104] width 66 height 11
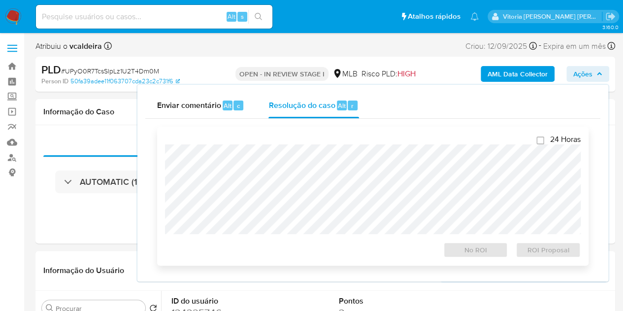
click at [267, 143] on div "24 Horas No ROI ROI Proposal" at bounding box center [372, 195] width 415 height 123
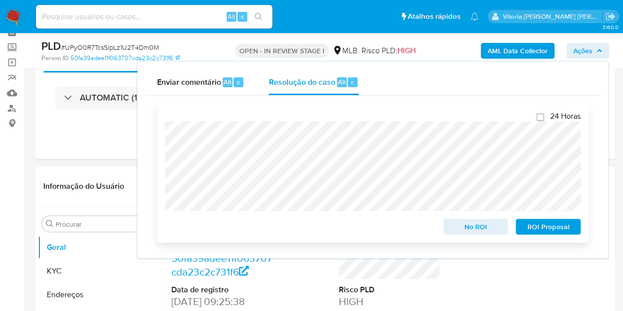
click at [460, 223] on span "No ROI" at bounding box center [475, 227] width 51 height 14
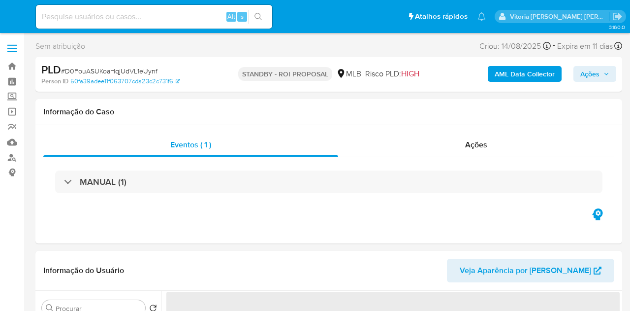
select select "10"
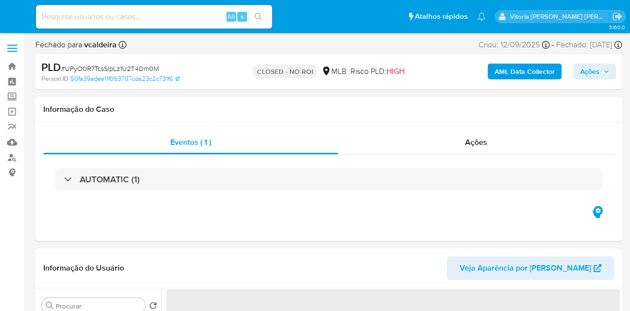
select select "10"
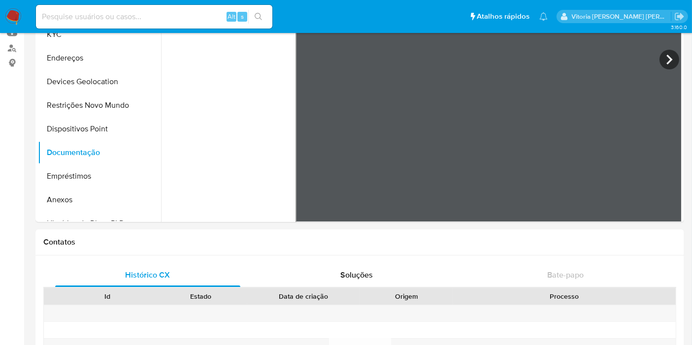
scroll to position [109, 0]
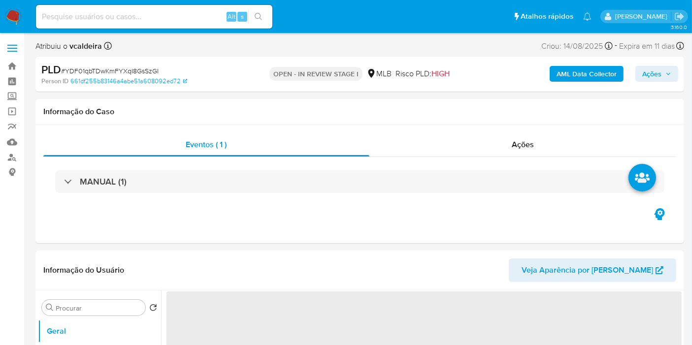
select select "10"
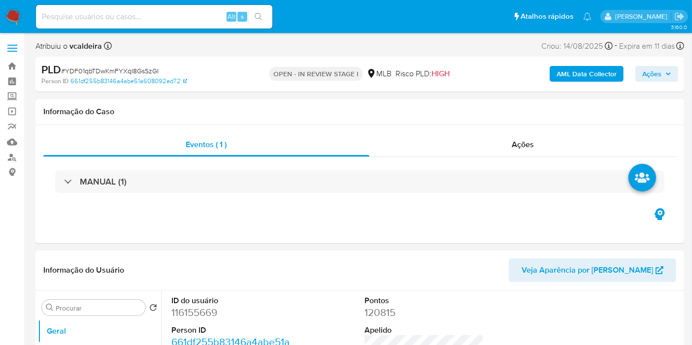
click at [152, 23] on input at bounding box center [154, 16] width 236 height 13
click at [152, 17] on input at bounding box center [154, 16] width 236 height 13
paste input "qzQCc9mBEJwx5OkLymQT8ejz"
type input "qzQCc9mBEJwx5OkLymQT8ejz"
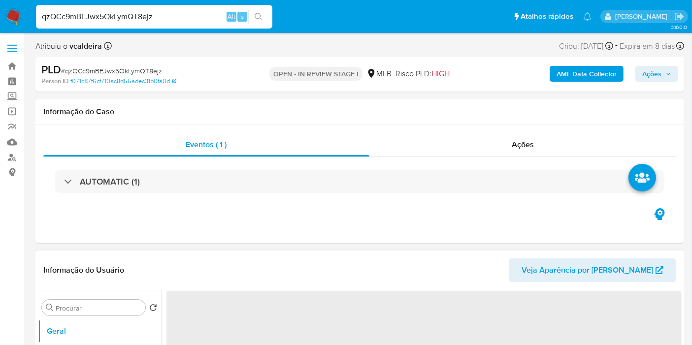
select select "10"
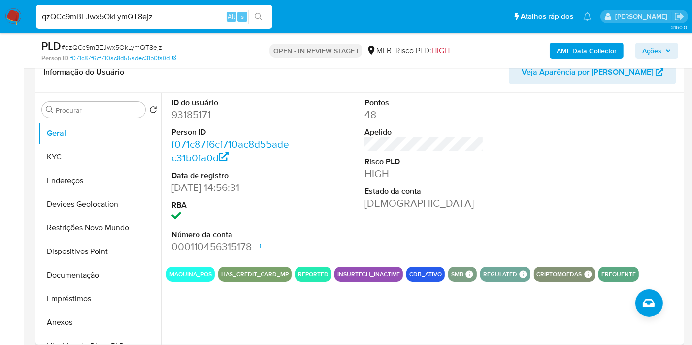
scroll to position [164, 0]
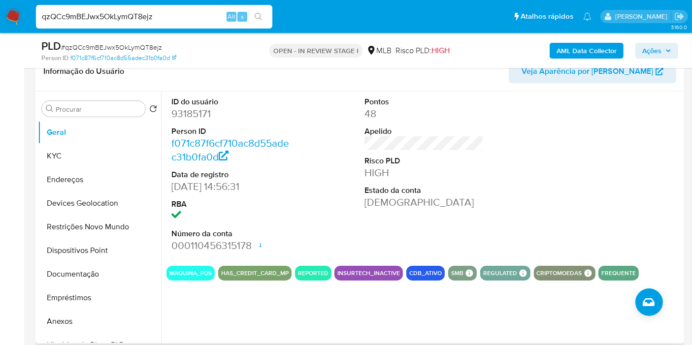
click at [200, 113] on dd "93185171" at bounding box center [230, 114] width 119 height 14
copy dd "93185171"
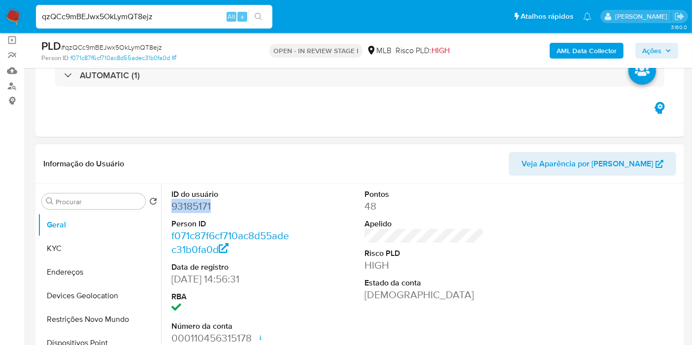
scroll to position [55, 0]
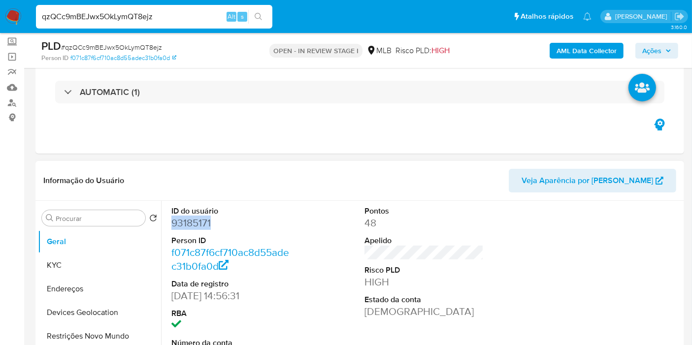
copy dd "93185171"
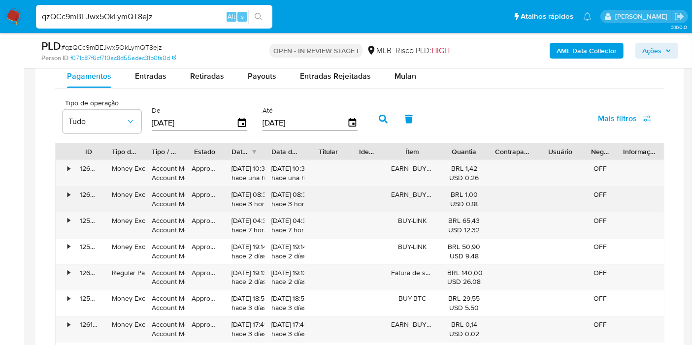
scroll to position [656, 0]
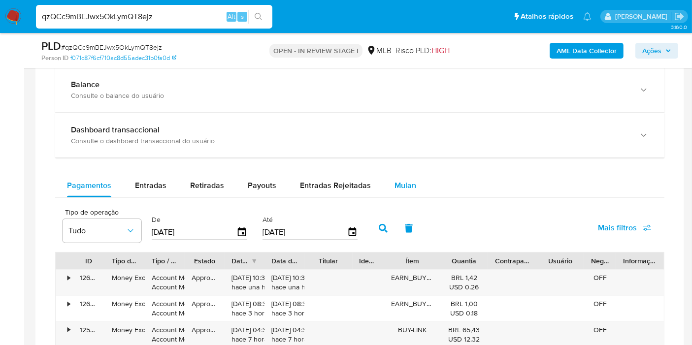
click at [402, 188] on span "Mulan" at bounding box center [405, 185] width 22 height 11
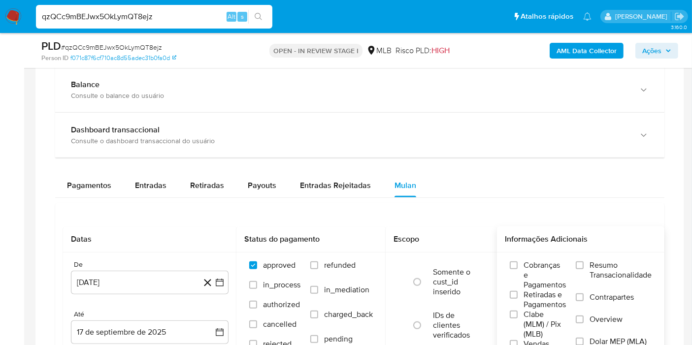
click at [620, 272] on span "Resumo Transacionalidade" at bounding box center [620, 270] width 62 height 20
click at [583, 269] on input "Resumo Transacionalidade" at bounding box center [579, 265] width 8 height 8
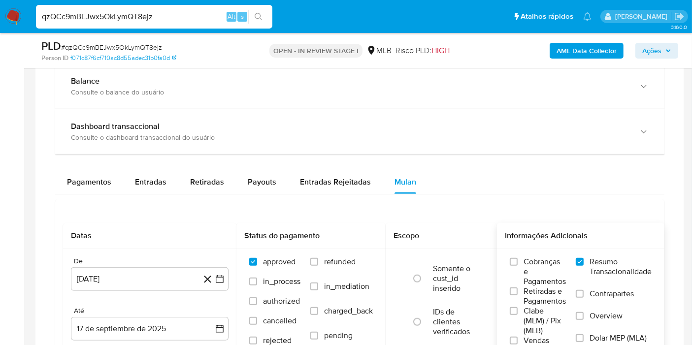
scroll to position [711, 0]
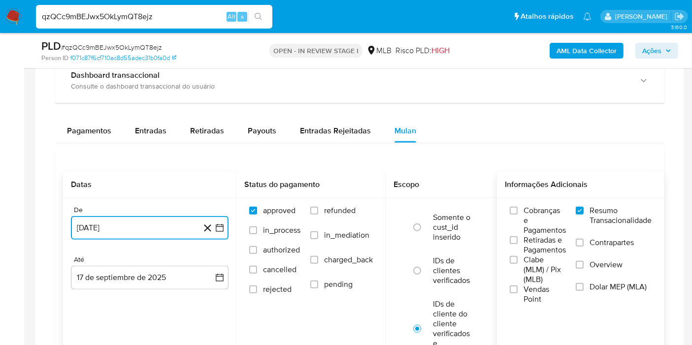
click at [97, 231] on button "17 de agosto de 2024" at bounding box center [150, 228] width 158 height 24
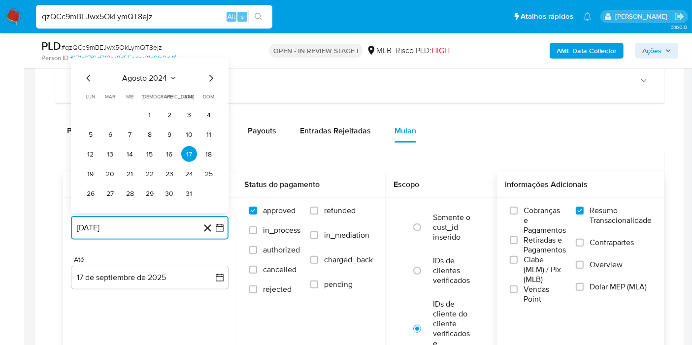
click at [161, 73] on span "agosto 2024" at bounding box center [145, 78] width 45 height 10
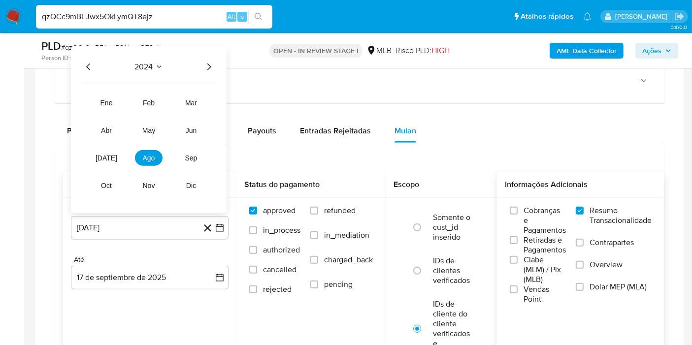
click at [207, 65] on icon "Año siguiente" at bounding box center [209, 67] width 12 height 12
click at [115, 159] on button "jul" at bounding box center [107, 158] width 28 height 16
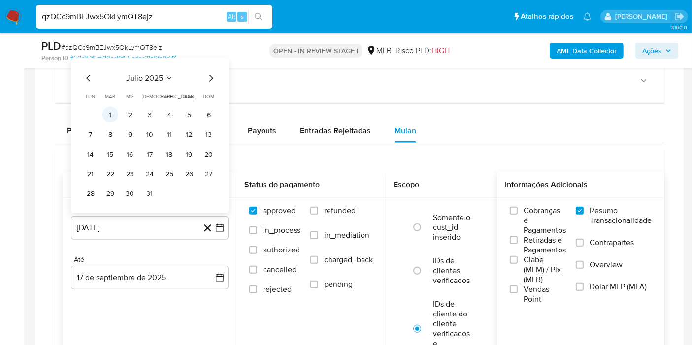
click at [115, 112] on button "1" at bounding box center [110, 115] width 16 height 16
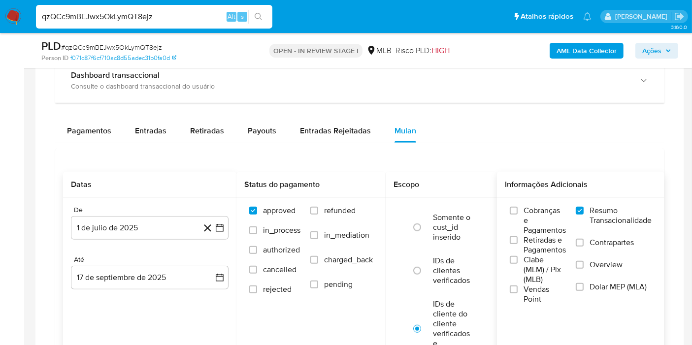
click at [120, 257] on div "Até" at bounding box center [150, 259] width 158 height 9
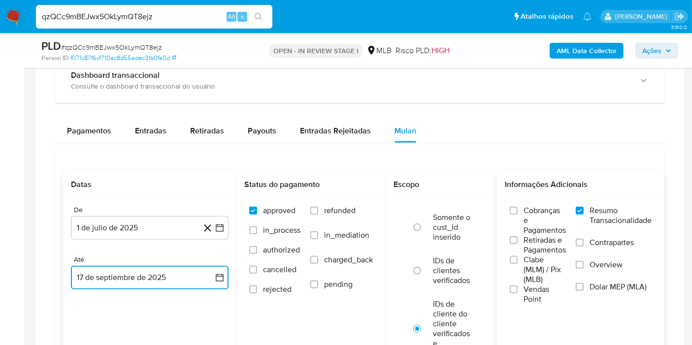
drag, startPoint x: 110, startPoint y: 270, endPoint x: 112, endPoint y: 264, distance: 6.2
click at [109, 271] on button "17 de septiembre de 2025" at bounding box center [150, 278] width 158 height 24
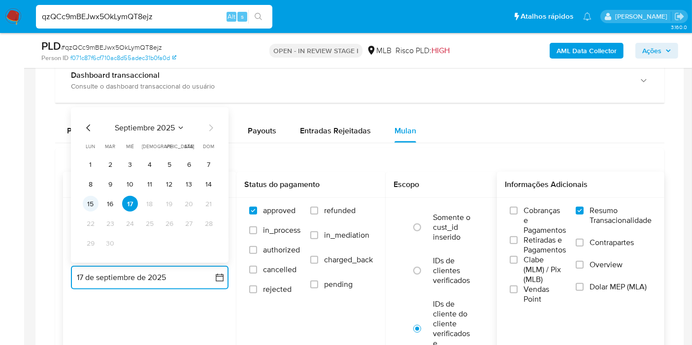
click at [86, 197] on button "15" at bounding box center [91, 204] width 16 height 16
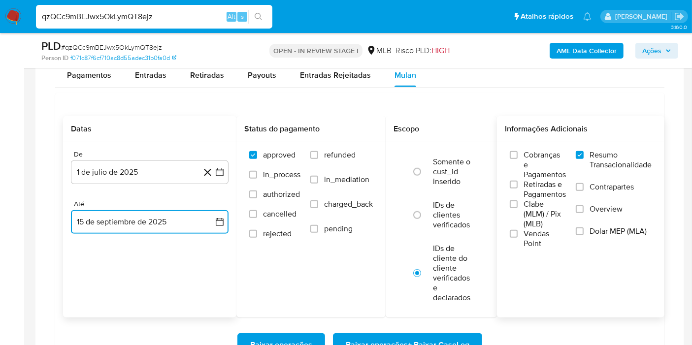
scroll to position [875, 0]
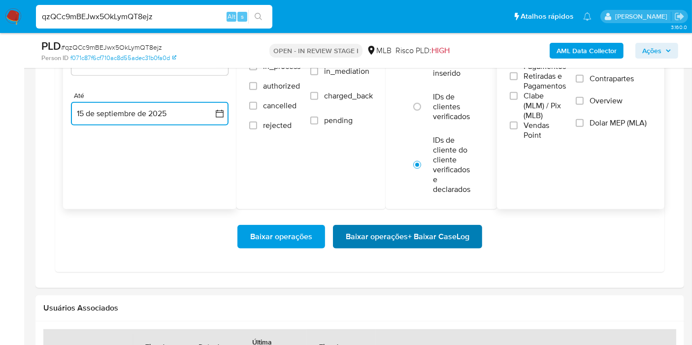
click at [388, 234] on span "Baixar operações + Baixar CaseLog" at bounding box center [408, 237] width 124 height 22
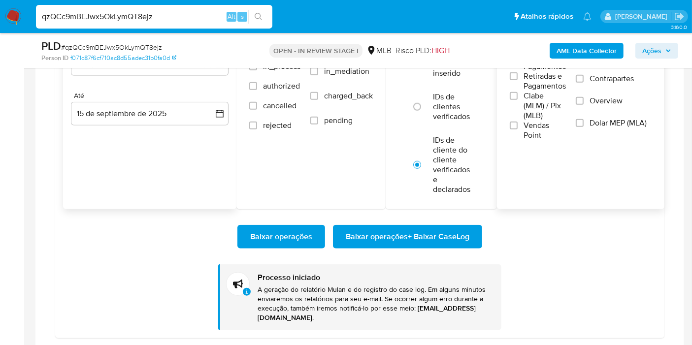
click at [178, 22] on input "qzQCc9mBEJwx5OkLymQT8ejz" at bounding box center [154, 16] width 236 height 13
click at [176, 22] on input "qzQCc9mBEJwx5OkLymQT8ejz" at bounding box center [154, 16] width 236 height 13
paste input "gktFuApMagbeyTupwyQf4INa"
type input "gktFuApMagbeyTupwyQf4INa"
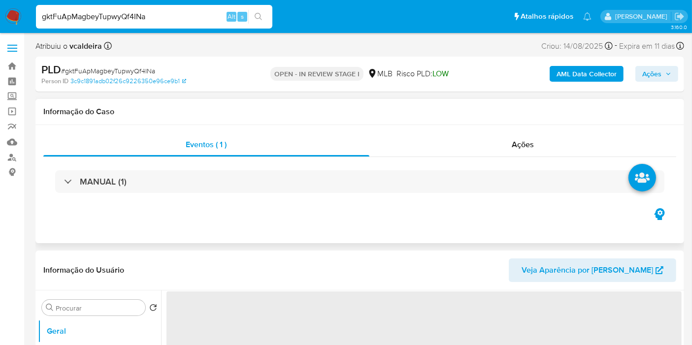
select select "10"
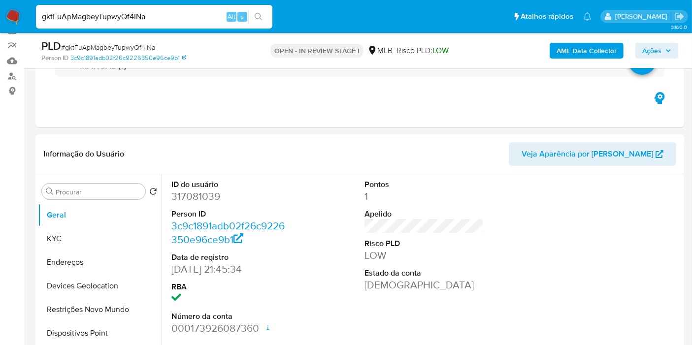
scroll to position [109, 0]
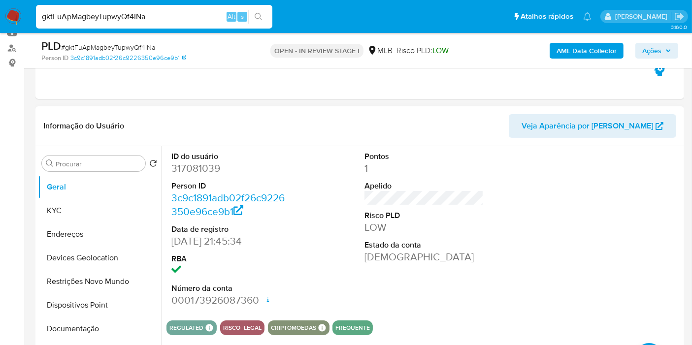
click at [187, 169] on dd "317081039" at bounding box center [230, 168] width 119 height 14
copy dd "317081039"
click at [66, 206] on button "KYC" at bounding box center [95, 211] width 115 height 24
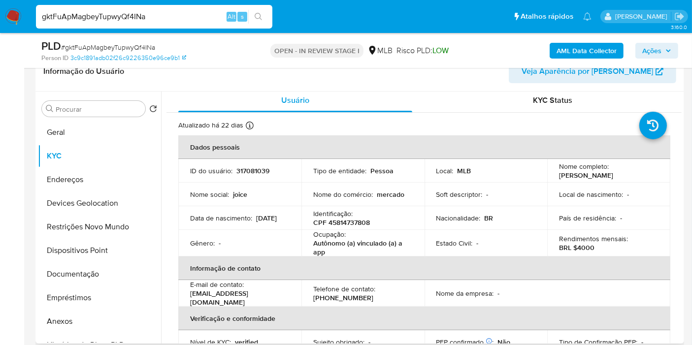
scroll to position [0, 0]
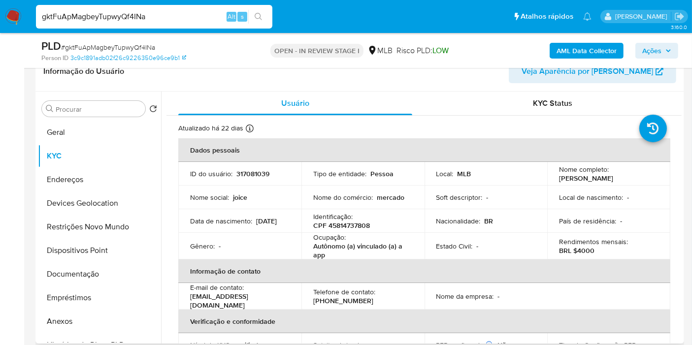
click at [339, 222] on p "CPF 45814737808" at bounding box center [341, 225] width 57 height 9
copy p "45814737808"
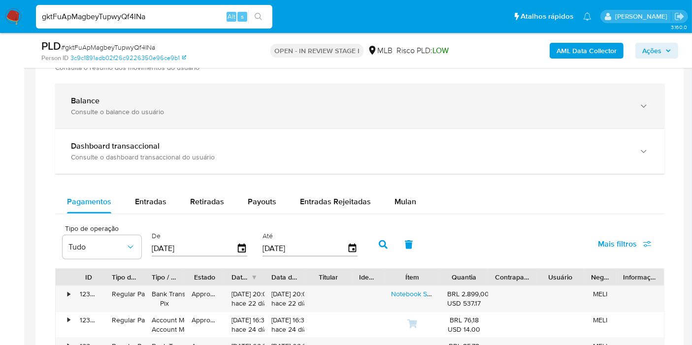
scroll to position [656, 0]
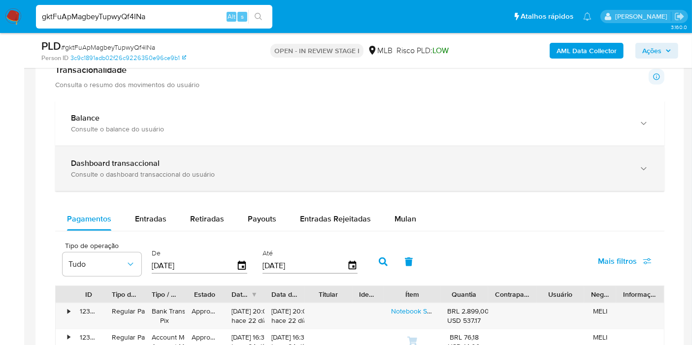
click at [155, 170] on div "Consulte o dashboard transaccional do usuário" at bounding box center [350, 174] width 558 height 9
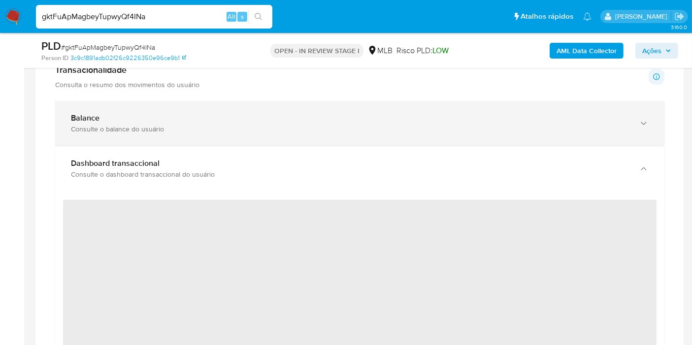
click at [225, 118] on div "Balance" at bounding box center [350, 118] width 558 height 10
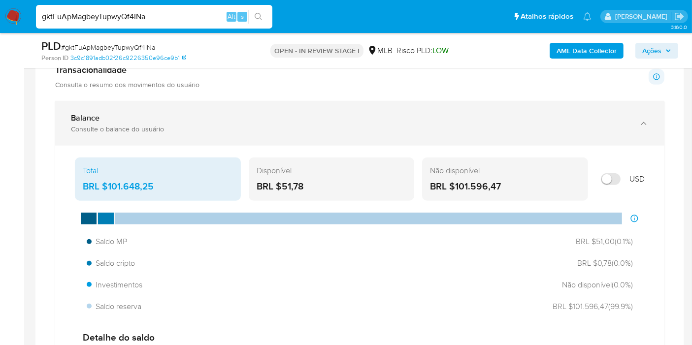
click at [177, 125] on div "Consulte o balance do usuário" at bounding box center [350, 129] width 558 height 9
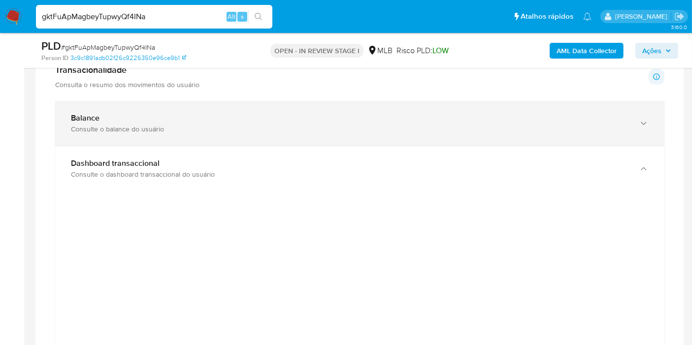
click at [177, 125] on div "Consulte o balance do usuário" at bounding box center [350, 129] width 558 height 9
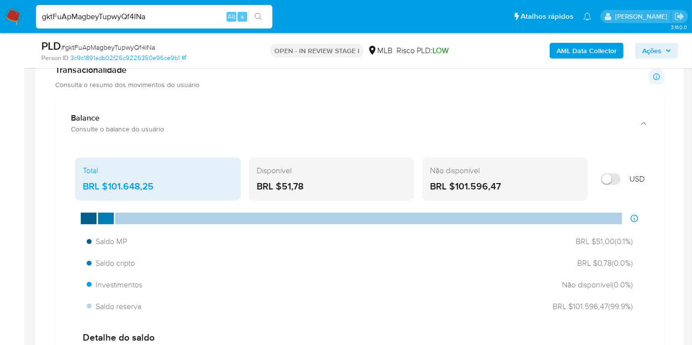
drag, startPoint x: 511, startPoint y: 178, endPoint x: 455, endPoint y: 178, distance: 55.6
click at [455, 180] on div "BRL $101.596,47" at bounding box center [505, 186] width 150 height 13
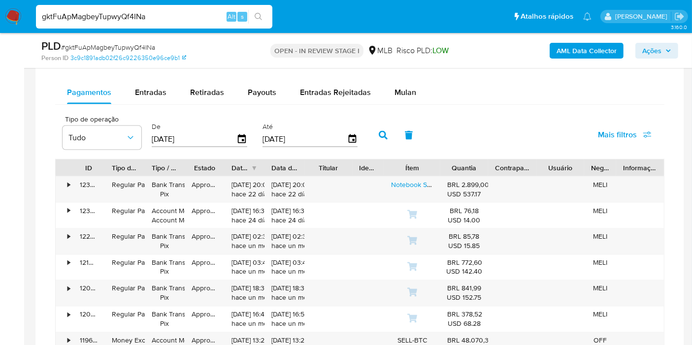
scroll to position [1641, 0]
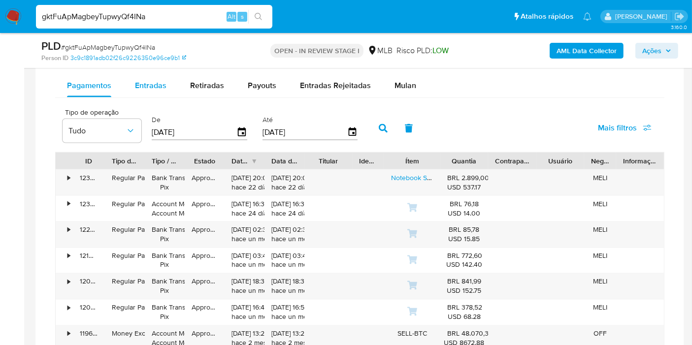
click at [140, 87] on span "Entradas" at bounding box center [151, 85] width 32 height 11
select select "10"
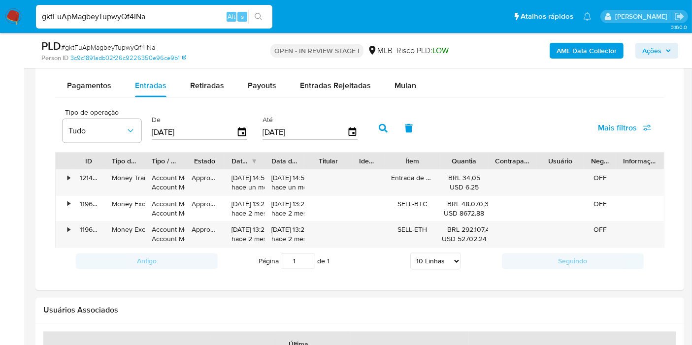
click at [196, 131] on input "[DATE]" at bounding box center [194, 133] width 85 height 16
type input "20/06/202_"
type input "01/01/2025"
click at [322, 127] on input "[DATE]" at bounding box center [304, 133] width 85 height 16
click at [350, 133] on icon "button" at bounding box center [352, 132] width 17 height 17
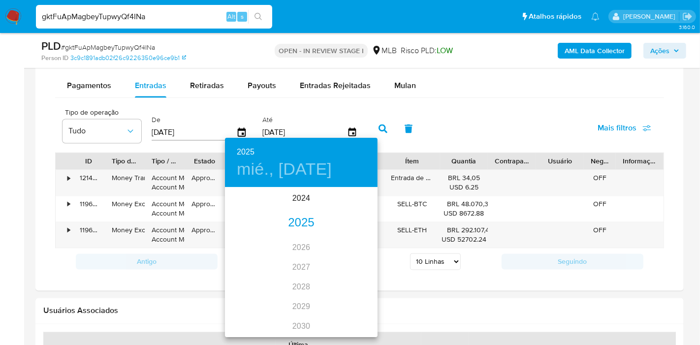
click at [298, 222] on div "2025" at bounding box center [301, 223] width 153 height 20
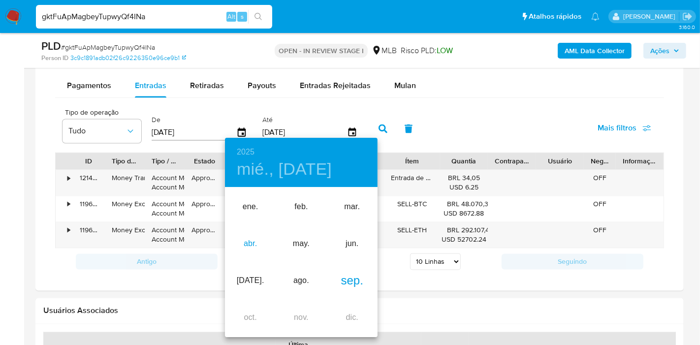
click at [255, 248] on div "abr." at bounding box center [250, 243] width 51 height 37
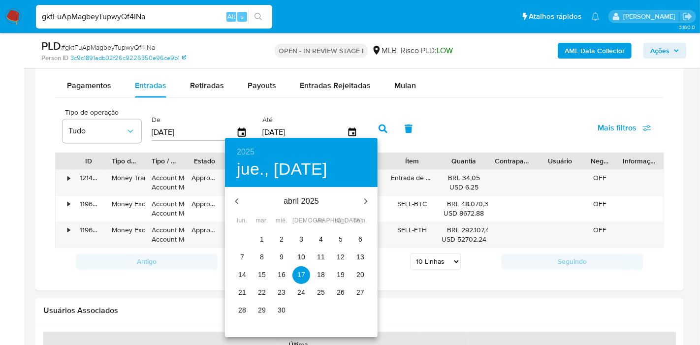
click at [281, 309] on p "30" at bounding box center [282, 310] width 8 height 10
type input "30/04/2025"
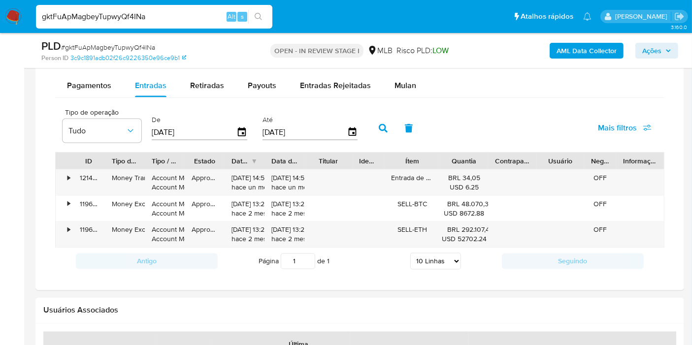
click at [374, 132] on button "button" at bounding box center [383, 129] width 26 height 24
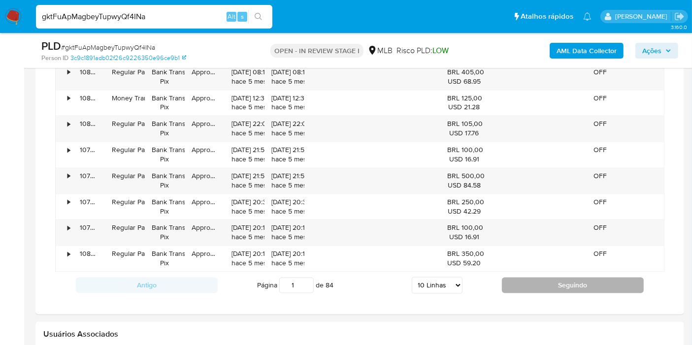
scroll to position [1750, 0]
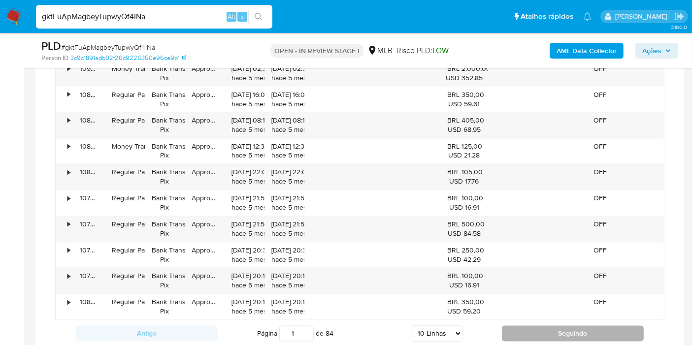
click at [535, 326] on button "Seguindo" at bounding box center [573, 334] width 142 height 16
type input "2"
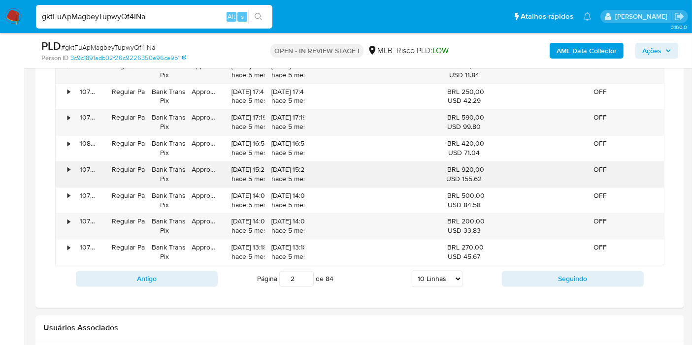
scroll to position [1532, 0]
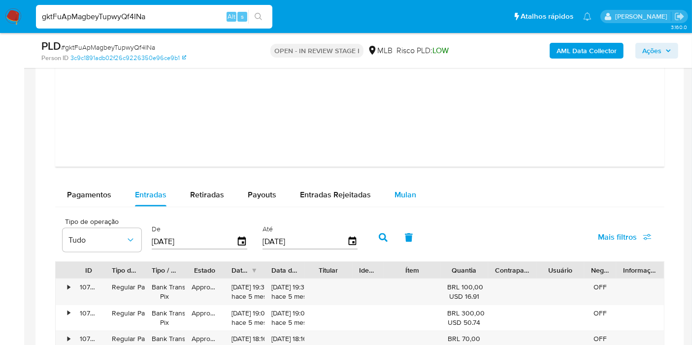
click at [386, 189] on button "Mulan" at bounding box center [405, 195] width 45 height 24
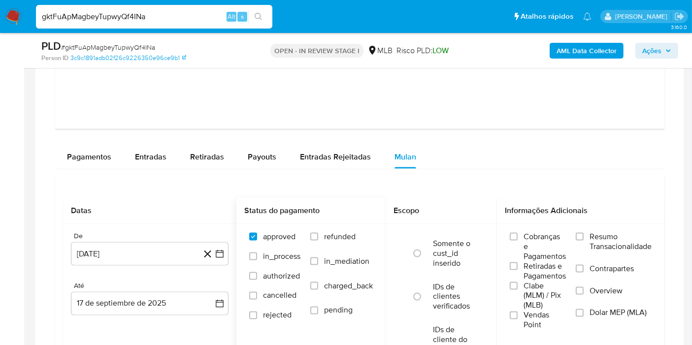
scroll to position [1586, 0]
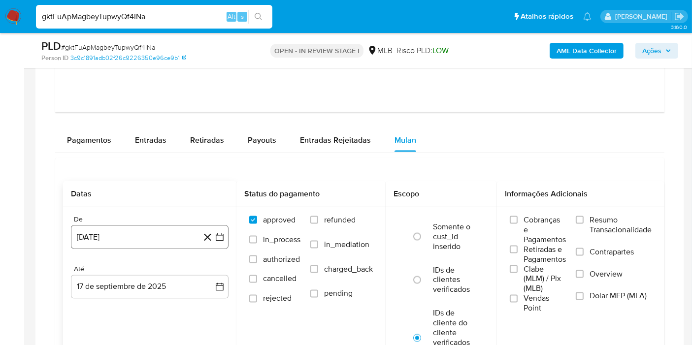
click at [137, 245] on button "17 de agosto de 2024" at bounding box center [150, 237] width 158 height 24
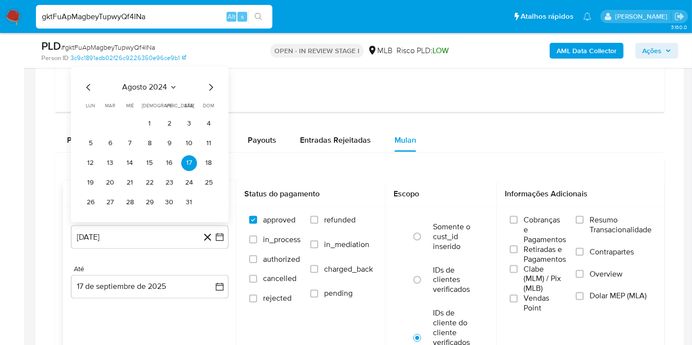
click at [153, 89] on span "agosto 2024" at bounding box center [145, 88] width 45 height 10
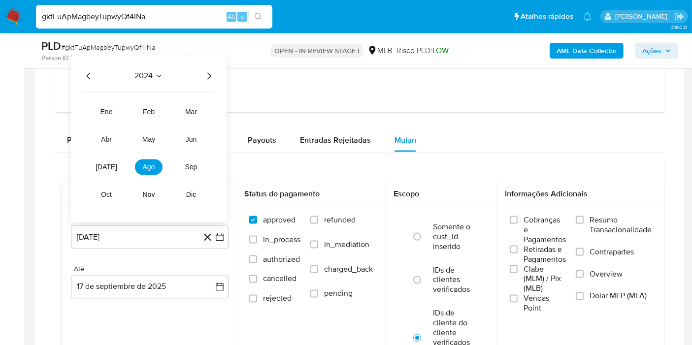
click at [207, 76] on icon "Año siguiente" at bounding box center [209, 76] width 12 height 12
click at [115, 116] on button "ene" at bounding box center [107, 112] width 28 height 16
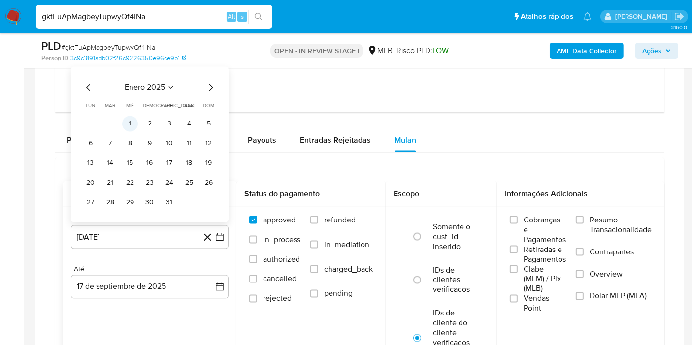
click at [125, 126] on button "1" at bounding box center [130, 124] width 16 height 16
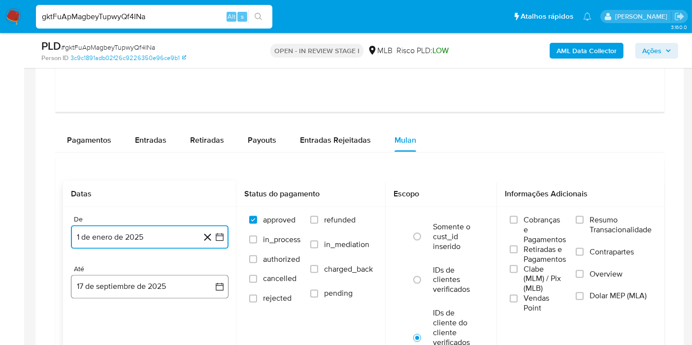
click at [142, 283] on button "17 de septiembre de 2025" at bounding box center [150, 287] width 158 height 24
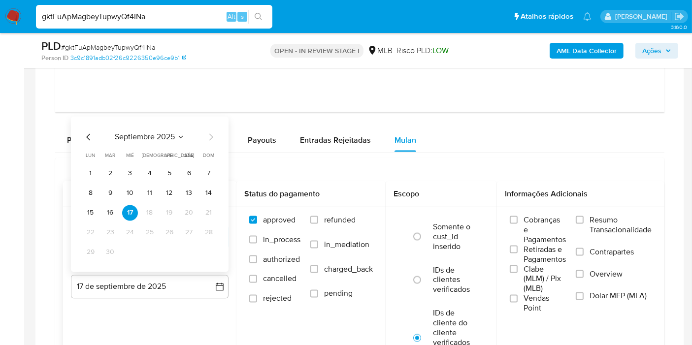
click at [180, 133] on icon "Seleccionar mes y año" at bounding box center [181, 137] width 8 height 8
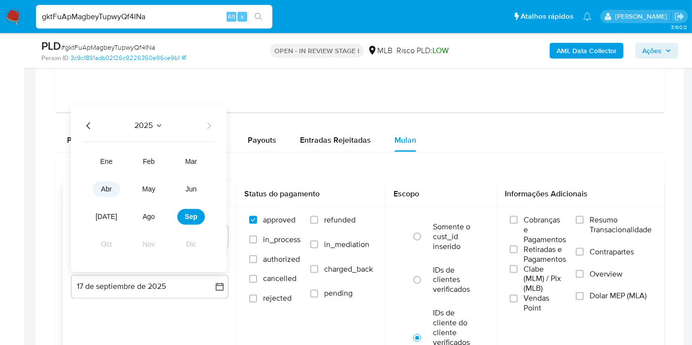
click at [108, 188] on span "abr" at bounding box center [106, 190] width 11 height 8
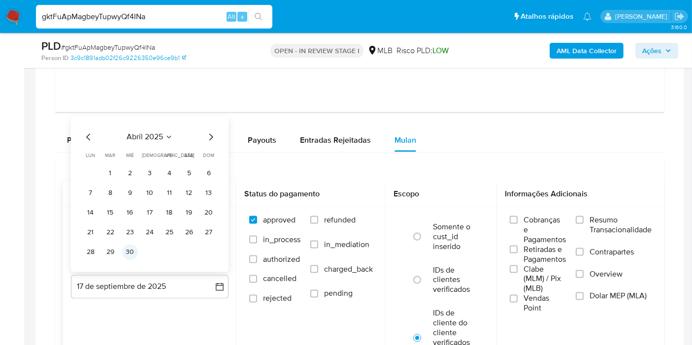
click at [133, 253] on button "30" at bounding box center [130, 253] width 16 height 16
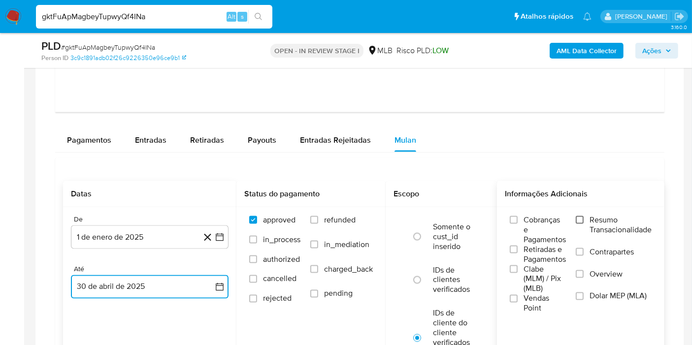
click at [579, 220] on input "Resumo Transacionalidade" at bounding box center [579, 220] width 8 height 8
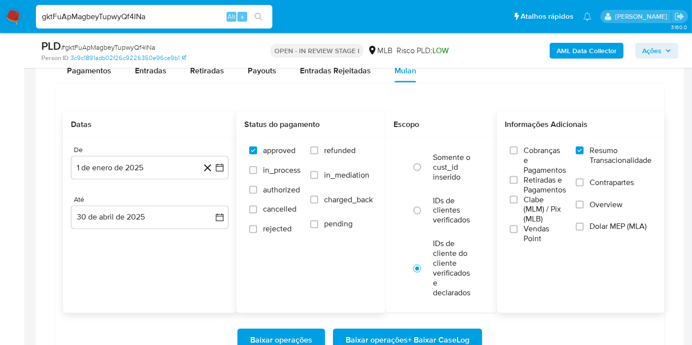
scroll to position [1695, 0]
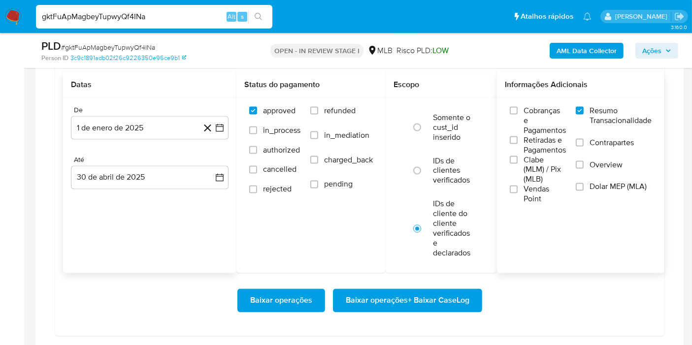
click at [275, 294] on span "Baixar operações" at bounding box center [281, 301] width 62 height 22
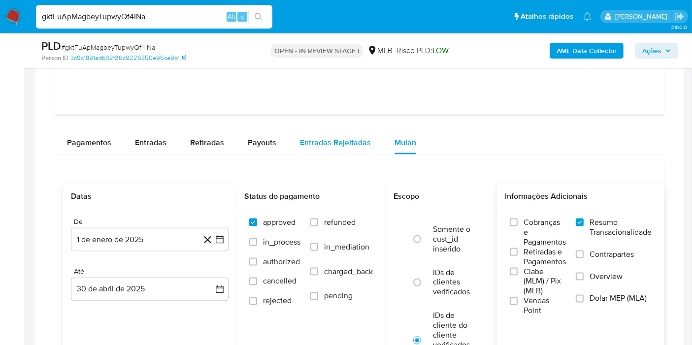
scroll to position [1532, 0]
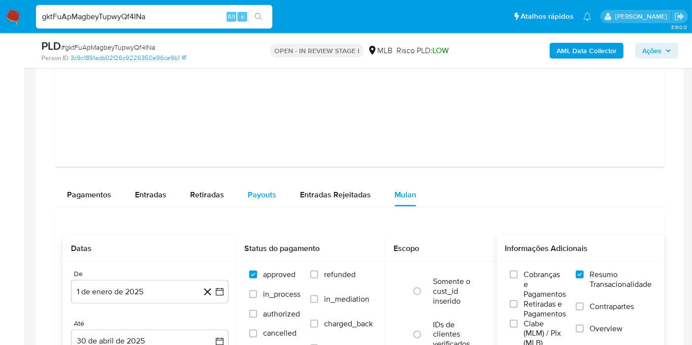
click at [258, 193] on span "Payouts" at bounding box center [262, 194] width 29 height 11
select select "10"
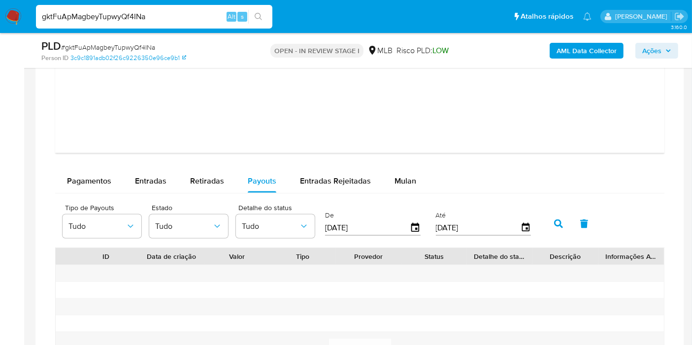
scroll to position [1641, 0]
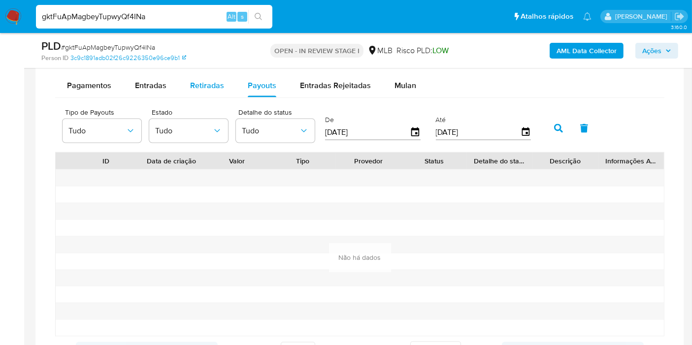
click at [207, 89] on span "Retiradas" at bounding box center [207, 85] width 34 height 11
select select "10"
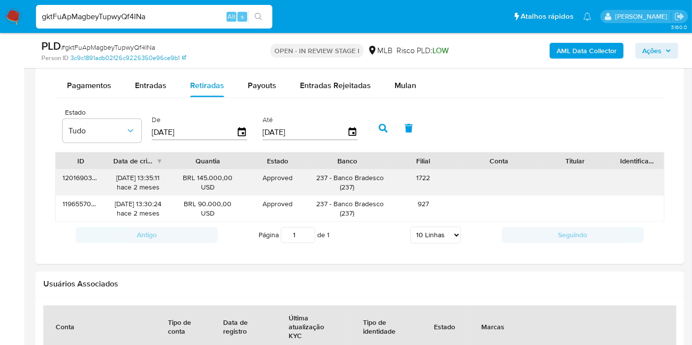
drag, startPoint x: 234, startPoint y: 176, endPoint x: 197, endPoint y: 173, distance: 37.0
click at [197, 173] on div "BRL 145.000,00 USD" at bounding box center [208, 182] width 62 height 19
drag, startPoint x: 381, startPoint y: 174, endPoint x: 333, endPoint y: 176, distance: 47.8
click at [333, 176] on div "237 - Banco Bradesco ( 237 )" at bounding box center [347, 182] width 62 height 19
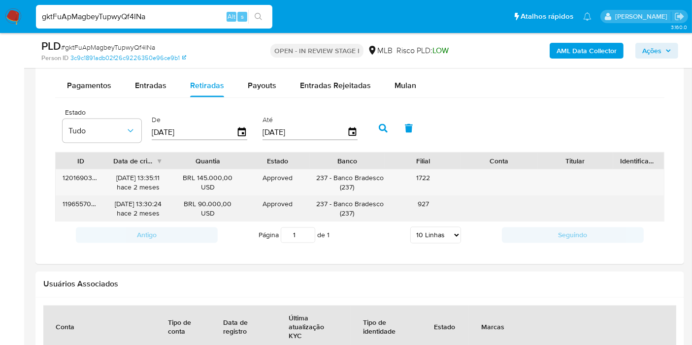
drag, startPoint x: 241, startPoint y: 200, endPoint x: 196, endPoint y: 199, distance: 44.3
click at [196, 199] on div "BRL 90.000,00 USD" at bounding box center [208, 209] width 76 height 26
drag, startPoint x: 381, startPoint y: 201, endPoint x: 335, endPoint y: 198, distance: 45.8
click at [335, 198] on div "119655702435 28/07/2025 13:30:24 hace 2 meses BRL 90.000,00 USD Approved Approv…" at bounding box center [360, 209] width 608 height 26
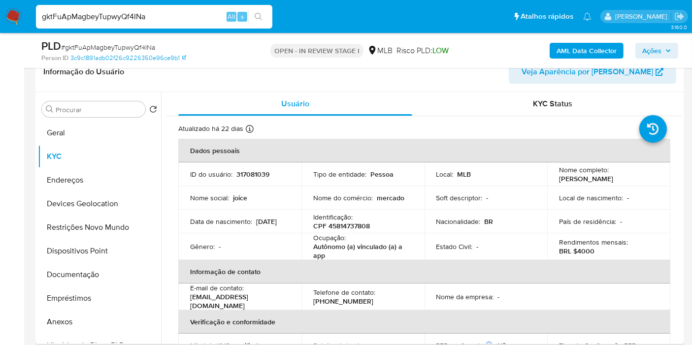
scroll to position [164, 0]
click at [347, 225] on p "CPF 45814737808" at bounding box center [341, 225] width 57 height 9
drag, startPoint x: 347, startPoint y: 225, endPoint x: 351, endPoint y: 217, distance: 9.0
click at [346, 225] on p "CPF 45814737808" at bounding box center [341, 225] width 57 height 9
copy p "45814737808"
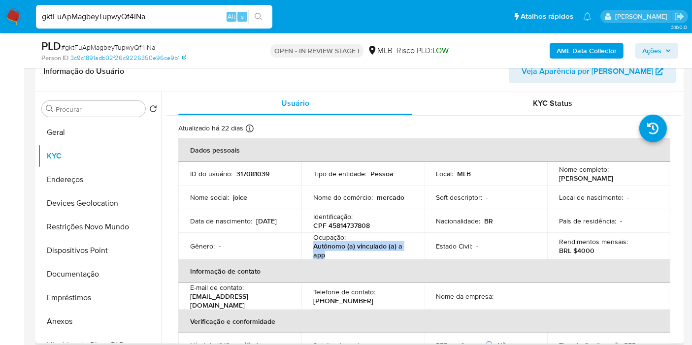
drag, startPoint x: 330, startPoint y: 257, endPoint x: 307, endPoint y: 250, distance: 24.4
click at [307, 250] on td "Ocupação : Autônomo (a) vinculado (a) a app" at bounding box center [362, 246] width 123 height 27
copy p "Autônomo (a) vinculado (a) a app"
click at [70, 276] on button "Documentação" at bounding box center [95, 274] width 115 height 24
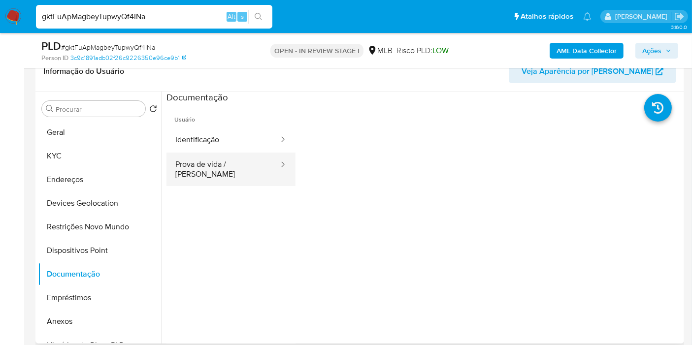
click at [213, 157] on button "Prova de vida / Selfie" at bounding box center [222, 169] width 113 height 33
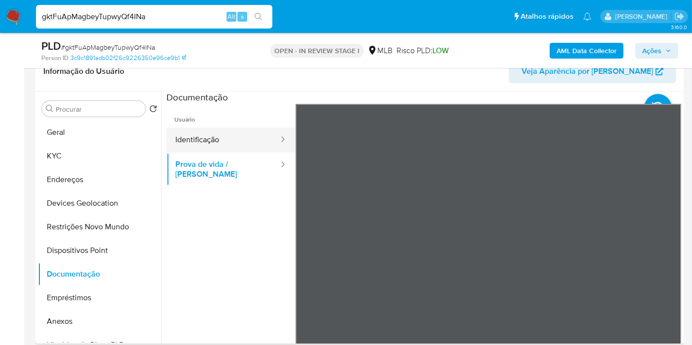
click at [212, 144] on button "Identificação" at bounding box center [222, 140] width 113 height 25
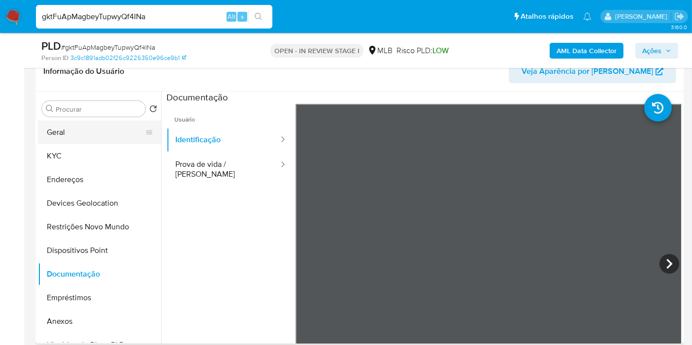
click at [64, 137] on button "Geral" at bounding box center [95, 133] width 115 height 24
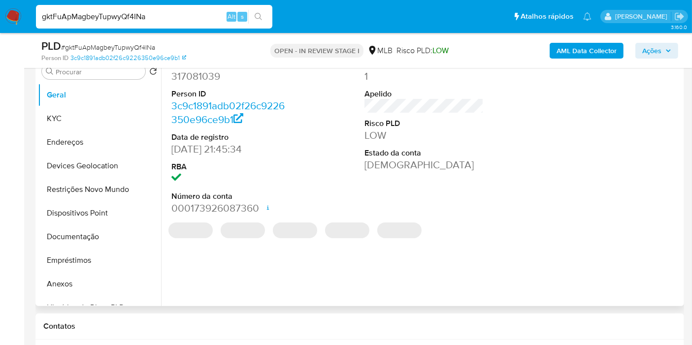
scroll to position [219, 0]
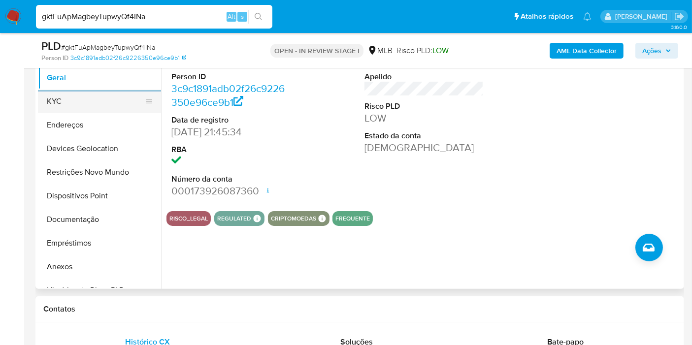
click at [112, 101] on button "KYC" at bounding box center [95, 102] width 115 height 24
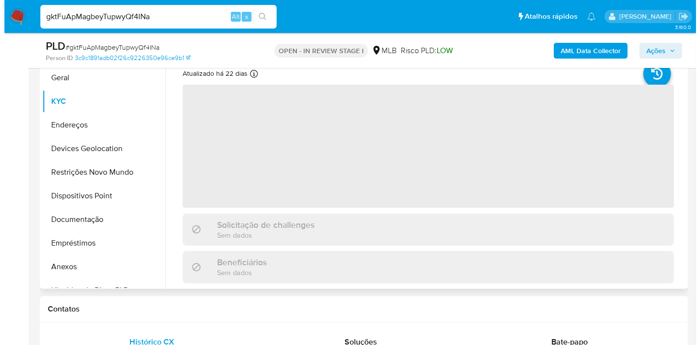
scroll to position [164, 0]
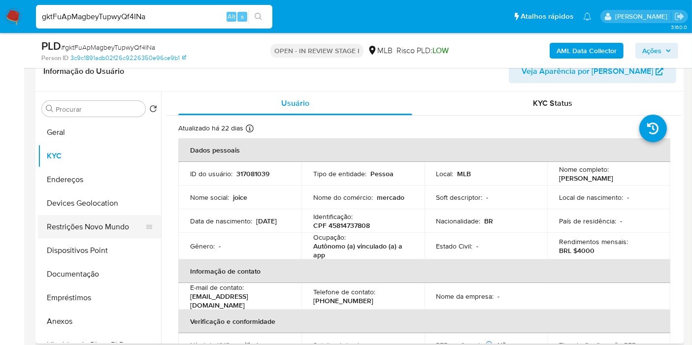
click at [89, 216] on button "Restrições Novo Mundo" at bounding box center [95, 227] width 115 height 24
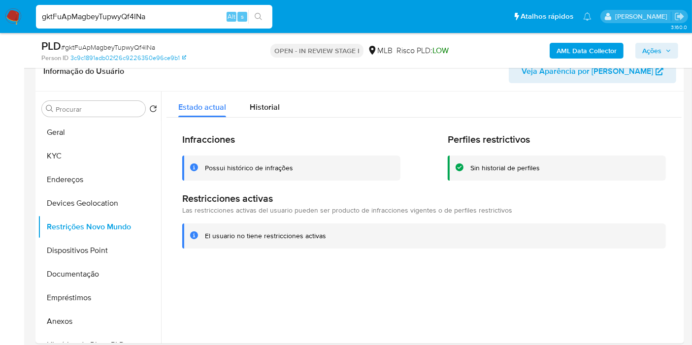
click at [569, 46] on b "AML Data Collector" at bounding box center [586, 51] width 60 height 16
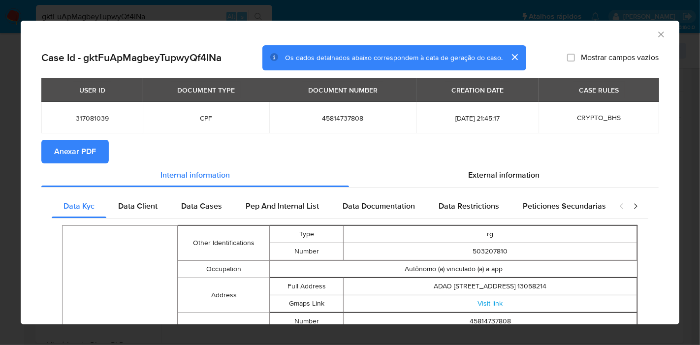
click at [74, 161] on span "Anexar PDF" at bounding box center [75, 152] width 42 height 22
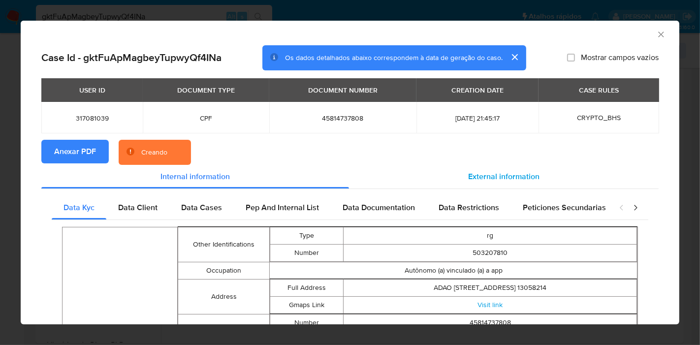
click at [513, 187] on div "External information" at bounding box center [504, 177] width 310 height 24
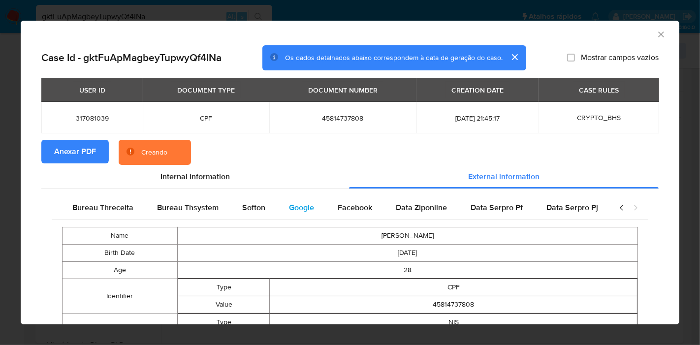
scroll to position [0, 331]
click at [298, 207] on span "Google" at bounding box center [300, 207] width 25 height 11
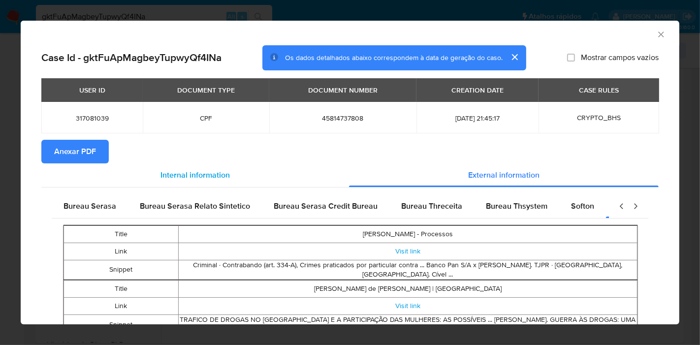
scroll to position [0, 0]
click at [96, 201] on span "Bureau Serasa" at bounding box center [90, 205] width 53 height 11
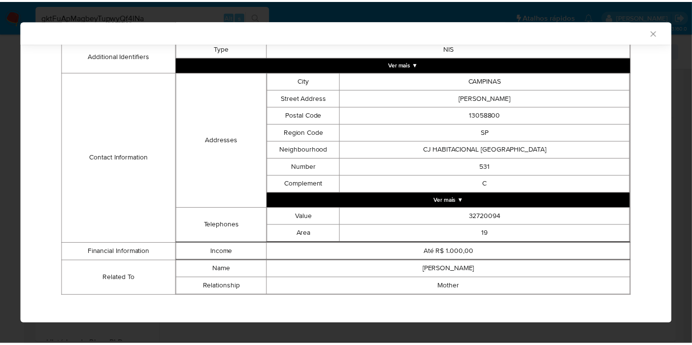
scroll to position [277, 0]
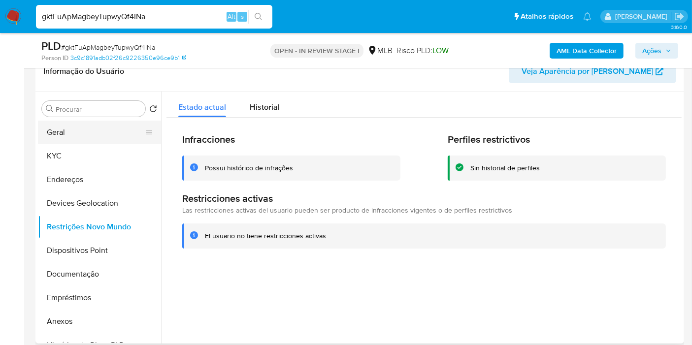
click at [75, 131] on button "Geral" at bounding box center [95, 133] width 115 height 24
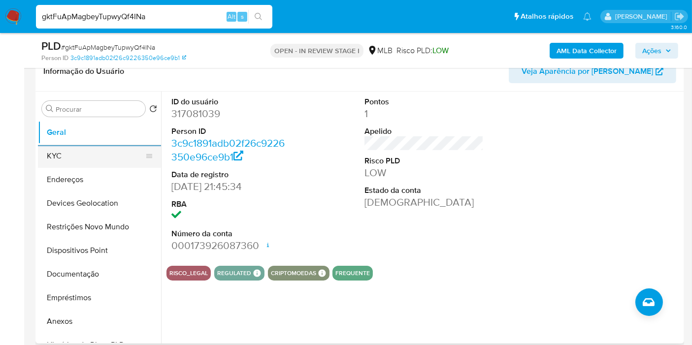
click at [74, 155] on button "KYC" at bounding box center [95, 156] width 115 height 24
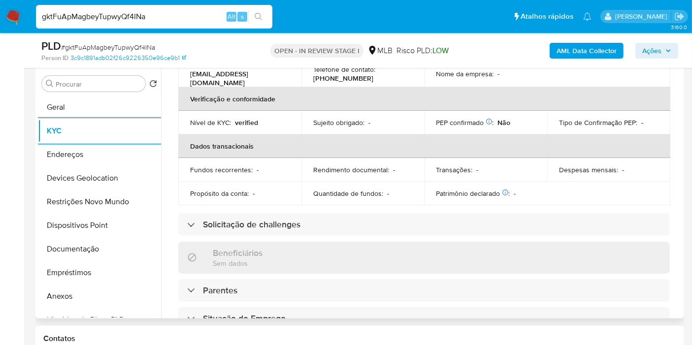
scroll to position [219, 0]
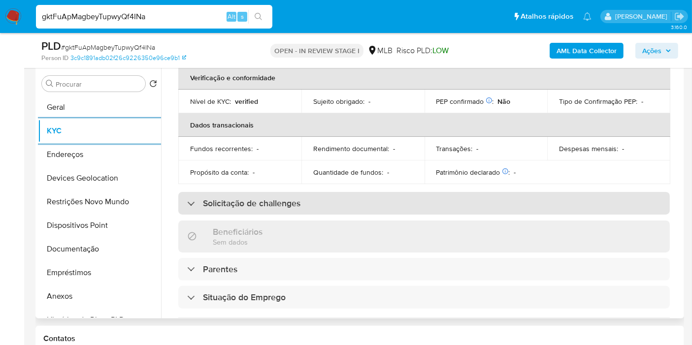
click at [279, 200] on h3 "Solicitação de challenges" at bounding box center [251, 203] width 97 height 11
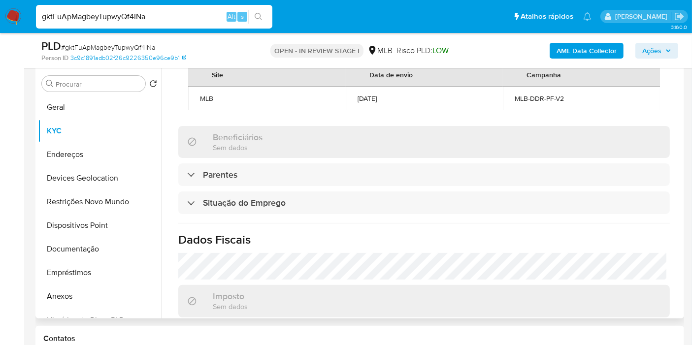
scroll to position [526, 0]
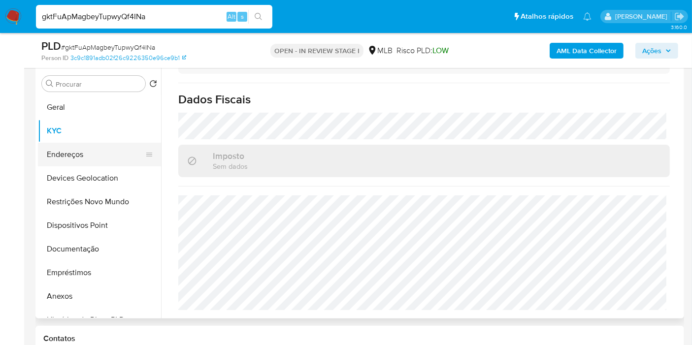
click at [62, 152] on button "Endereços" at bounding box center [95, 155] width 115 height 24
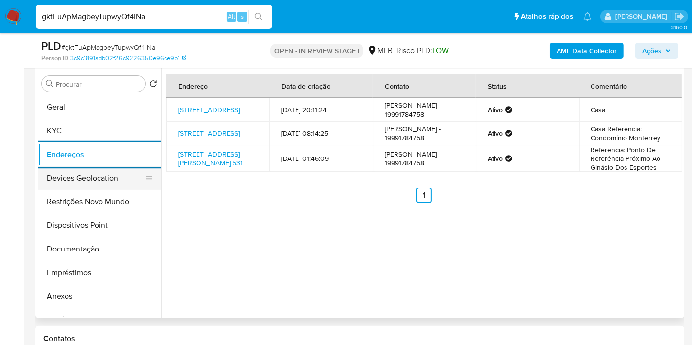
click at [94, 175] on button "Devices Geolocation" at bounding box center [95, 178] width 115 height 24
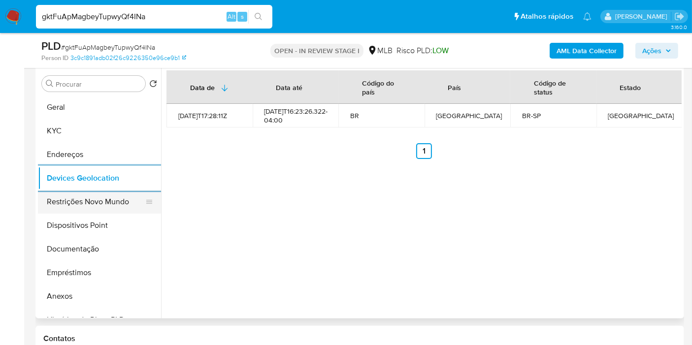
click at [96, 209] on button "Restrições Novo Mundo" at bounding box center [95, 202] width 115 height 24
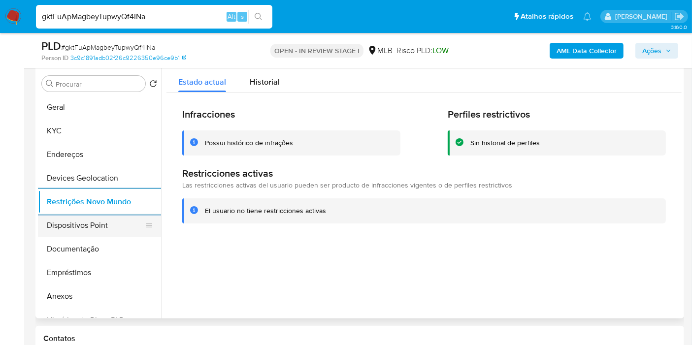
click at [73, 219] on button "Dispositivos Point" at bounding box center [95, 226] width 115 height 24
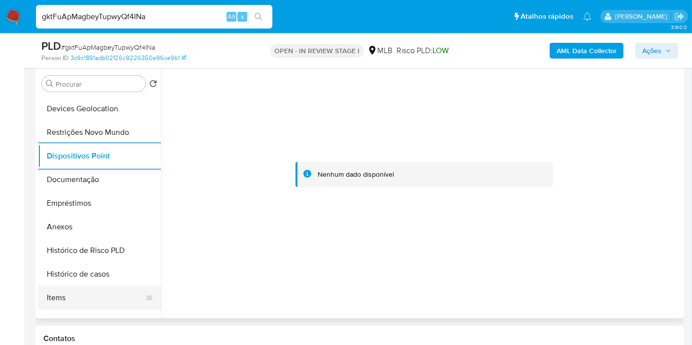
scroll to position [109, 0]
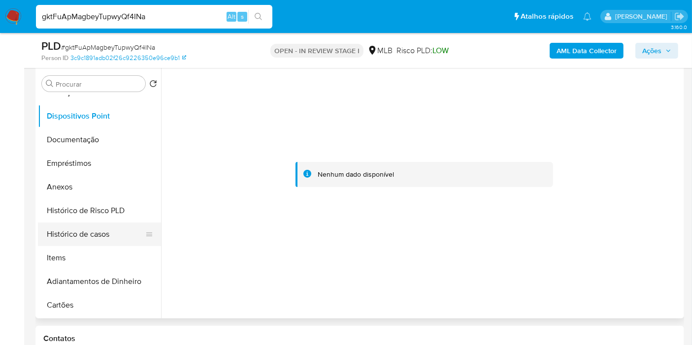
click at [89, 241] on button "Histórico de casos" at bounding box center [95, 235] width 115 height 24
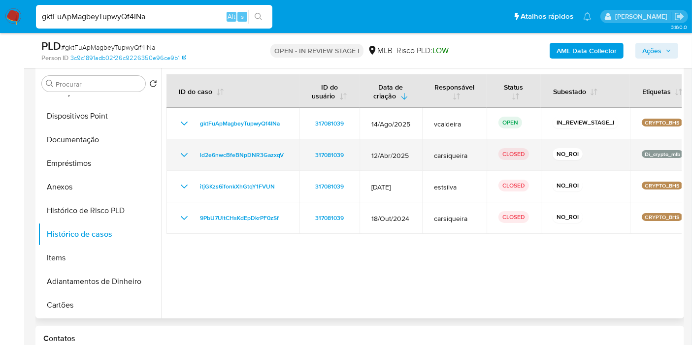
click at [176, 155] on td "ld2e6nwcBfeBNpDNR3GazxqV" at bounding box center [232, 155] width 133 height 32
click at [182, 154] on icon "Mostrar/Ocultar" at bounding box center [184, 155] width 7 height 4
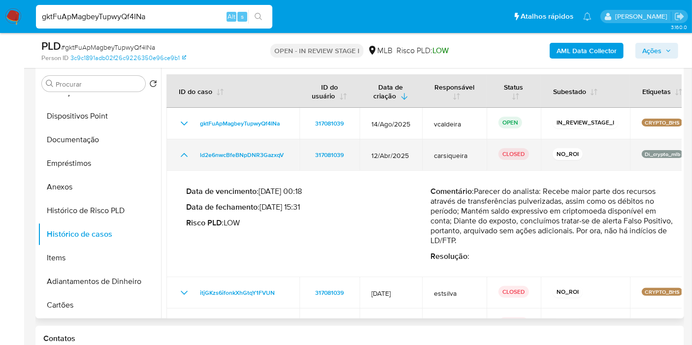
click at [183, 153] on icon "Mostrar/Ocultar" at bounding box center [184, 155] width 7 height 4
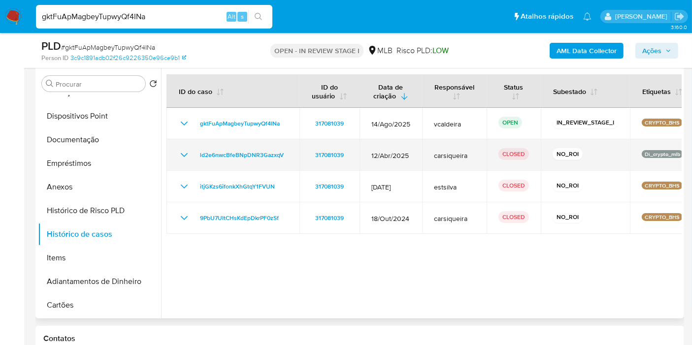
click at [183, 153] on icon "Mostrar/Ocultar" at bounding box center [184, 155] width 12 height 12
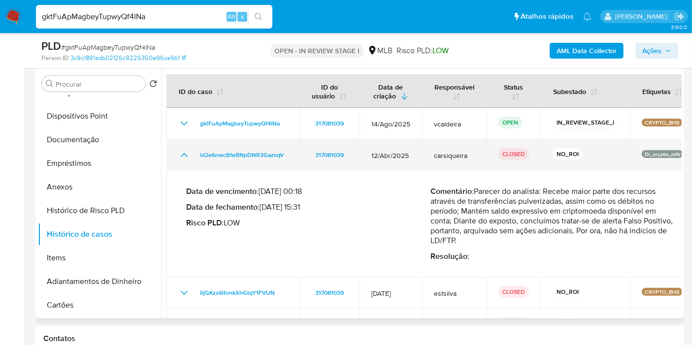
click at [180, 153] on icon "Mostrar/Ocultar" at bounding box center [184, 155] width 12 height 12
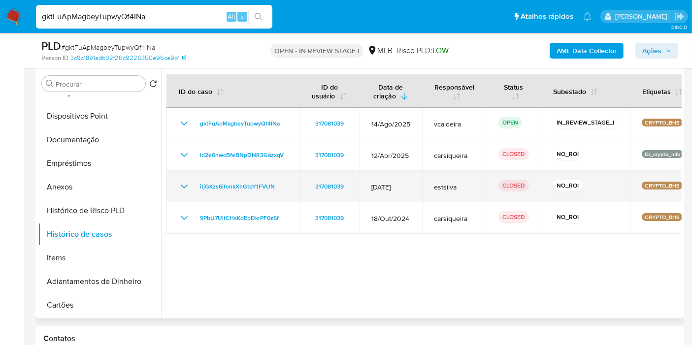
click at [181, 182] on icon "Mostrar/Ocultar" at bounding box center [184, 187] width 12 height 12
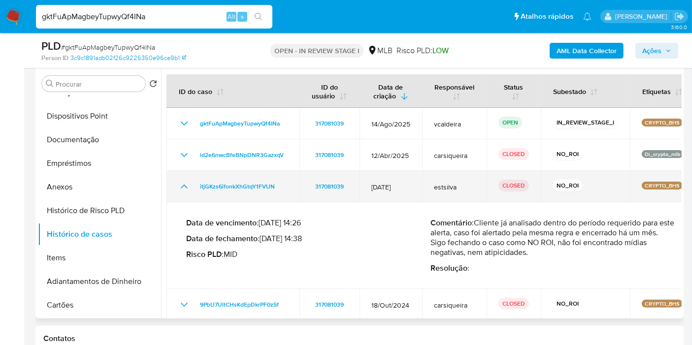
click at [182, 188] on icon "Mostrar/Ocultar" at bounding box center [184, 187] width 12 height 12
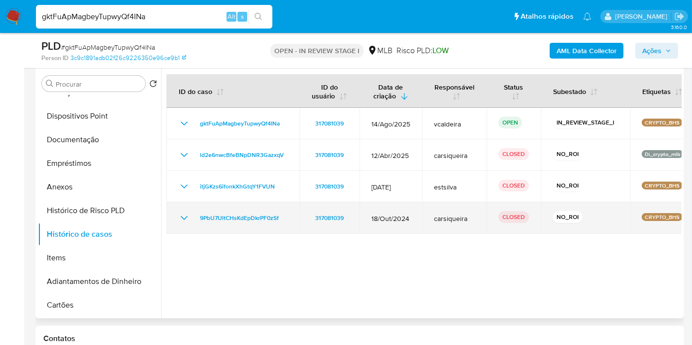
click at [182, 217] on icon "Mostrar/Ocultar" at bounding box center [184, 218] width 7 height 4
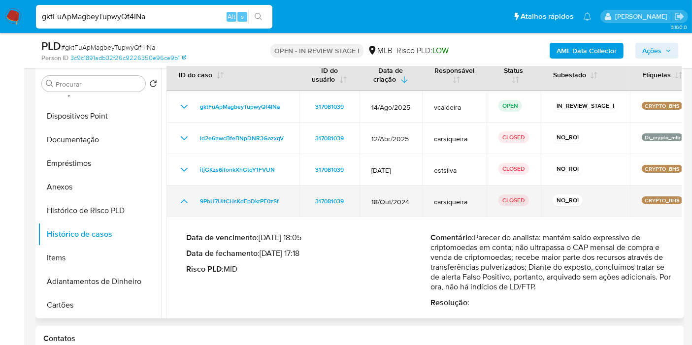
scroll to position [27, 0]
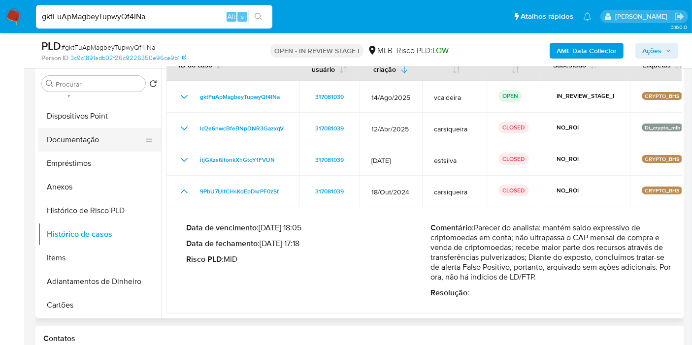
click at [87, 144] on button "Documentação" at bounding box center [95, 140] width 115 height 24
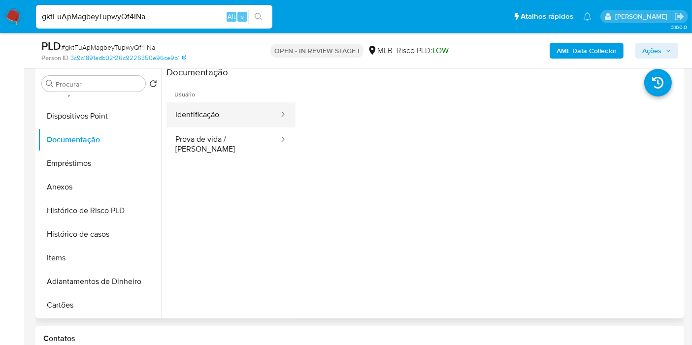
click at [250, 110] on button "Identificação" at bounding box center [222, 114] width 113 height 25
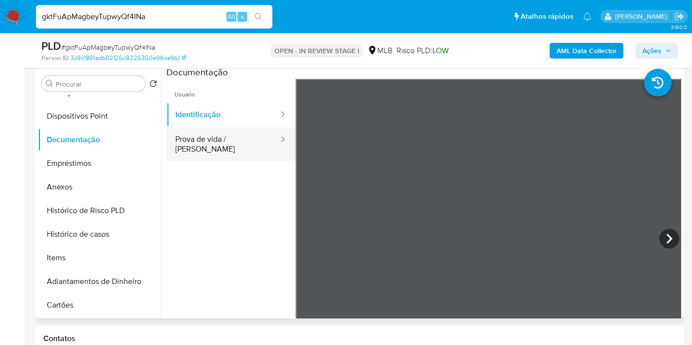
click at [258, 144] on button "Prova de vida / Selfie" at bounding box center [222, 144] width 113 height 33
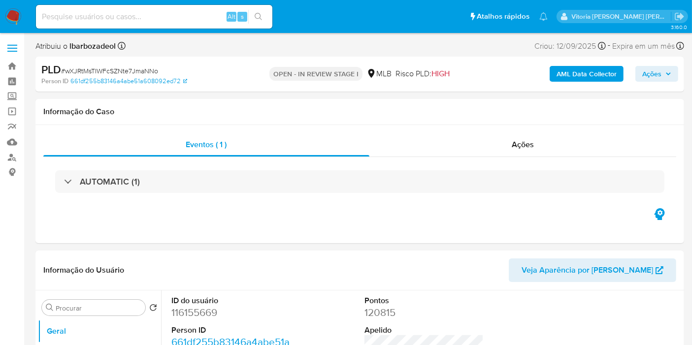
select select "10"
